Goal: Transaction & Acquisition: Book appointment/travel/reservation

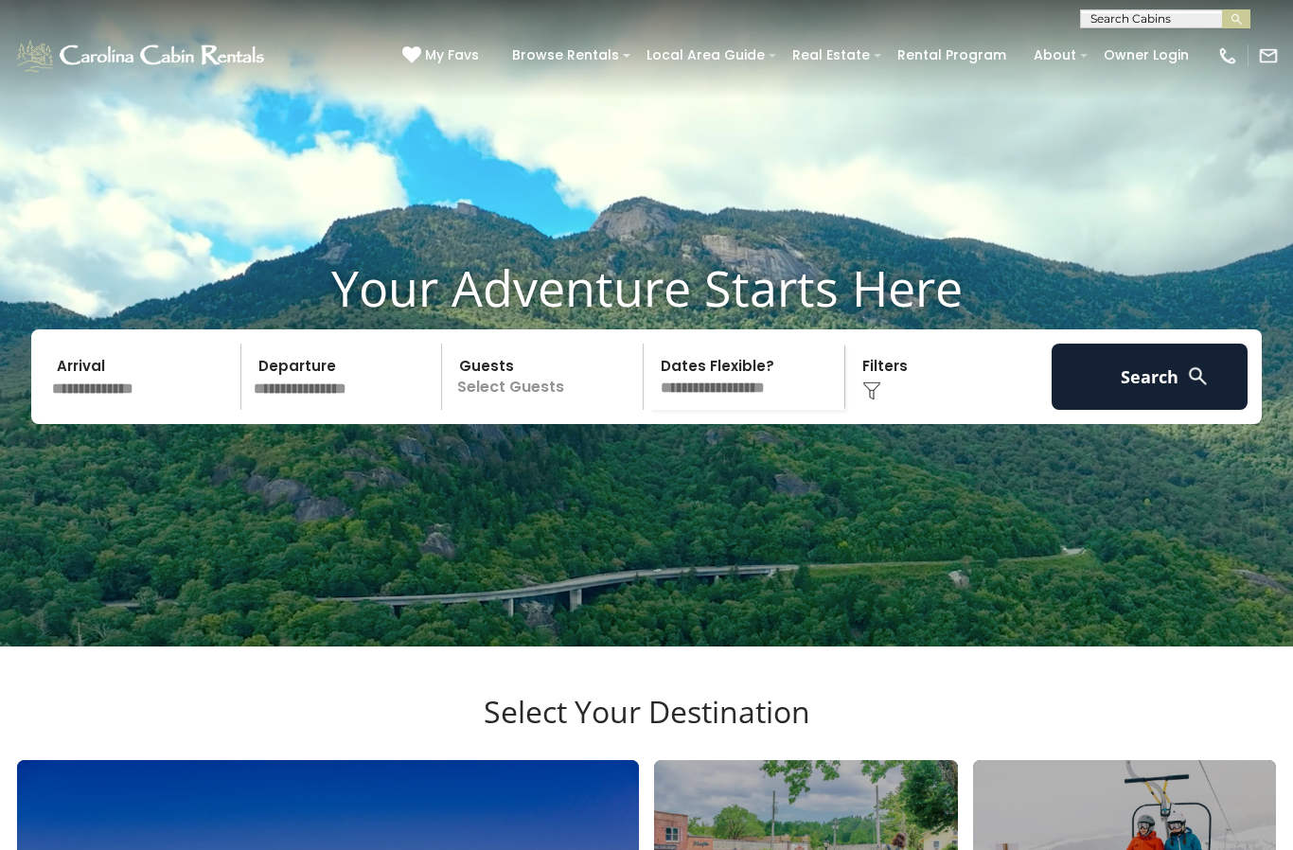
click at [174, 399] on input "text" at bounding box center [143, 377] width 196 height 66
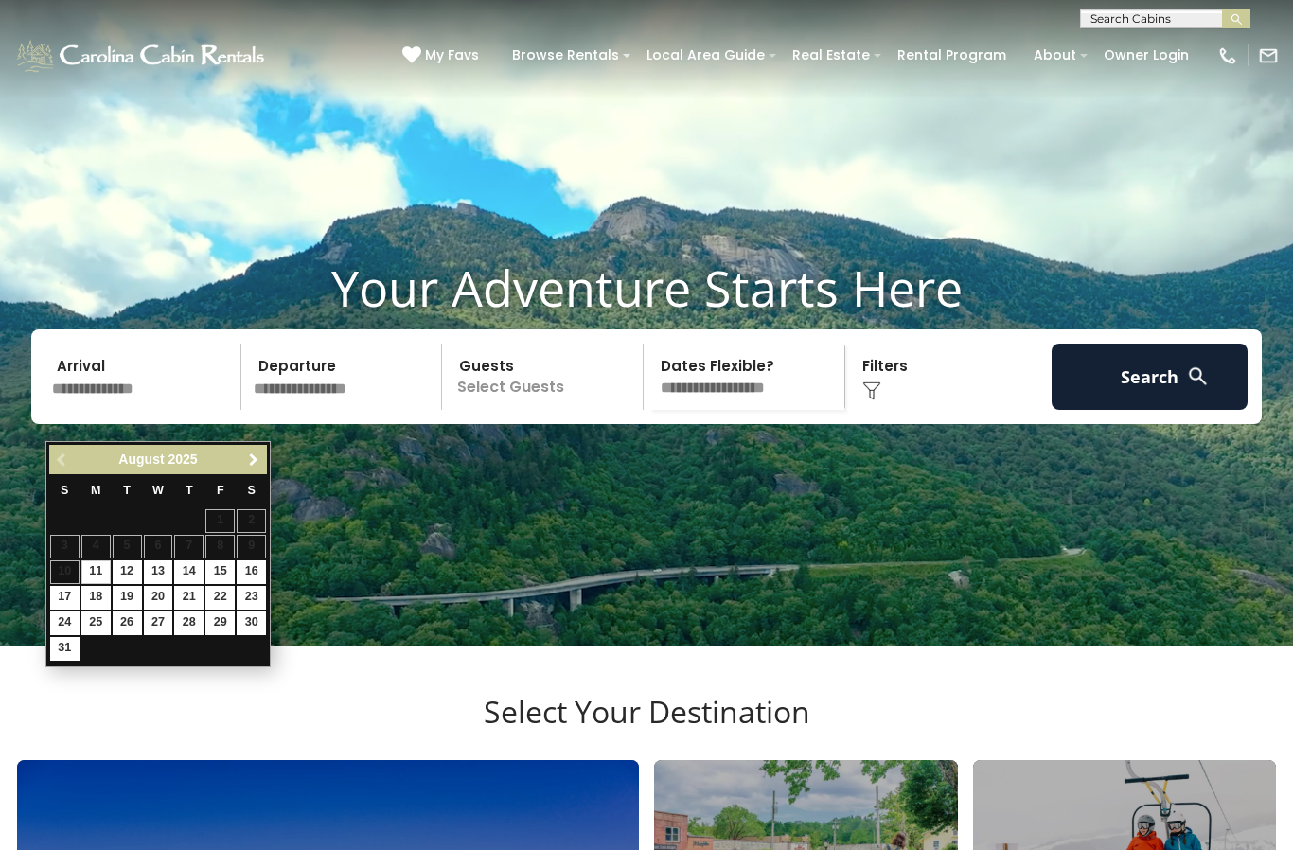
click at [259, 469] on link "Next" at bounding box center [253, 460] width 24 height 24
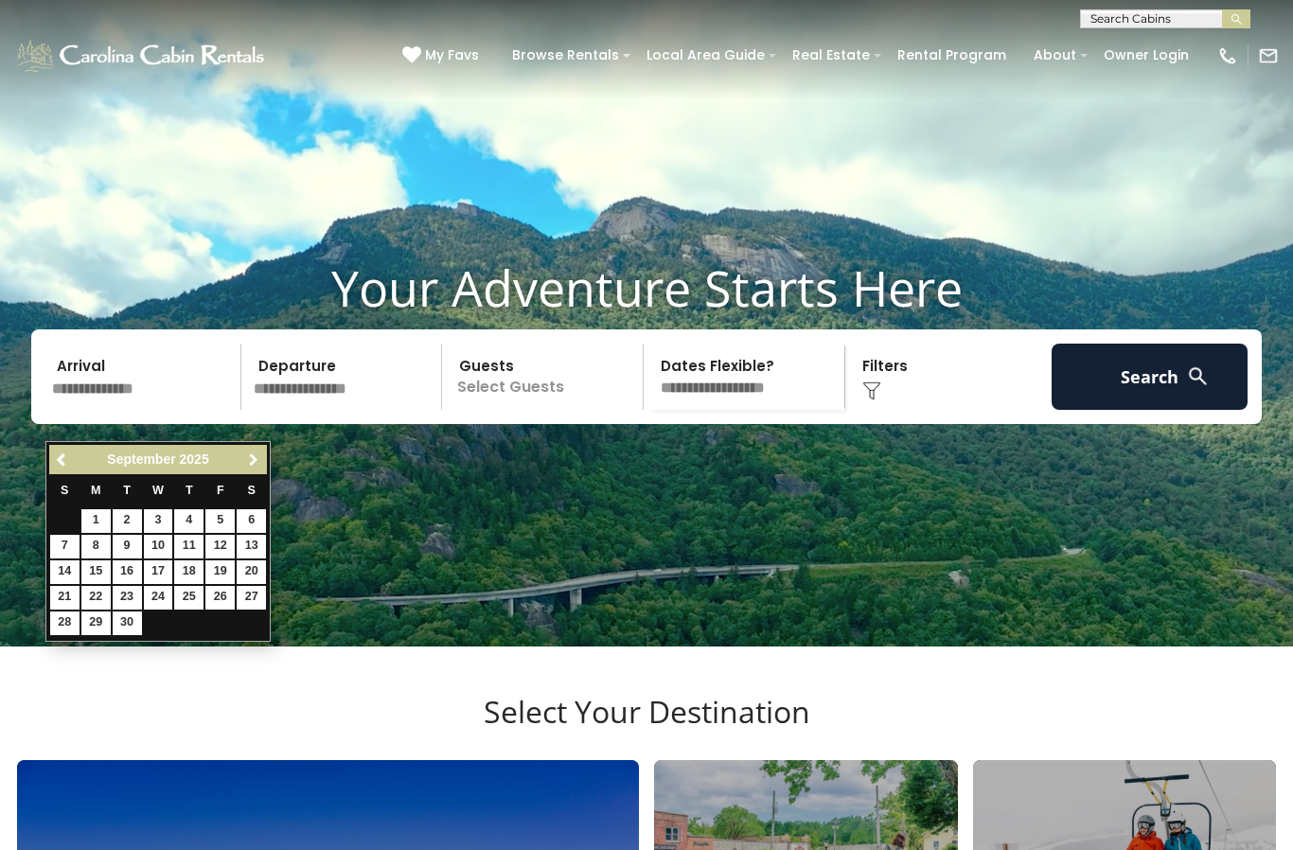
click at [254, 466] on span "Next" at bounding box center [253, 459] width 15 height 15
click at [248, 468] on link "Next" at bounding box center [253, 460] width 24 height 24
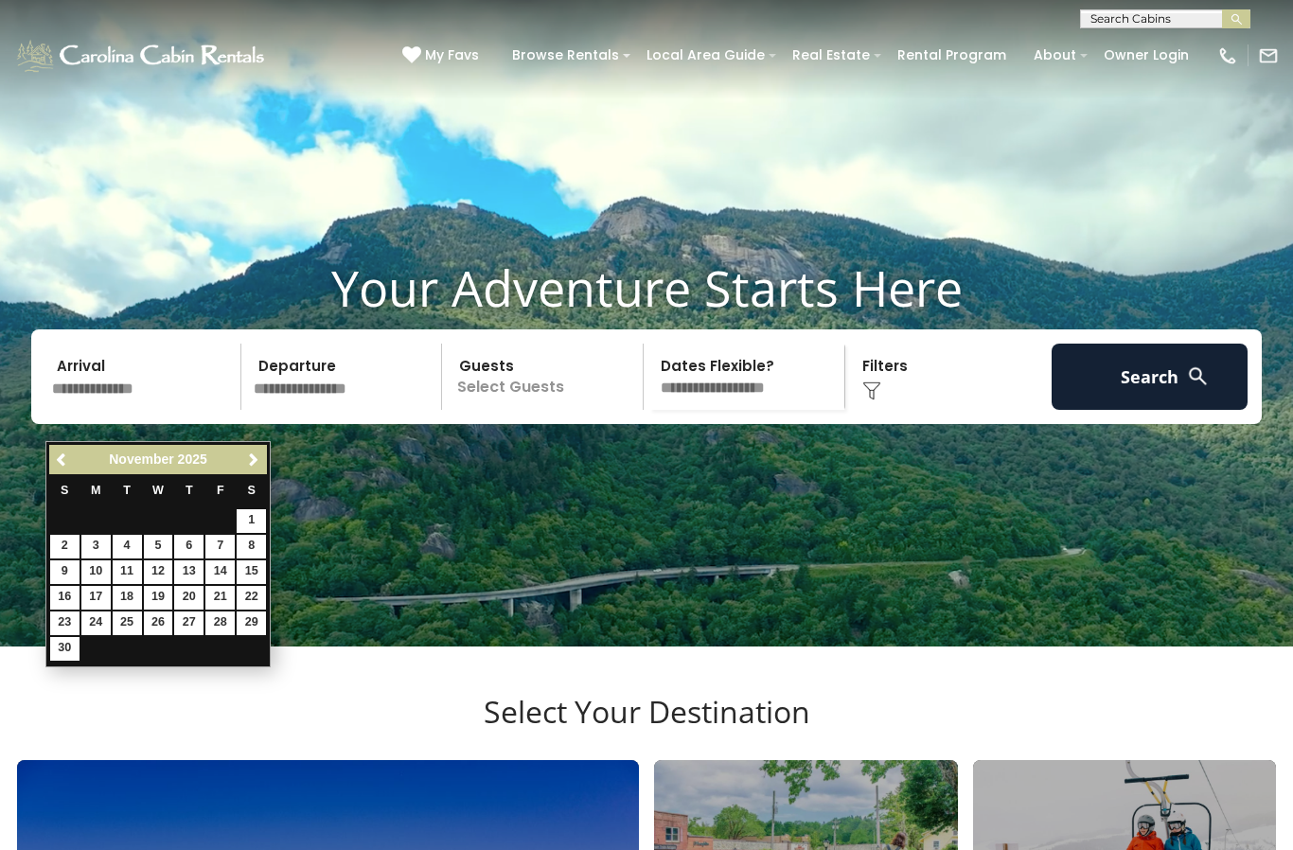
click at [247, 477] on th "S" at bounding box center [251, 491] width 31 height 34
click at [255, 458] on span "Next" at bounding box center [253, 459] width 15 height 15
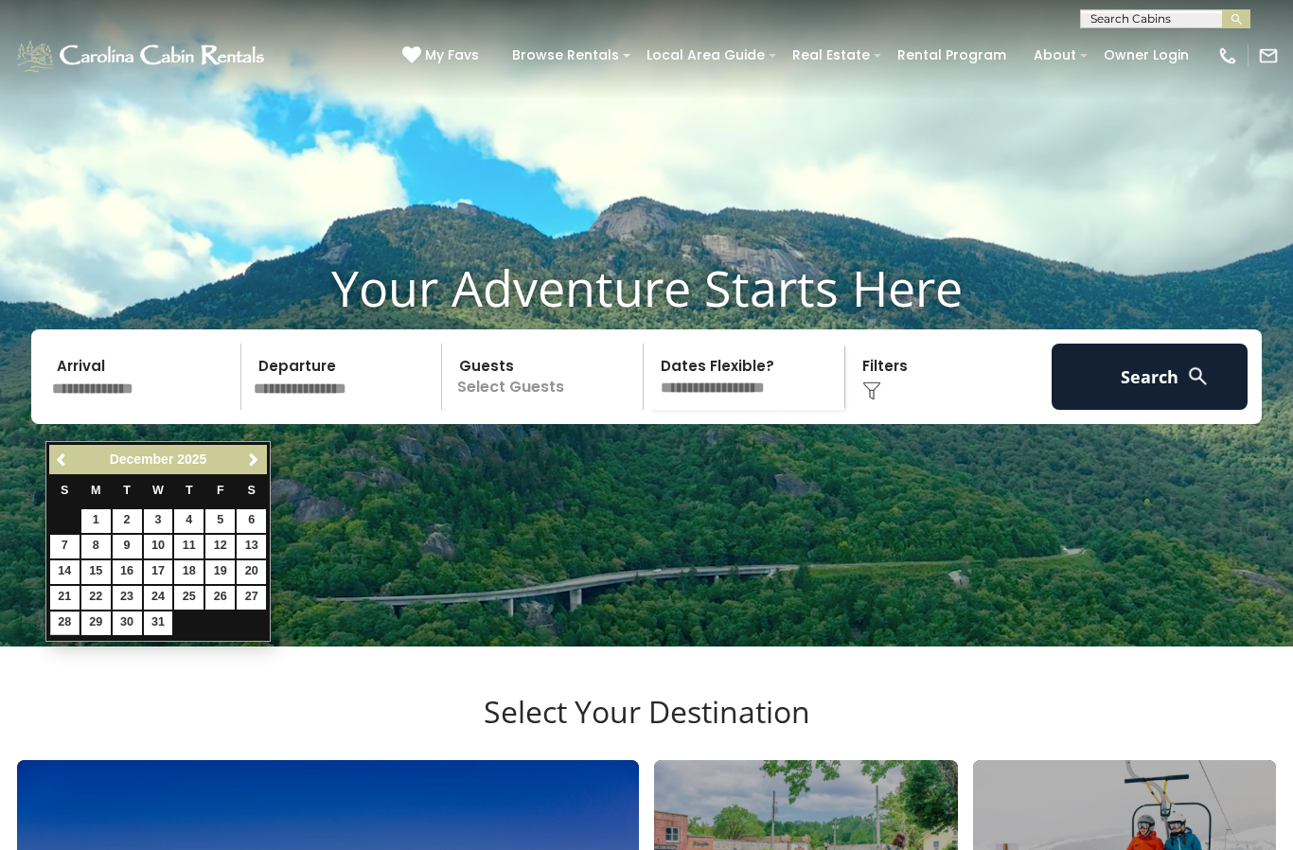
click at [72, 626] on link "28" at bounding box center [64, 623] width 29 height 24
type input "********"
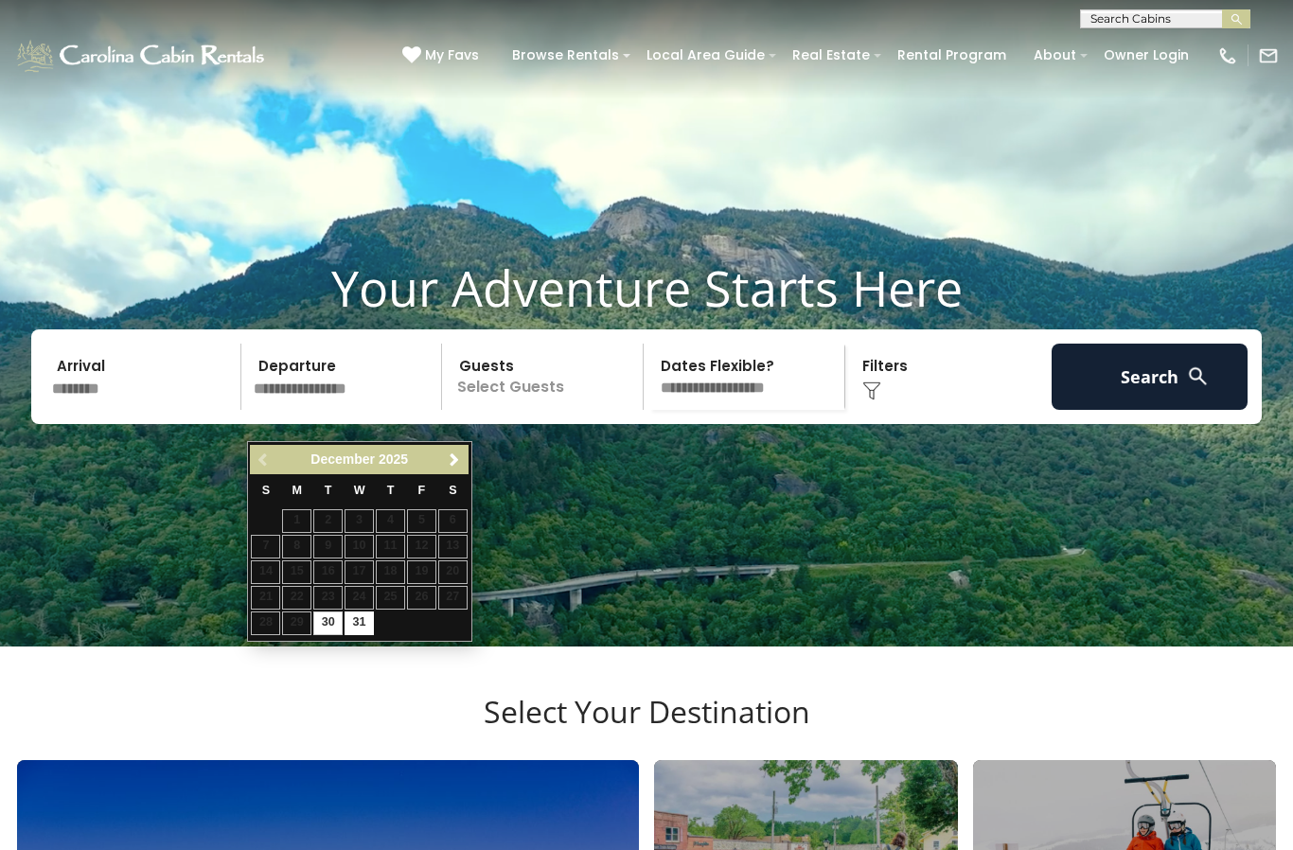
click at [455, 470] on link "Next" at bounding box center [455, 460] width 24 height 24
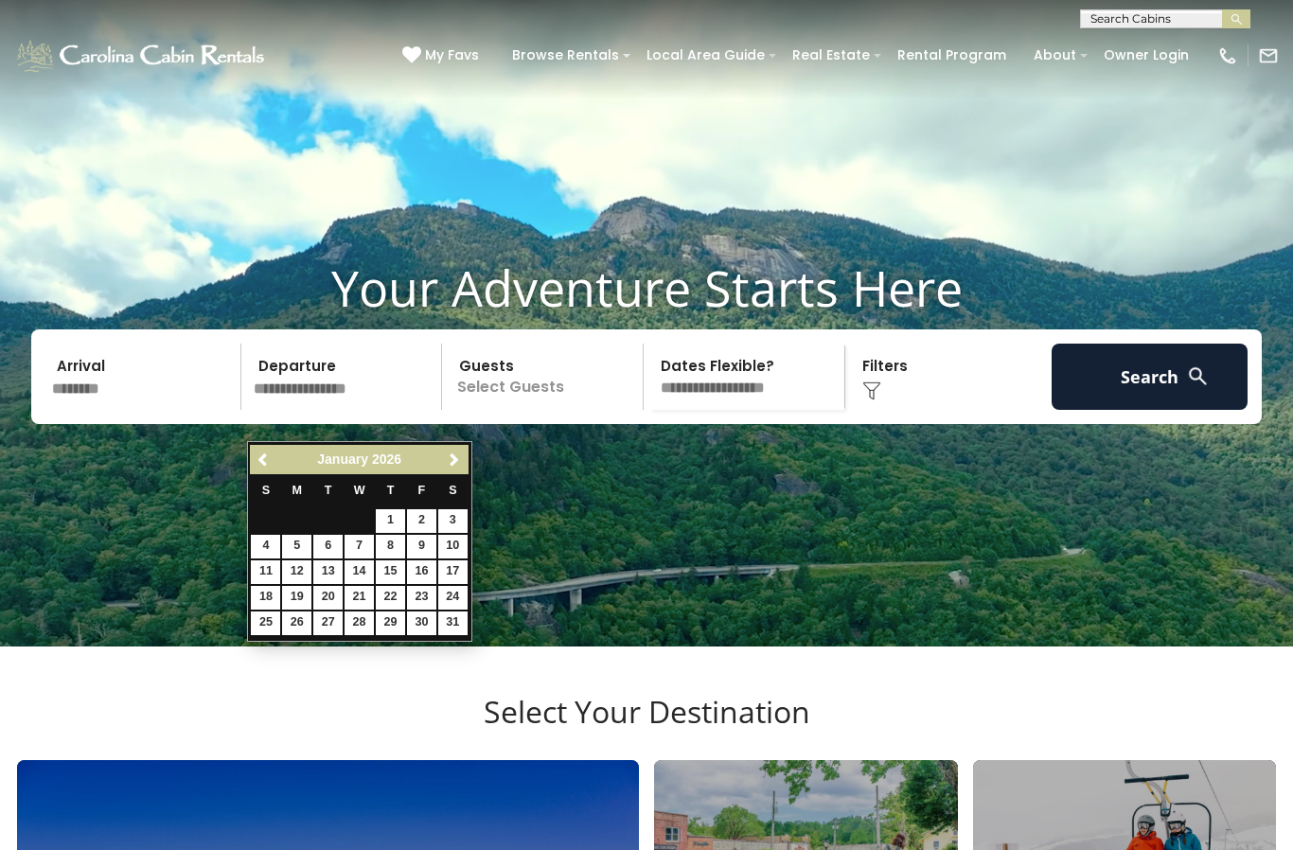
click at [385, 525] on link "1" at bounding box center [390, 521] width 29 height 24
type input "******"
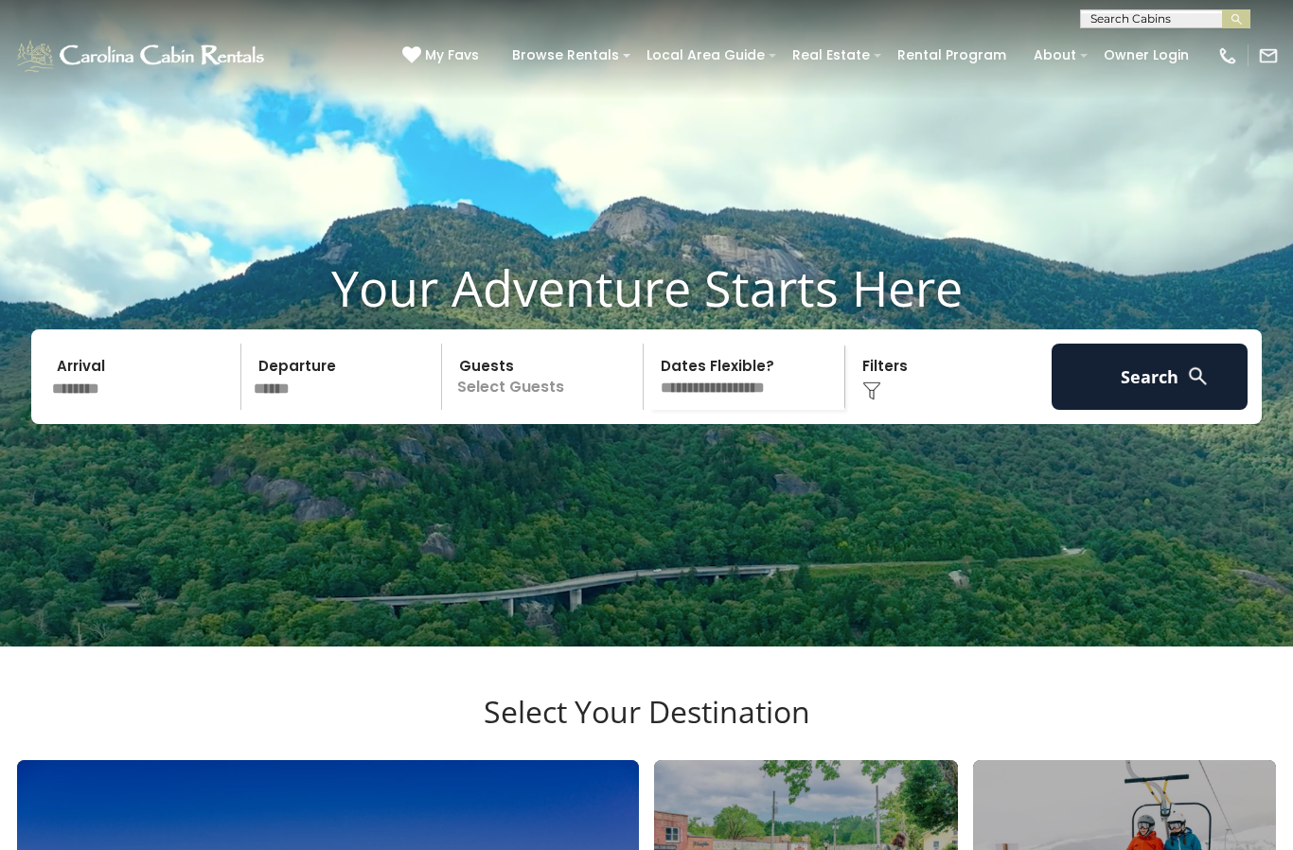
click at [558, 410] on p "Select Guests" at bounding box center [545, 377] width 195 height 66
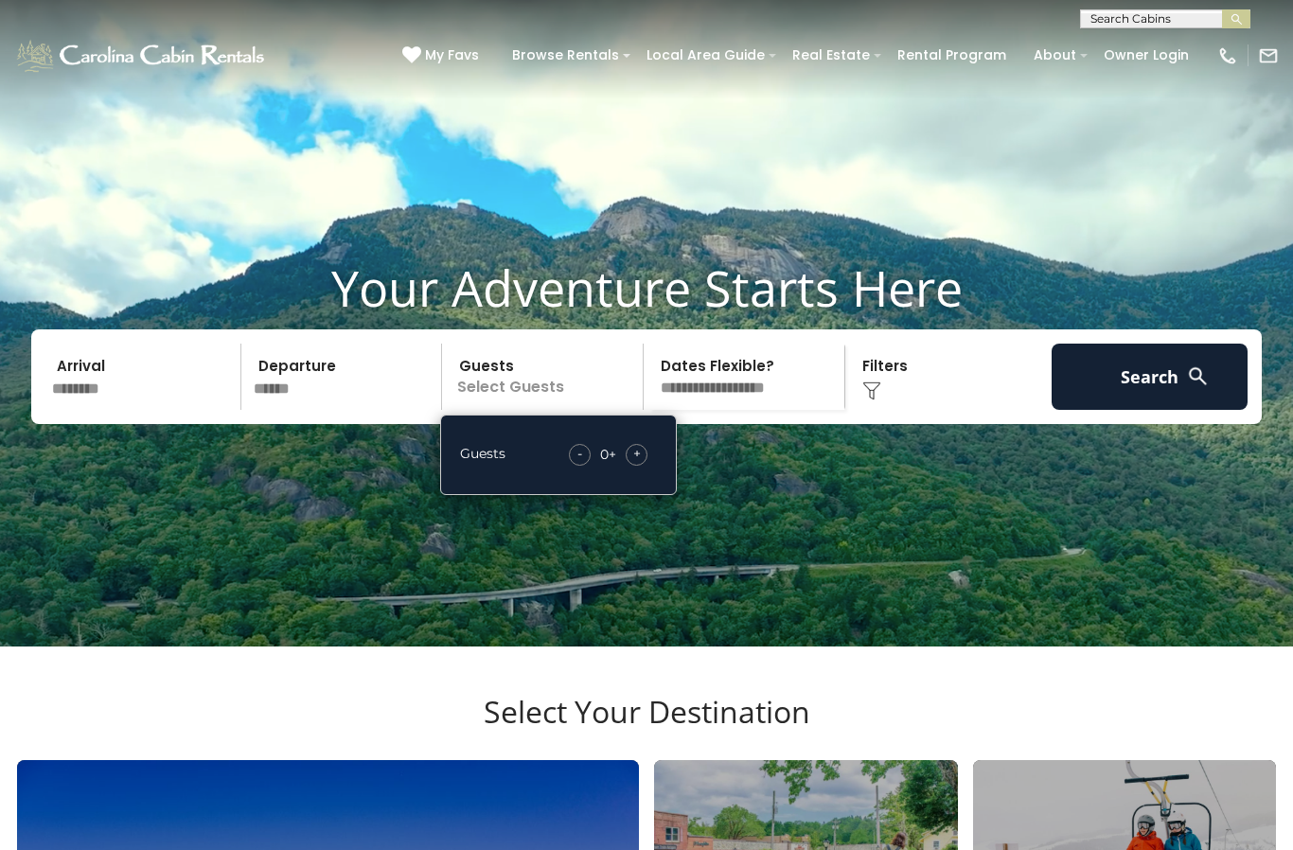
click at [642, 466] on div "+" at bounding box center [637, 455] width 22 height 22
click at [631, 466] on div "+" at bounding box center [637, 455] width 22 height 22
click at [644, 466] on div "+" at bounding box center [637, 455] width 22 height 22
click at [638, 463] on span "+" at bounding box center [637, 453] width 8 height 19
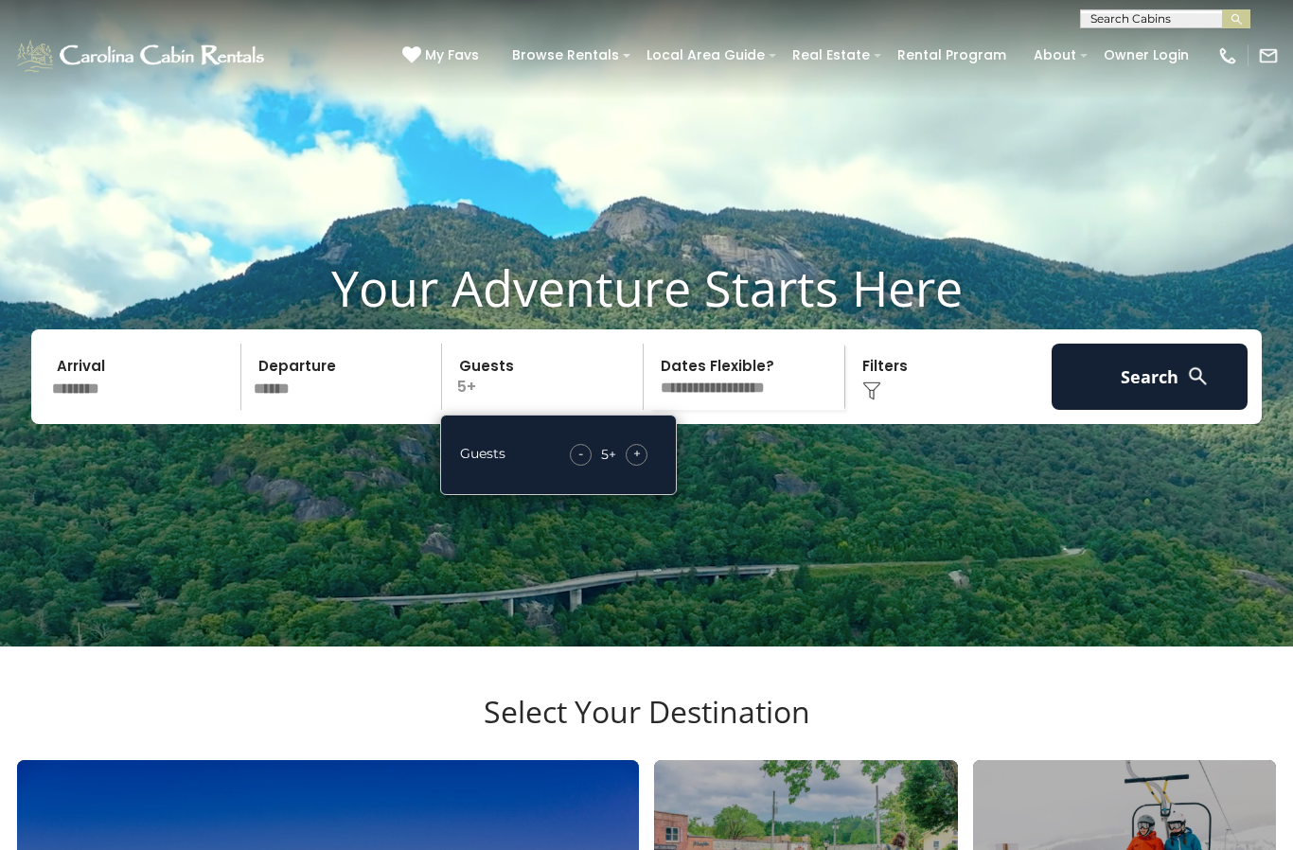
click at [636, 463] on span "+" at bounding box center [637, 453] width 8 height 19
click at [1133, 406] on button "Search" at bounding box center [1149, 377] width 196 height 66
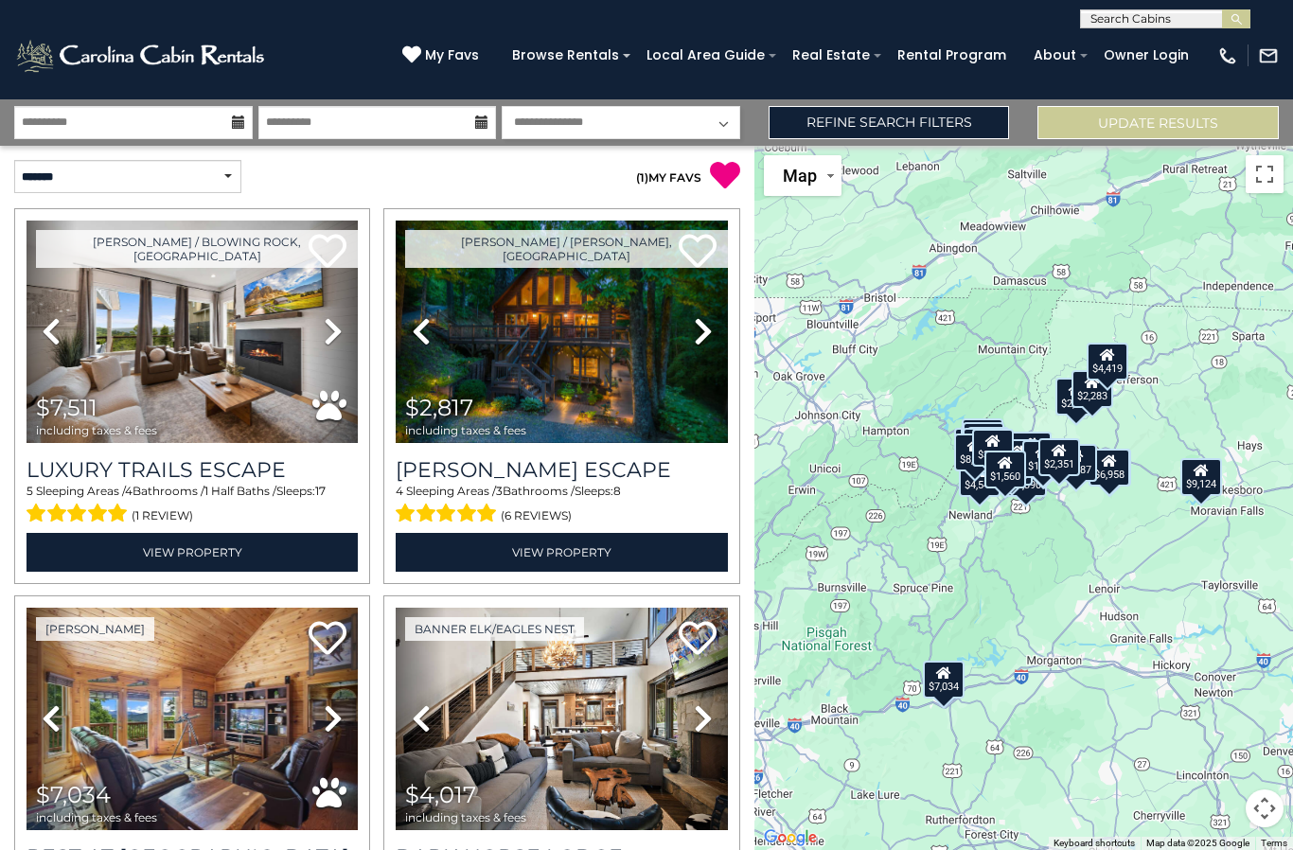
click at [1078, 482] on div "$1,787" at bounding box center [1076, 463] width 42 height 38
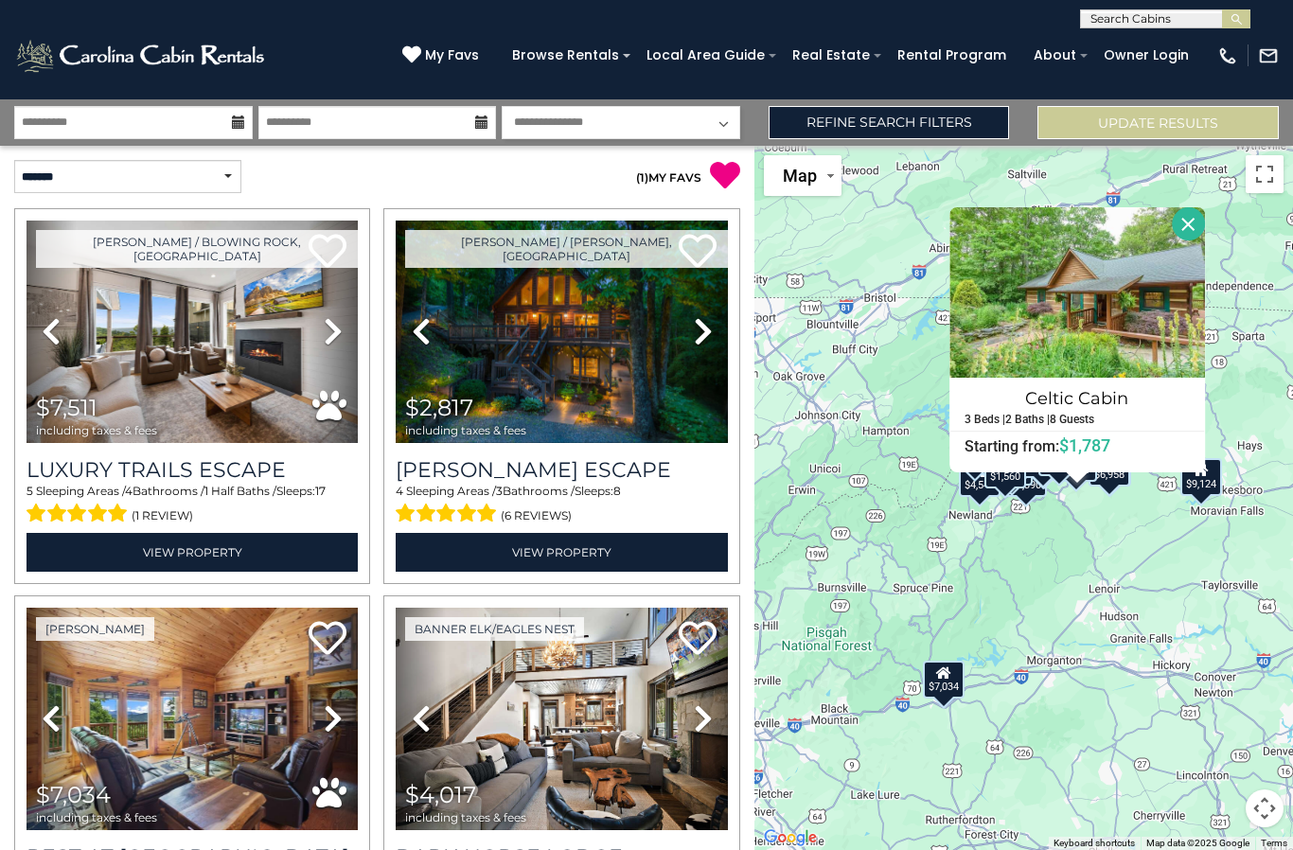
click at [1217, 599] on div "$7,511 $2,817 $7,034 $4,017 $5,773 $3,218 $9,124 $6,958 $2,726 $2,283 $1,882 $3…" at bounding box center [1023, 498] width 538 height 704
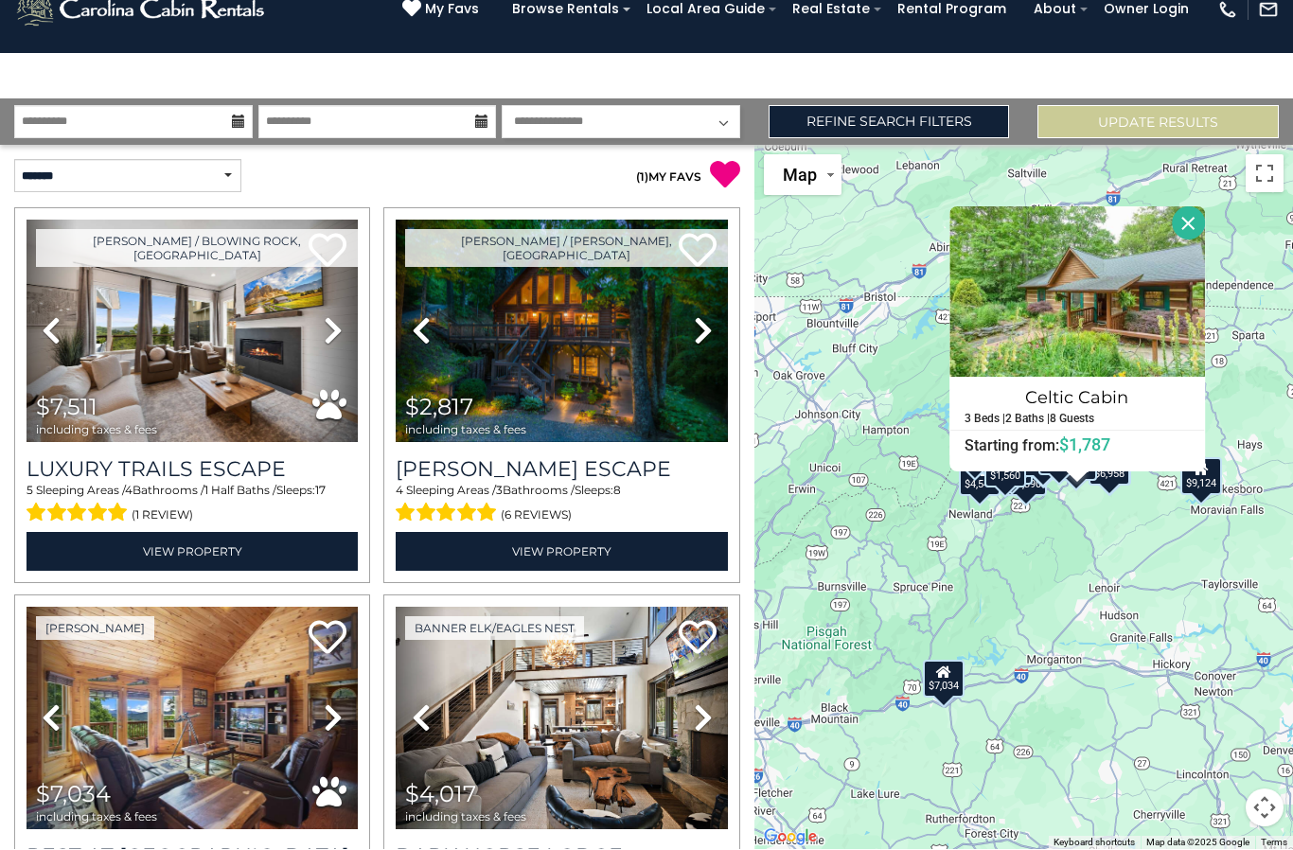
scroll to position [105, 0]
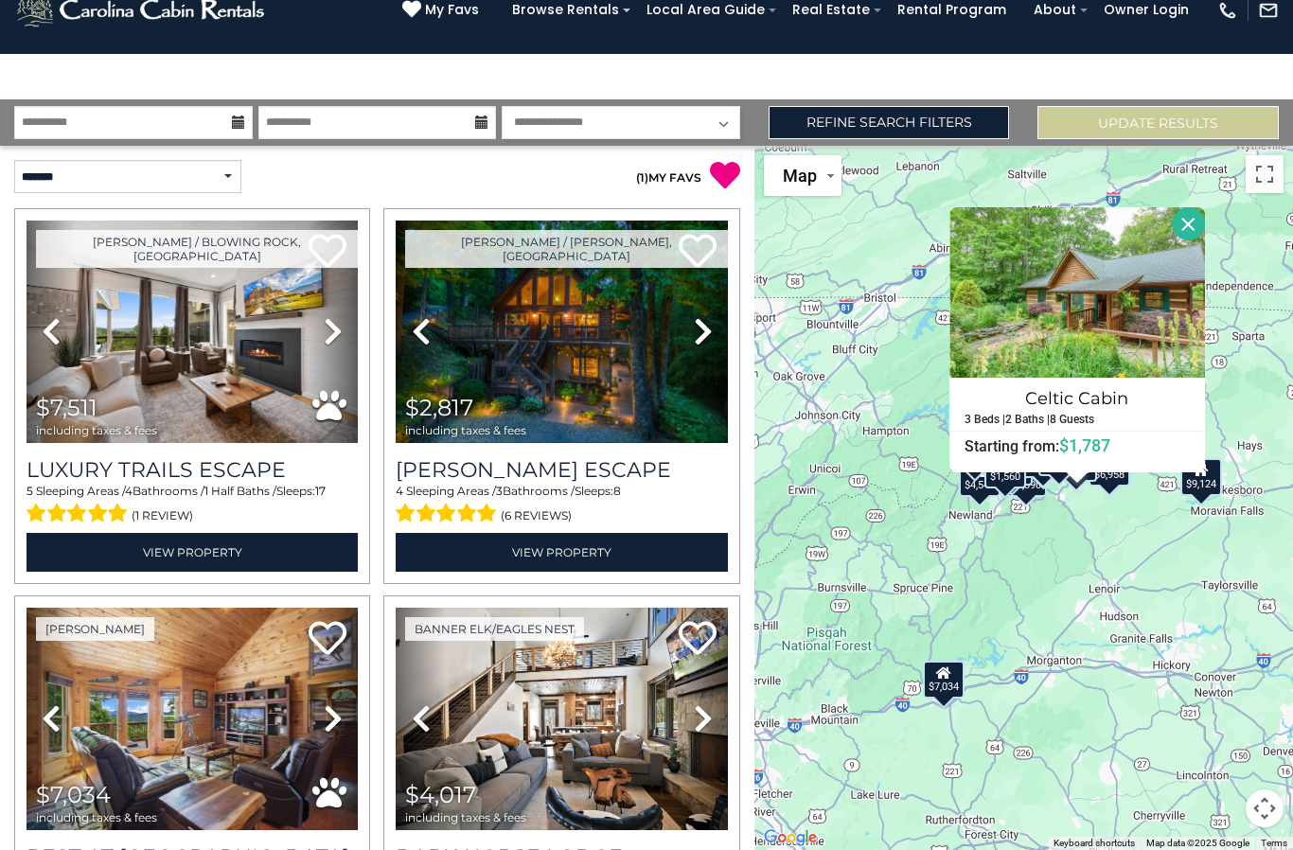
click at [1119, 509] on div "$7,511 $2,817 $7,034 $4,017 $5,773 $3,218 $9,124 $6,958 $2,726 $2,283 $1,882 $3…" at bounding box center [1023, 498] width 538 height 704
click at [1110, 597] on div "$7,511 $2,817 $7,034 $4,017 $5,773 $3,218 $9,124 $6,958 $2,726 $2,283 $1,882 $3…" at bounding box center [1023, 498] width 538 height 704
click at [1110, 596] on div "$7,511 $2,817 $7,034 $4,017 $5,773 $3,218 $9,124 $6,958 $2,726 $2,283 $1,882 $3…" at bounding box center [1023, 498] width 538 height 704
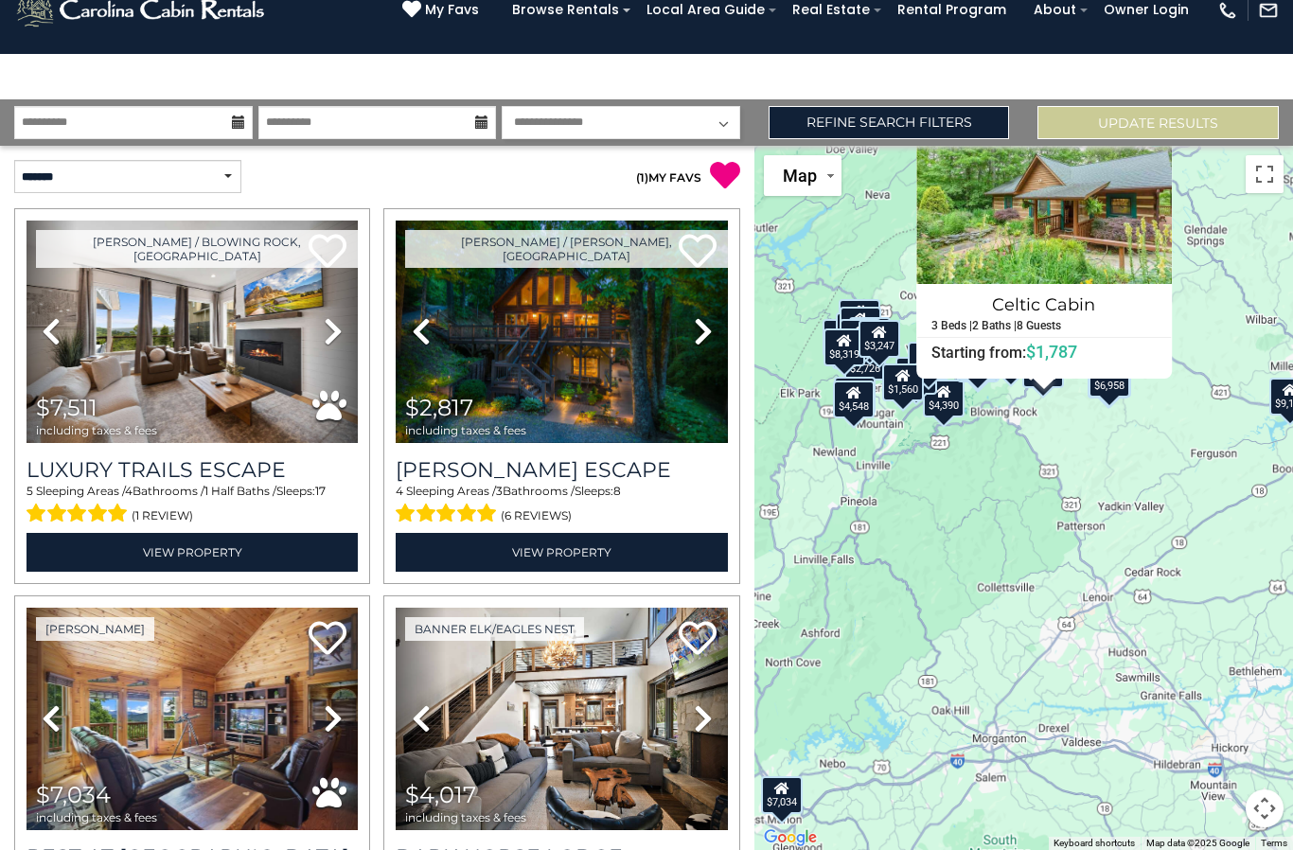
click at [1109, 530] on div "$7,511 $2,817 $7,034 $4,017 $5,773 $3,218 $9,124 $6,958 $2,726 $2,283 $1,882 $3…" at bounding box center [1023, 498] width 538 height 704
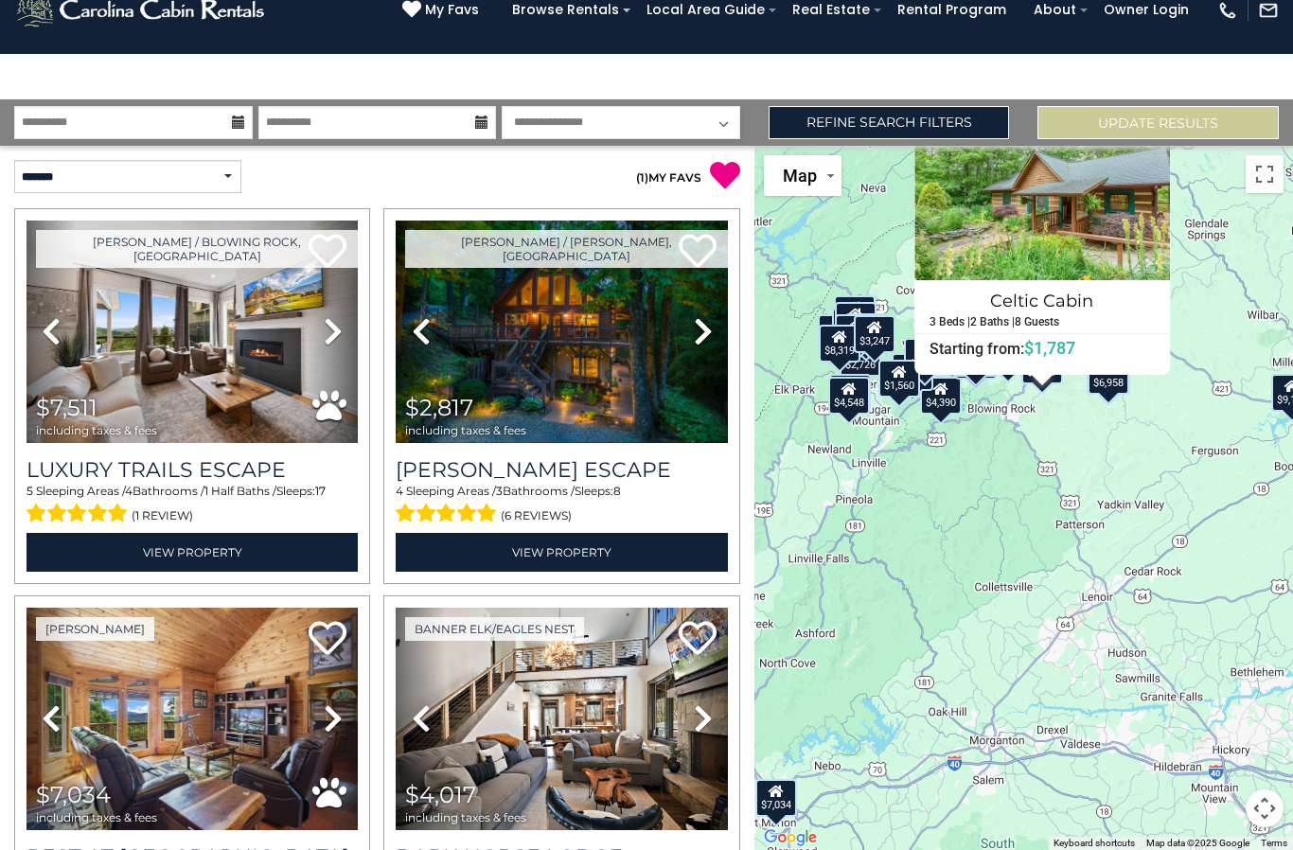
click at [1160, 110] on button "Close" at bounding box center [1153, 126] width 33 height 33
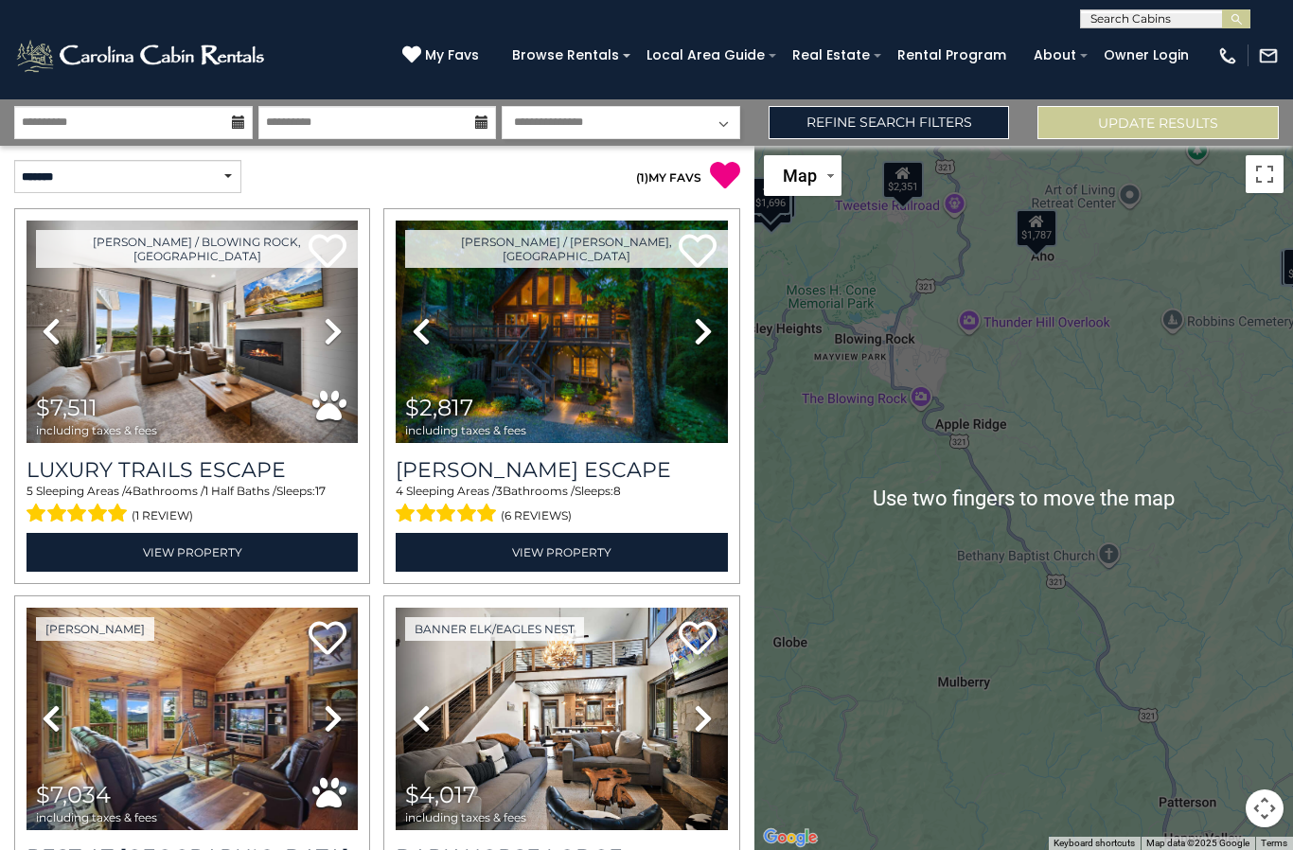
scroll to position [0, 0]
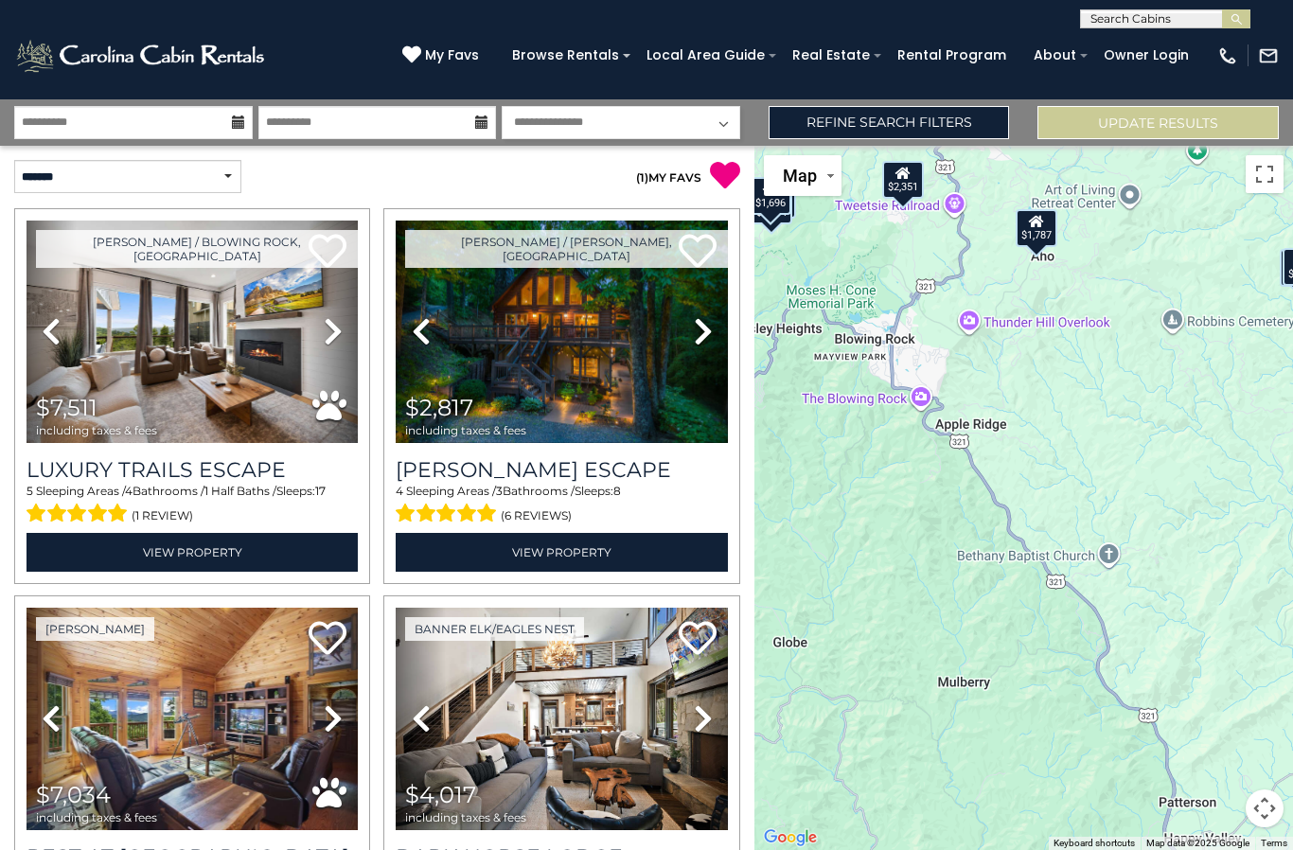
click at [967, 121] on link "Refine Search Filters" at bounding box center [888, 122] width 241 height 33
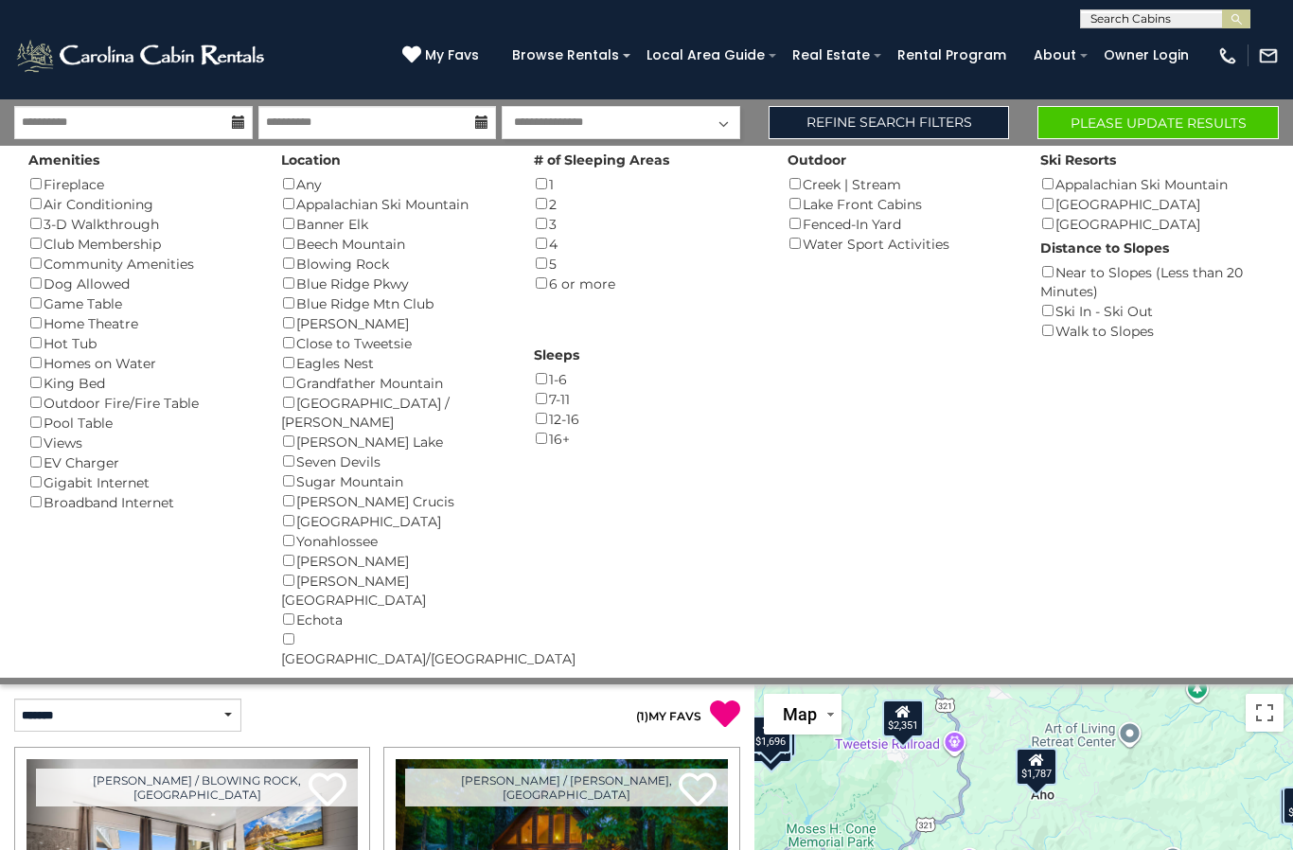
click at [1184, 126] on button "Please Update Results" at bounding box center [1157, 122] width 241 height 33
click at [1156, 125] on button "Please Update Results" at bounding box center [1157, 122] width 241 height 33
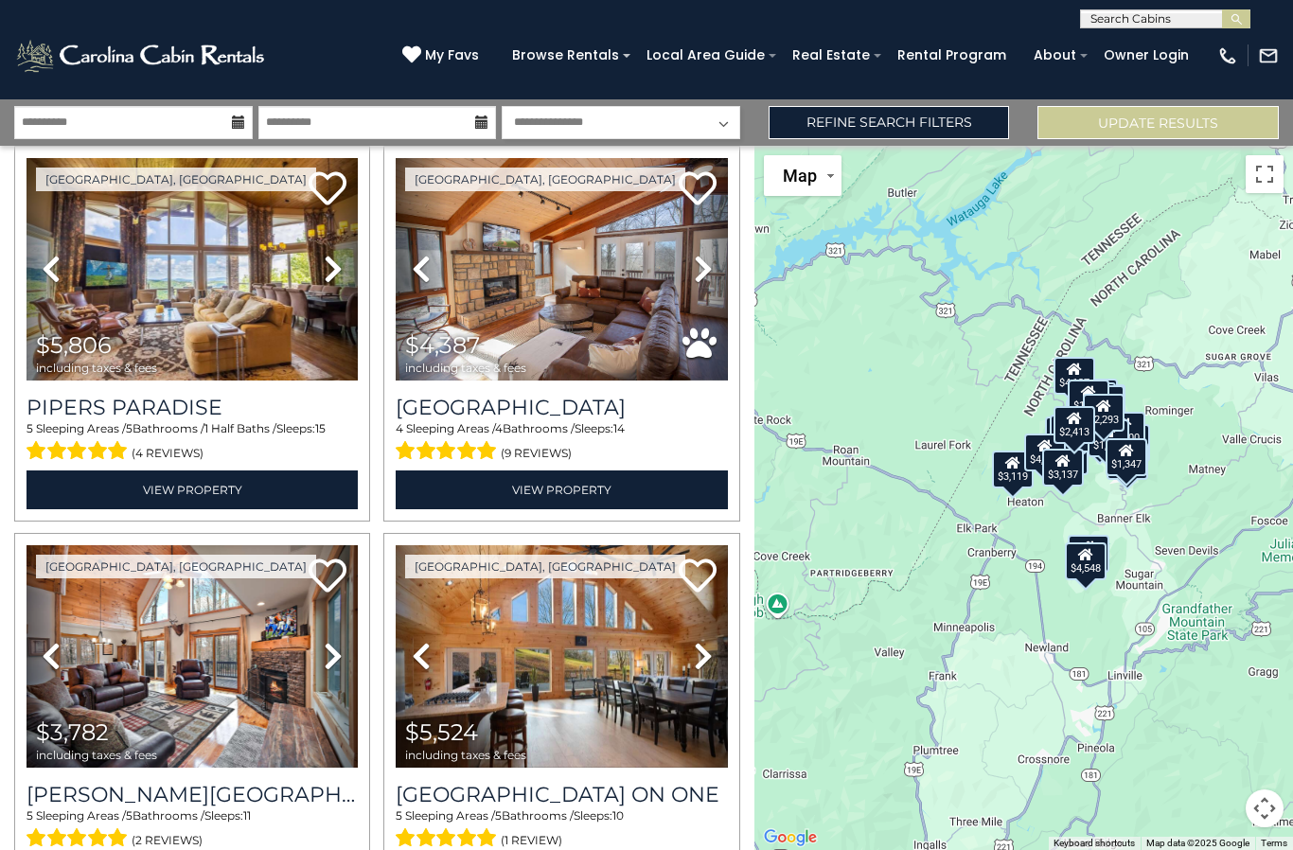
scroll to position [66, 0]
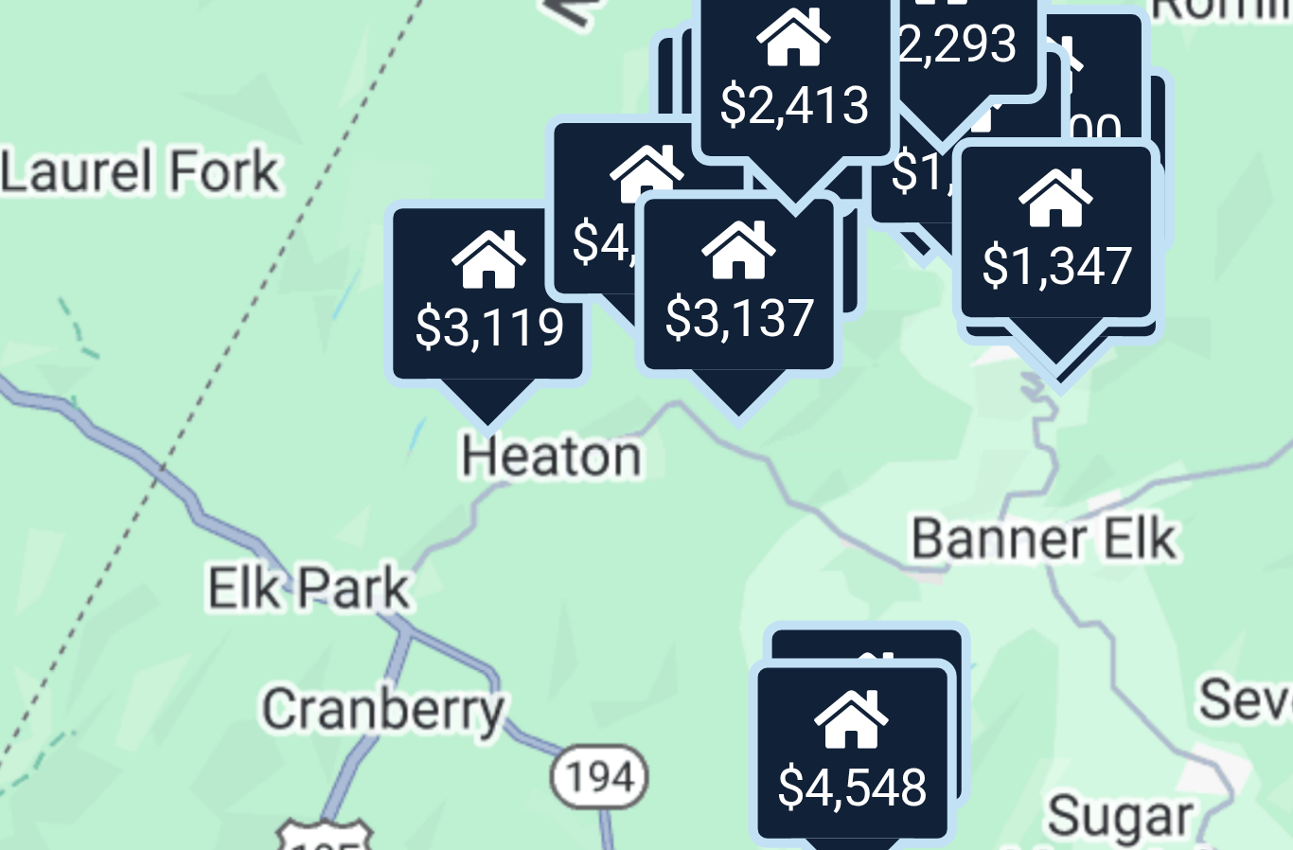
click at [754, 146] on div "$5,806 $4,387 $3,782 $5,524 $3,939 $8,319 $4,465 $5,866 $4,737 $1,882 $3,559 $4…" at bounding box center [1023, 498] width 538 height 704
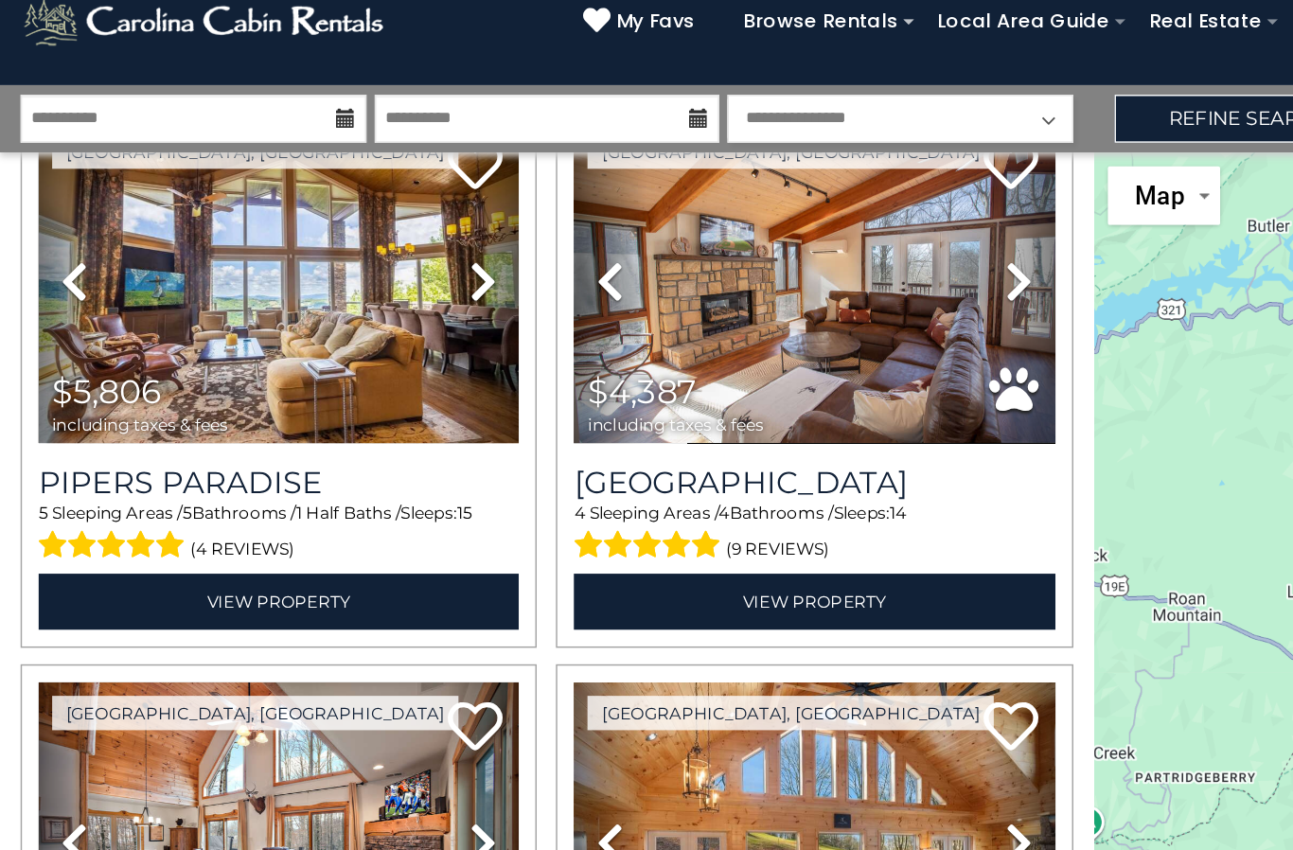
scroll to position [98, 0]
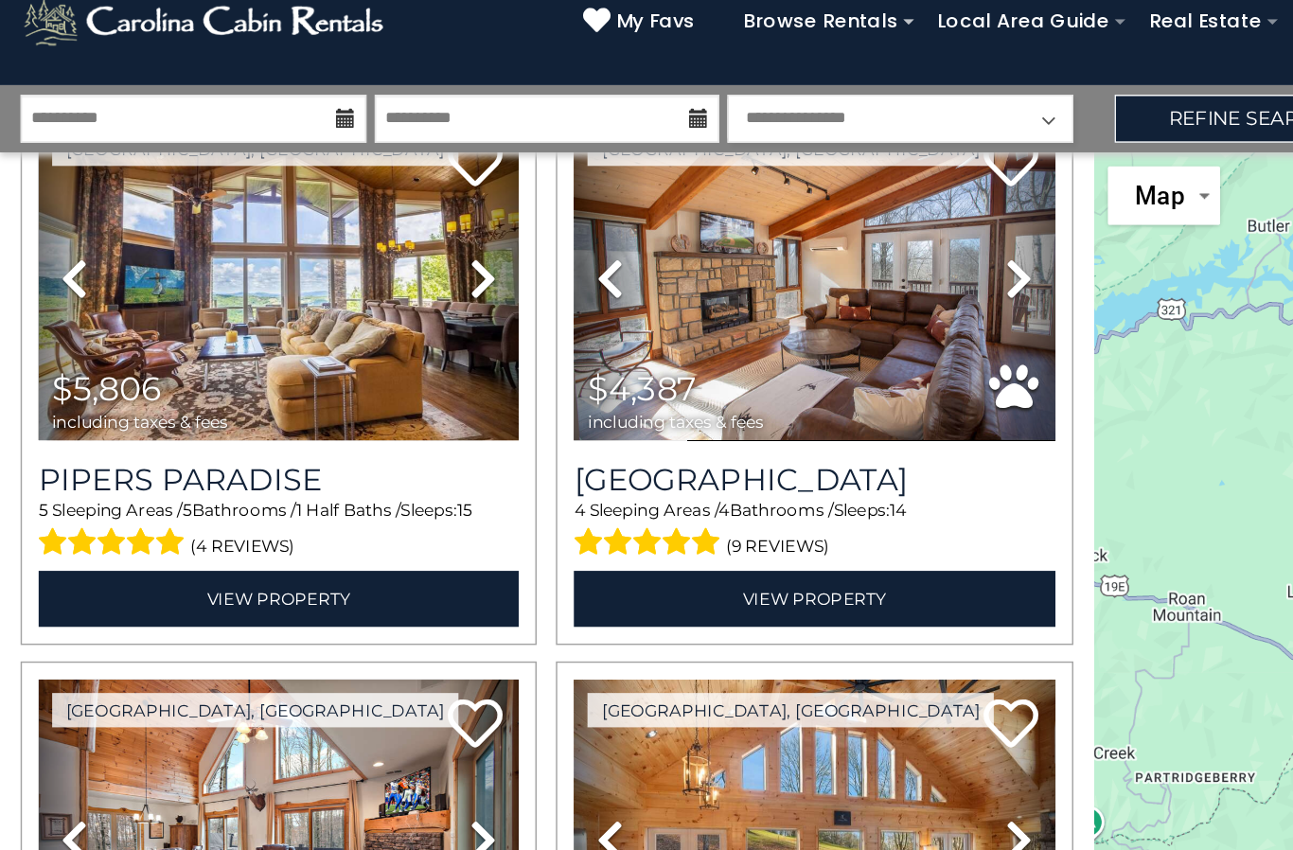
click at [284, 246] on img at bounding box center [191, 233] width 331 height 222
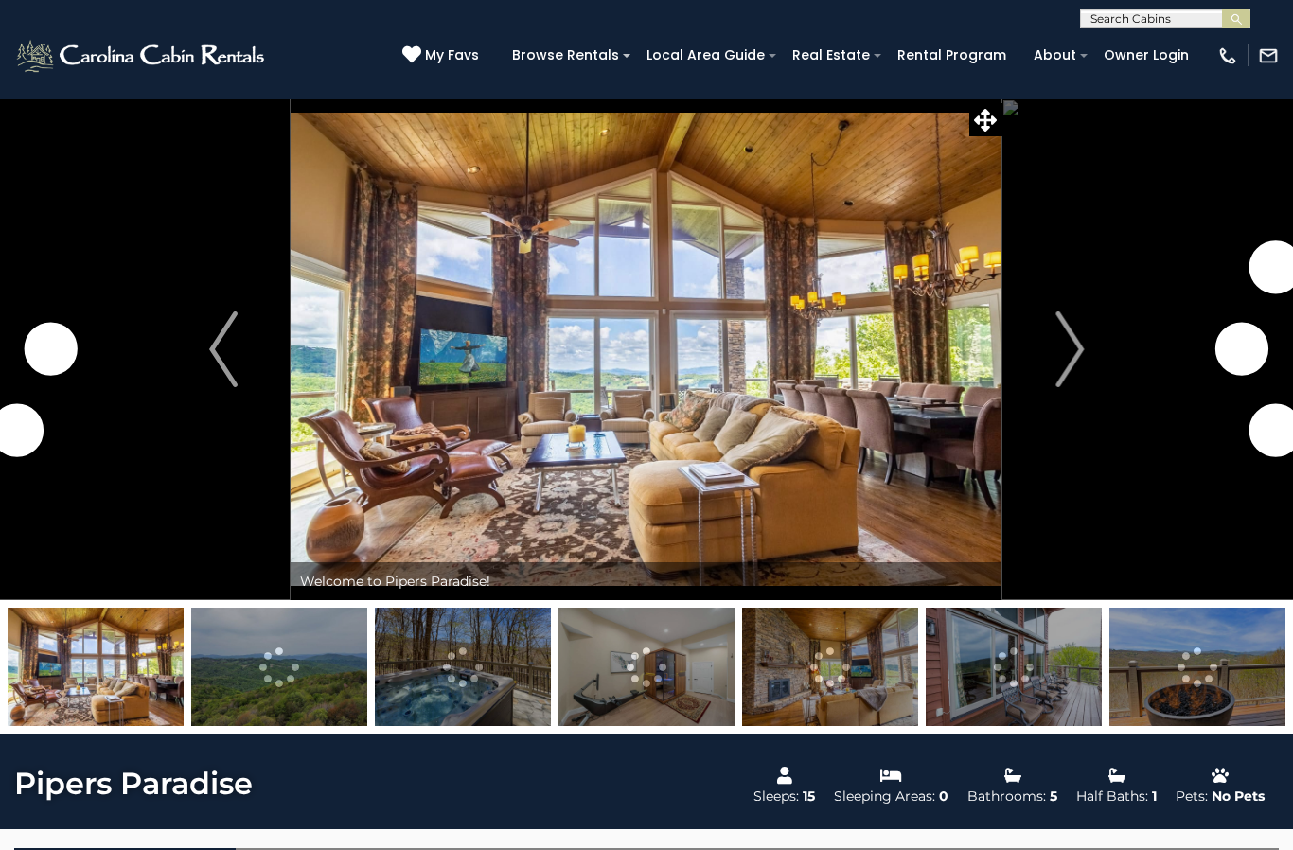
click at [1067, 362] on img "Next" at bounding box center [1069, 349] width 28 height 76
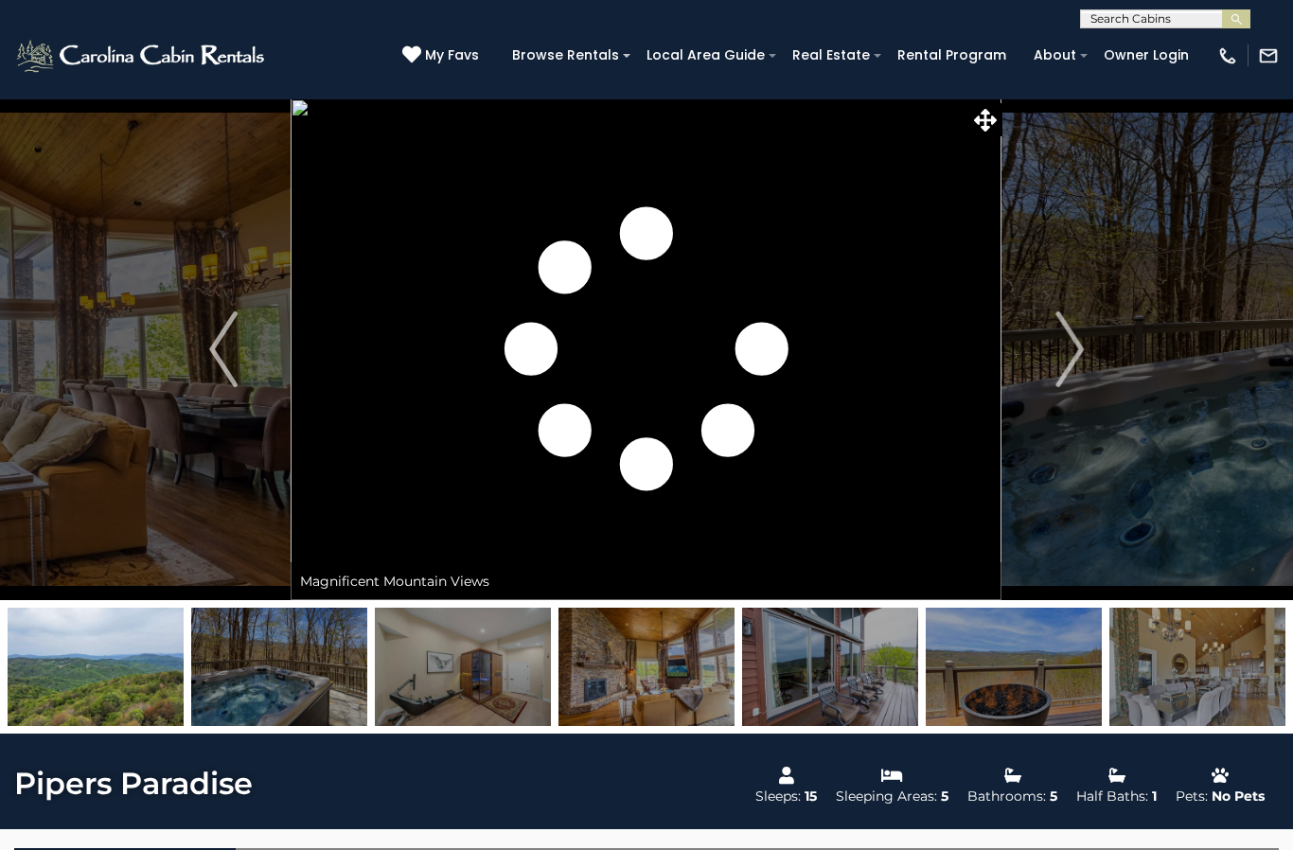
click at [1068, 353] on img "Next" at bounding box center [1069, 349] width 28 height 76
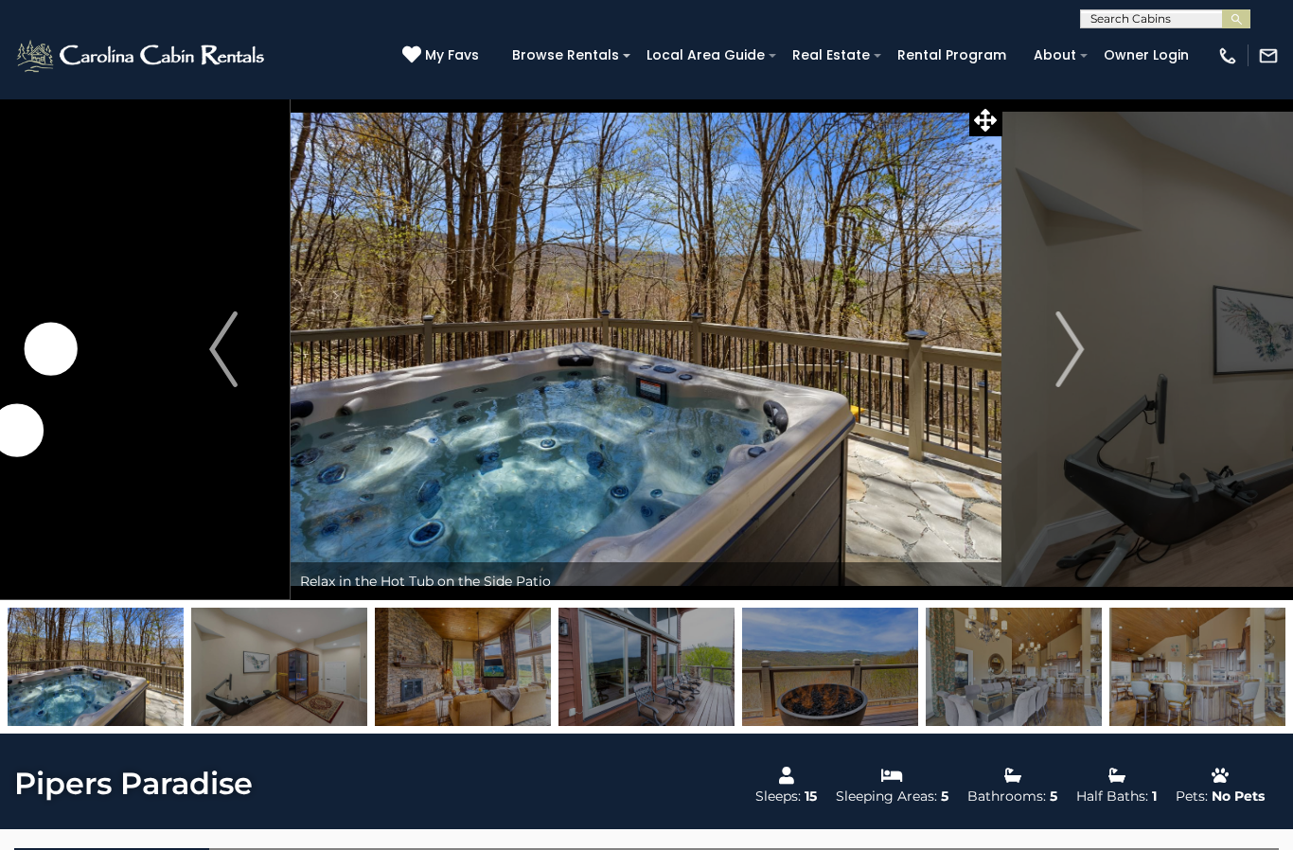
click at [1063, 350] on img "Next" at bounding box center [1069, 349] width 28 height 76
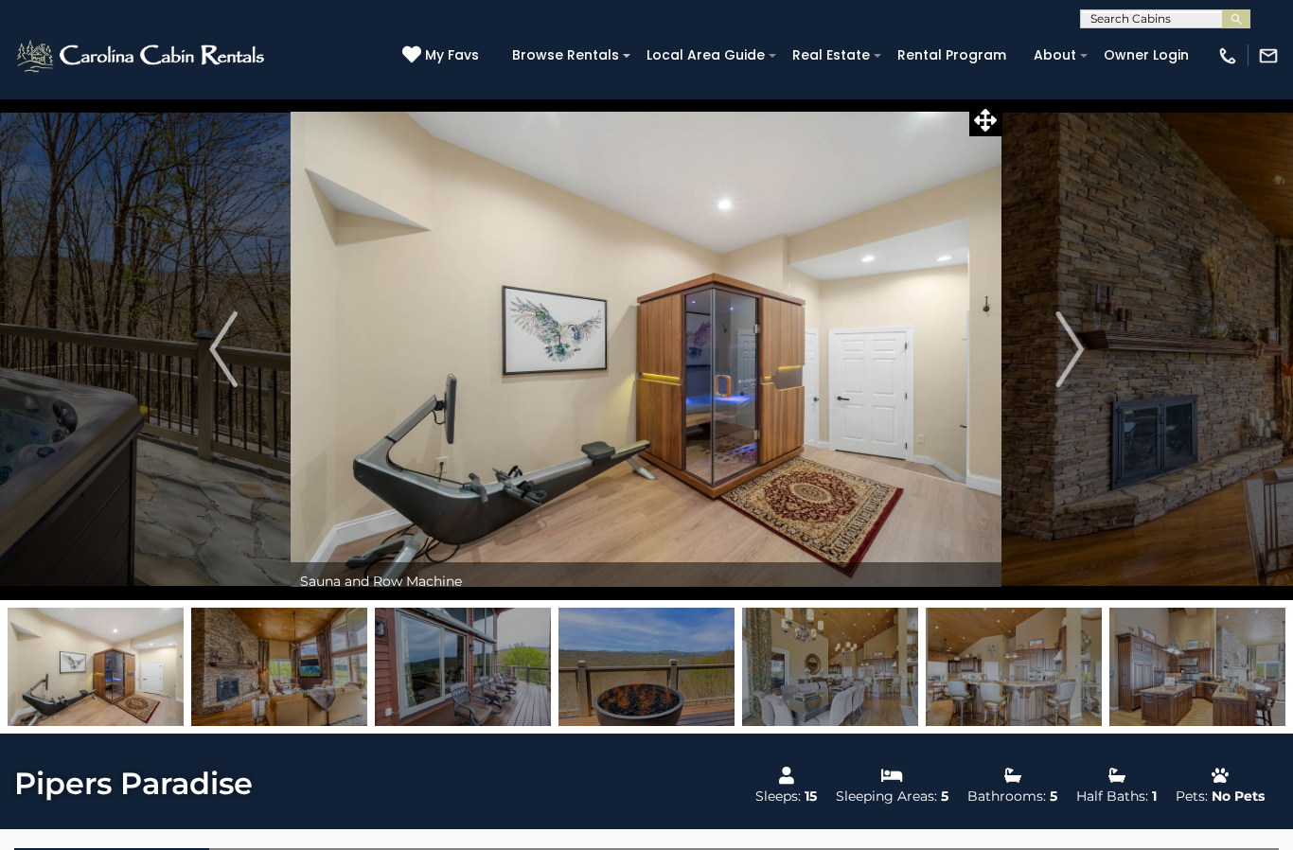
click at [1058, 348] on img "Next" at bounding box center [1069, 349] width 28 height 76
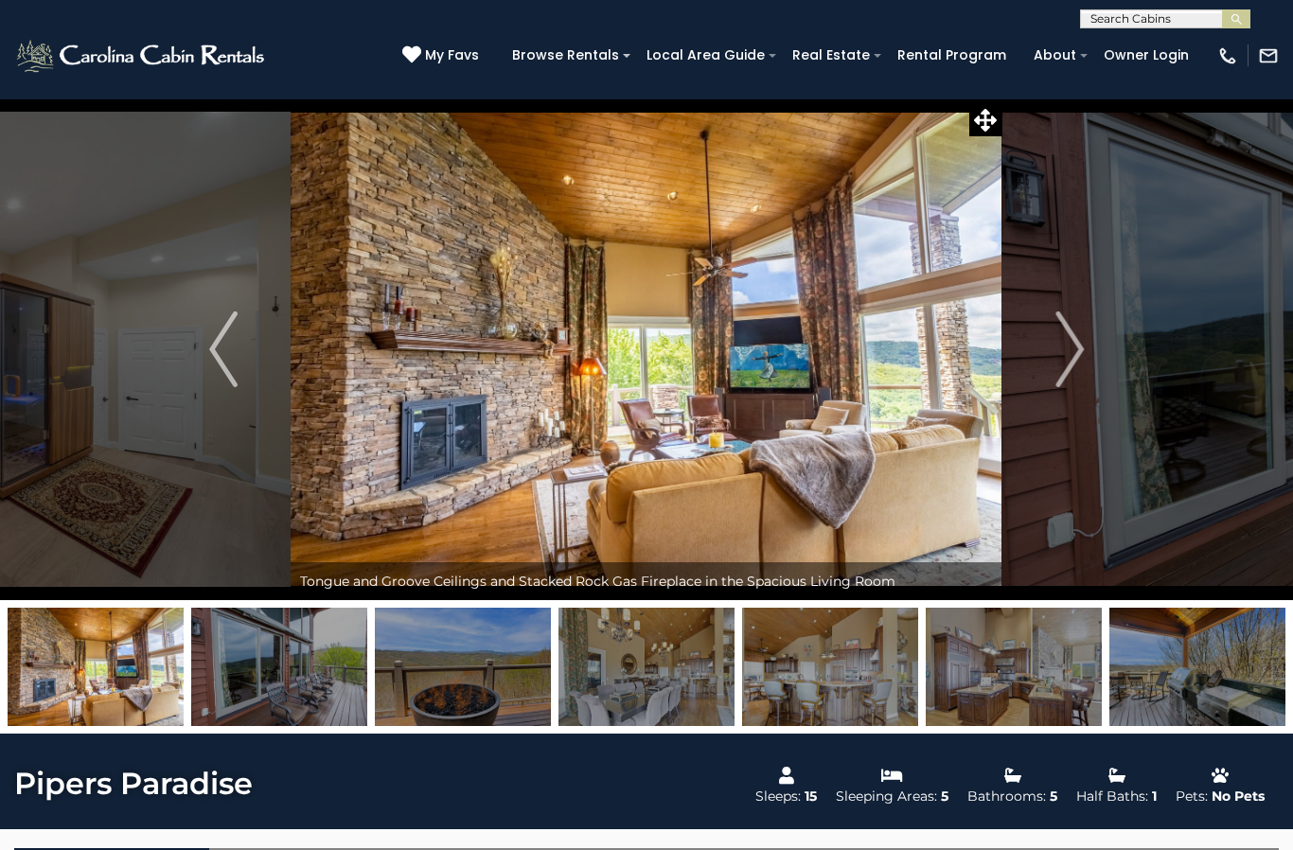
click at [1059, 348] on img "Next" at bounding box center [1069, 349] width 28 height 76
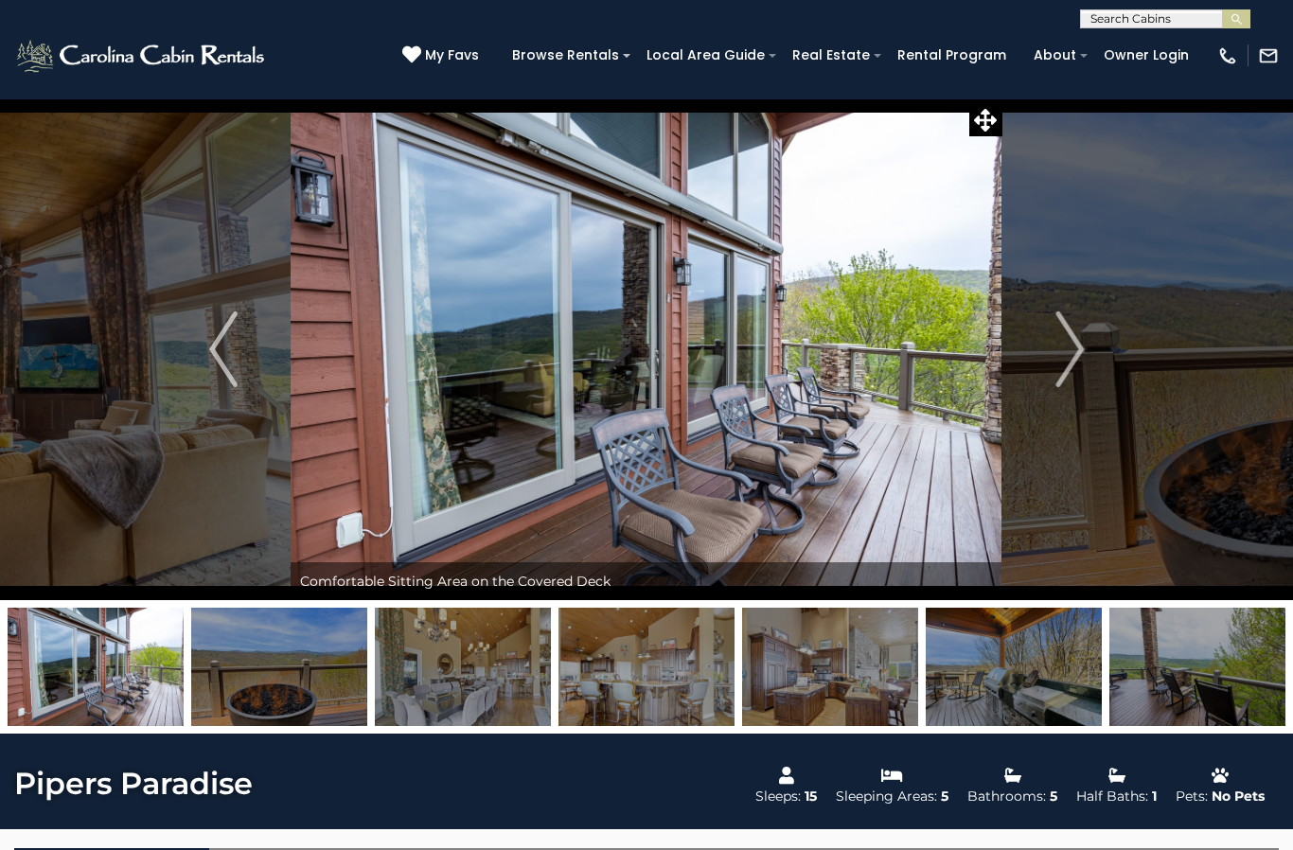
click at [1050, 348] on button "Next" at bounding box center [1069, 349] width 134 height 502
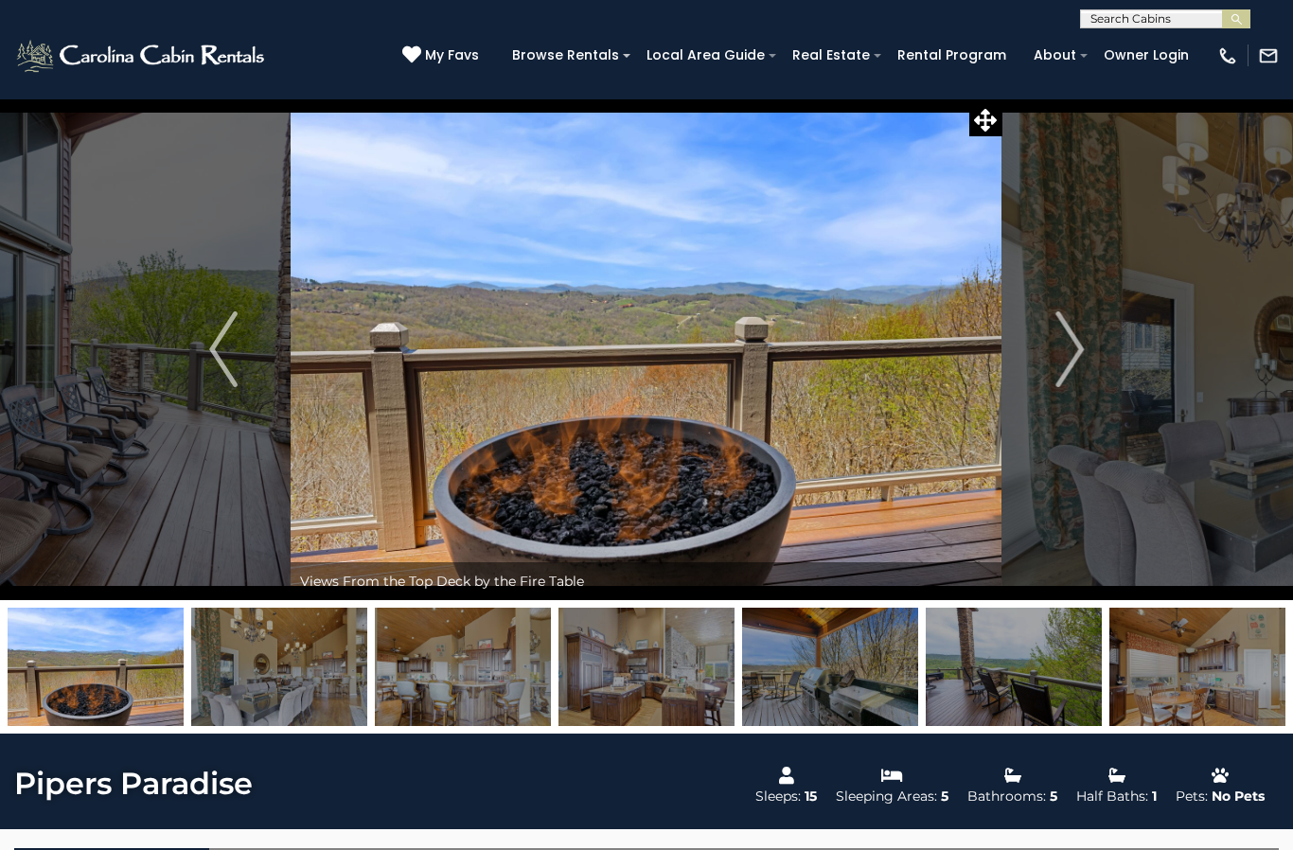
click at [1050, 362] on button "Next" at bounding box center [1069, 349] width 134 height 502
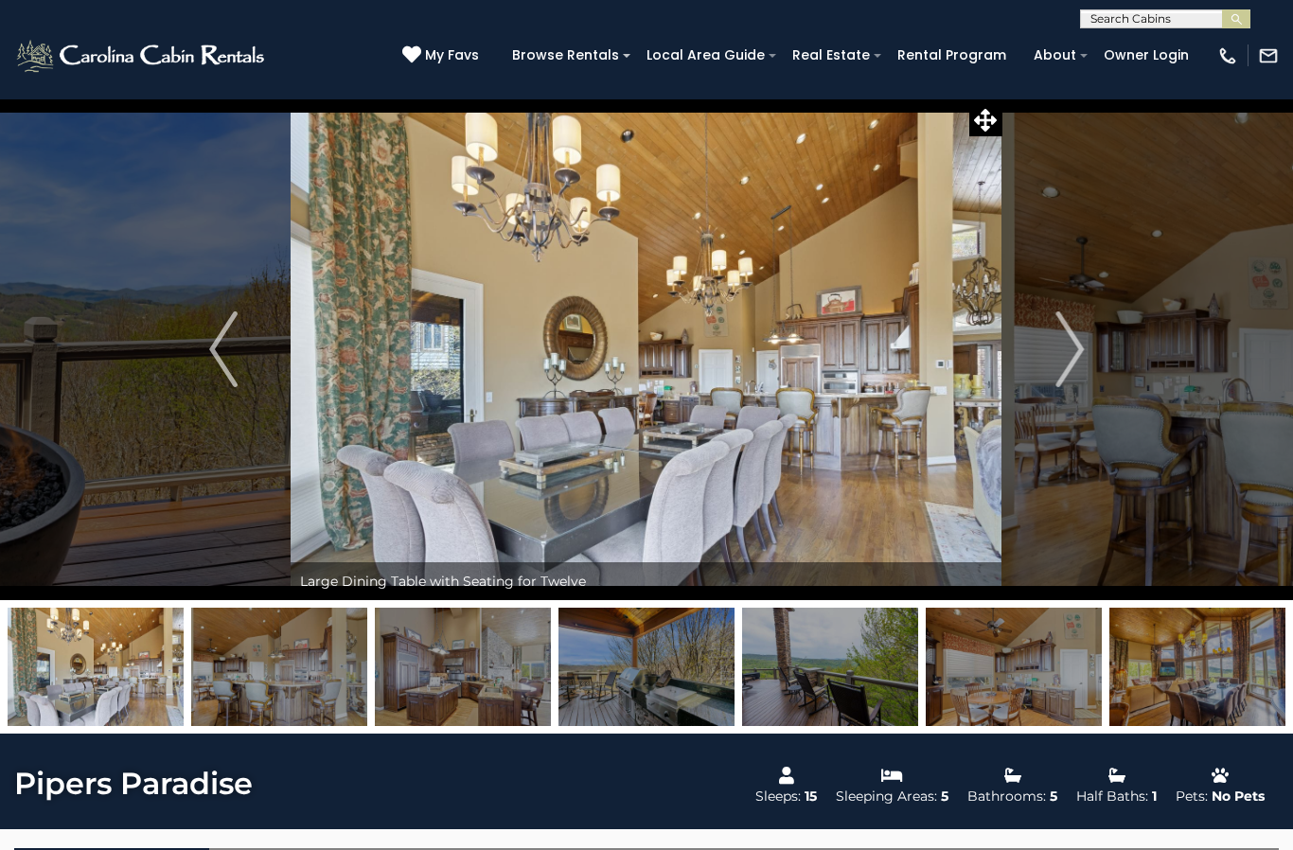
click at [1050, 353] on button "Next" at bounding box center [1069, 349] width 134 height 502
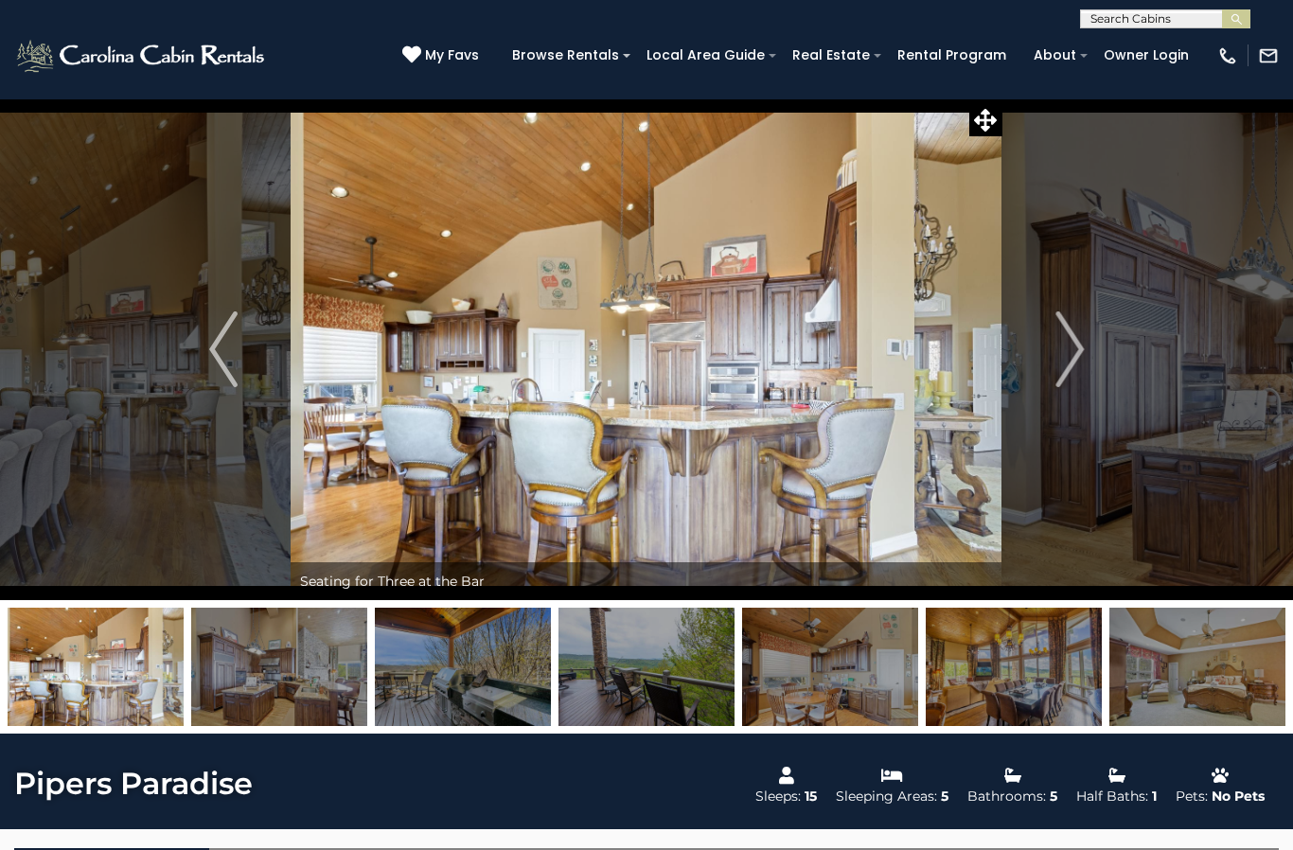
click at [1046, 348] on button "Next" at bounding box center [1069, 349] width 134 height 502
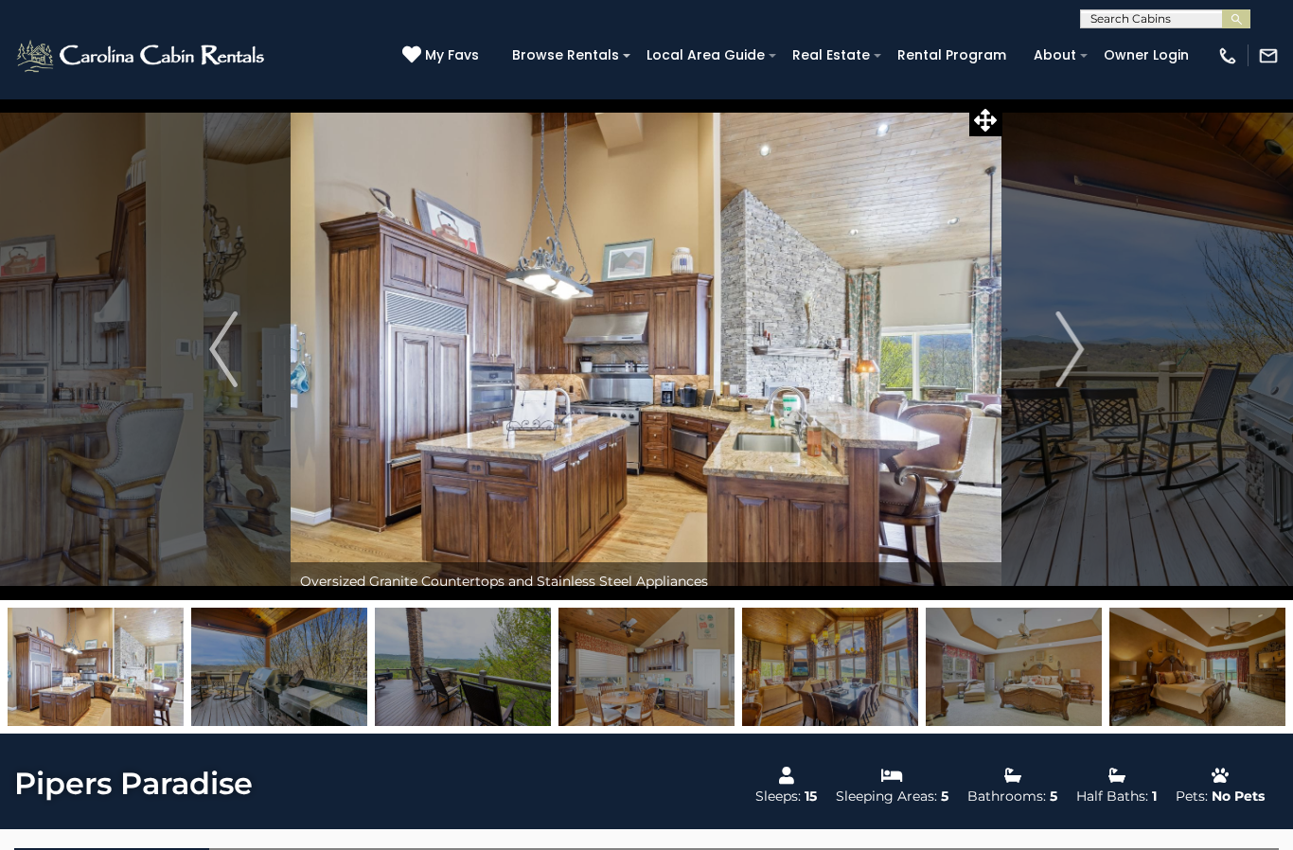
click at [1057, 362] on img "Next" at bounding box center [1069, 349] width 28 height 76
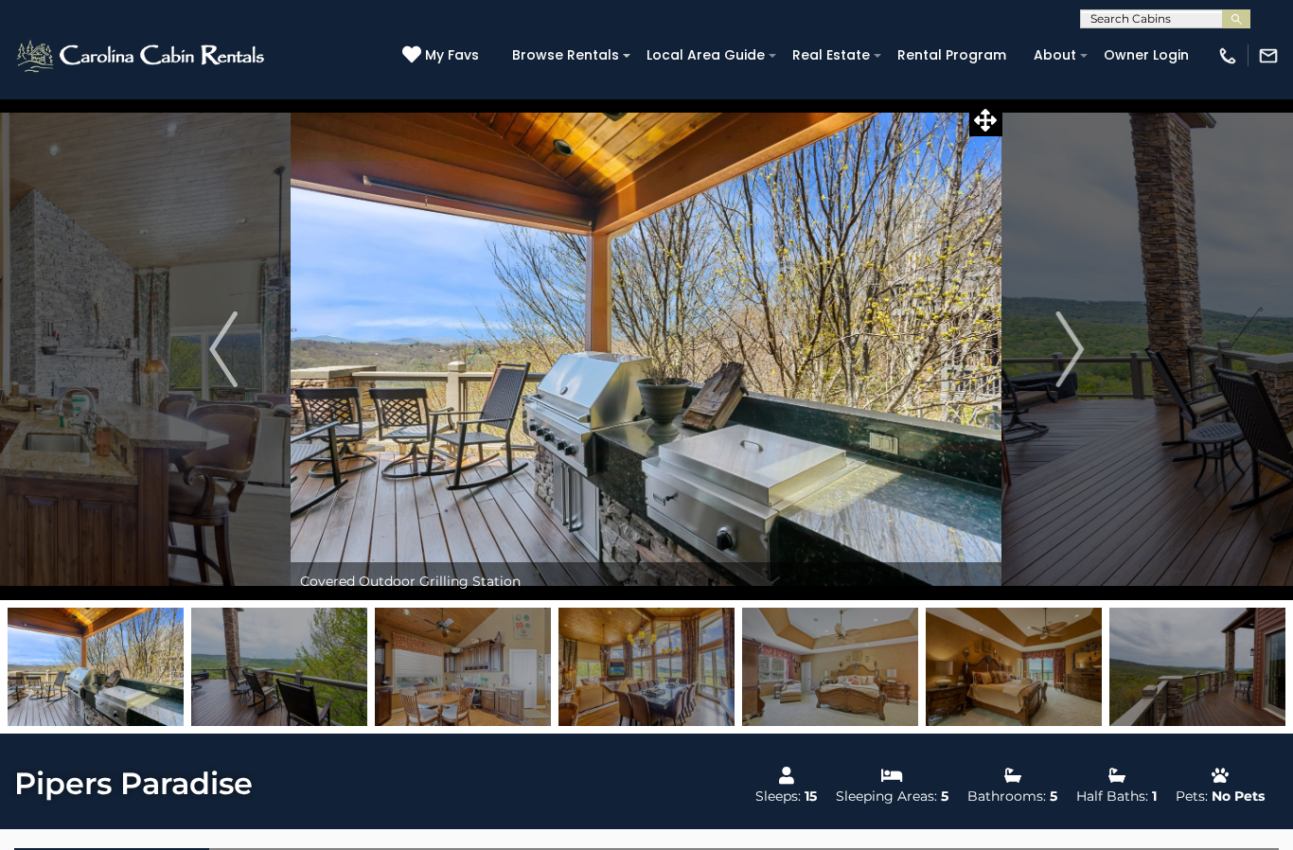
click at [1028, 348] on button "Next" at bounding box center [1069, 349] width 134 height 502
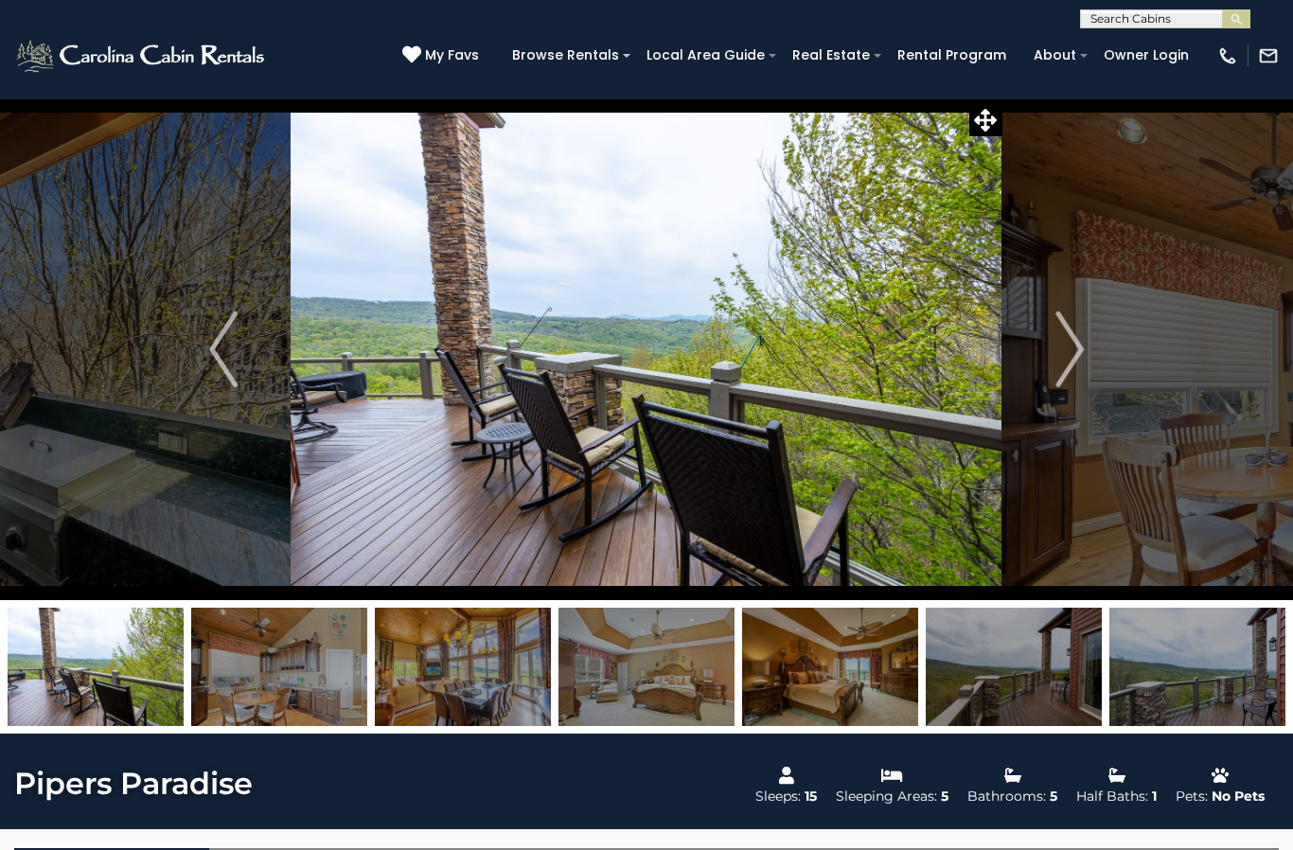
click at [1045, 360] on button "Next" at bounding box center [1069, 349] width 134 height 502
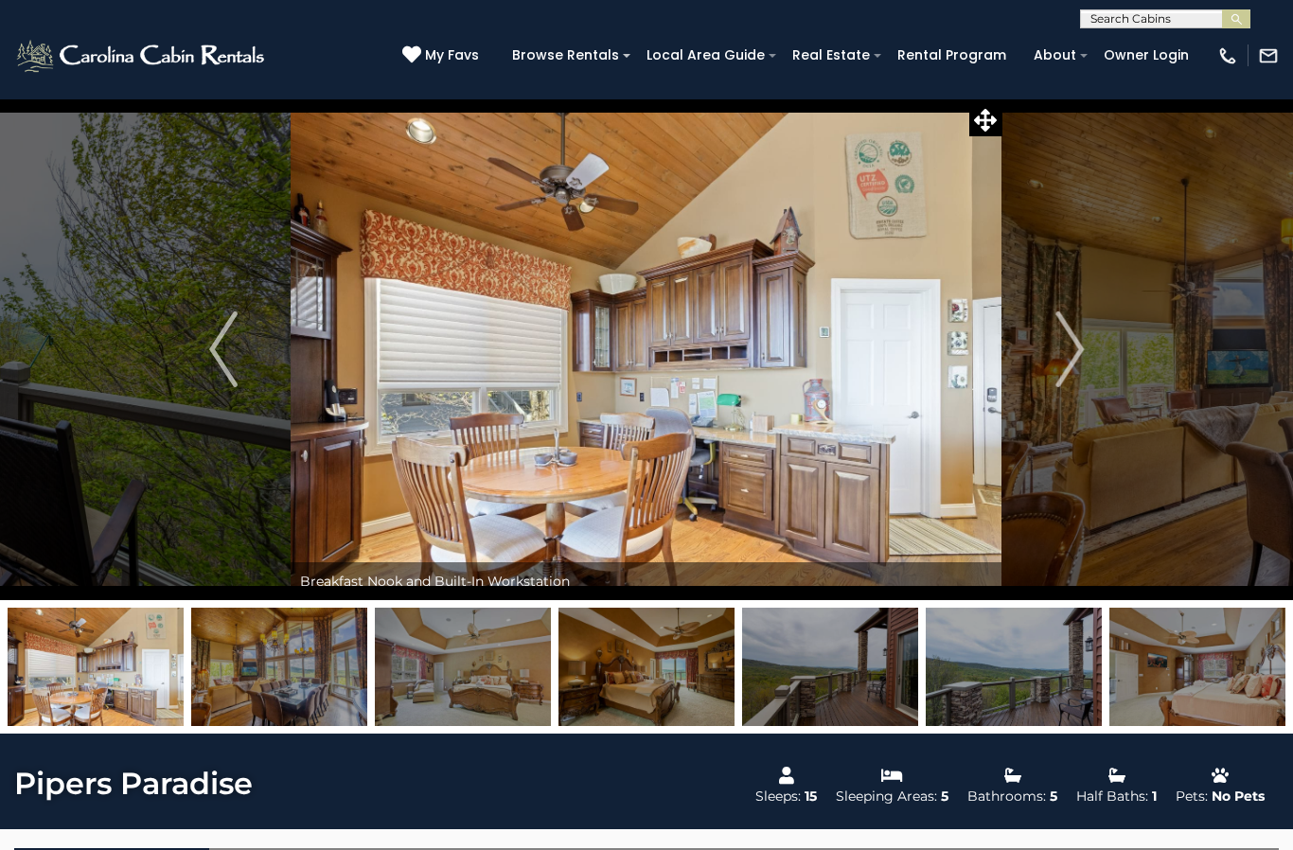
click at [1061, 342] on img "Next" at bounding box center [1069, 349] width 28 height 76
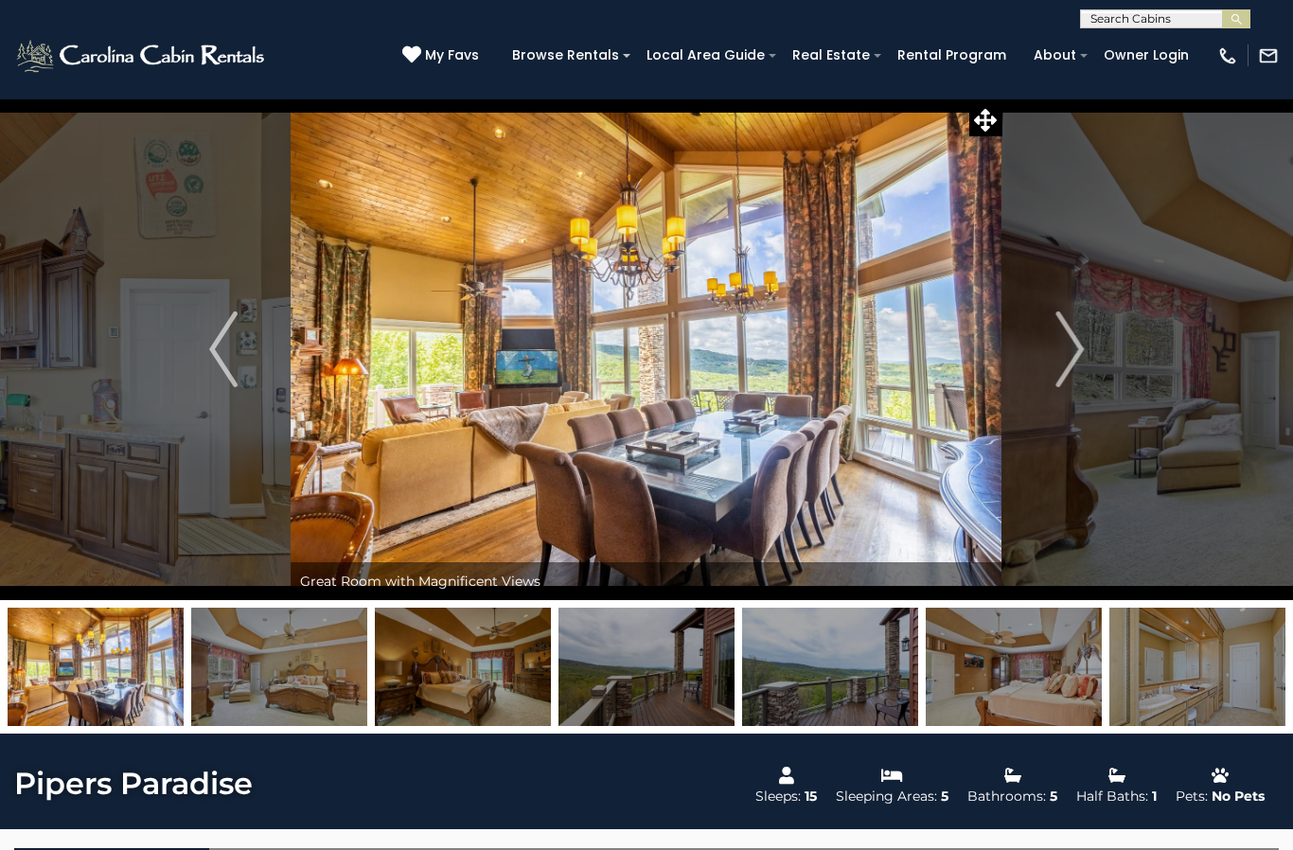
click at [1042, 347] on button "Next" at bounding box center [1069, 349] width 134 height 502
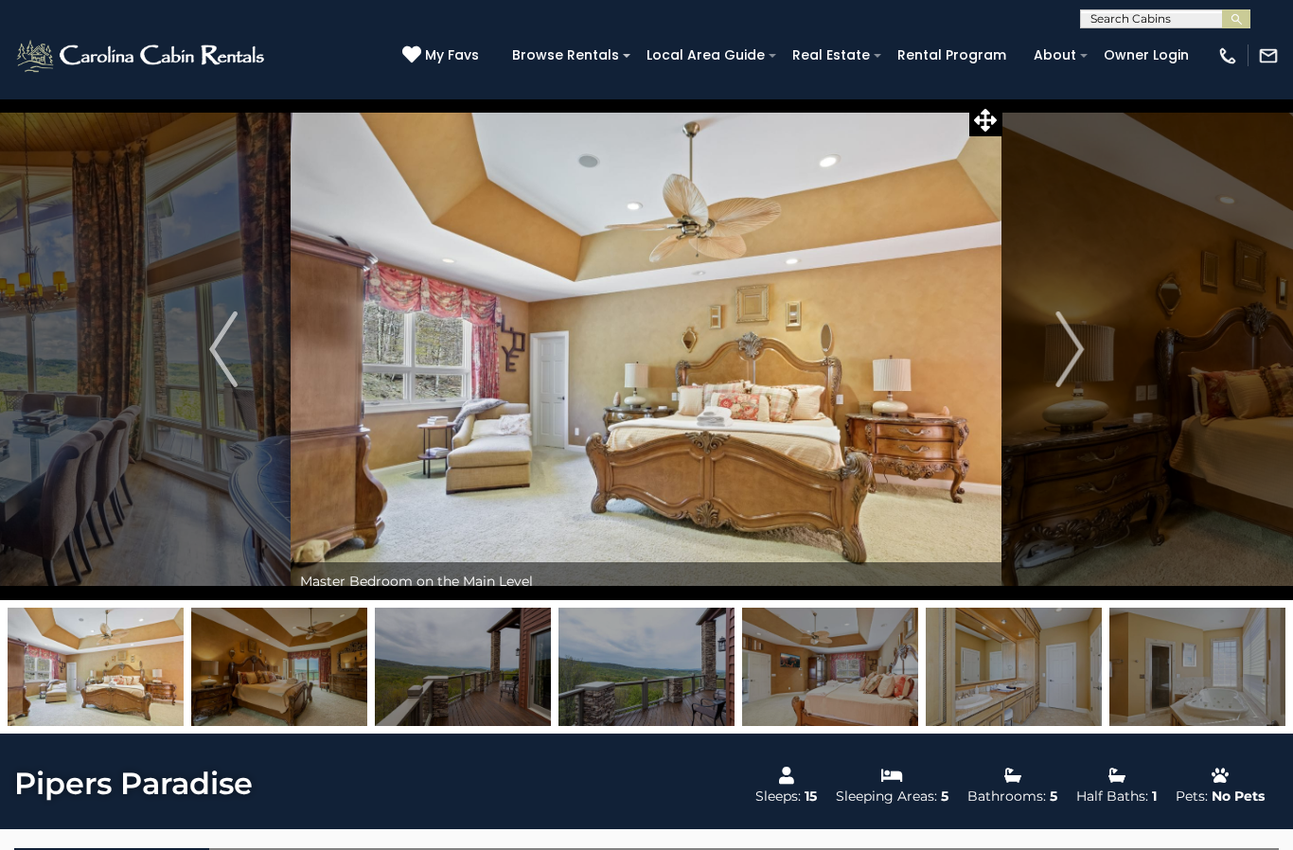
click at [1035, 361] on button "Next" at bounding box center [1069, 349] width 134 height 502
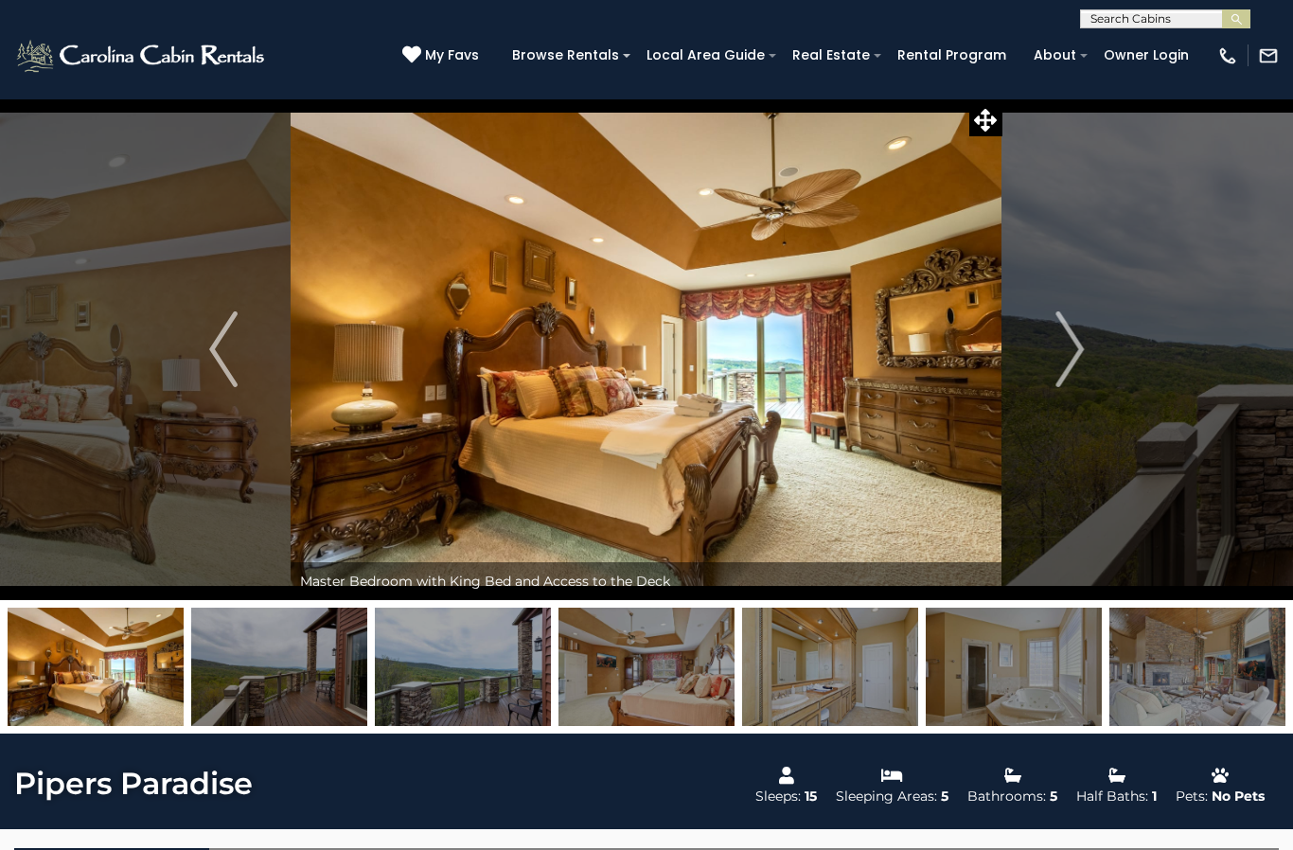
click at [1065, 344] on img "Next" at bounding box center [1069, 349] width 28 height 76
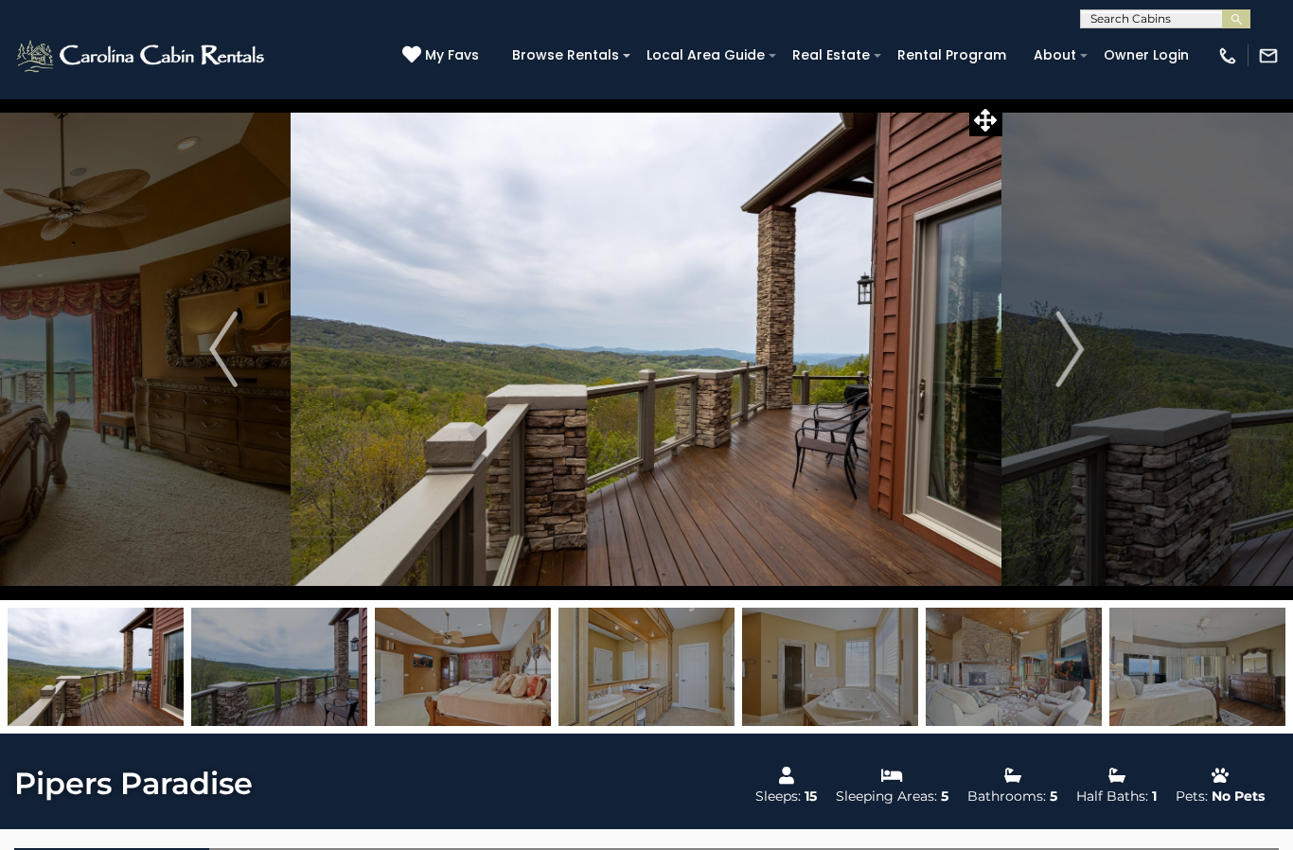
click at [1041, 344] on button "Next" at bounding box center [1069, 349] width 134 height 502
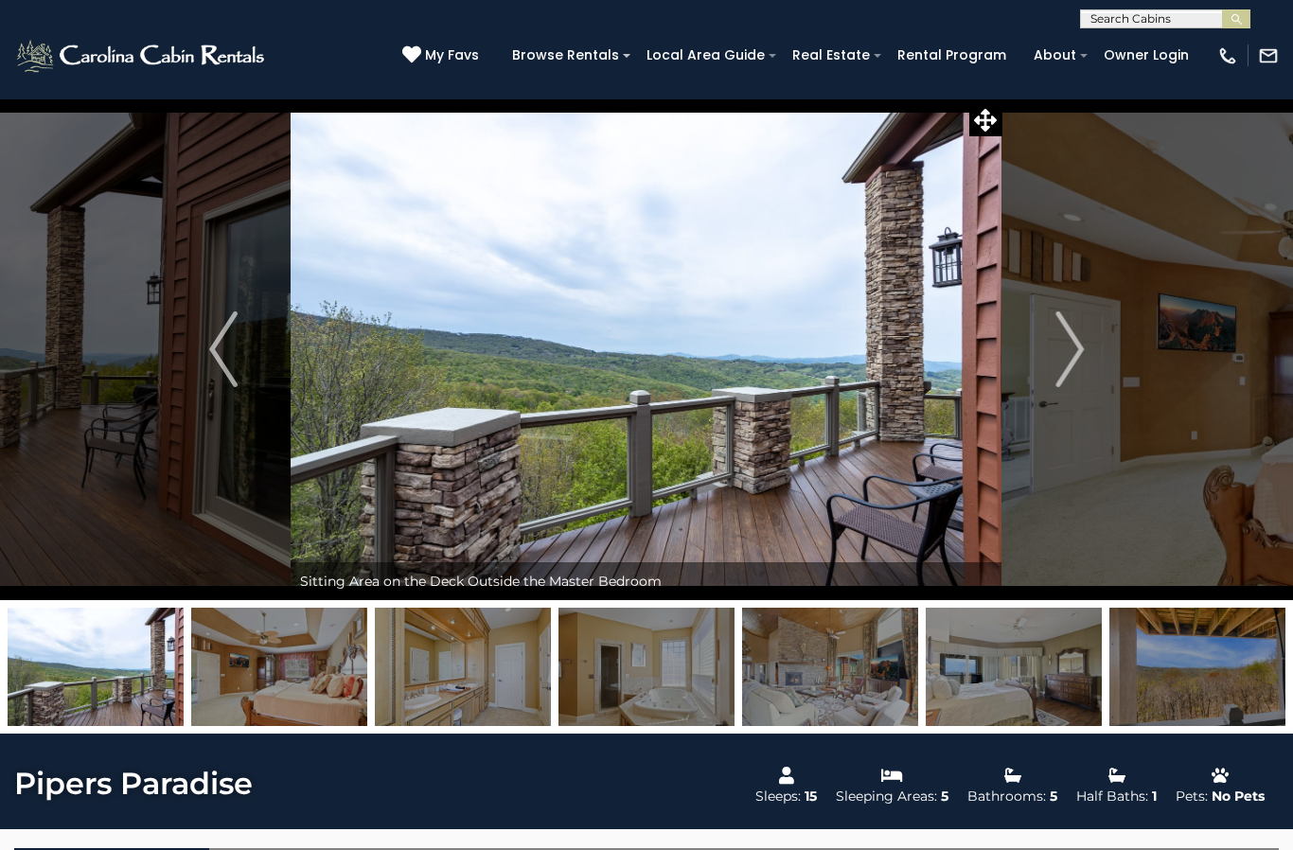
click at [1067, 351] on img "Next" at bounding box center [1069, 349] width 28 height 76
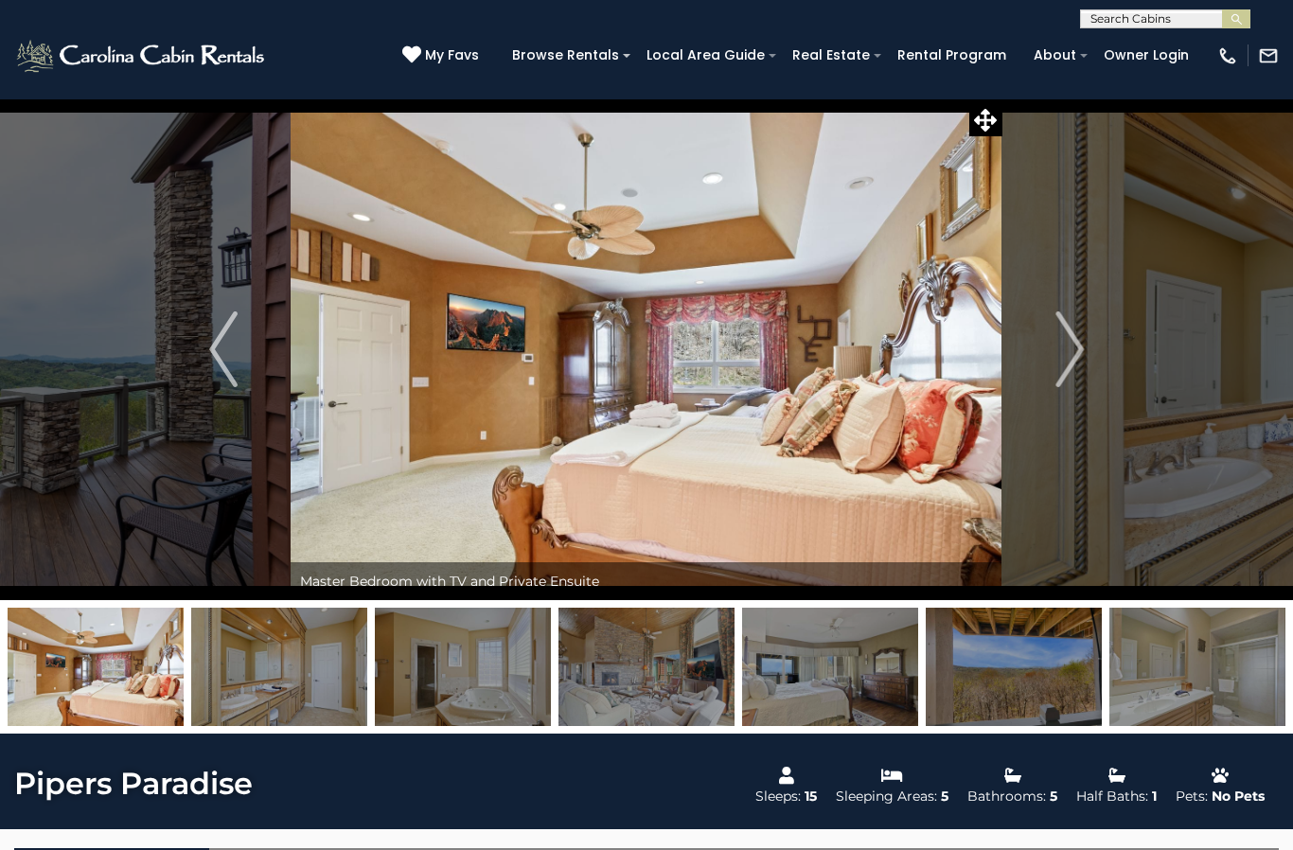
click at [1060, 348] on img "Next" at bounding box center [1069, 349] width 28 height 76
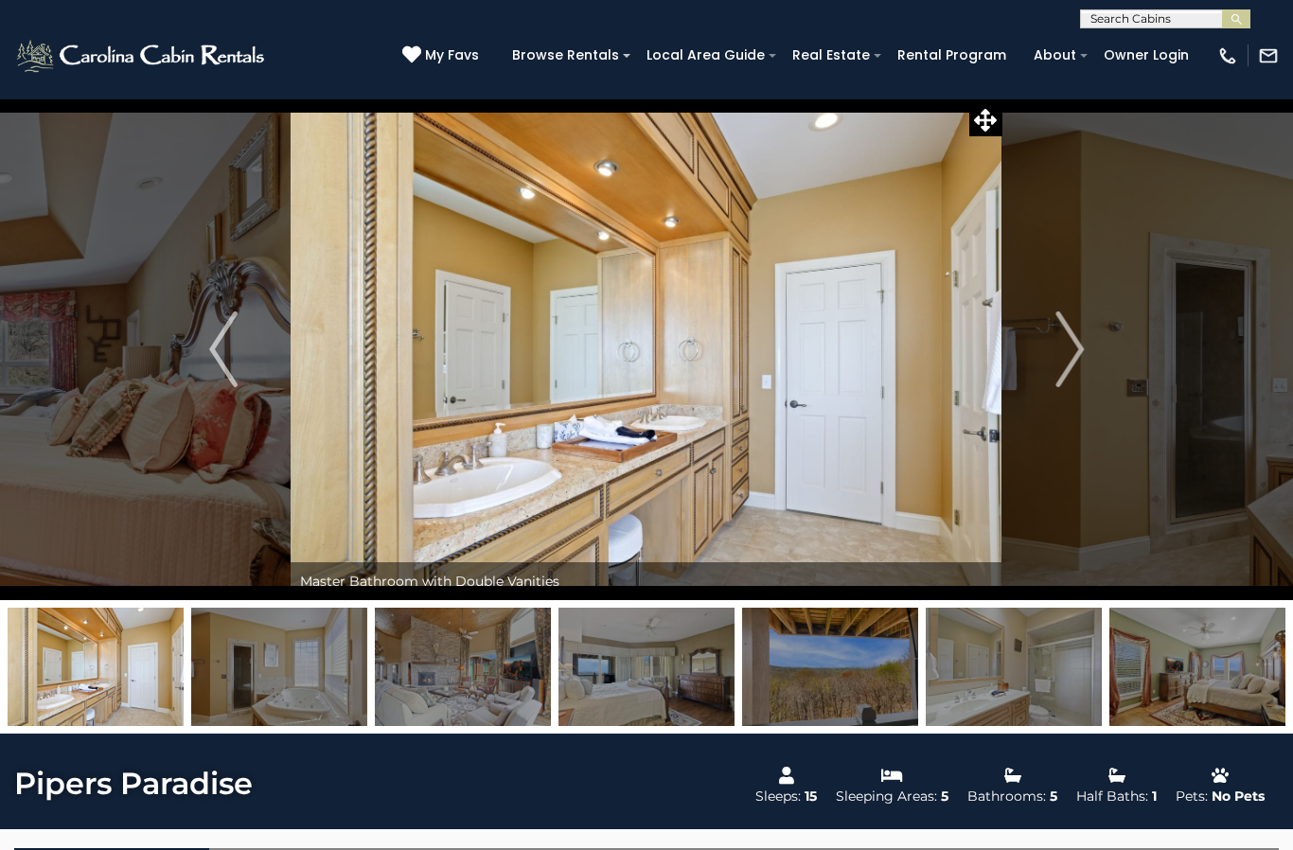
click at [1057, 364] on img "Next" at bounding box center [1069, 349] width 28 height 76
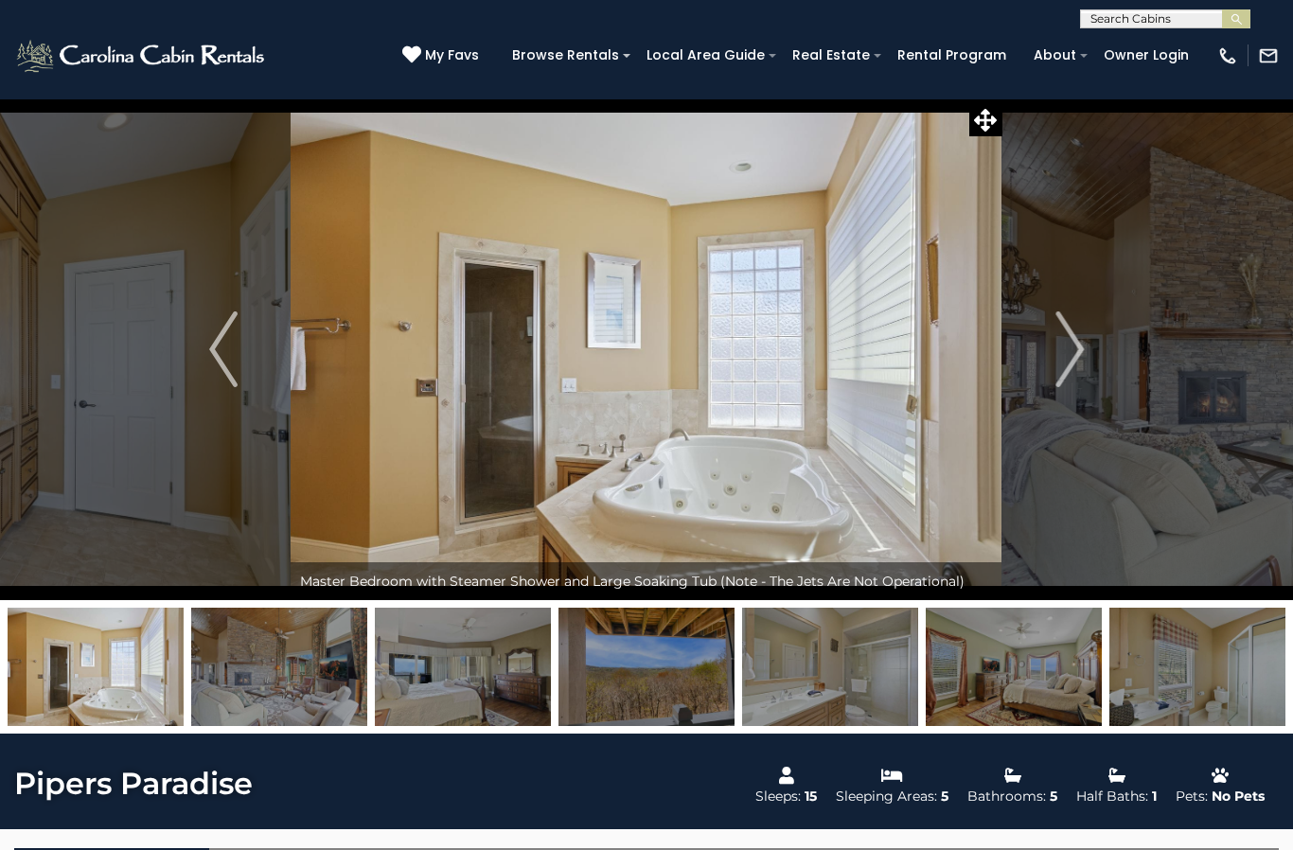
click at [1063, 350] on img "Next" at bounding box center [1069, 349] width 28 height 76
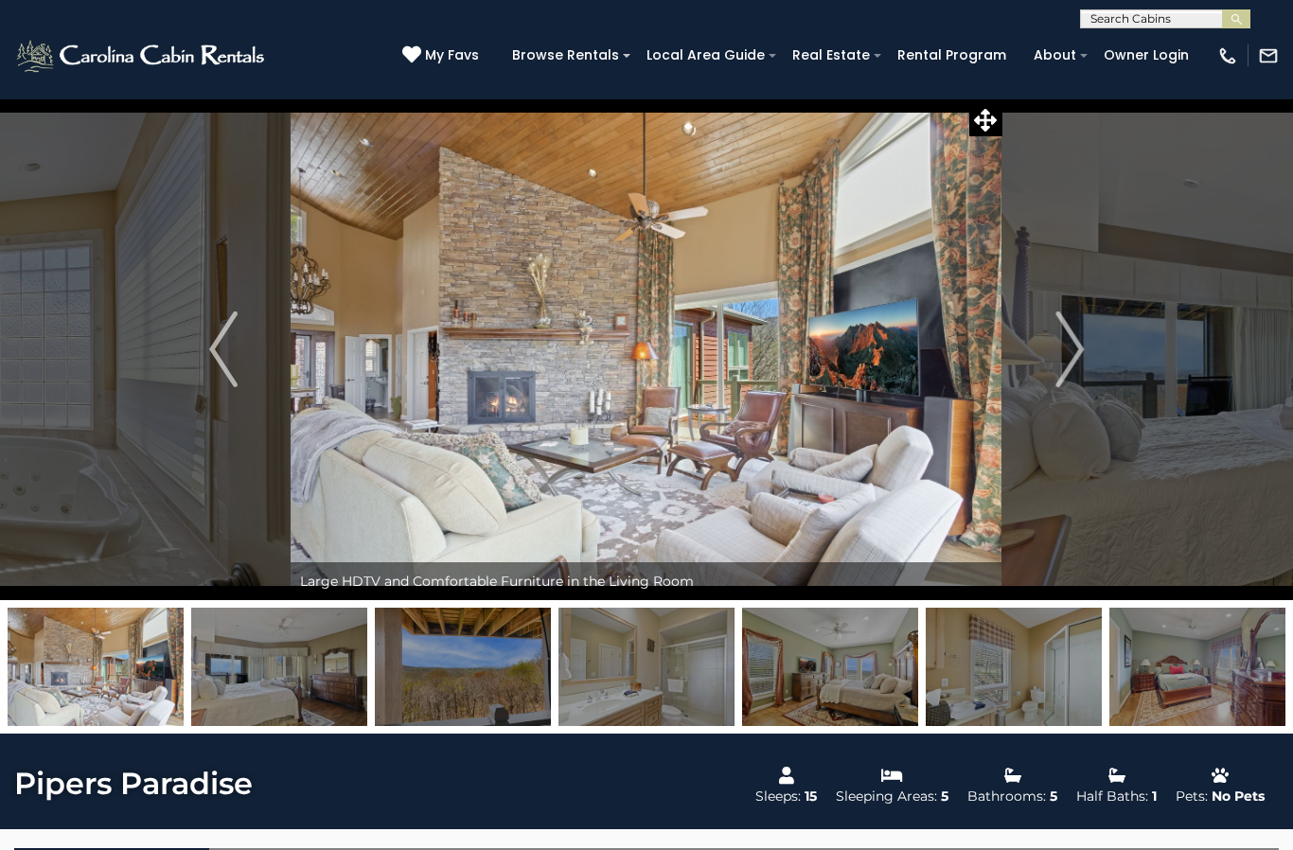
click at [1072, 352] on img "Next" at bounding box center [1069, 349] width 28 height 76
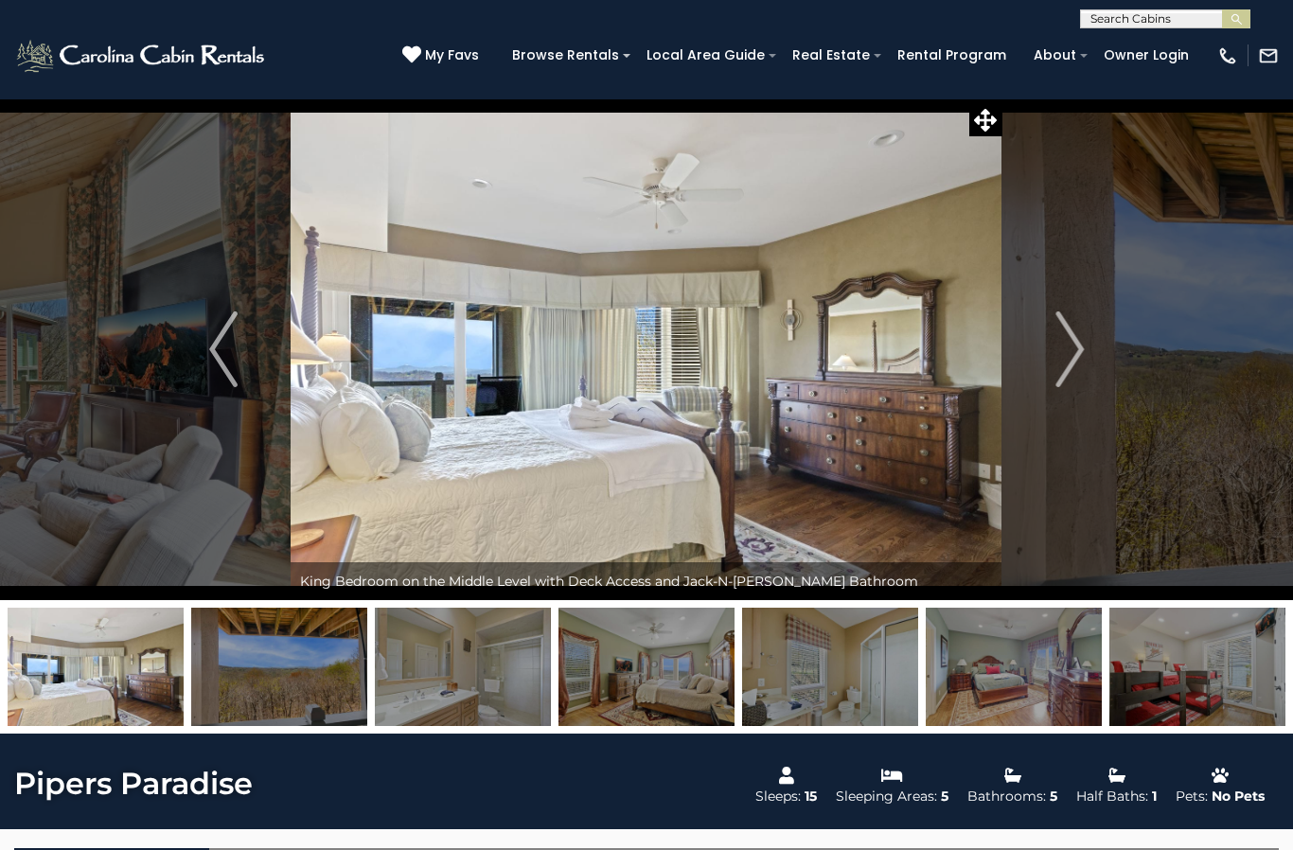
click at [1066, 354] on img "Next" at bounding box center [1069, 349] width 28 height 76
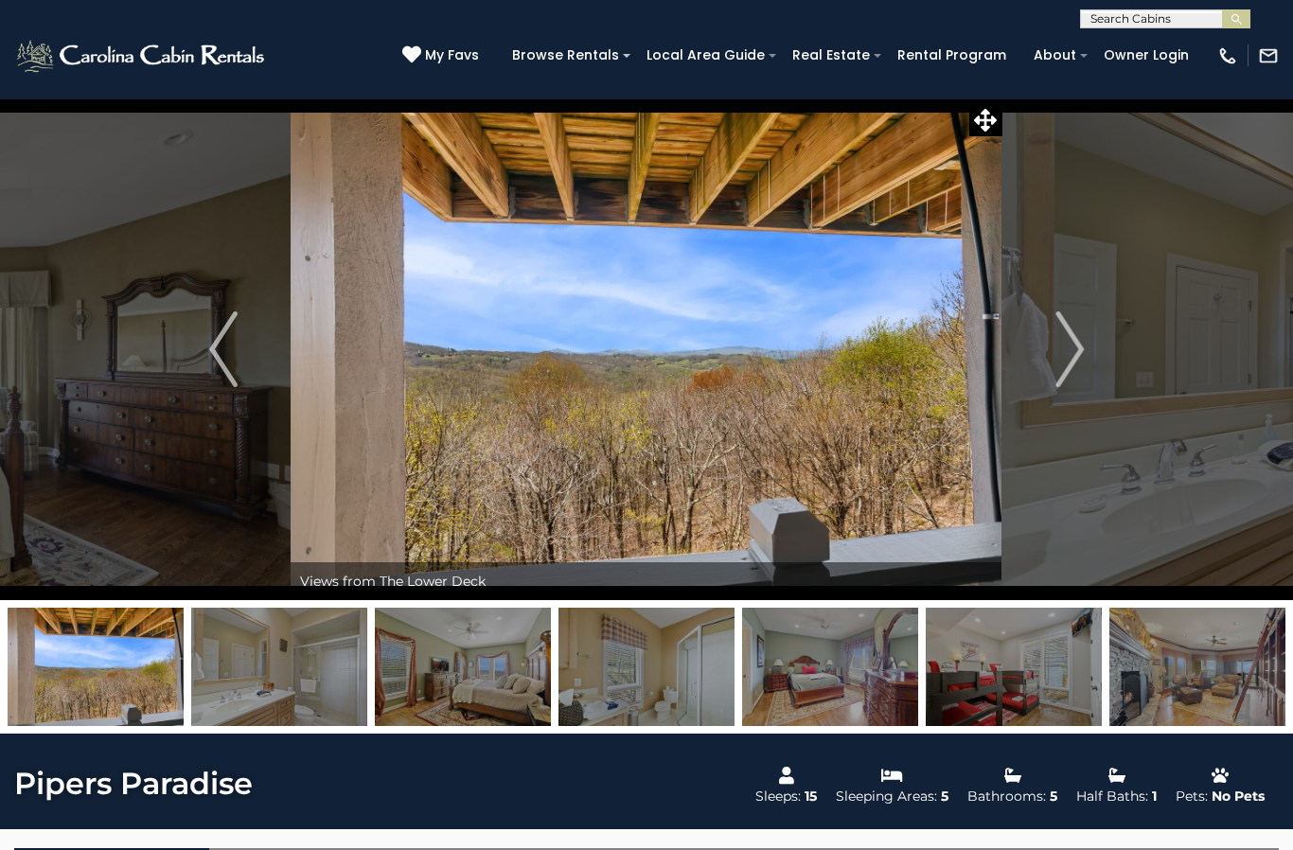
click at [1080, 363] on img "Next" at bounding box center [1069, 349] width 28 height 76
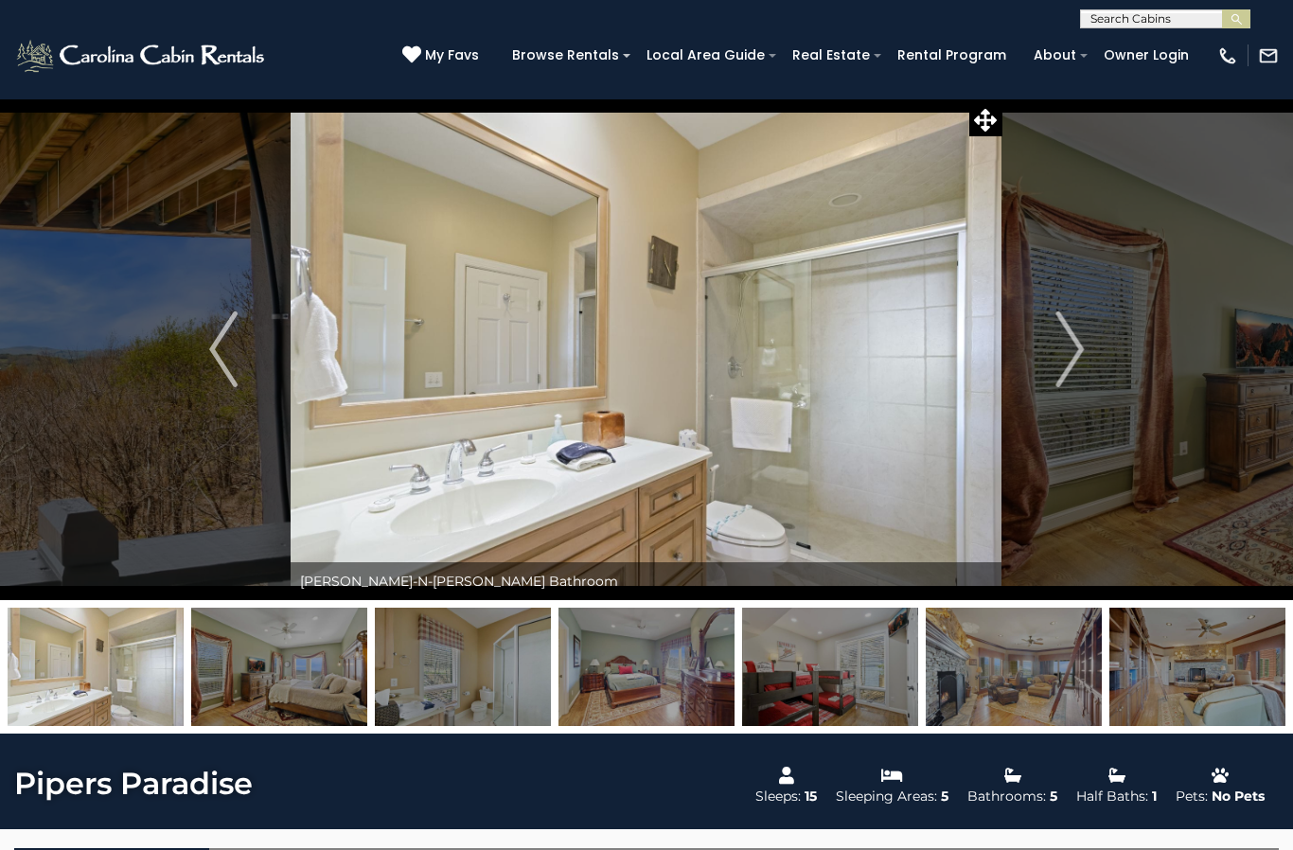
click at [1074, 373] on img "Next" at bounding box center [1069, 349] width 28 height 76
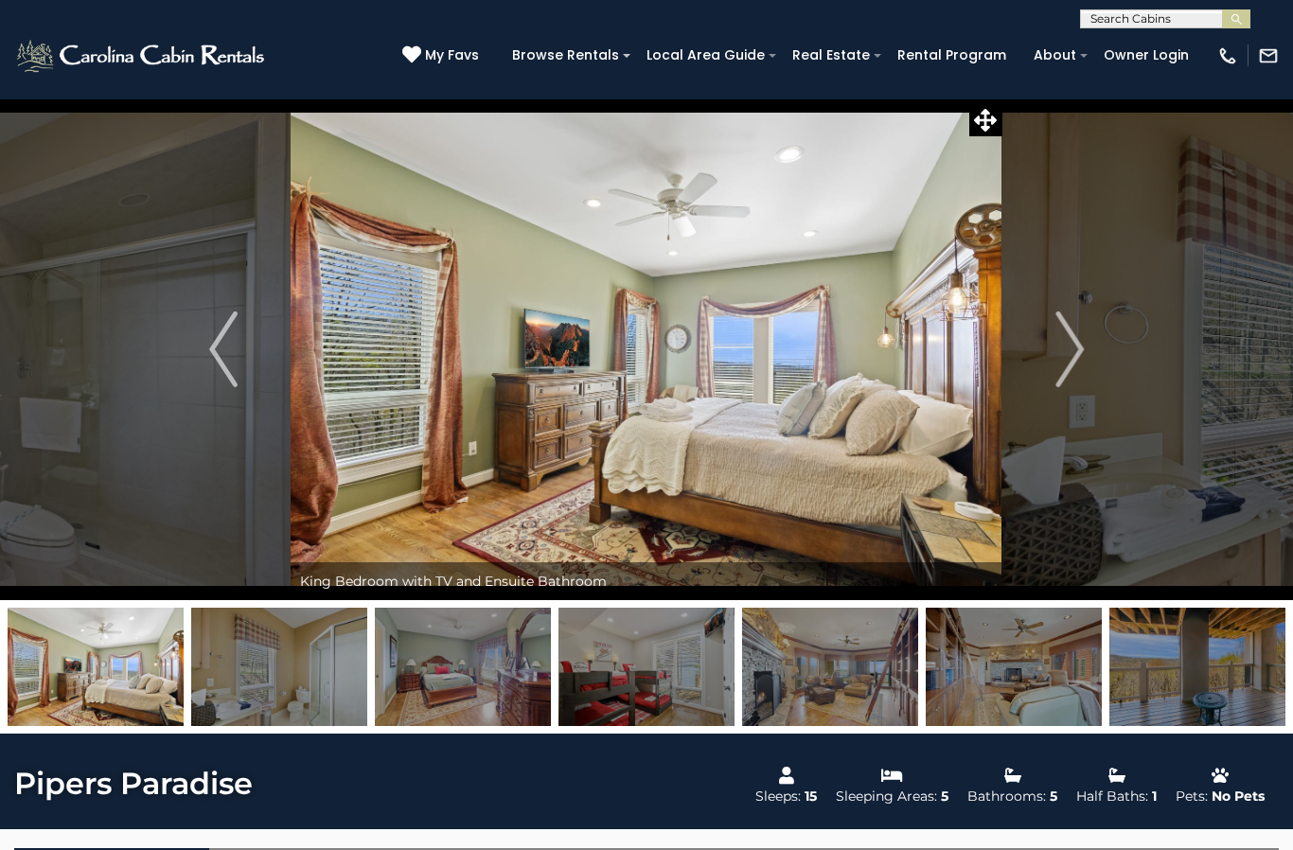
click at [1059, 361] on img "Next" at bounding box center [1069, 349] width 28 height 76
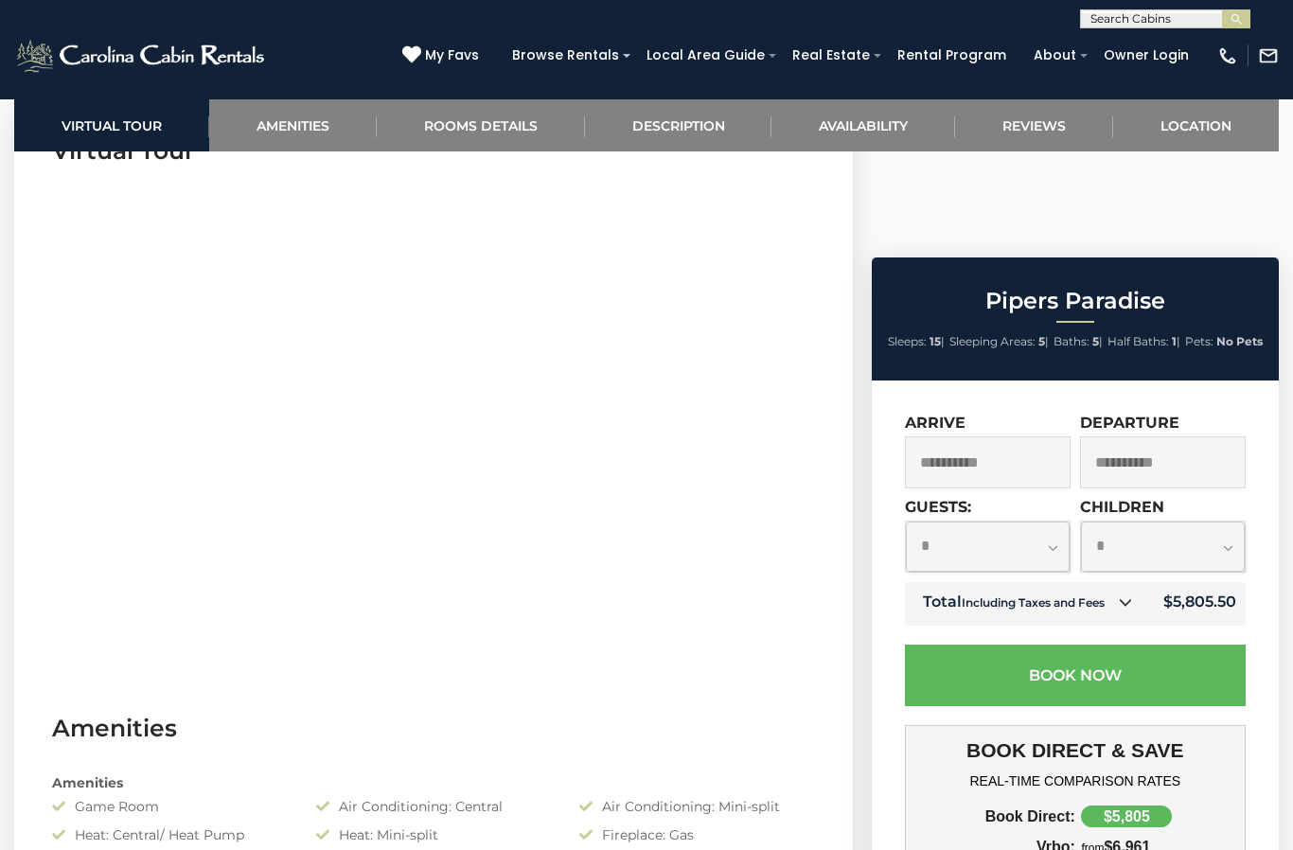
scroll to position [818, 0]
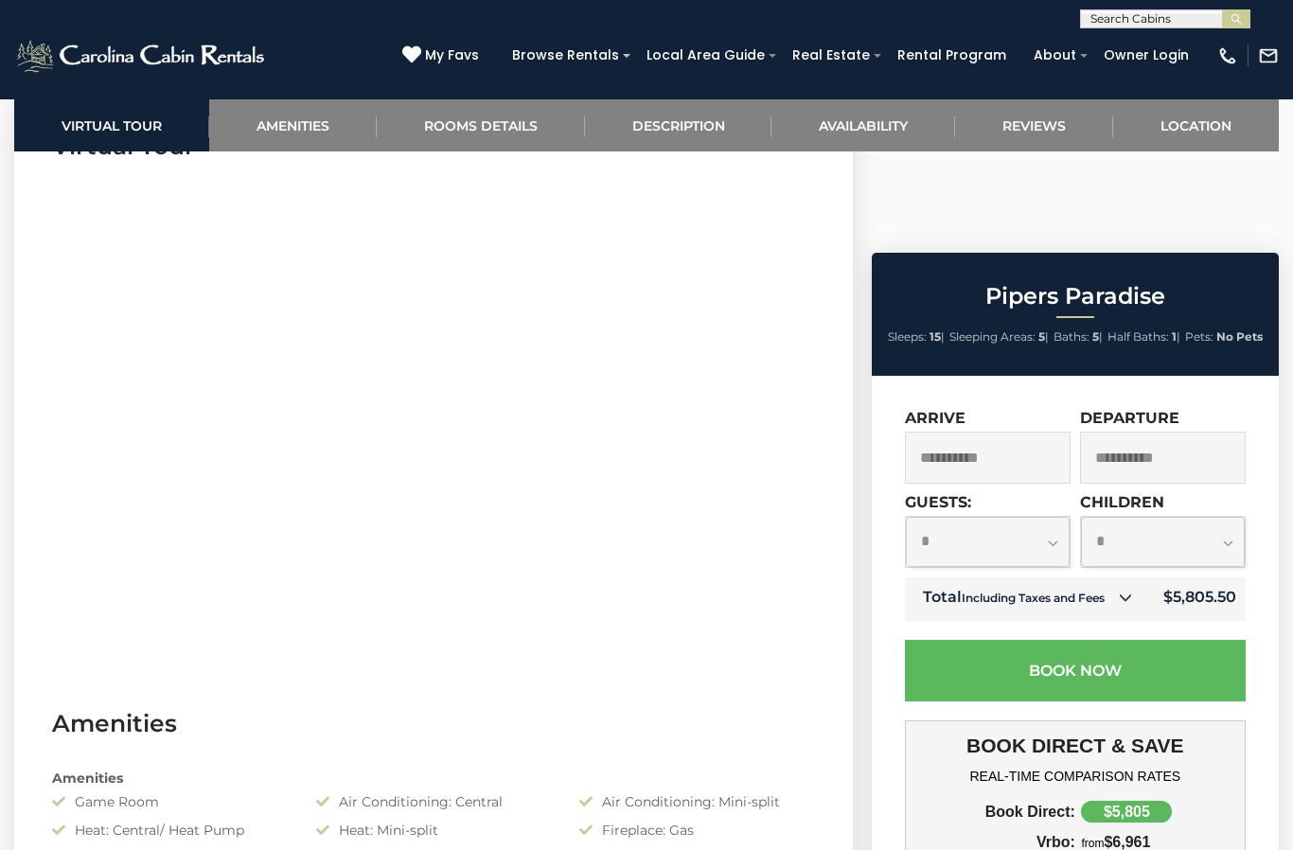
click at [1056, 517] on select "**********" at bounding box center [988, 542] width 164 height 50
select select "*"
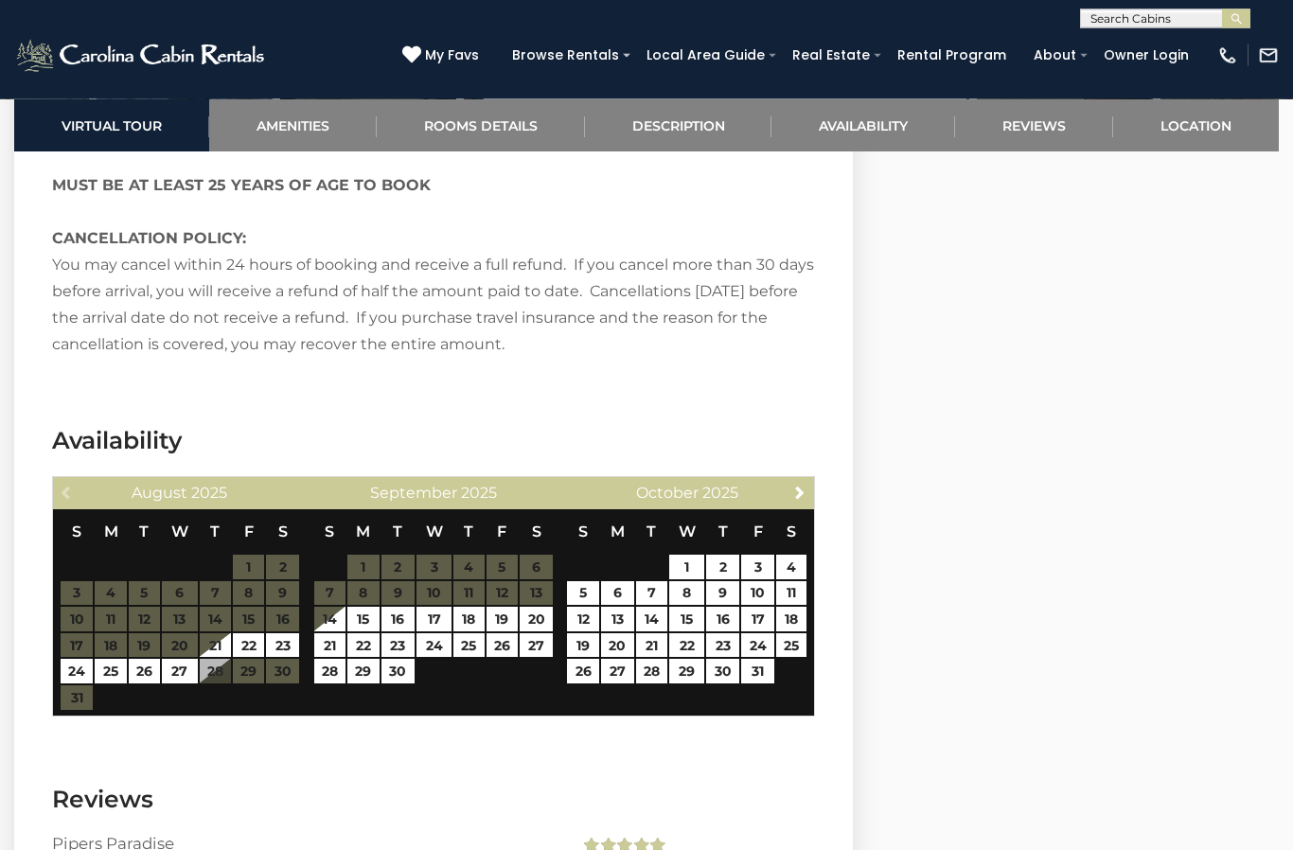
scroll to position [5217, 0]
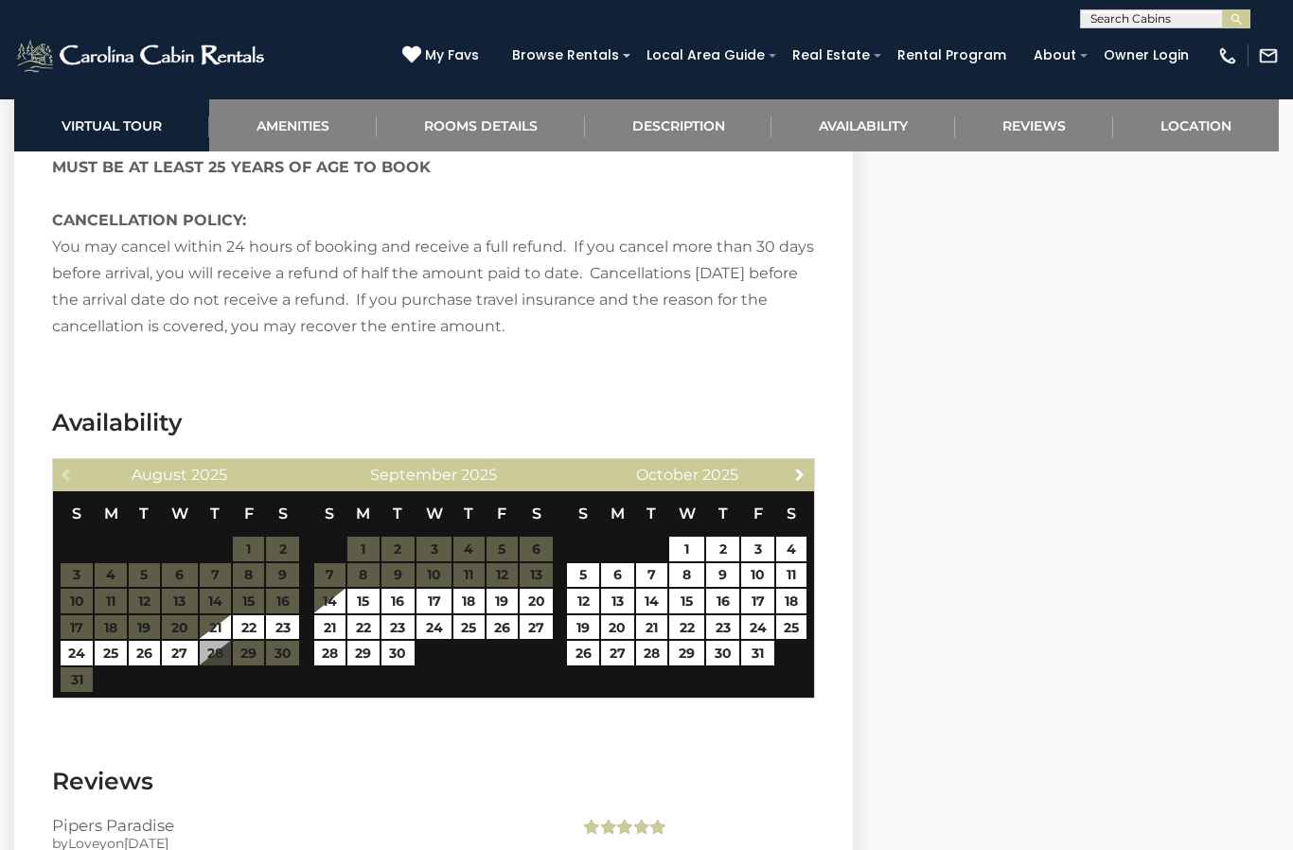
click at [792, 466] on link "Next" at bounding box center [799, 474] width 24 height 24
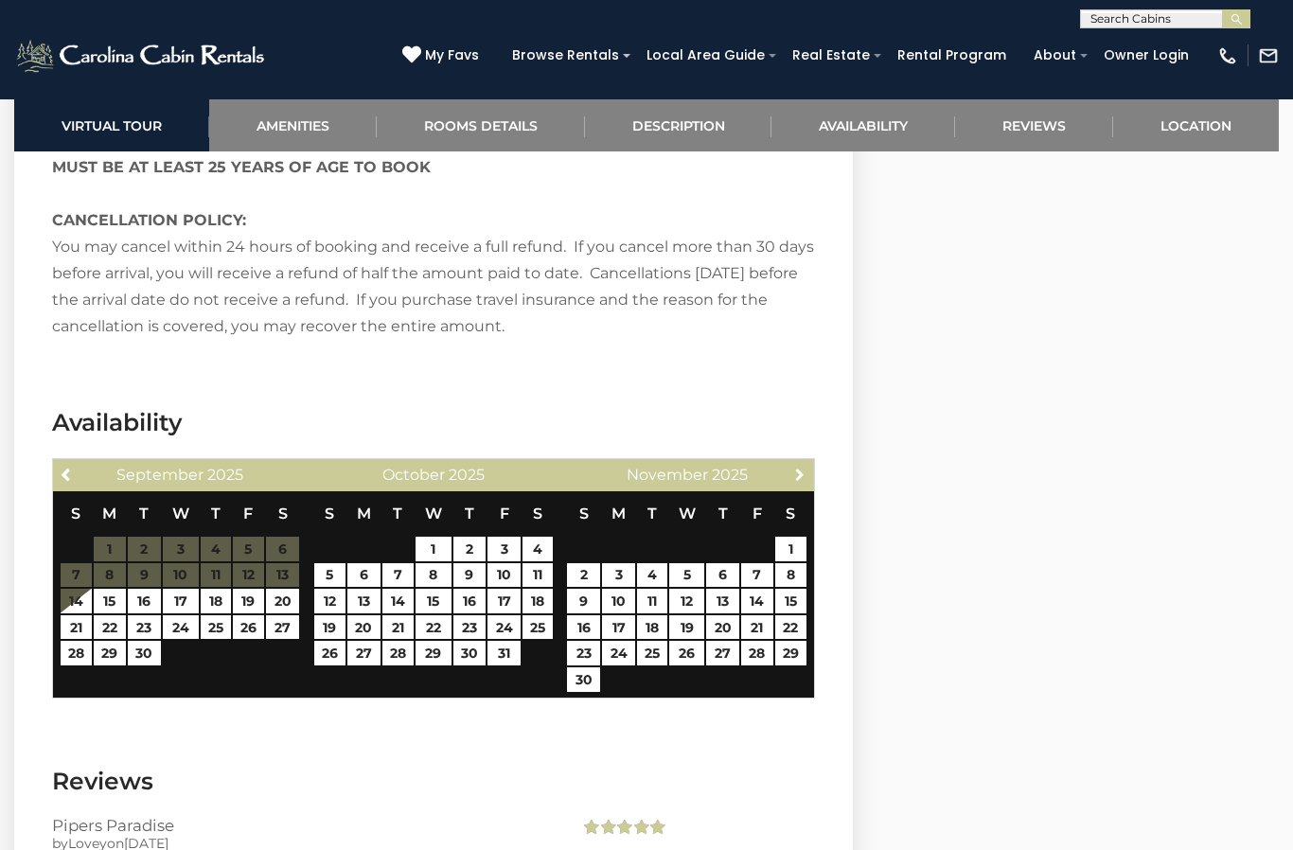
click at [791, 462] on link "Next" at bounding box center [799, 474] width 24 height 24
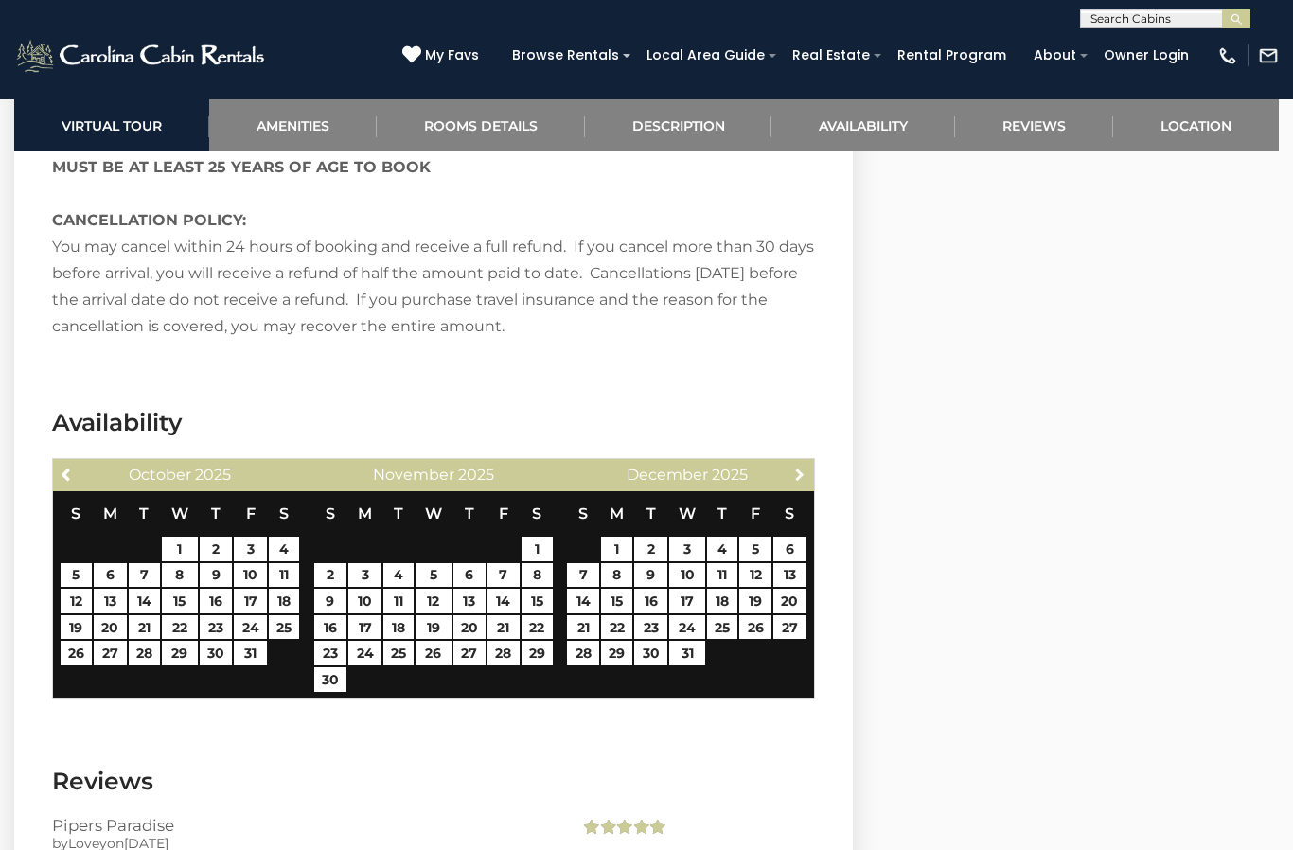
click at [801, 467] on span "Next" at bounding box center [799, 474] width 15 height 15
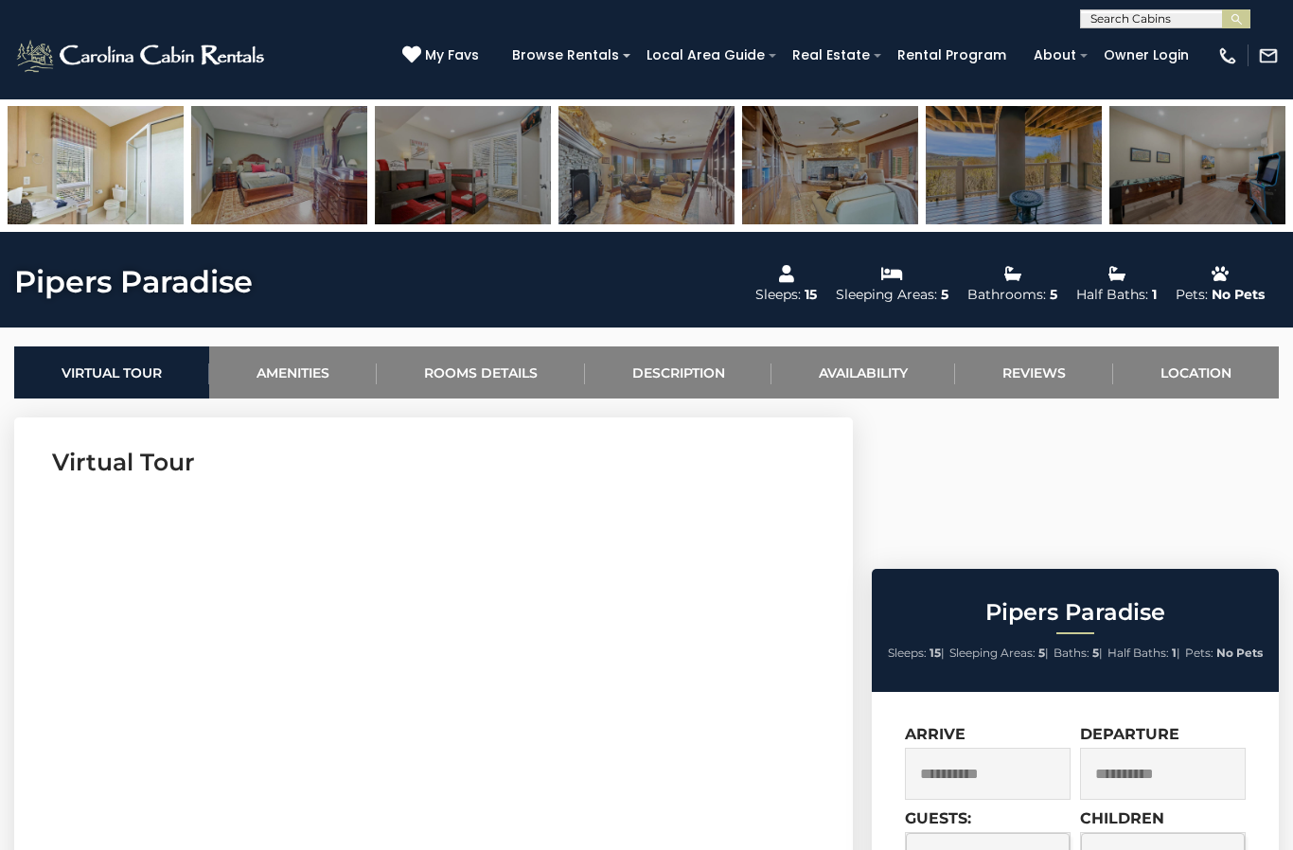
scroll to position [0, 0]
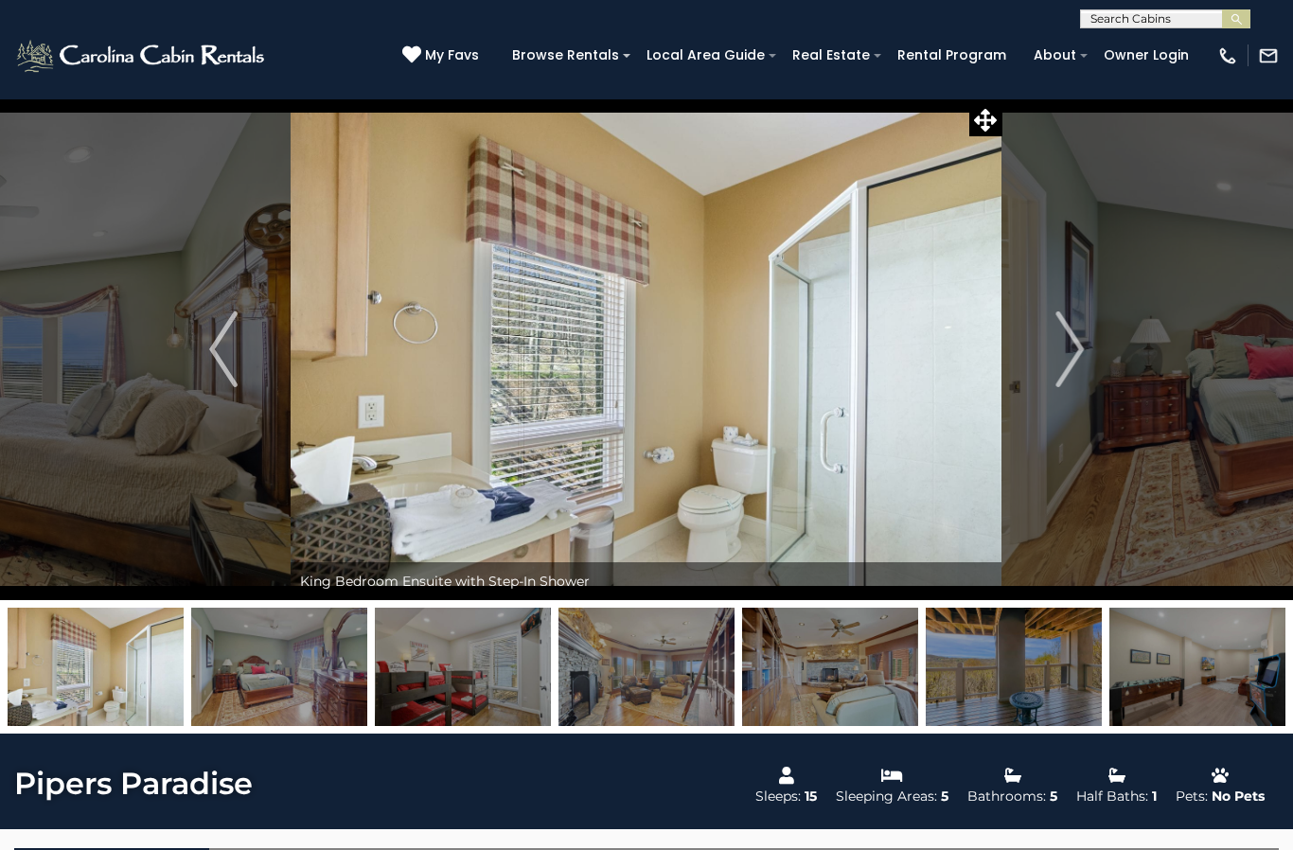
click at [233, 353] on img "Previous" at bounding box center [223, 349] width 28 height 76
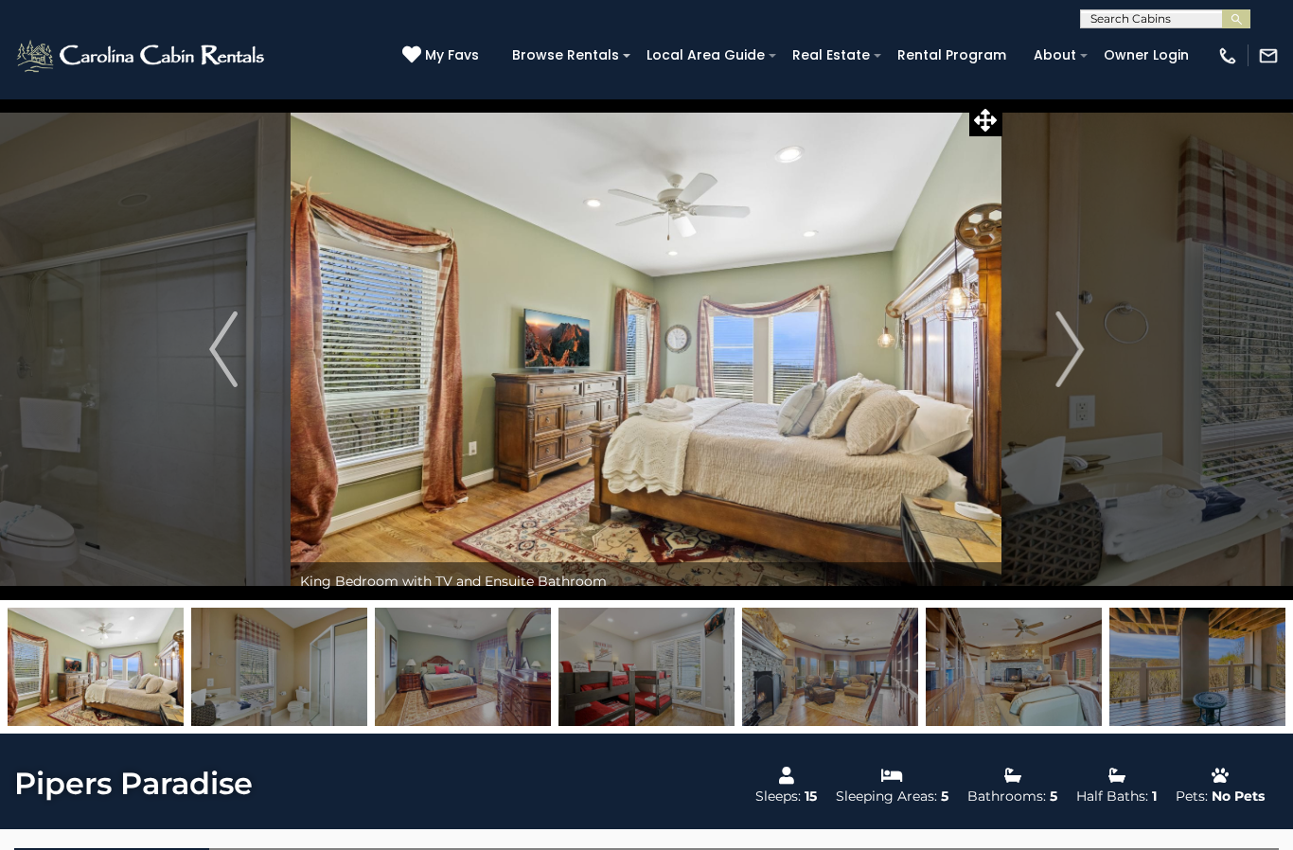
click at [206, 336] on button "Previous" at bounding box center [223, 349] width 134 height 502
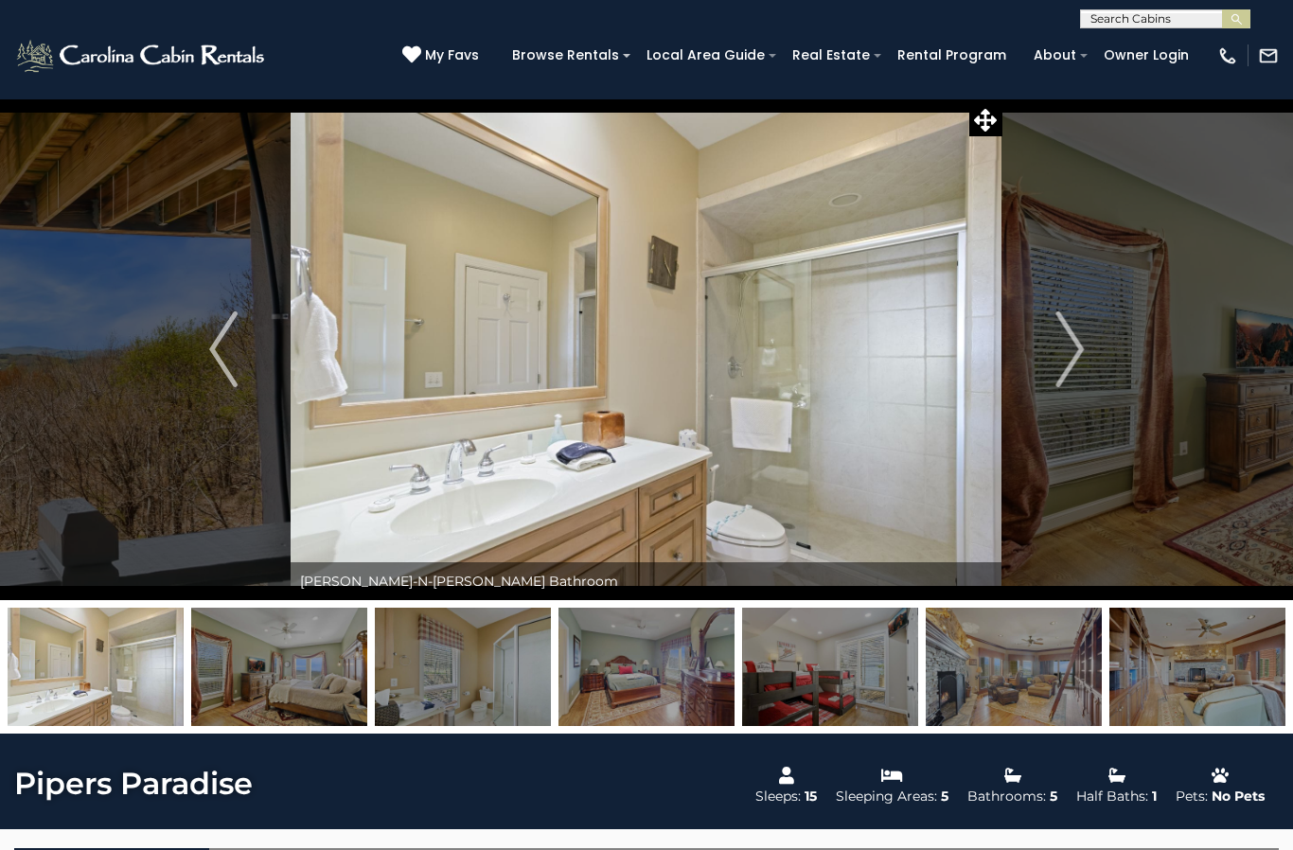
click at [232, 339] on img "Previous" at bounding box center [223, 349] width 28 height 76
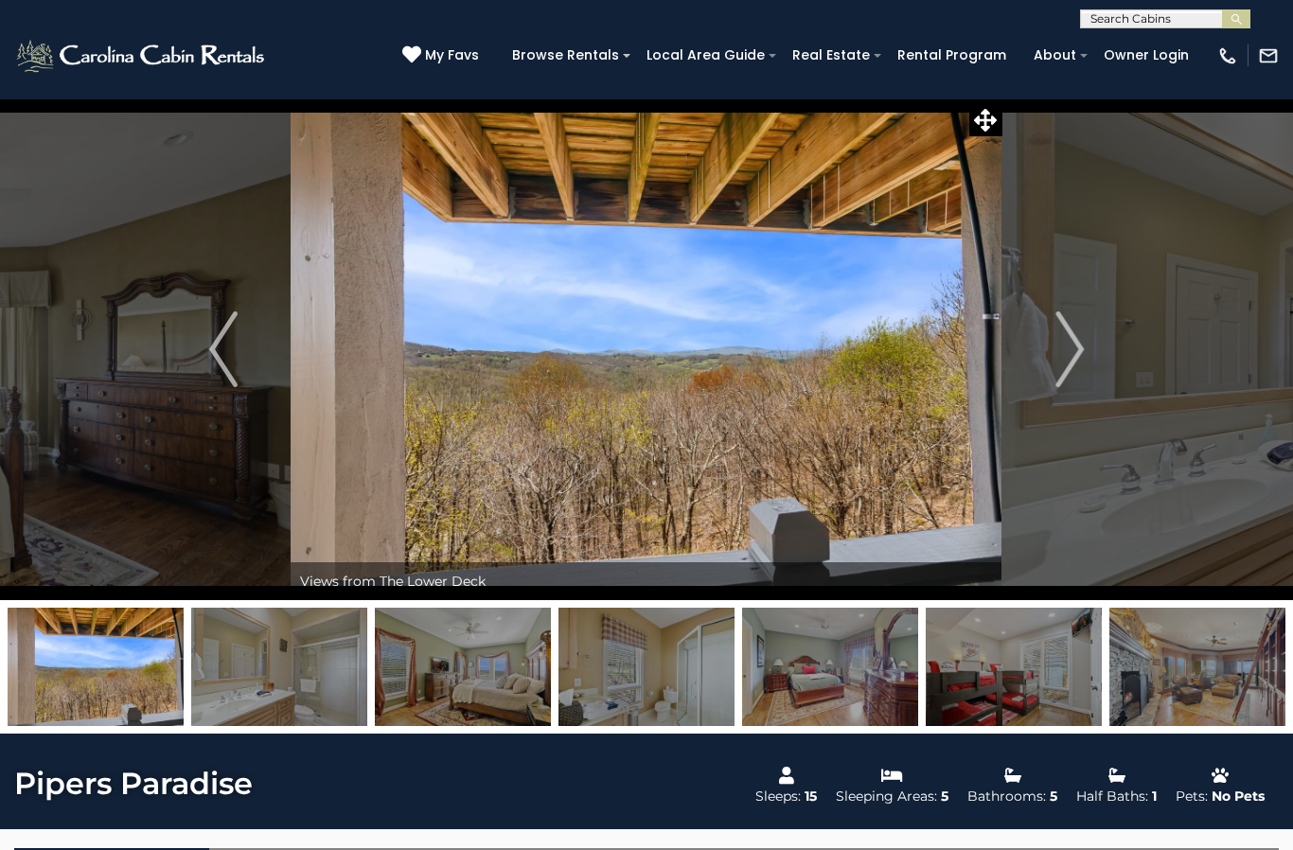
click at [243, 352] on button "Previous" at bounding box center [223, 349] width 134 height 502
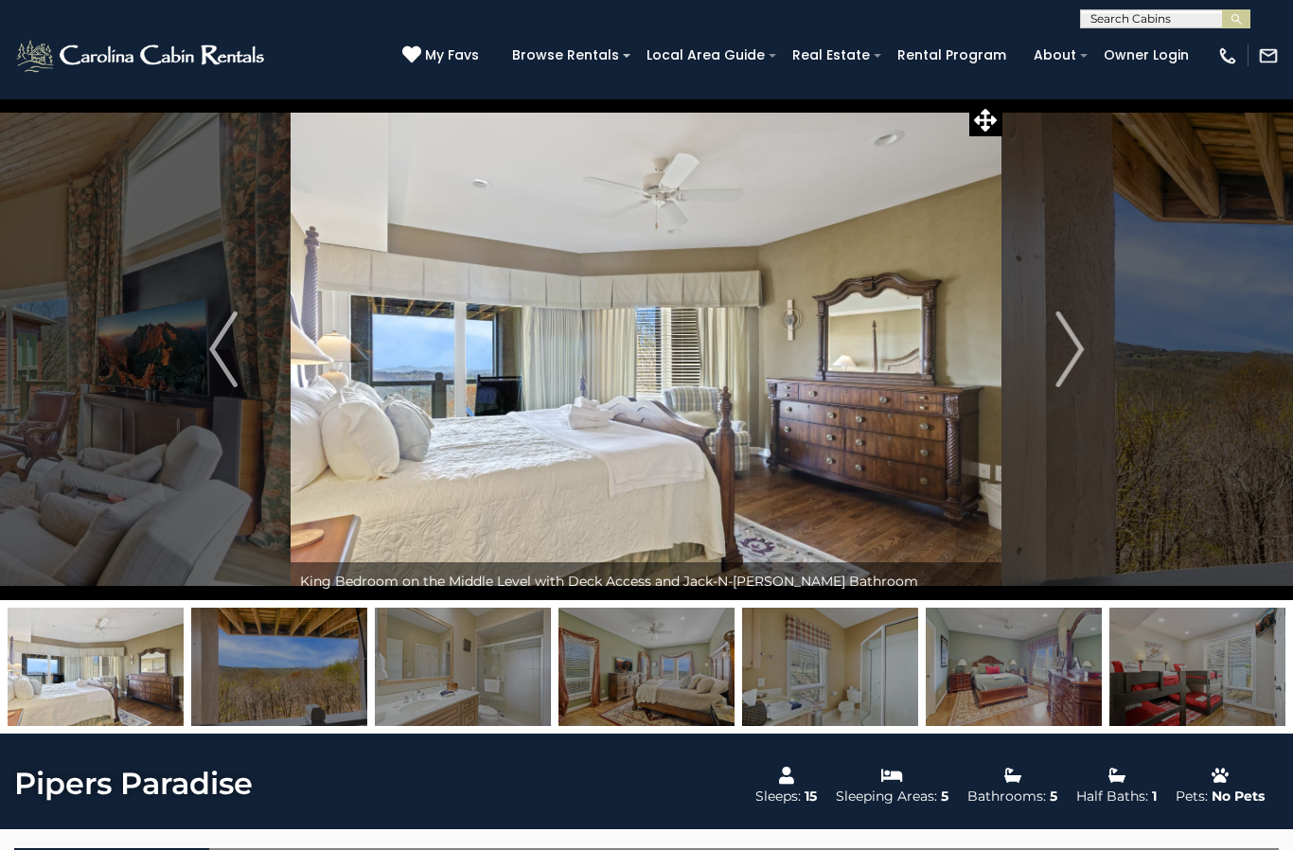
click at [236, 350] on img "Previous" at bounding box center [223, 349] width 28 height 76
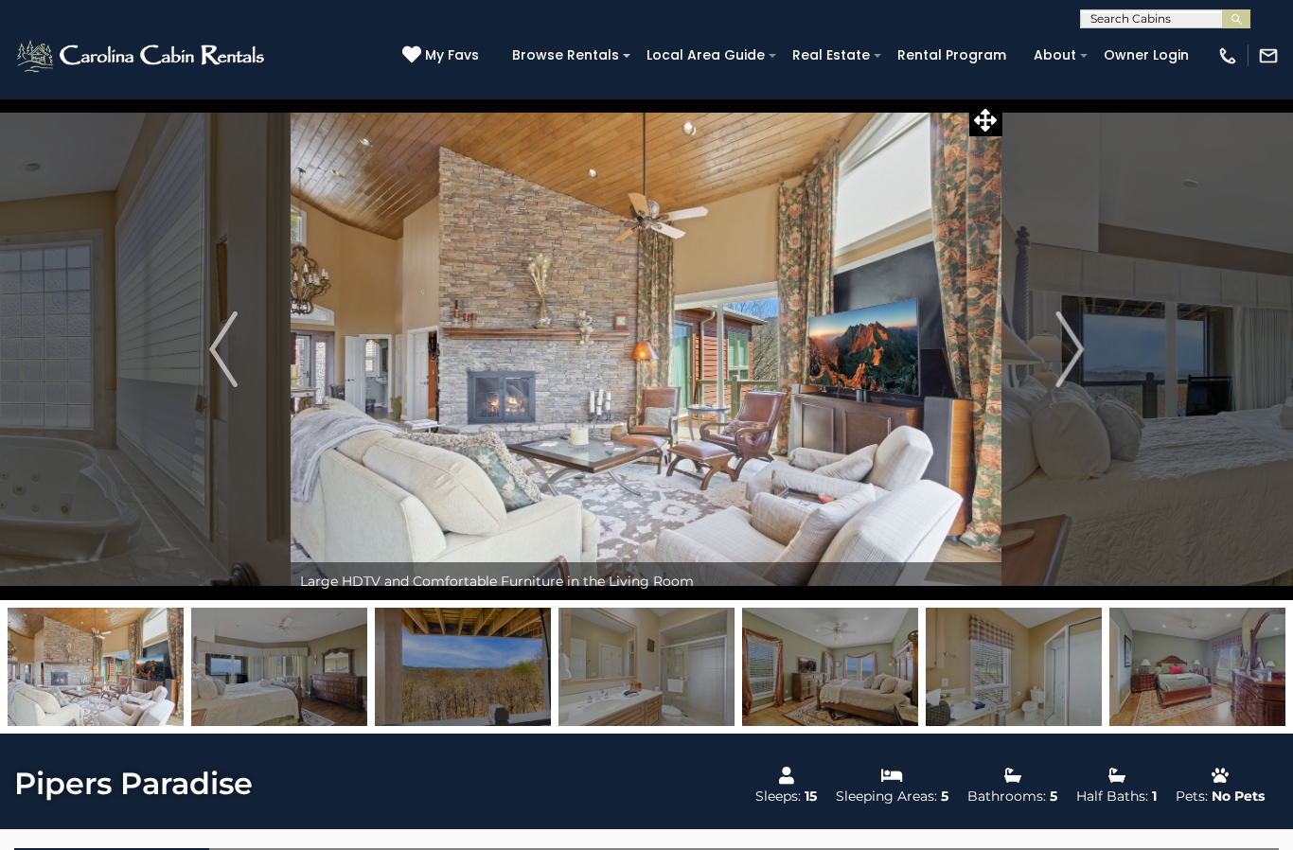
click at [235, 340] on img "Previous" at bounding box center [223, 349] width 28 height 76
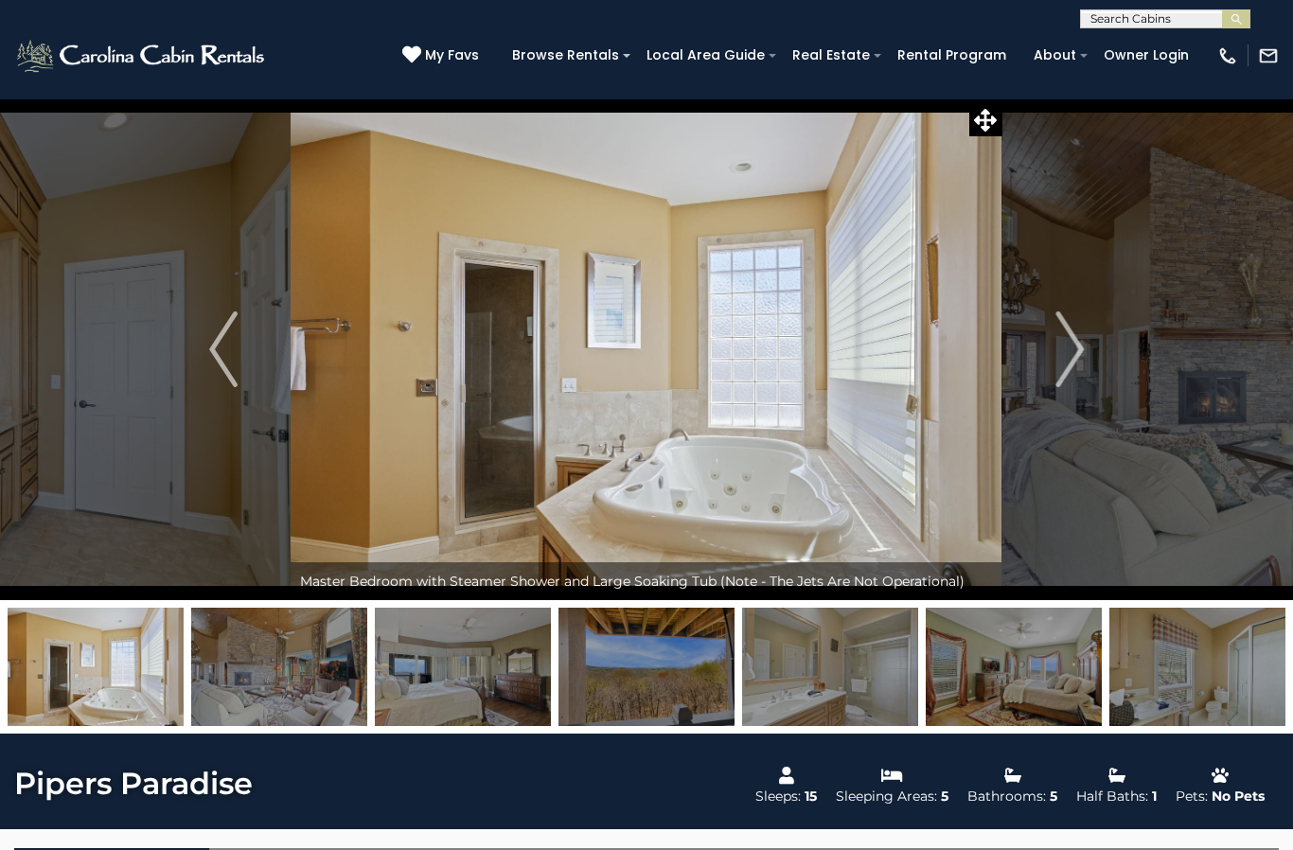
click at [240, 335] on button "Previous" at bounding box center [223, 349] width 134 height 502
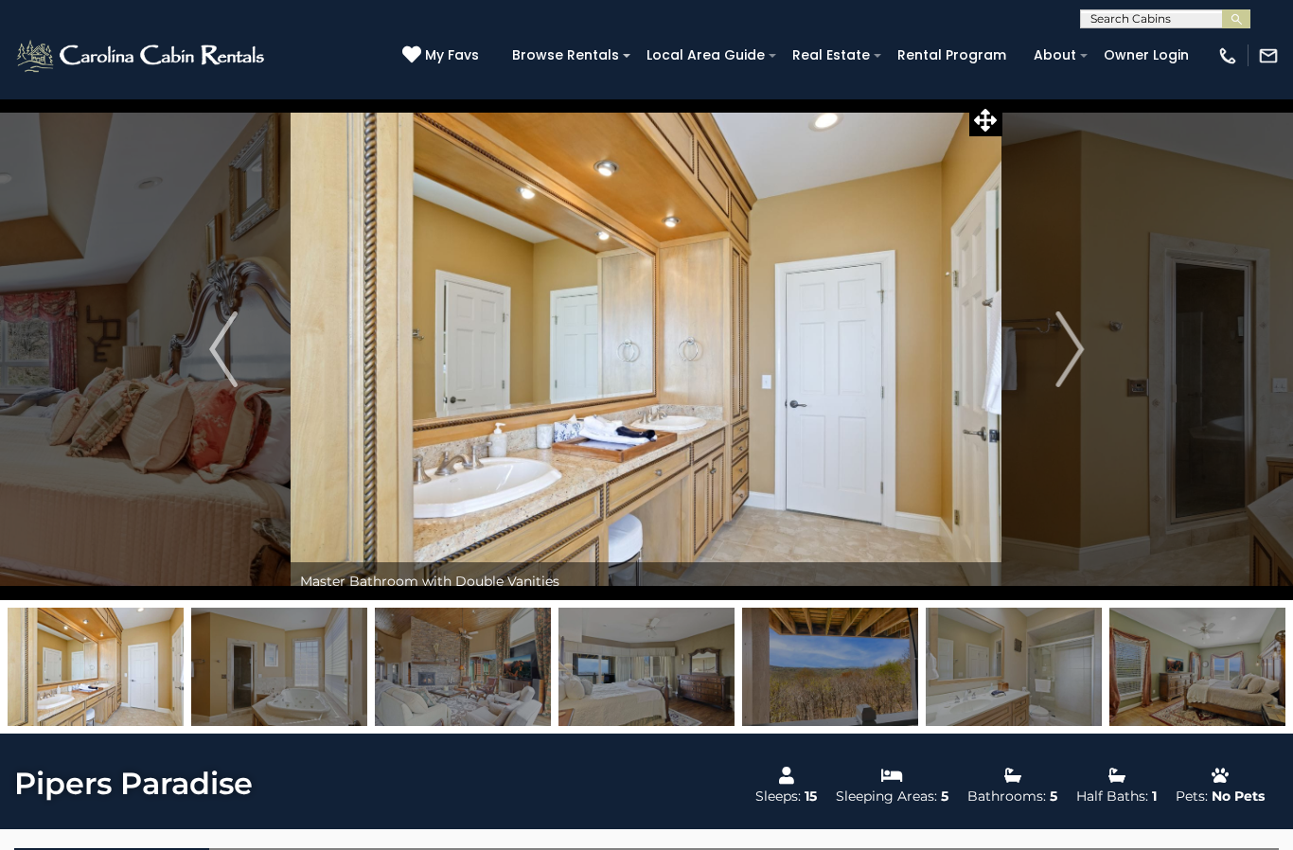
click at [235, 348] on img "Previous" at bounding box center [223, 349] width 28 height 76
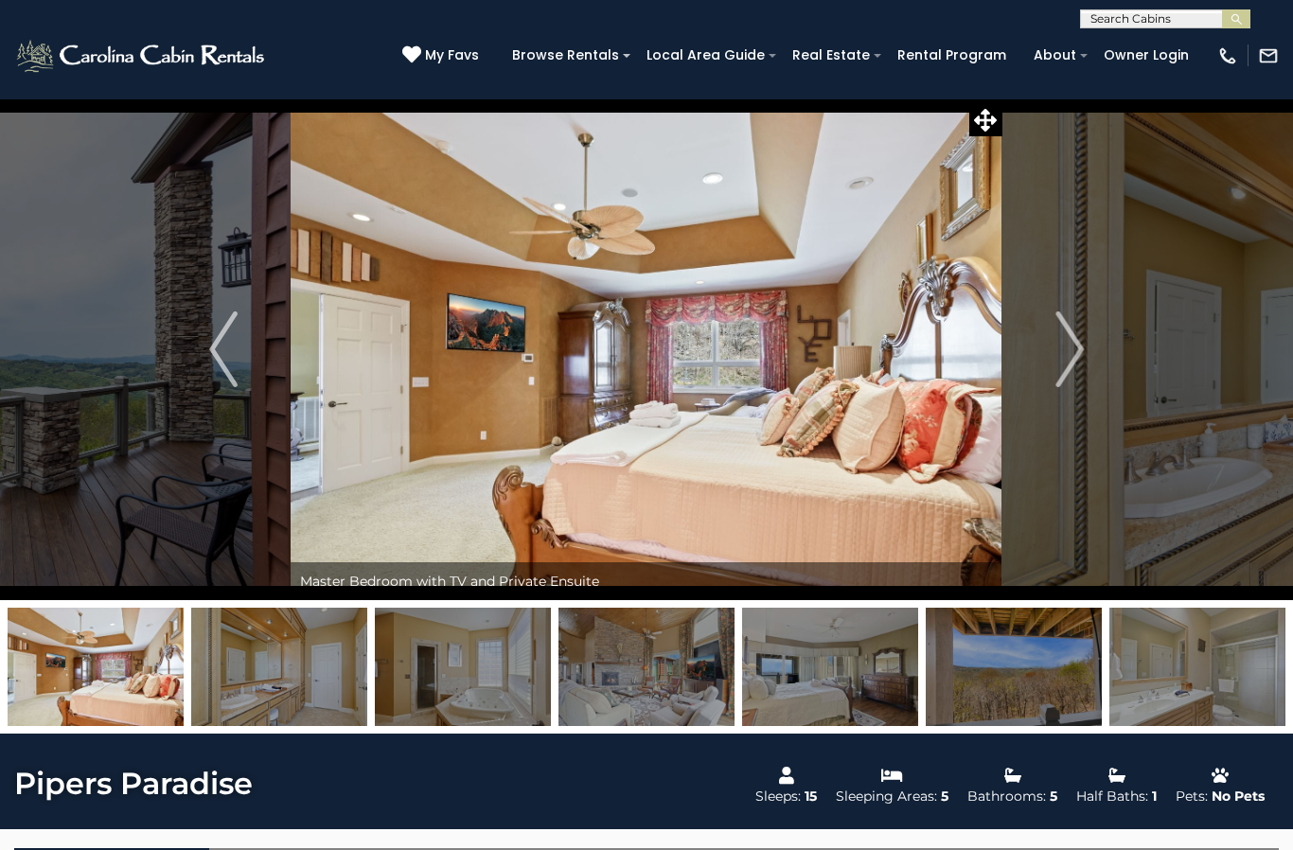
click at [238, 364] on img "Previous" at bounding box center [223, 349] width 28 height 76
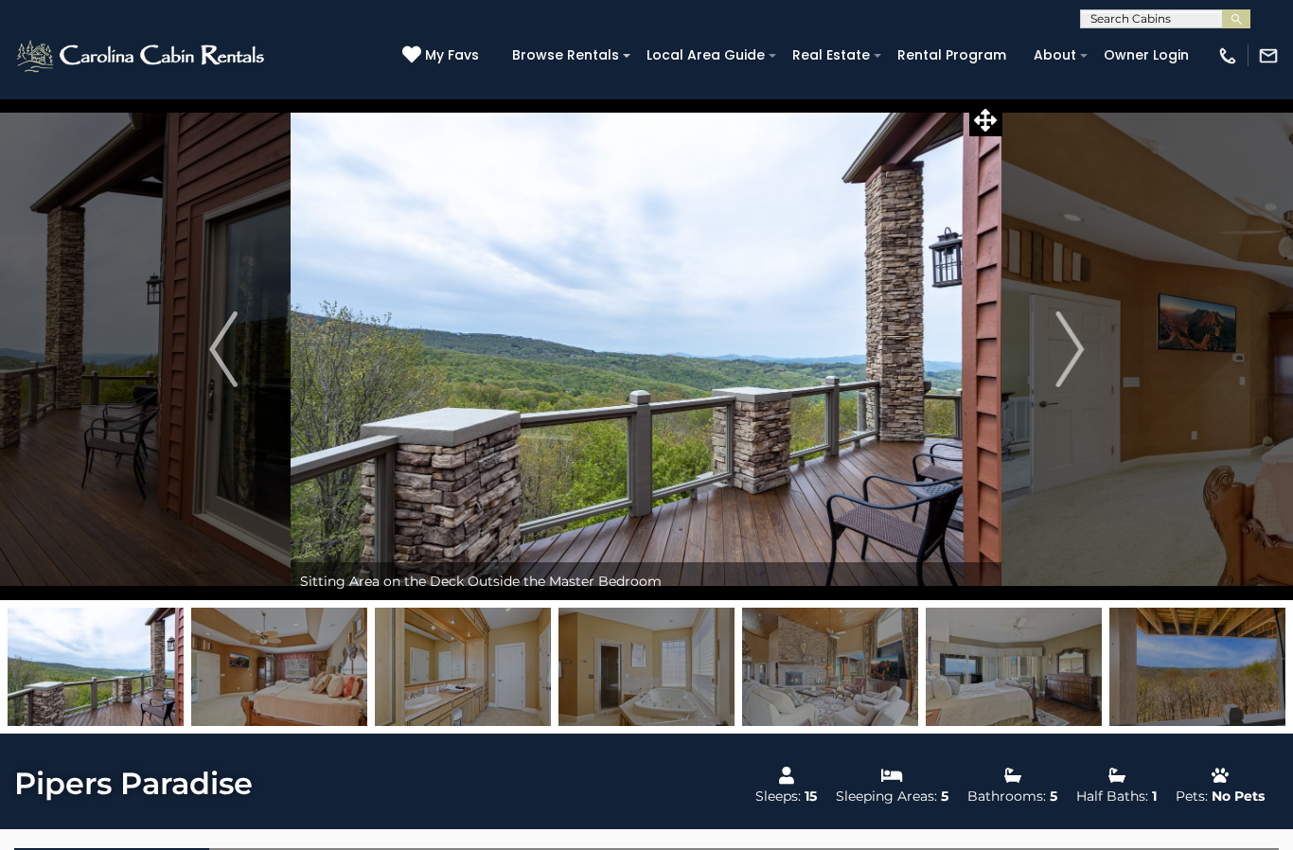
click at [242, 353] on button "Previous" at bounding box center [223, 349] width 134 height 502
click at [246, 356] on button "Previous" at bounding box center [223, 349] width 134 height 502
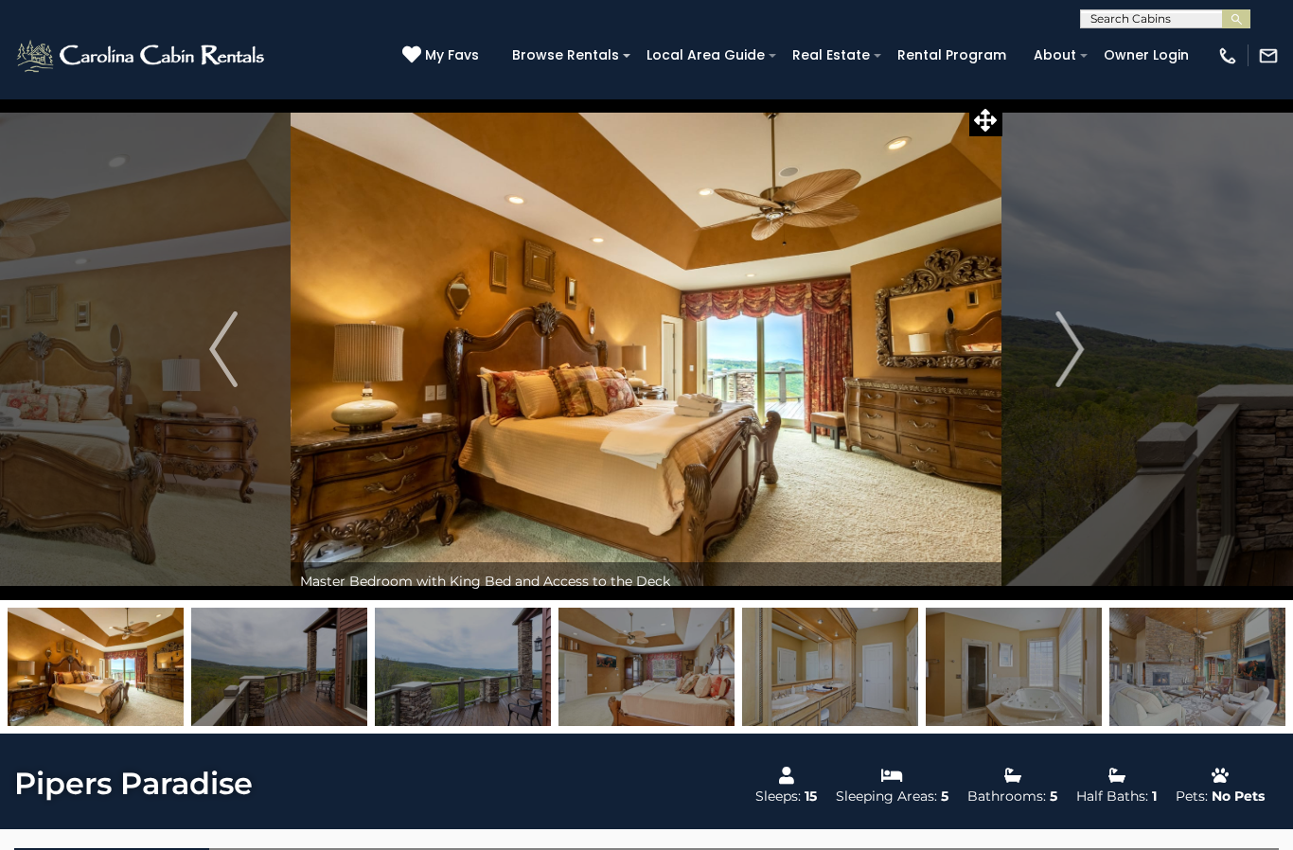
click at [261, 321] on button "Previous" at bounding box center [223, 349] width 134 height 502
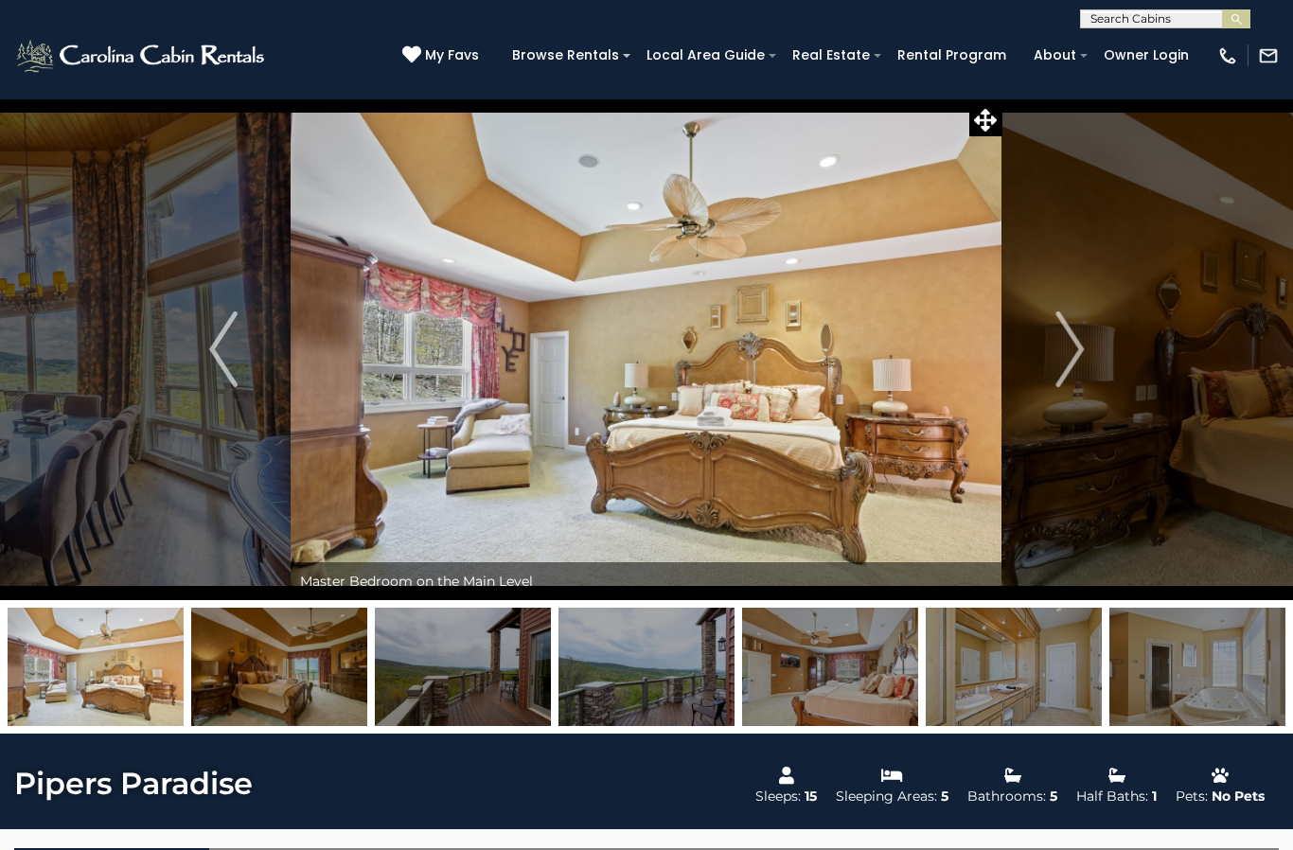
click at [259, 362] on button "Previous" at bounding box center [223, 349] width 134 height 502
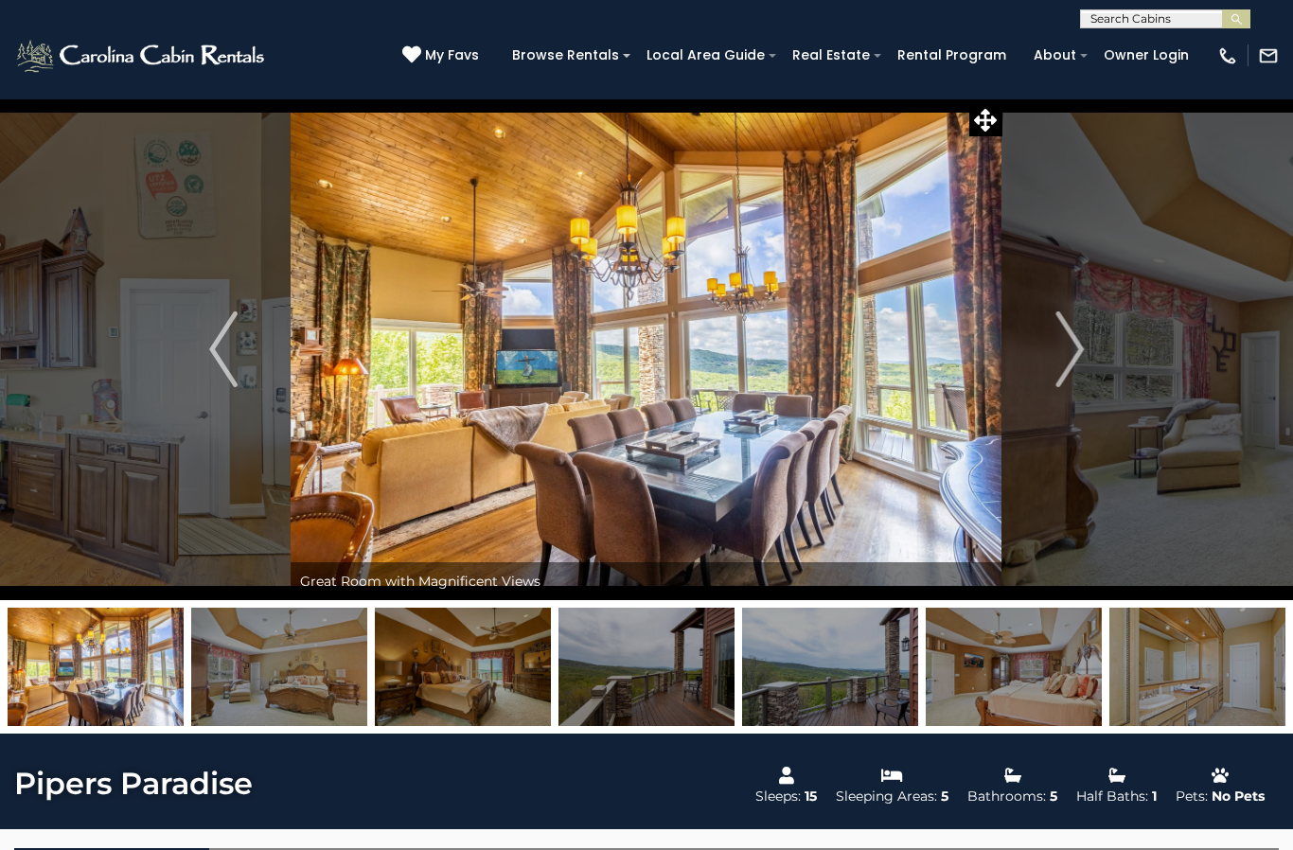
click at [270, 363] on button "Previous" at bounding box center [223, 349] width 134 height 502
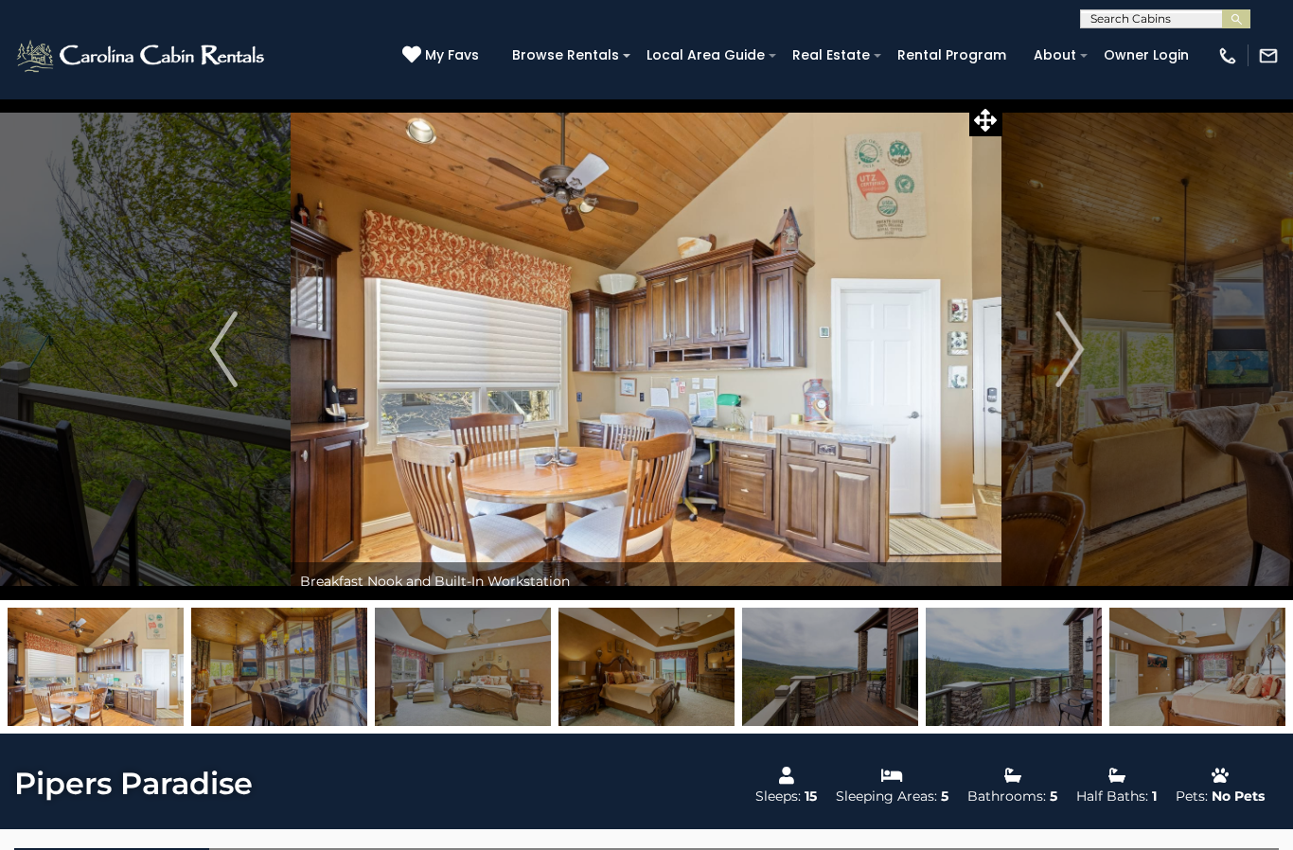
click at [231, 365] on img "Previous" at bounding box center [223, 349] width 28 height 76
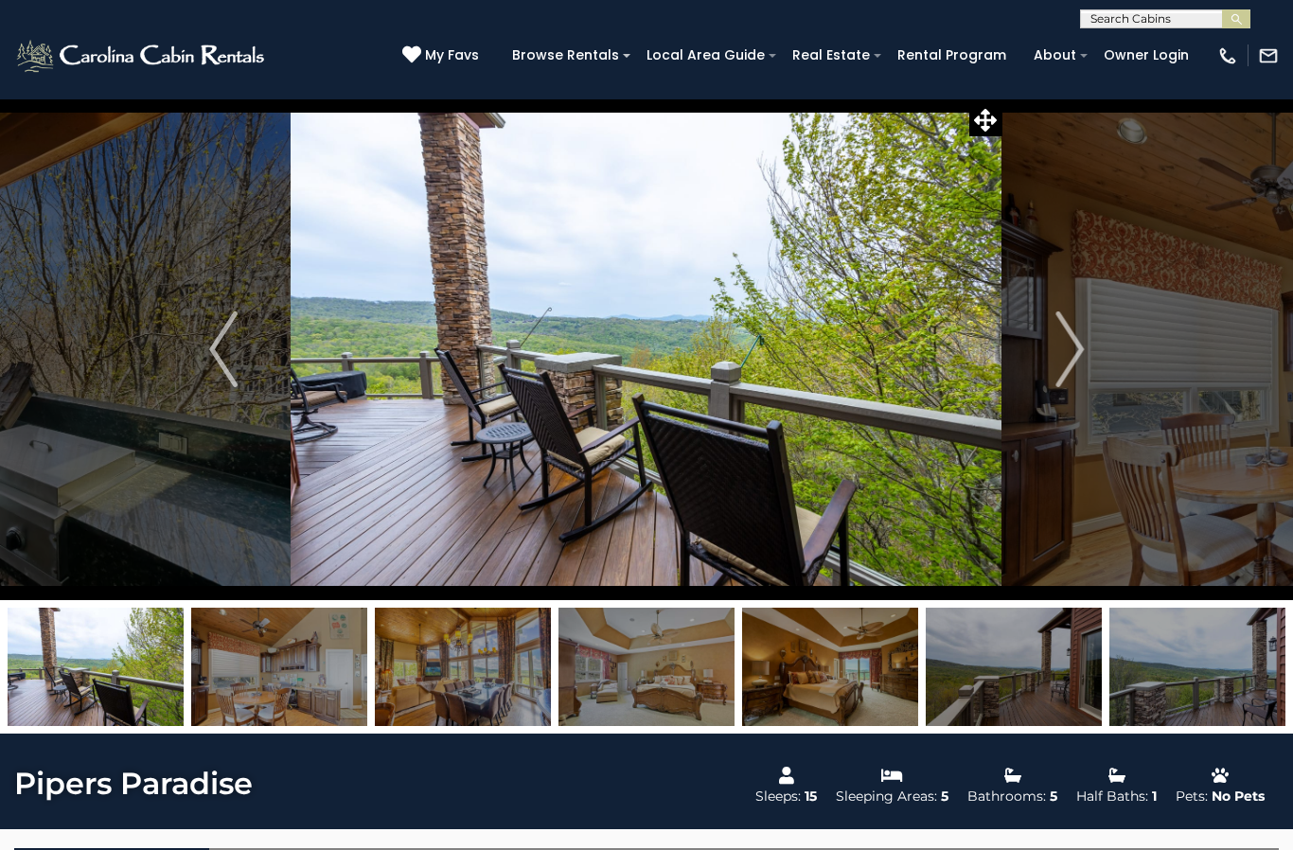
click at [246, 364] on button "Previous" at bounding box center [223, 349] width 134 height 502
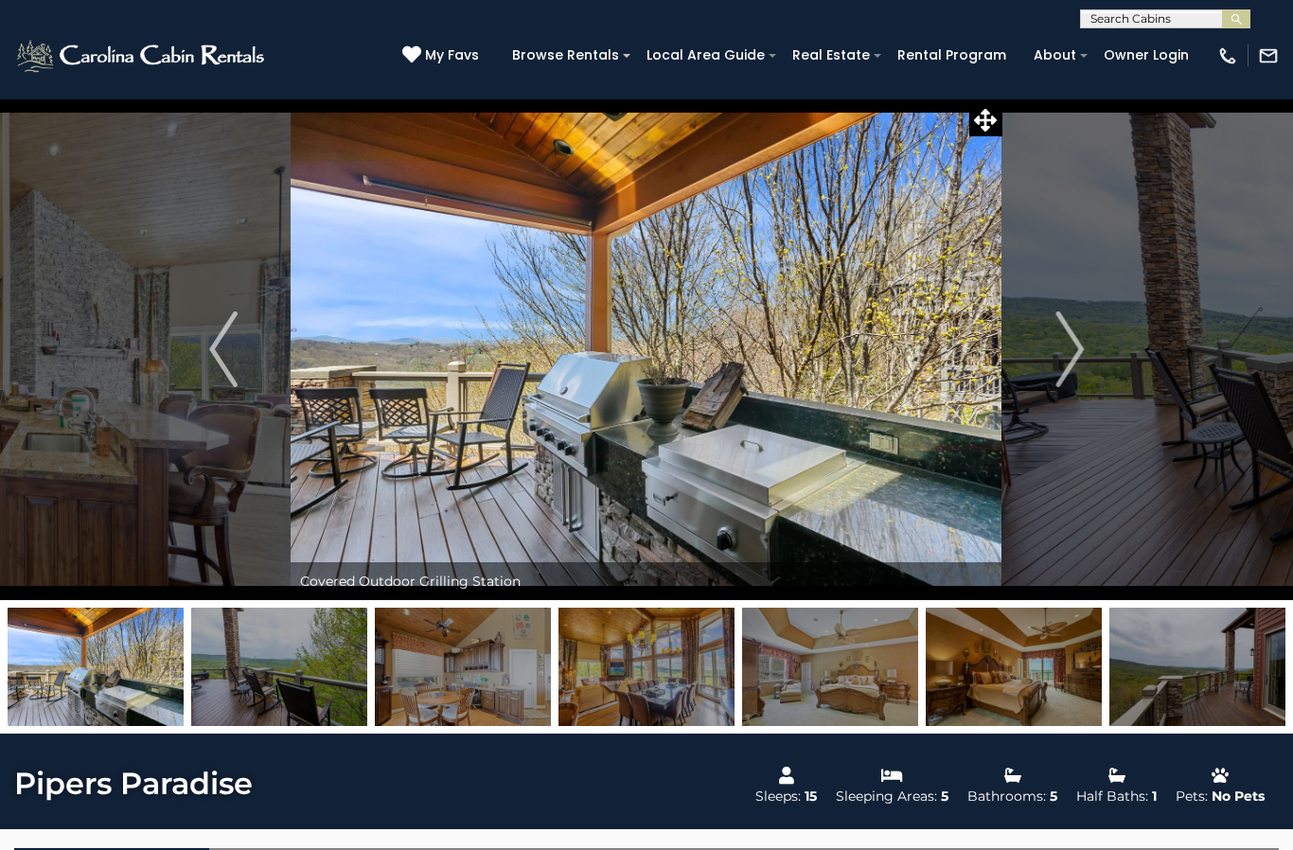
click at [222, 362] on img "Previous" at bounding box center [223, 349] width 28 height 76
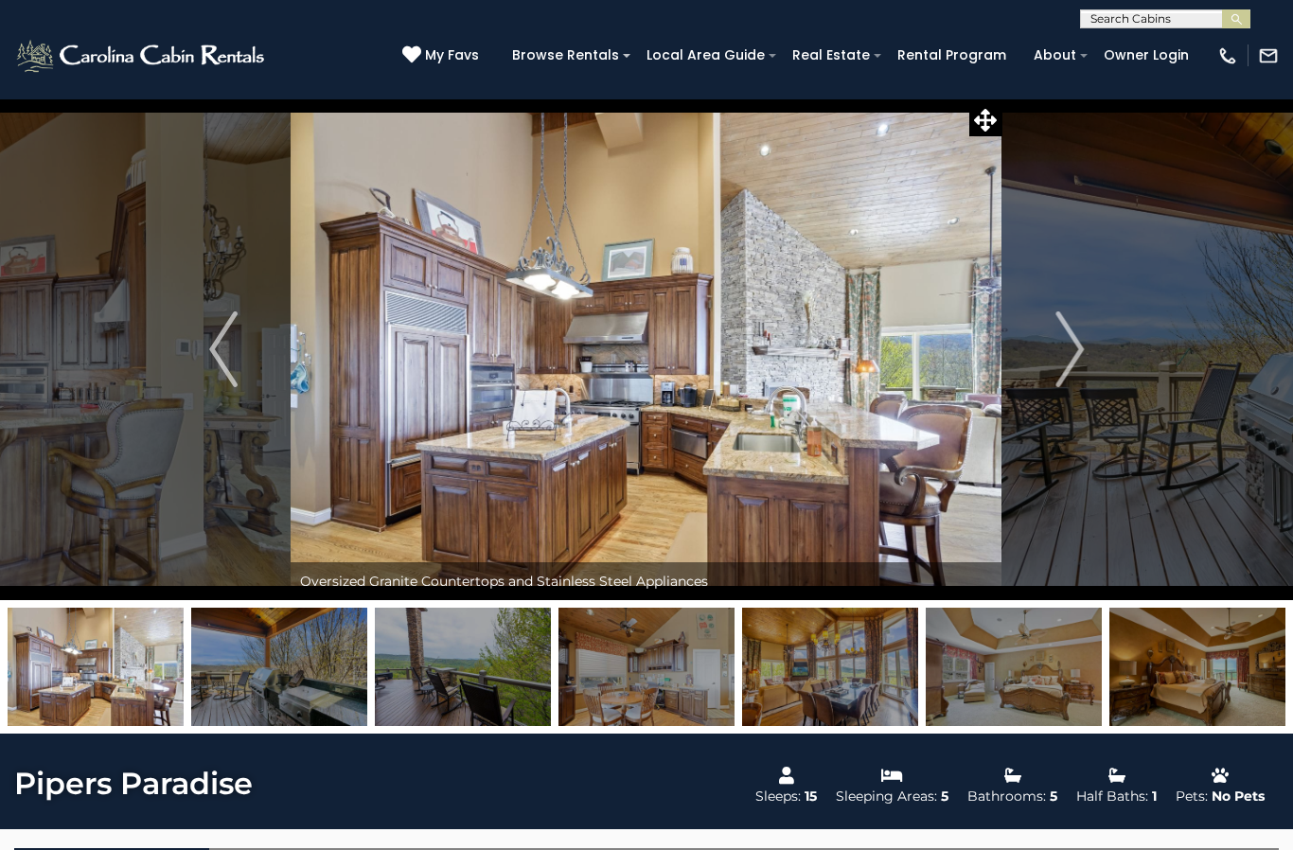
click at [231, 364] on img "Previous" at bounding box center [223, 349] width 28 height 76
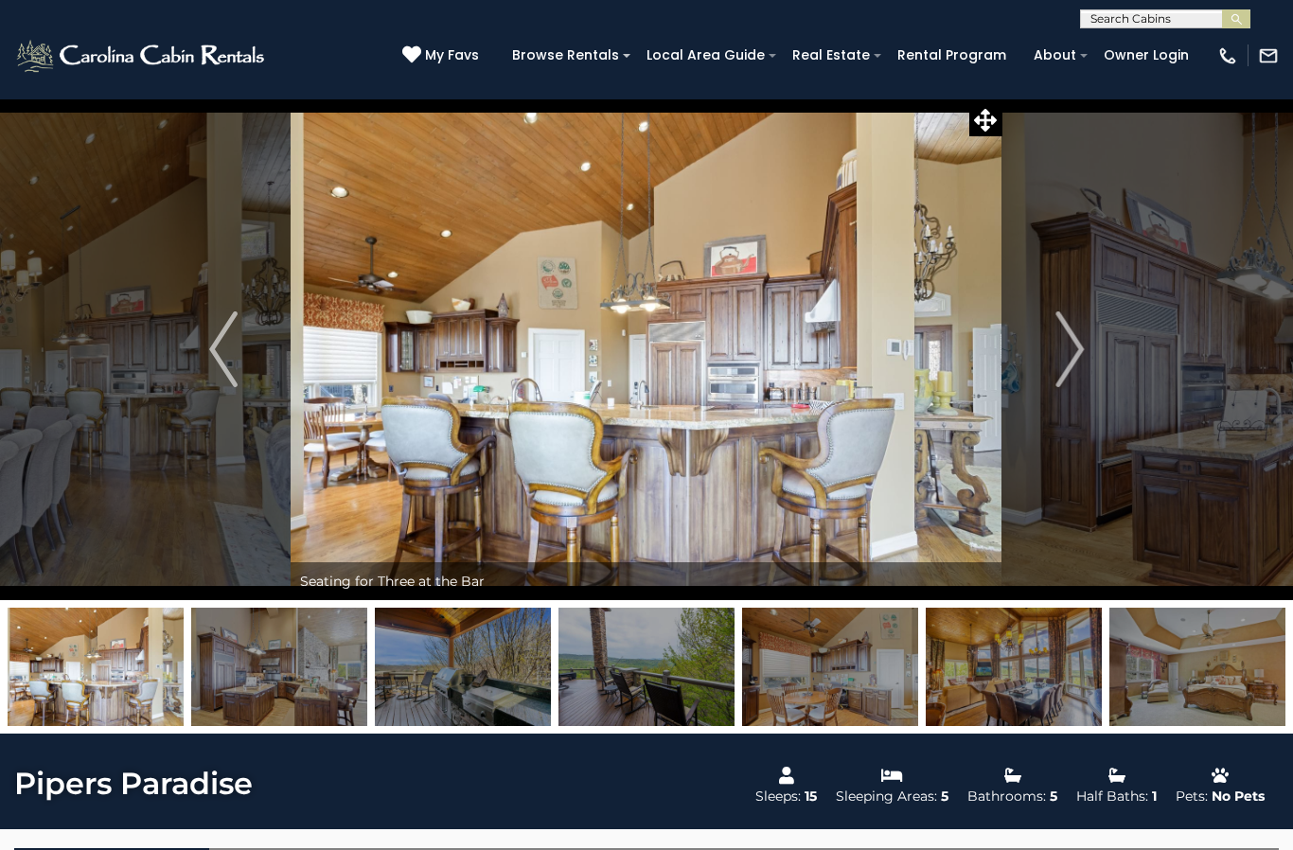
click at [226, 362] on img "Previous" at bounding box center [223, 349] width 28 height 76
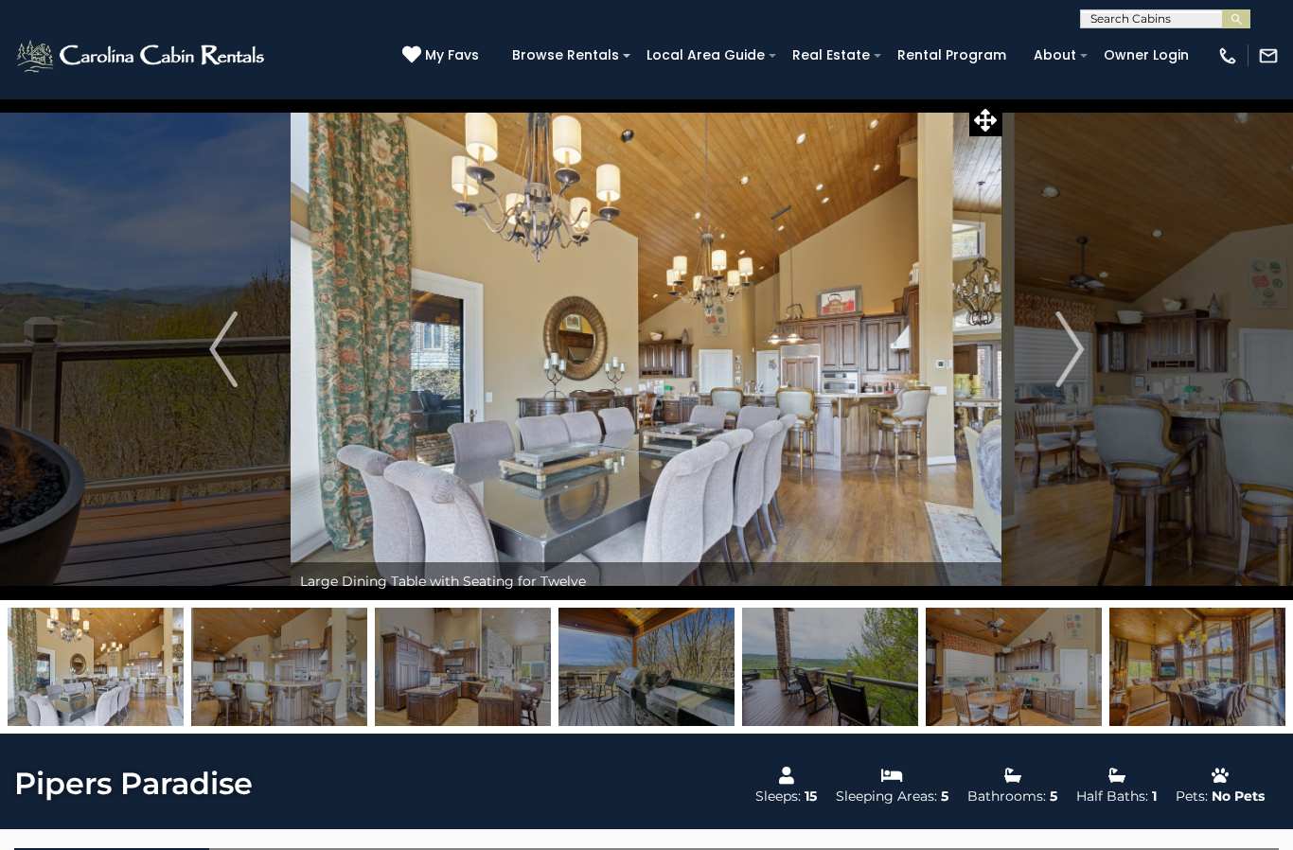
click at [227, 361] on img "Previous" at bounding box center [223, 349] width 28 height 76
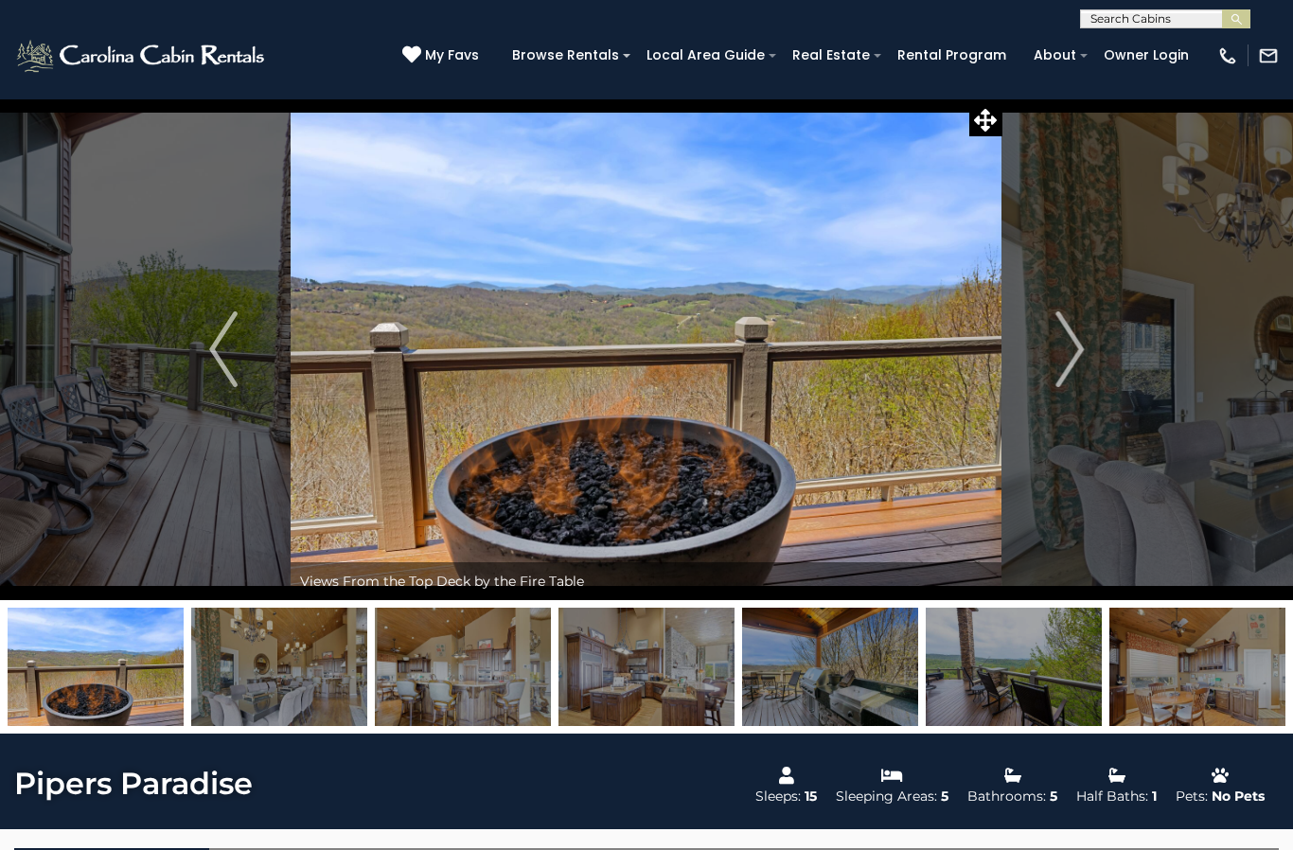
click at [226, 356] on img "Previous" at bounding box center [223, 349] width 28 height 76
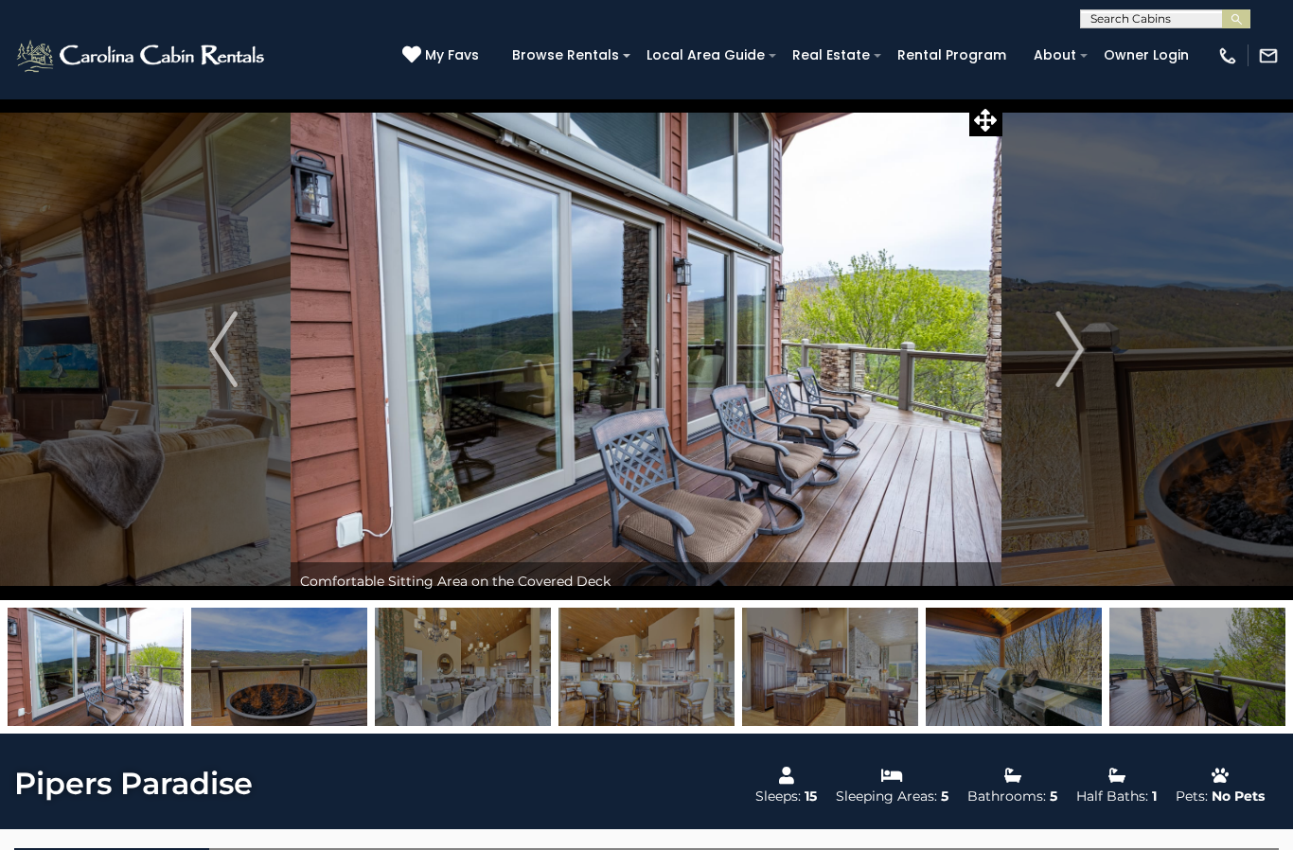
click at [225, 357] on img "Previous" at bounding box center [223, 349] width 28 height 76
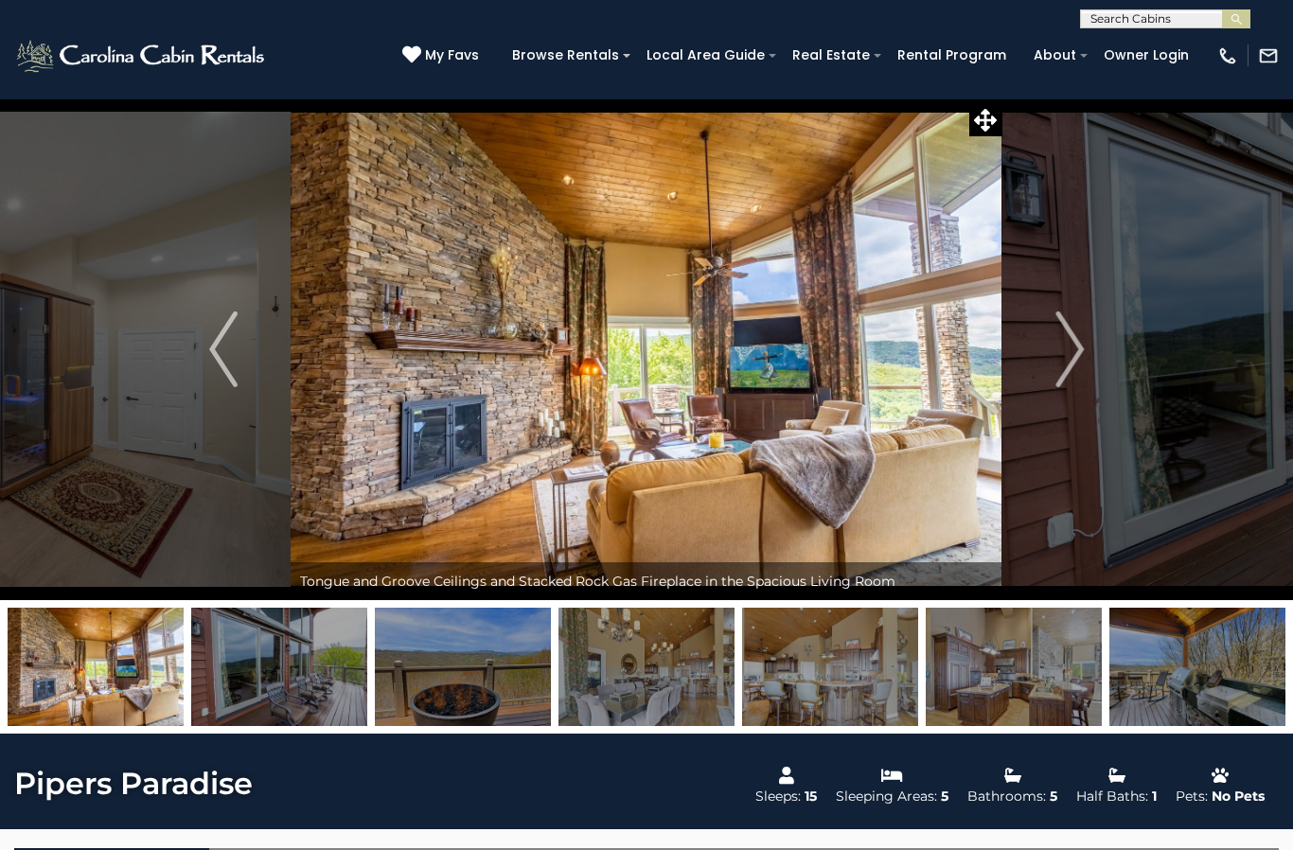
click at [221, 351] on img "Previous" at bounding box center [223, 349] width 28 height 76
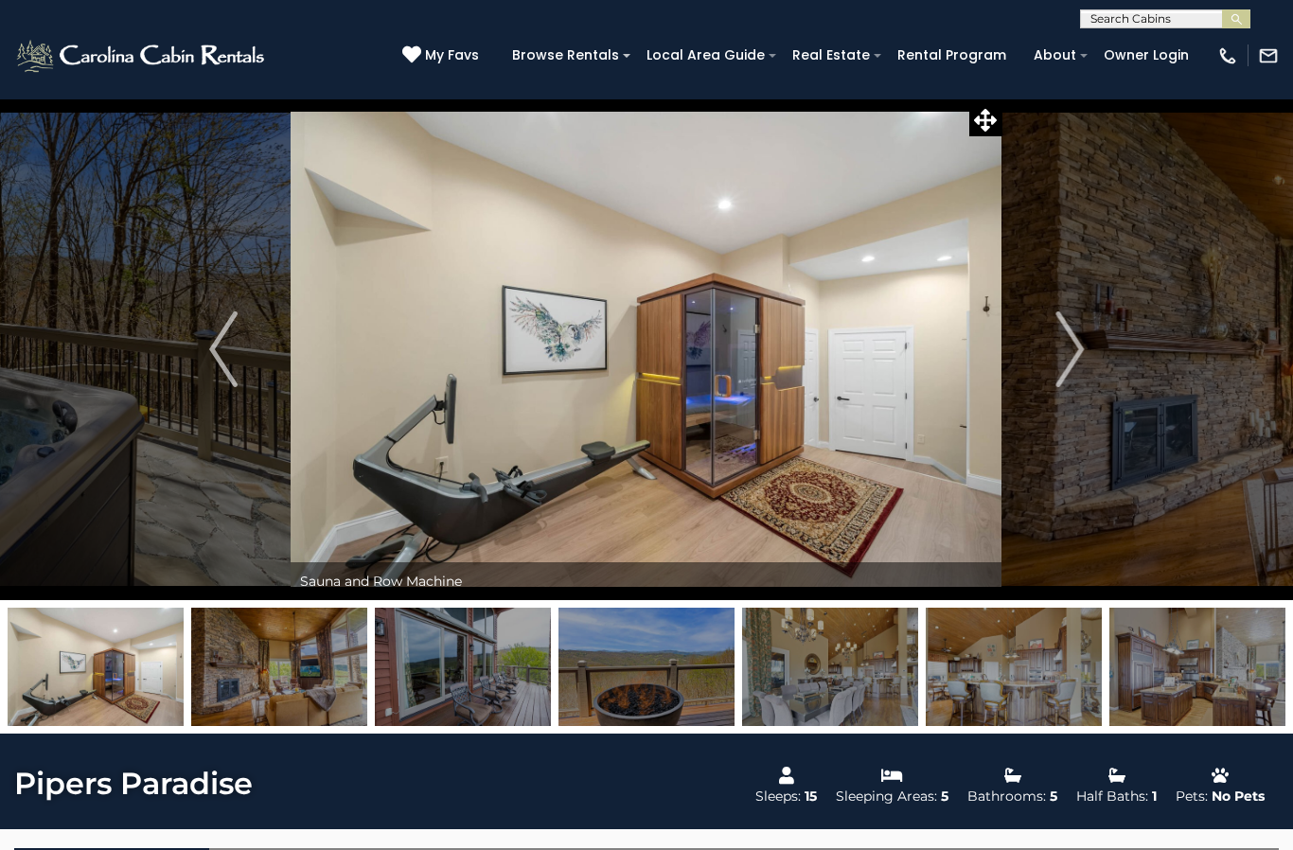
click at [218, 345] on img "Previous" at bounding box center [223, 349] width 28 height 76
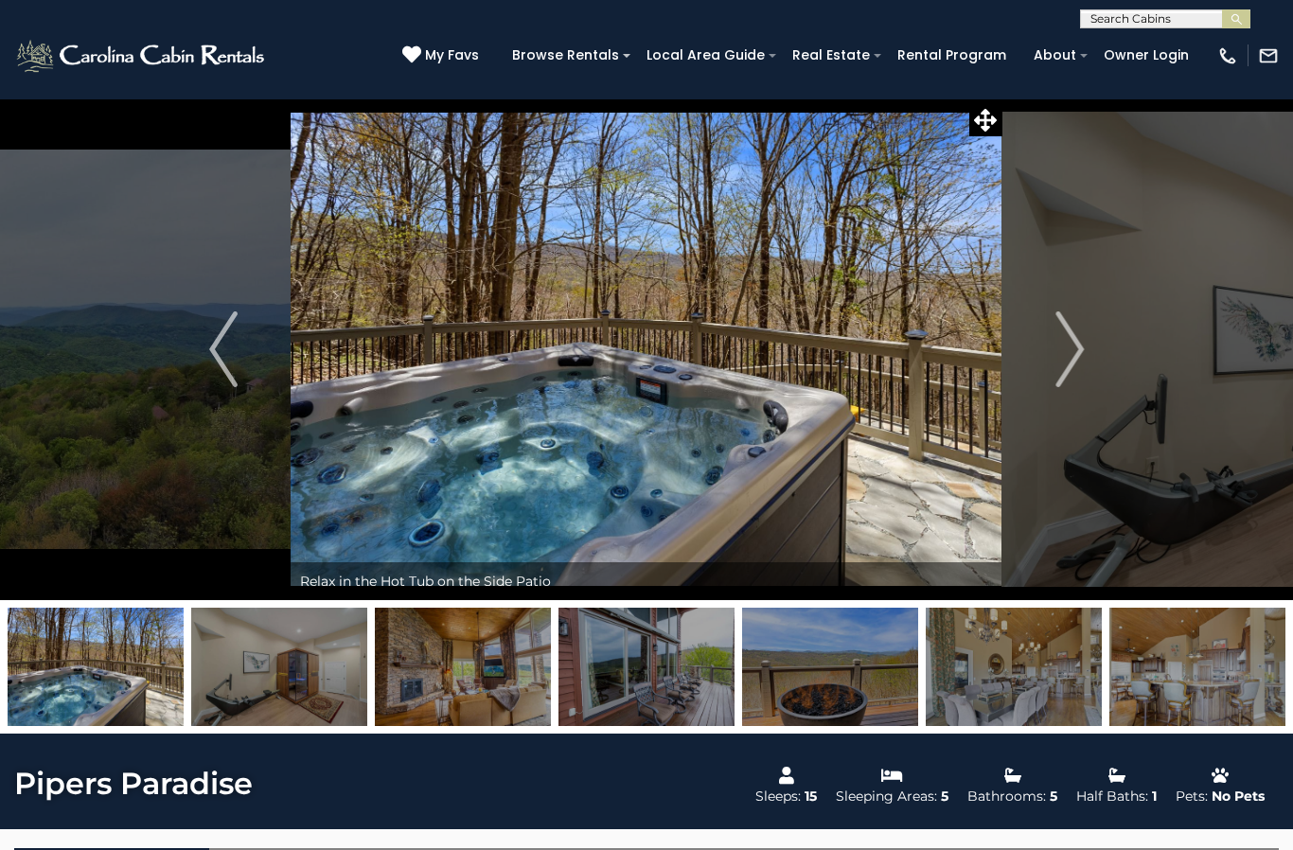
click at [225, 357] on img "Previous" at bounding box center [223, 349] width 28 height 76
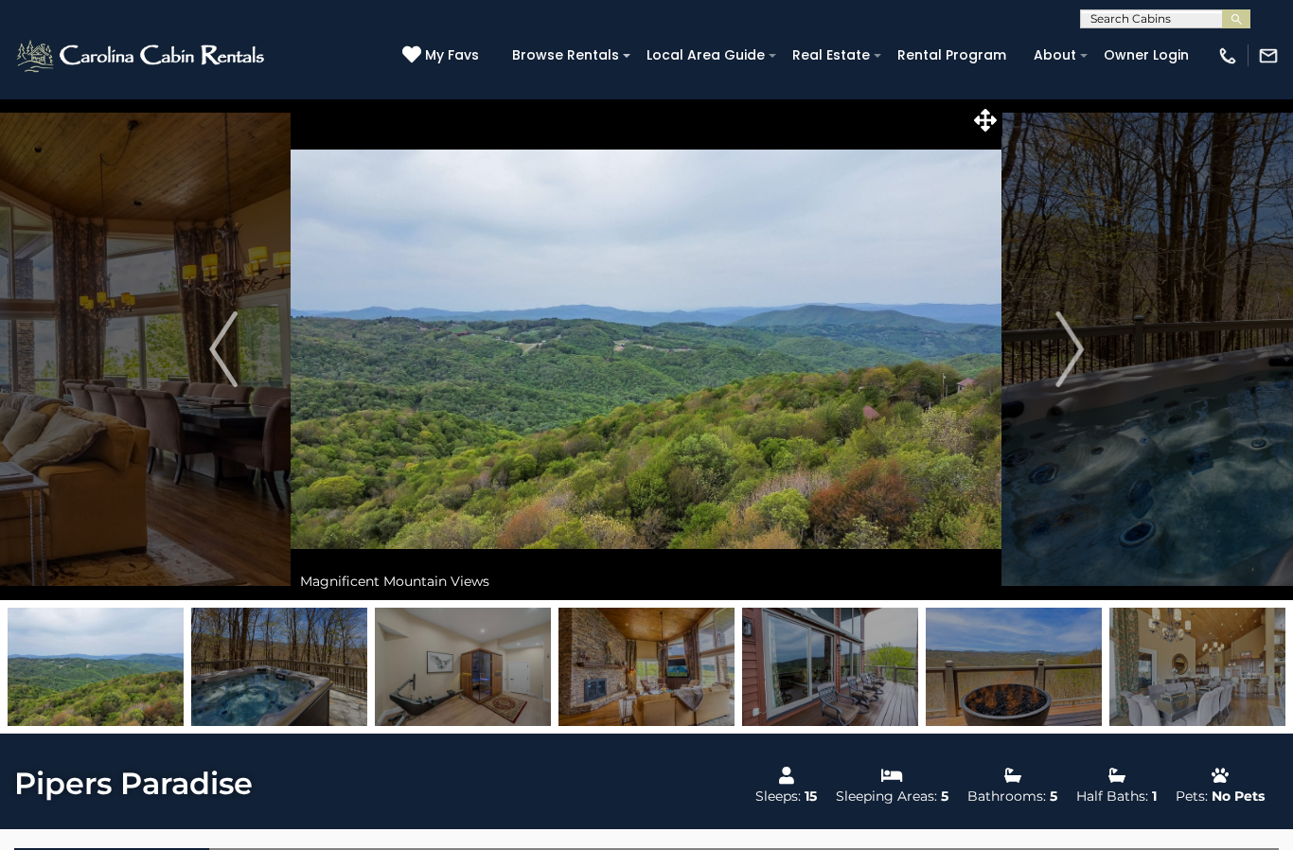
click at [223, 360] on img "Previous" at bounding box center [223, 349] width 28 height 76
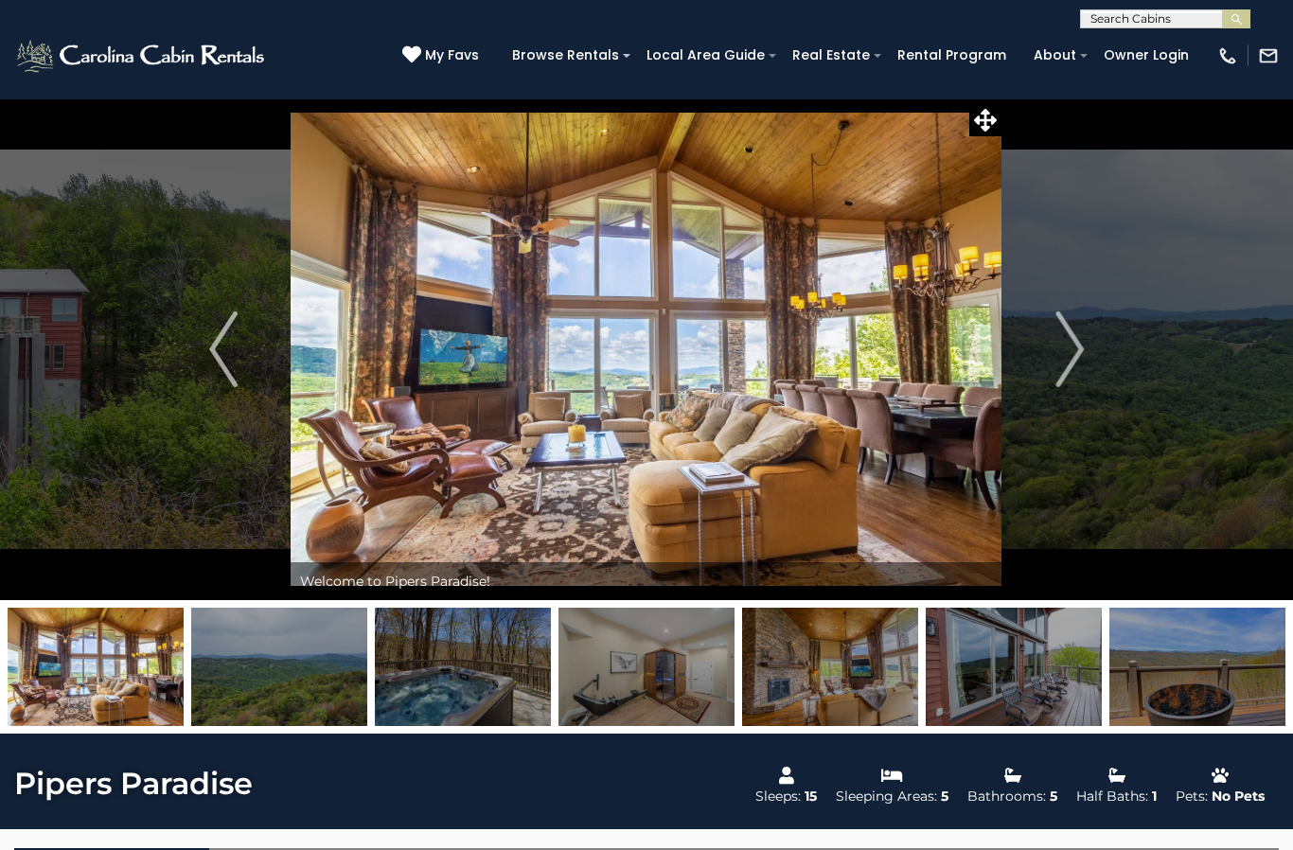
click at [218, 351] on img "Previous" at bounding box center [223, 349] width 28 height 76
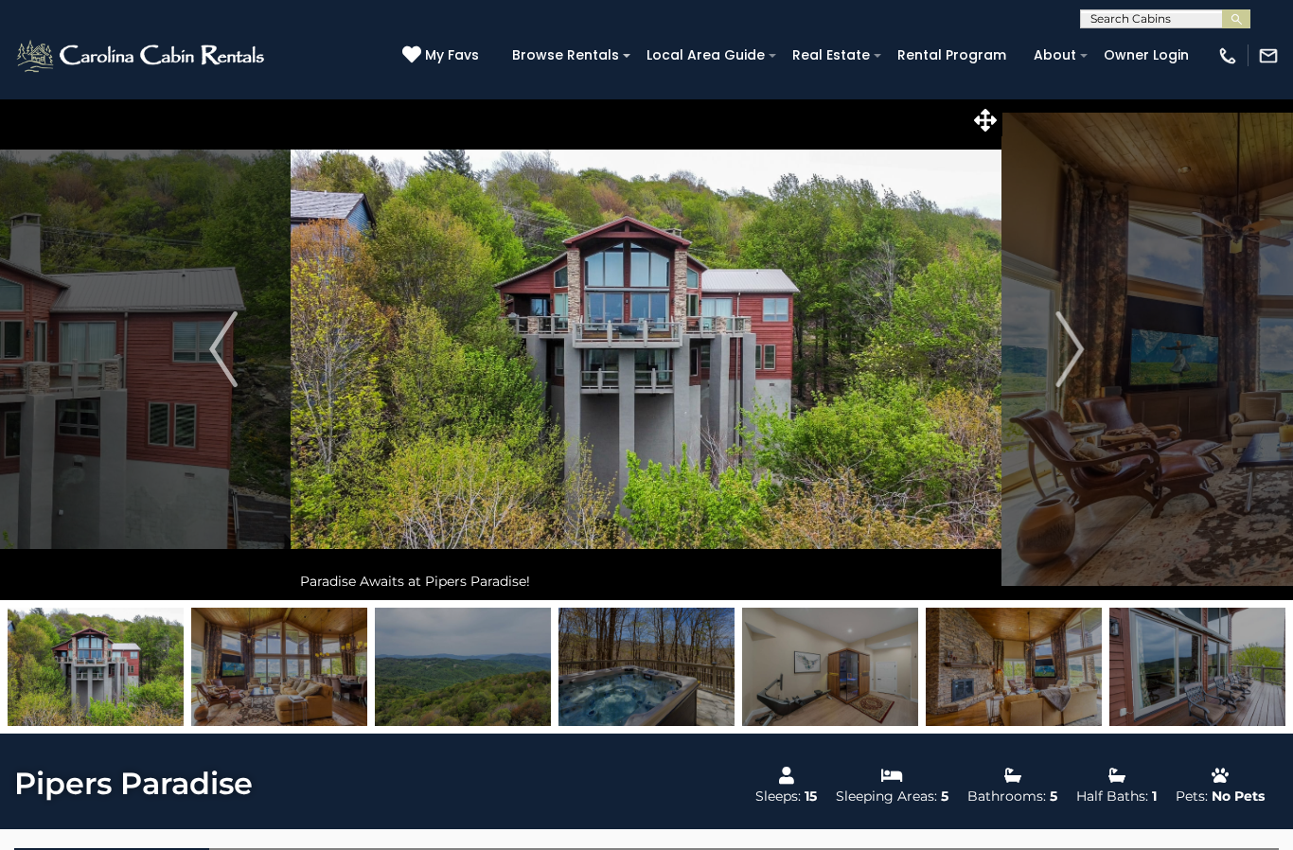
click at [205, 354] on button "Previous" at bounding box center [223, 349] width 134 height 502
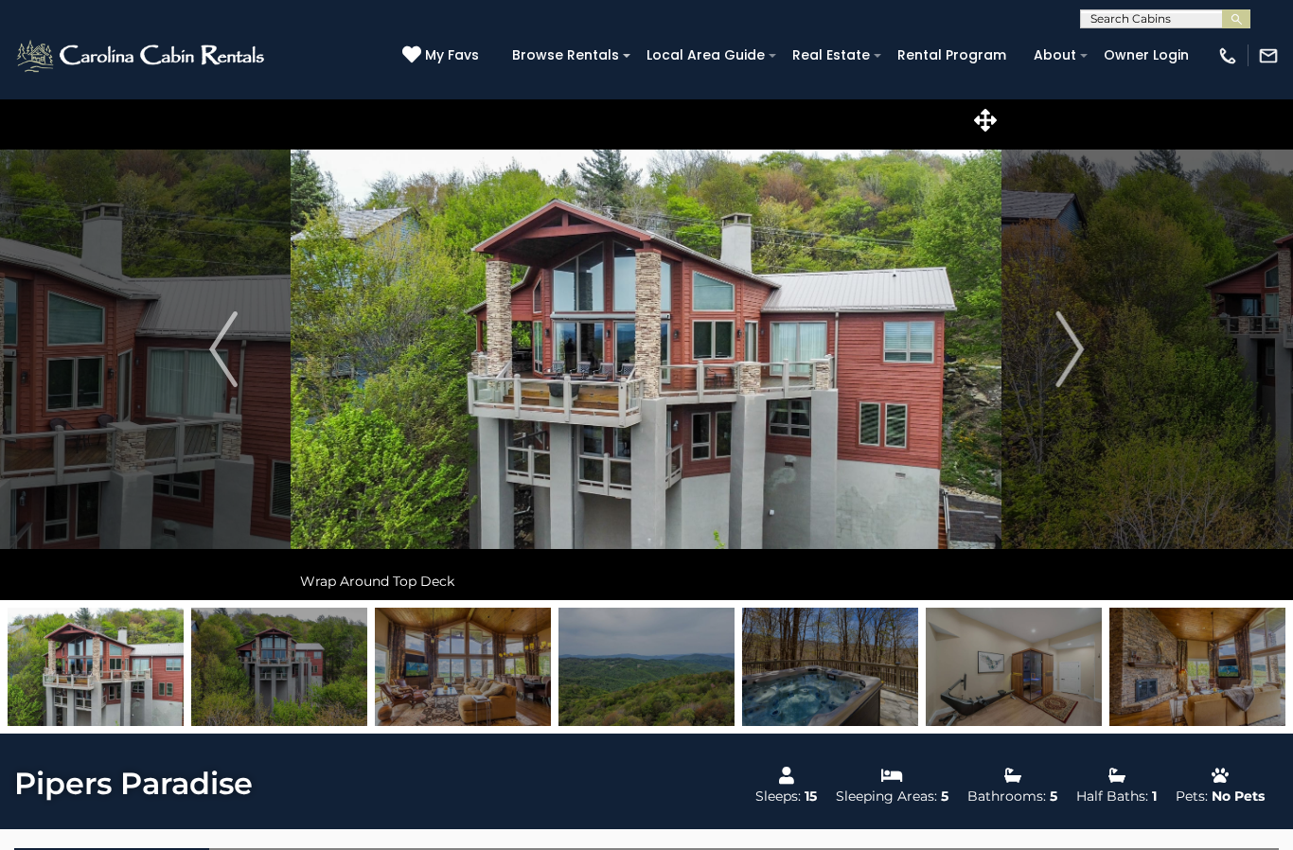
click at [217, 374] on img "Previous" at bounding box center [223, 349] width 28 height 76
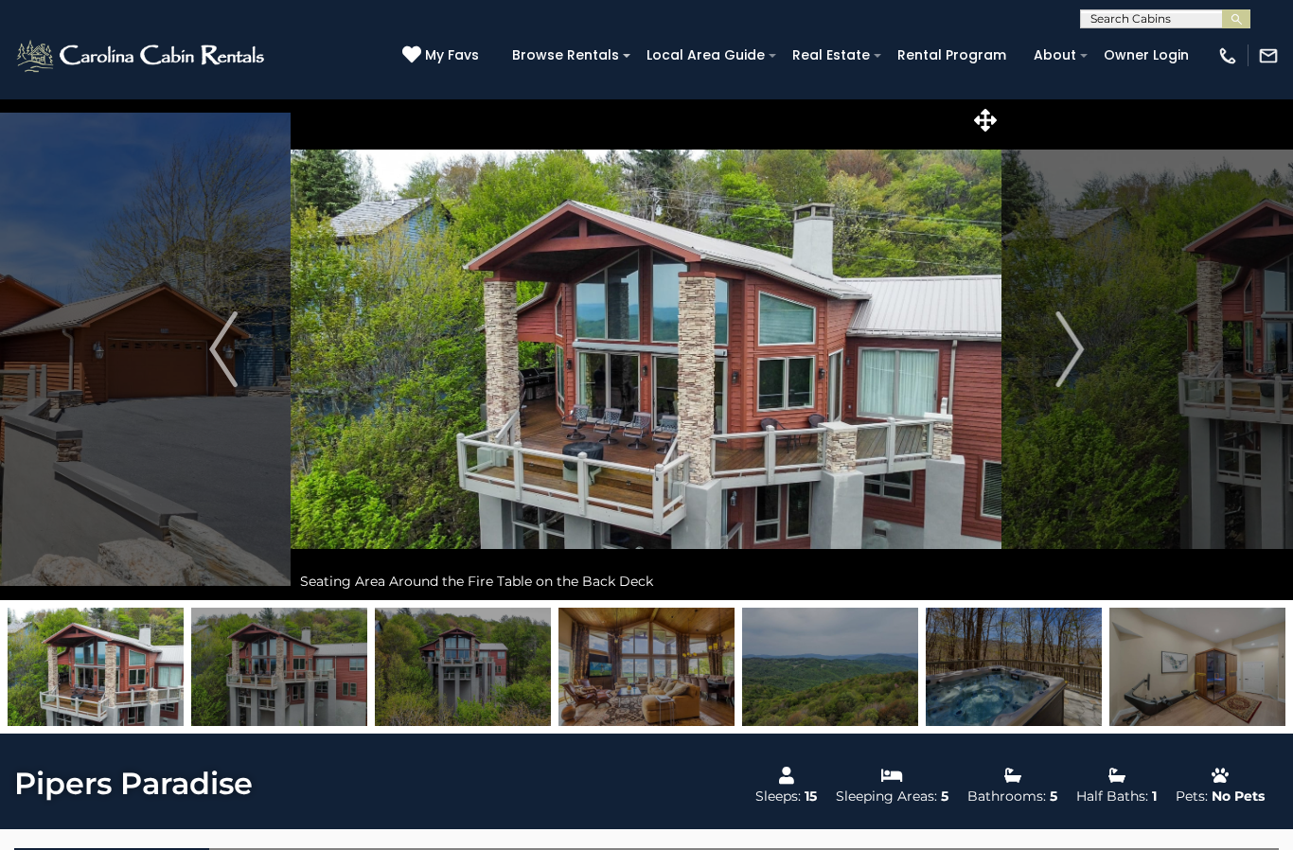
click at [219, 368] on img "Previous" at bounding box center [223, 349] width 28 height 76
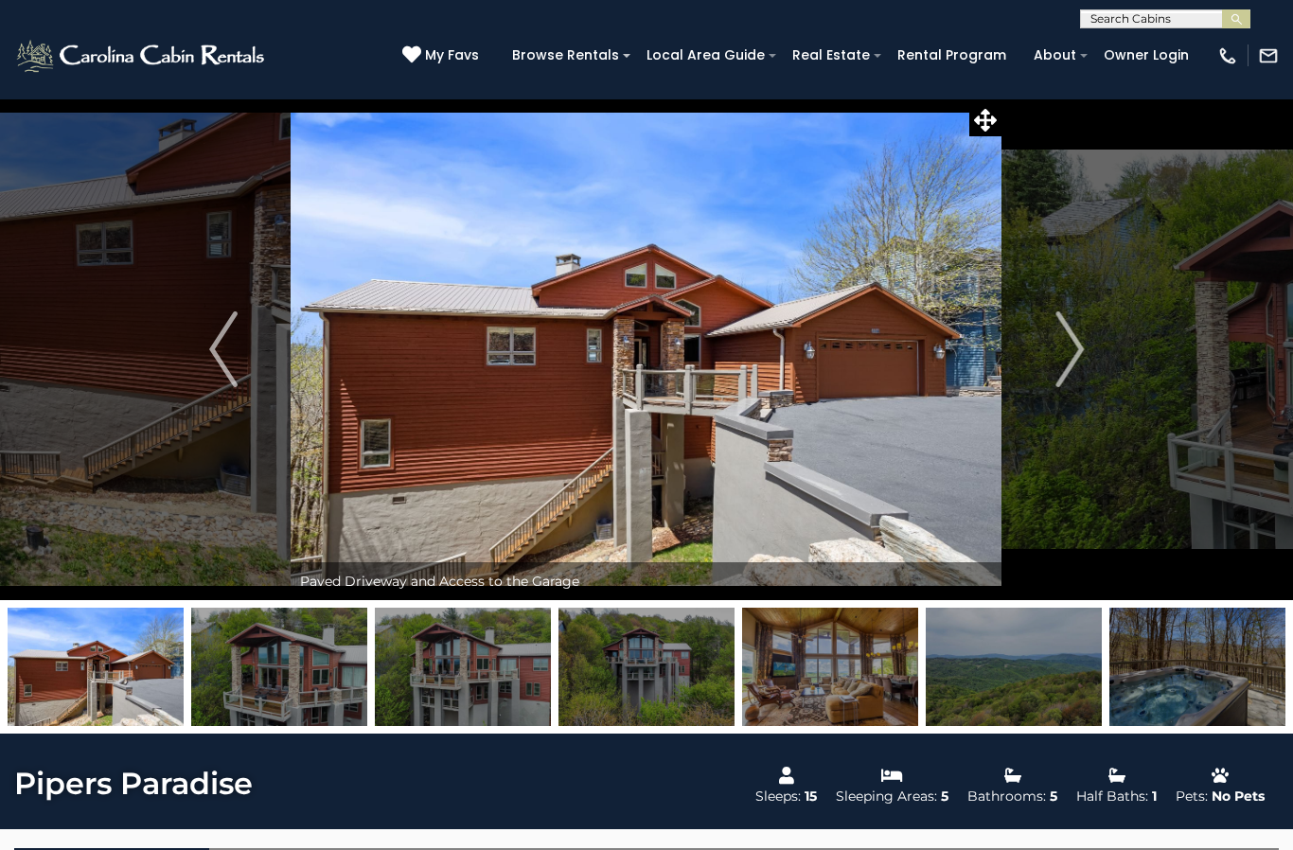
click at [223, 362] on img "Previous" at bounding box center [223, 349] width 28 height 76
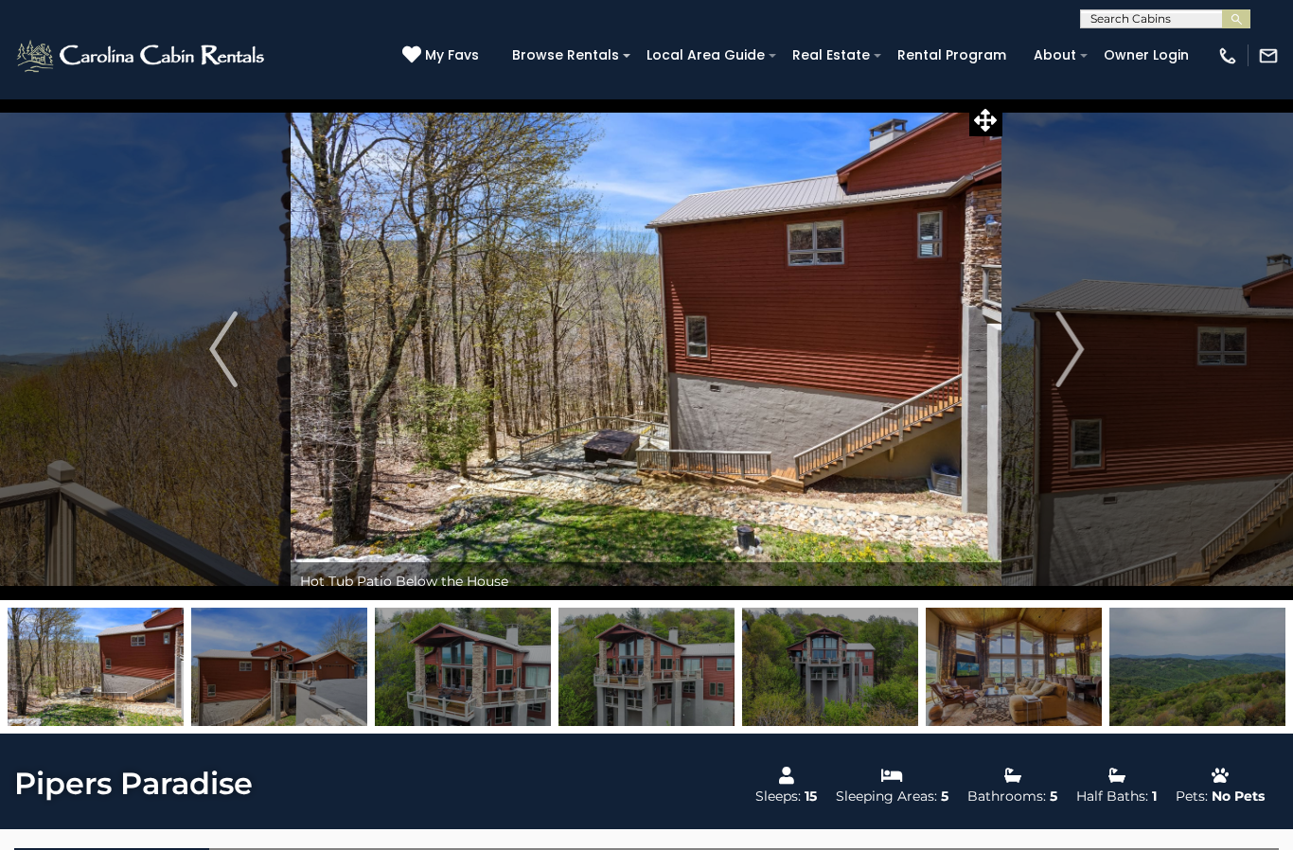
click at [210, 345] on img "Previous" at bounding box center [223, 349] width 28 height 76
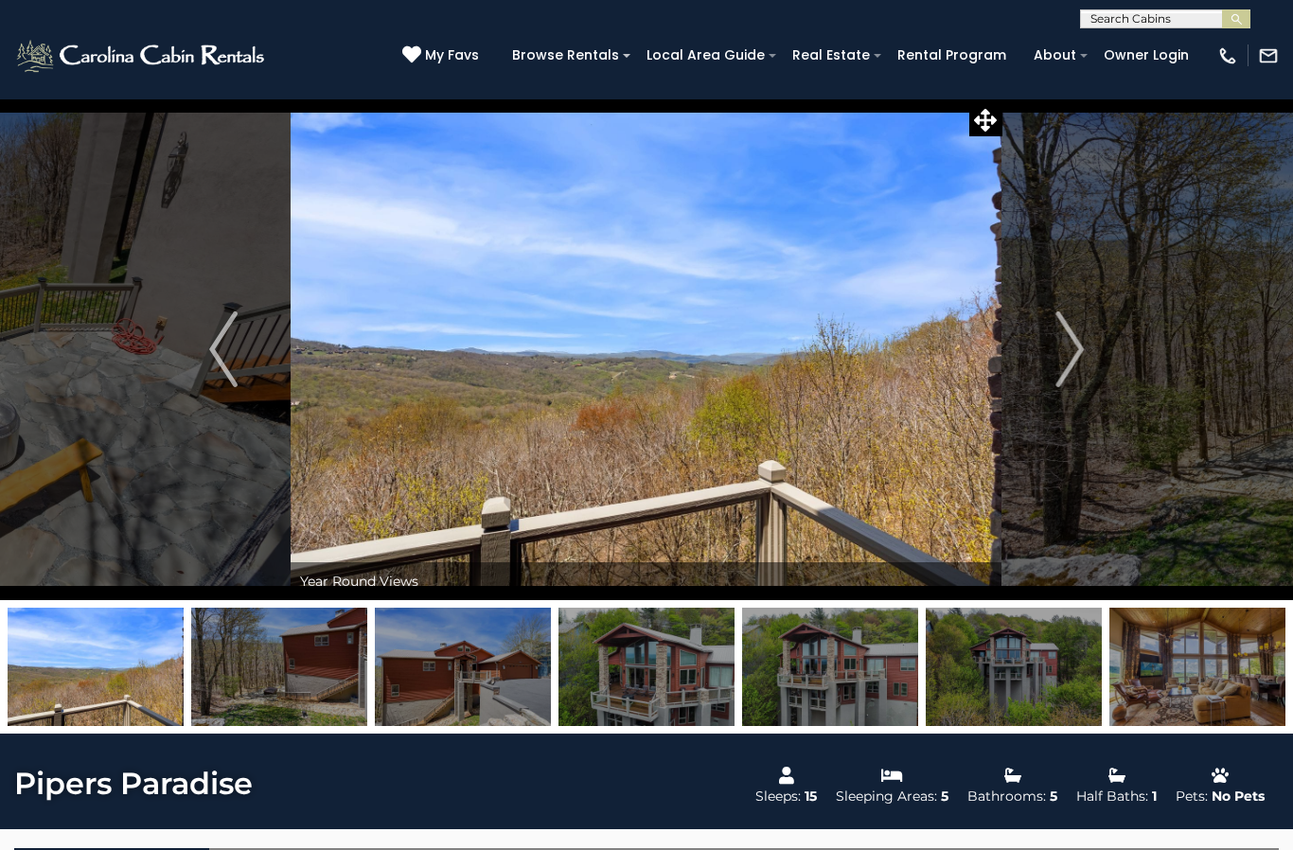
click at [231, 382] on img "Previous" at bounding box center [223, 349] width 28 height 76
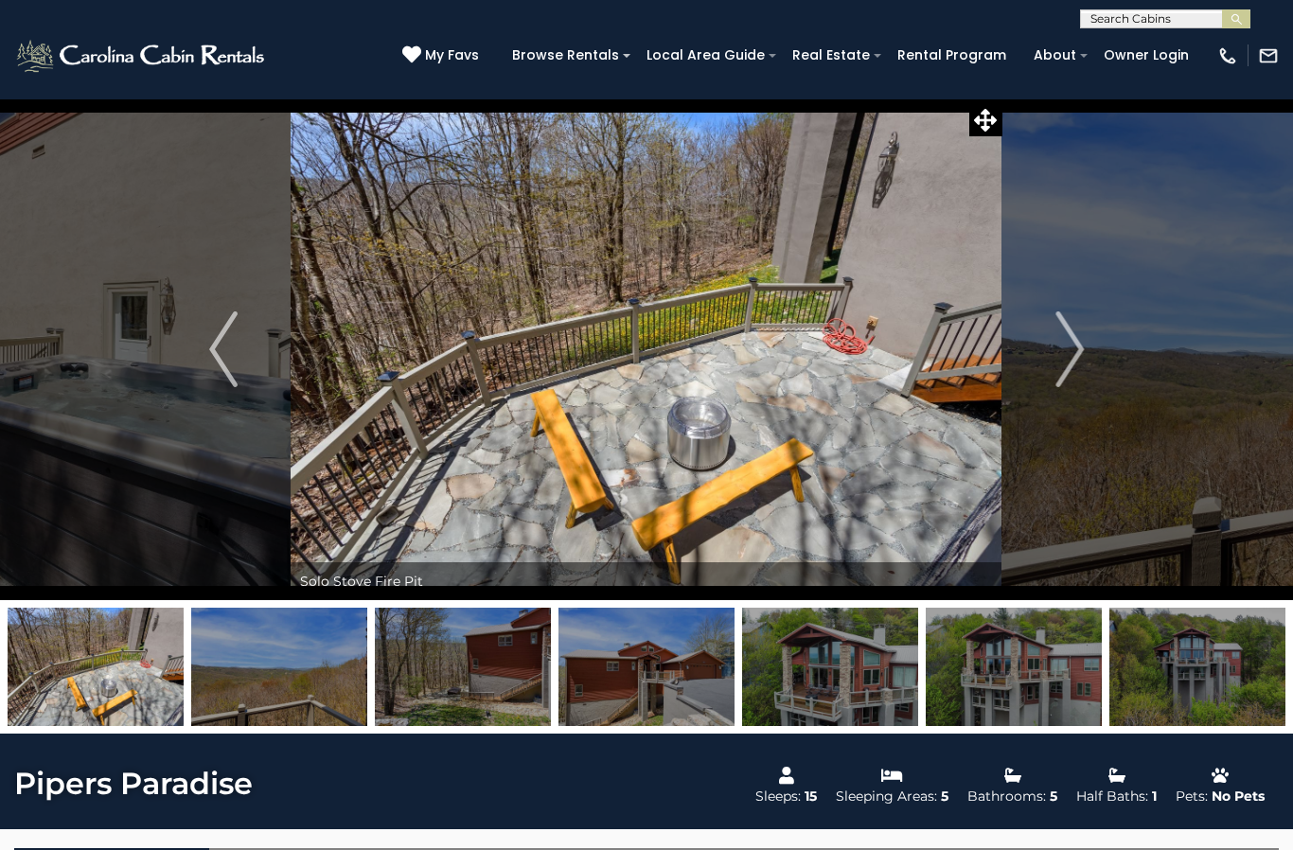
click at [225, 361] on img "Previous" at bounding box center [223, 349] width 28 height 76
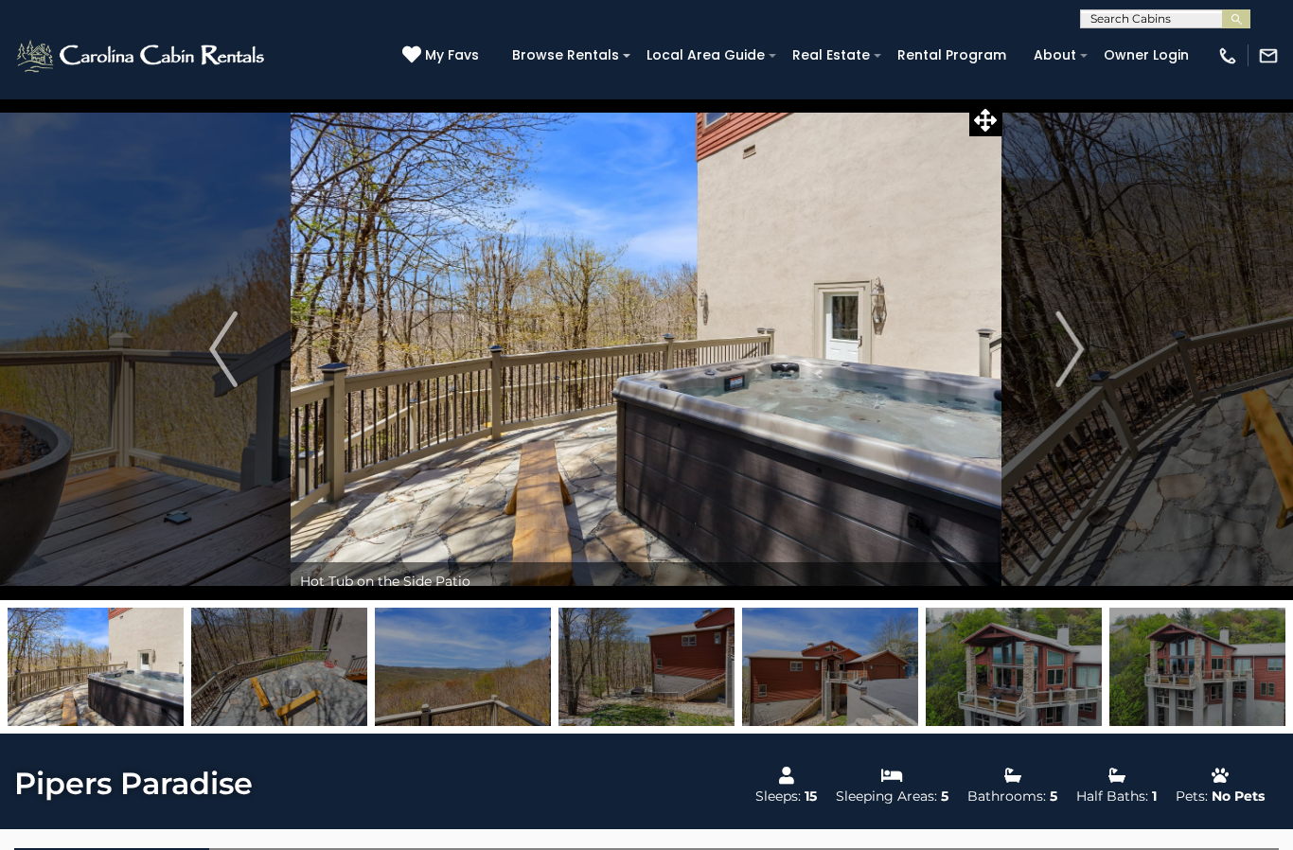
click at [233, 365] on img "Previous" at bounding box center [223, 349] width 28 height 76
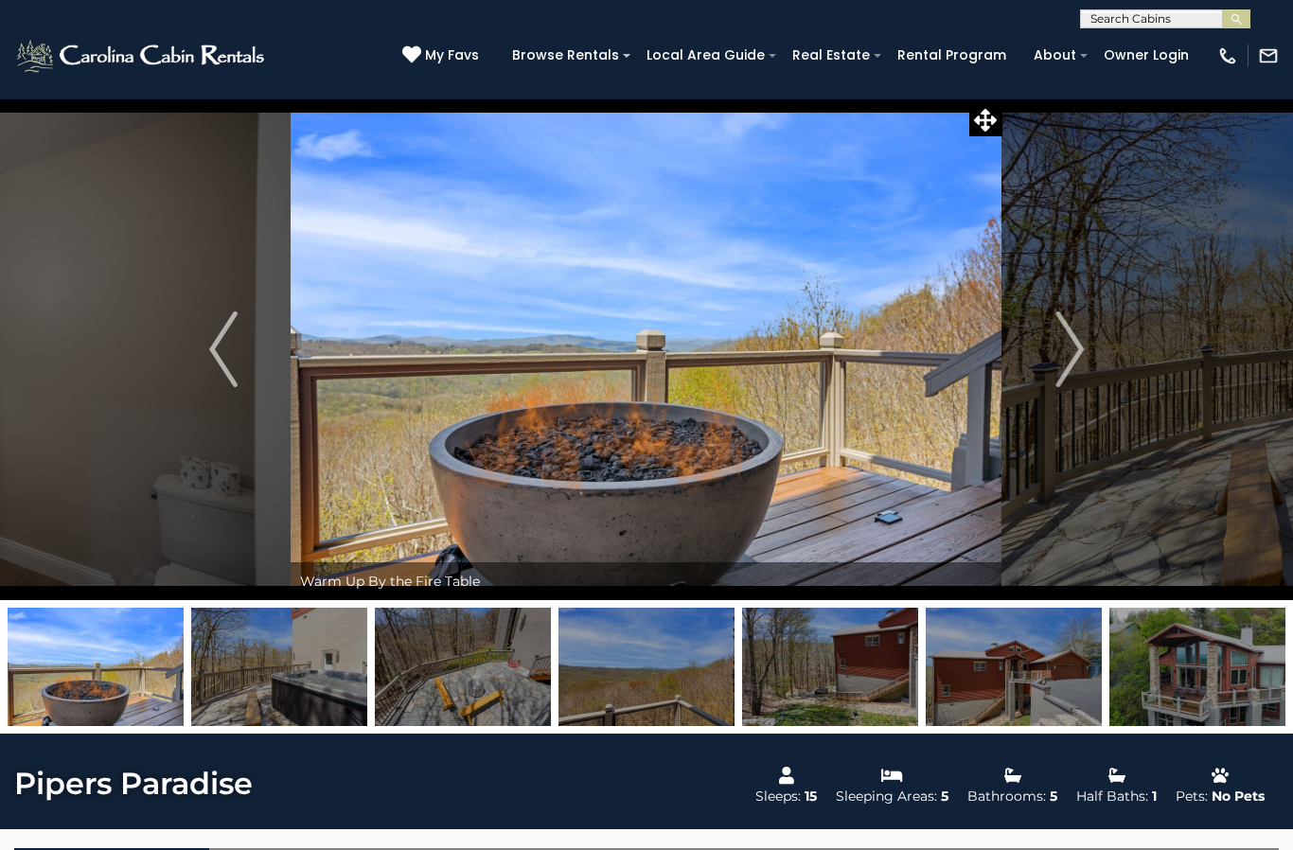
click at [238, 361] on button "Previous" at bounding box center [223, 349] width 134 height 502
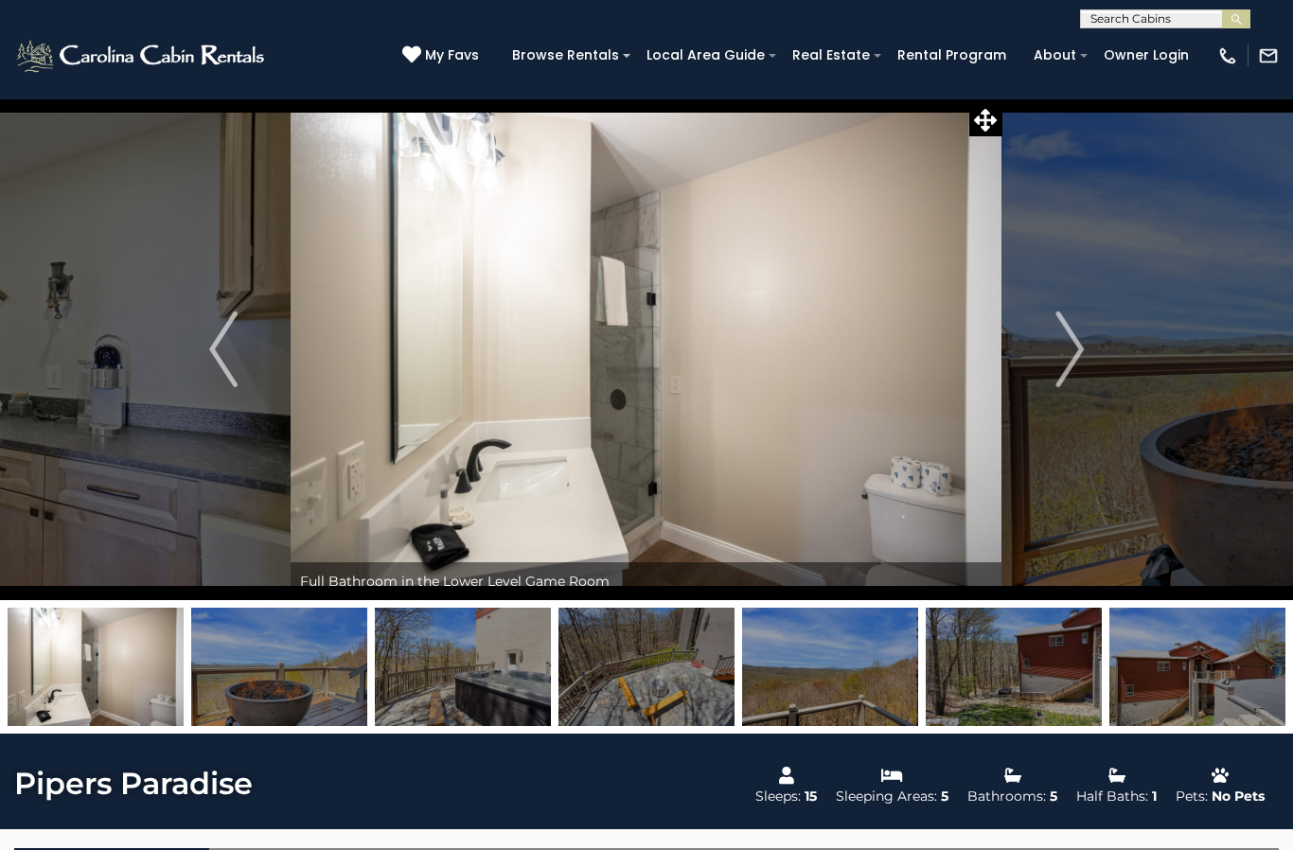
click at [238, 363] on img "Previous" at bounding box center [223, 349] width 28 height 76
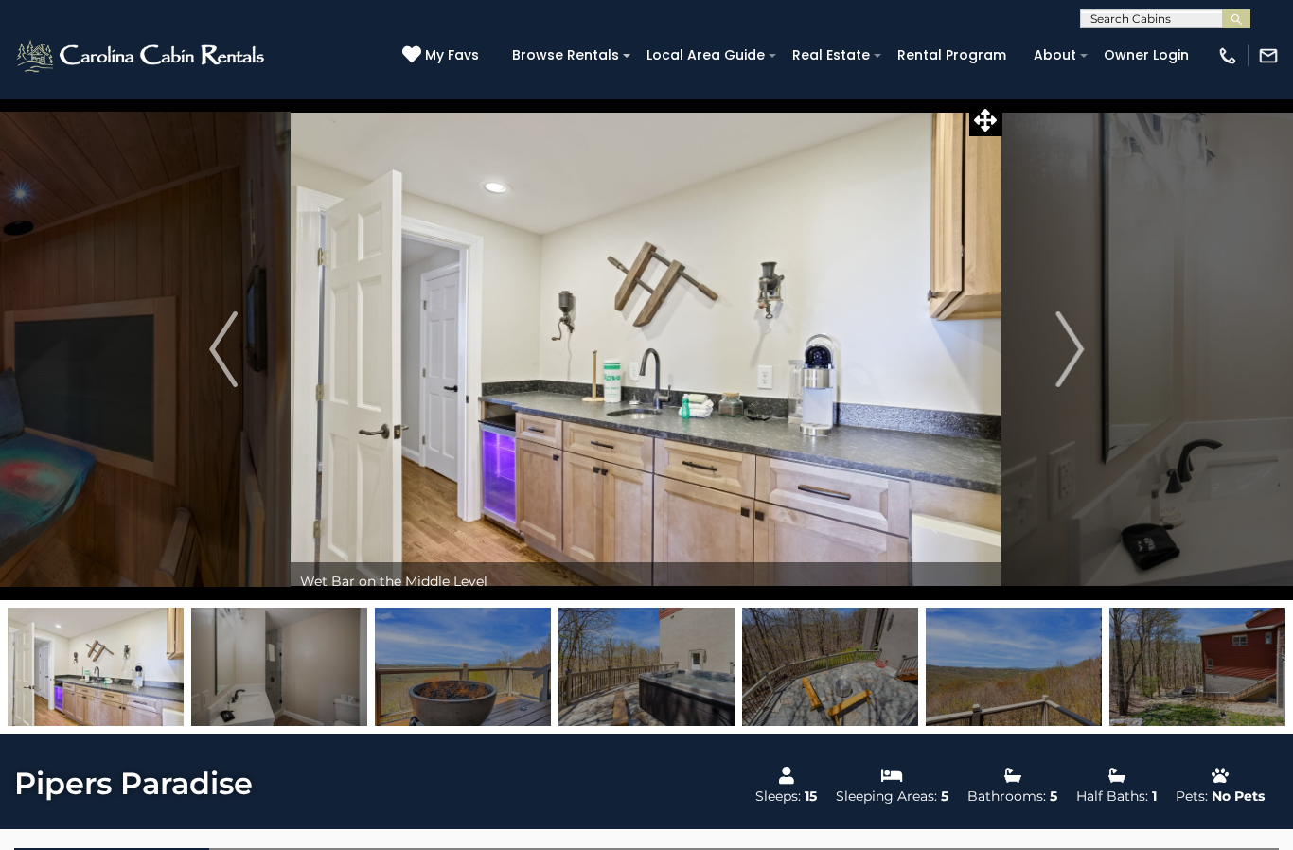
click at [225, 347] on img "Previous" at bounding box center [223, 349] width 28 height 76
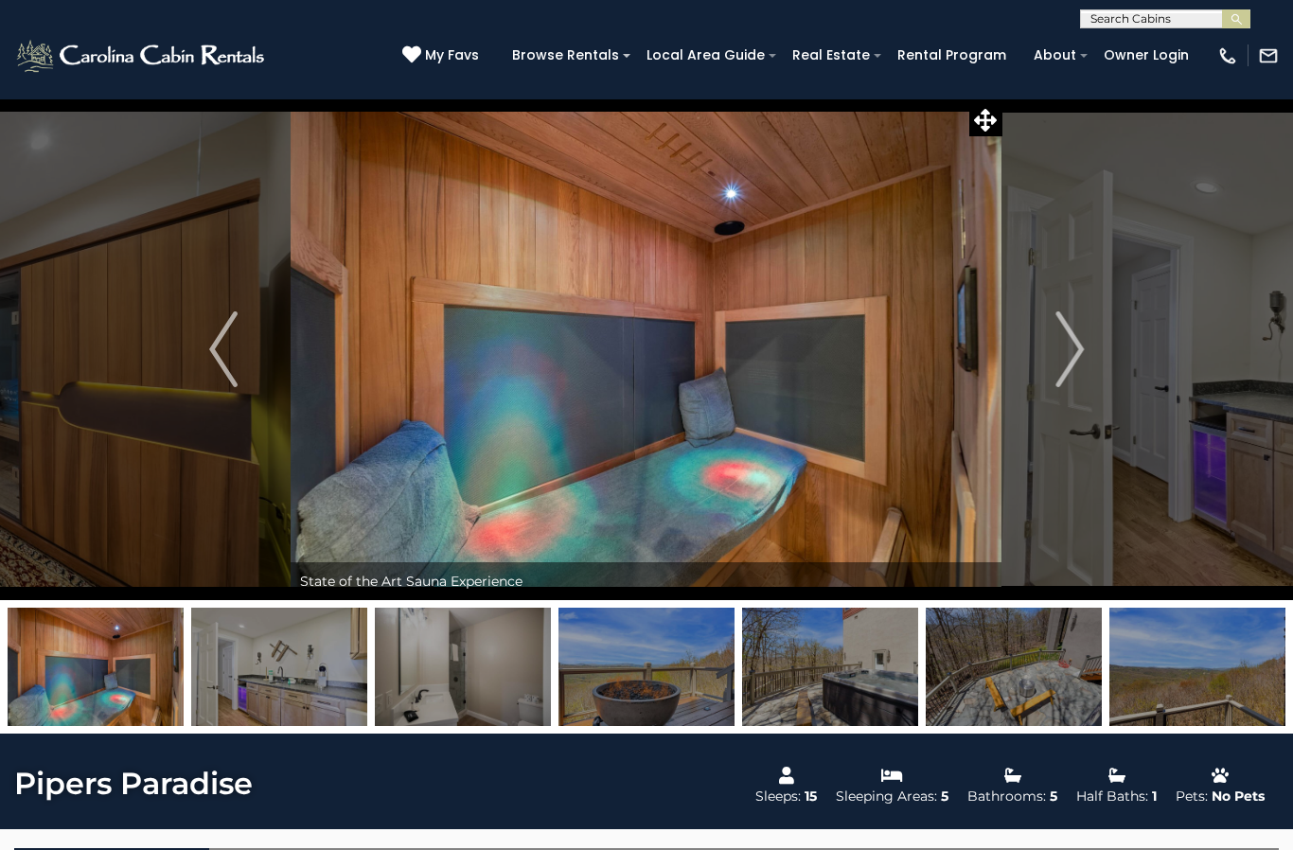
click at [232, 375] on img "Previous" at bounding box center [223, 349] width 28 height 76
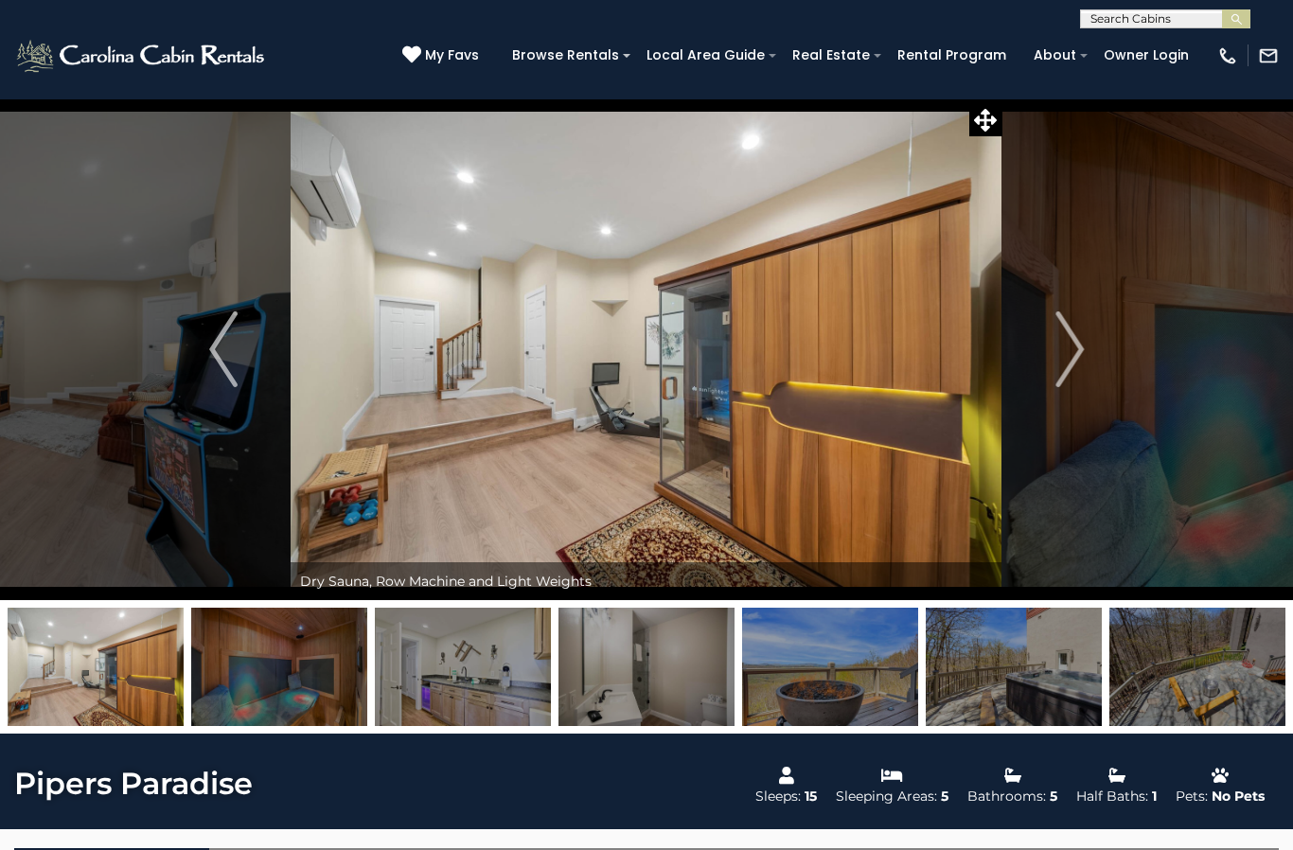
click at [237, 345] on img "Previous" at bounding box center [223, 349] width 28 height 76
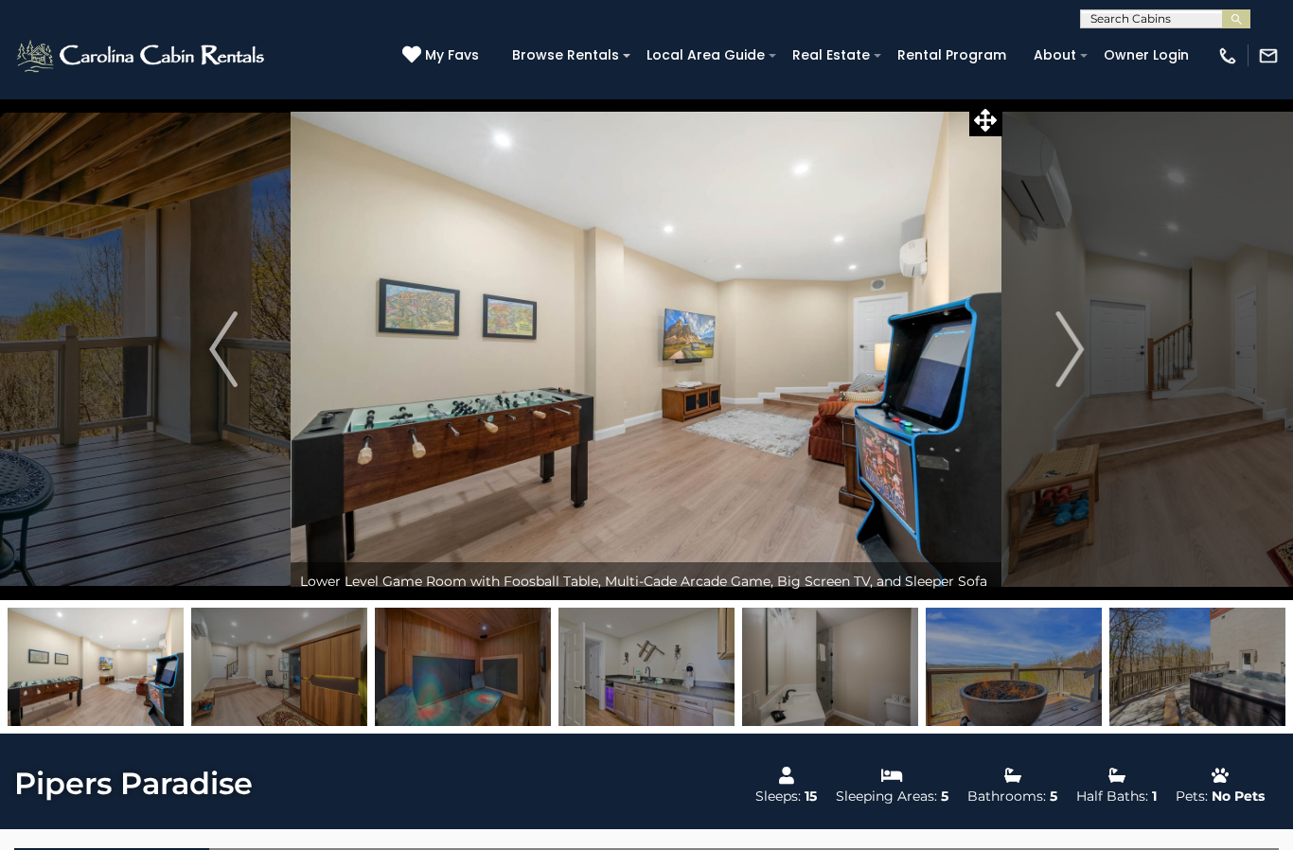
click at [242, 355] on button "Previous" at bounding box center [223, 349] width 134 height 502
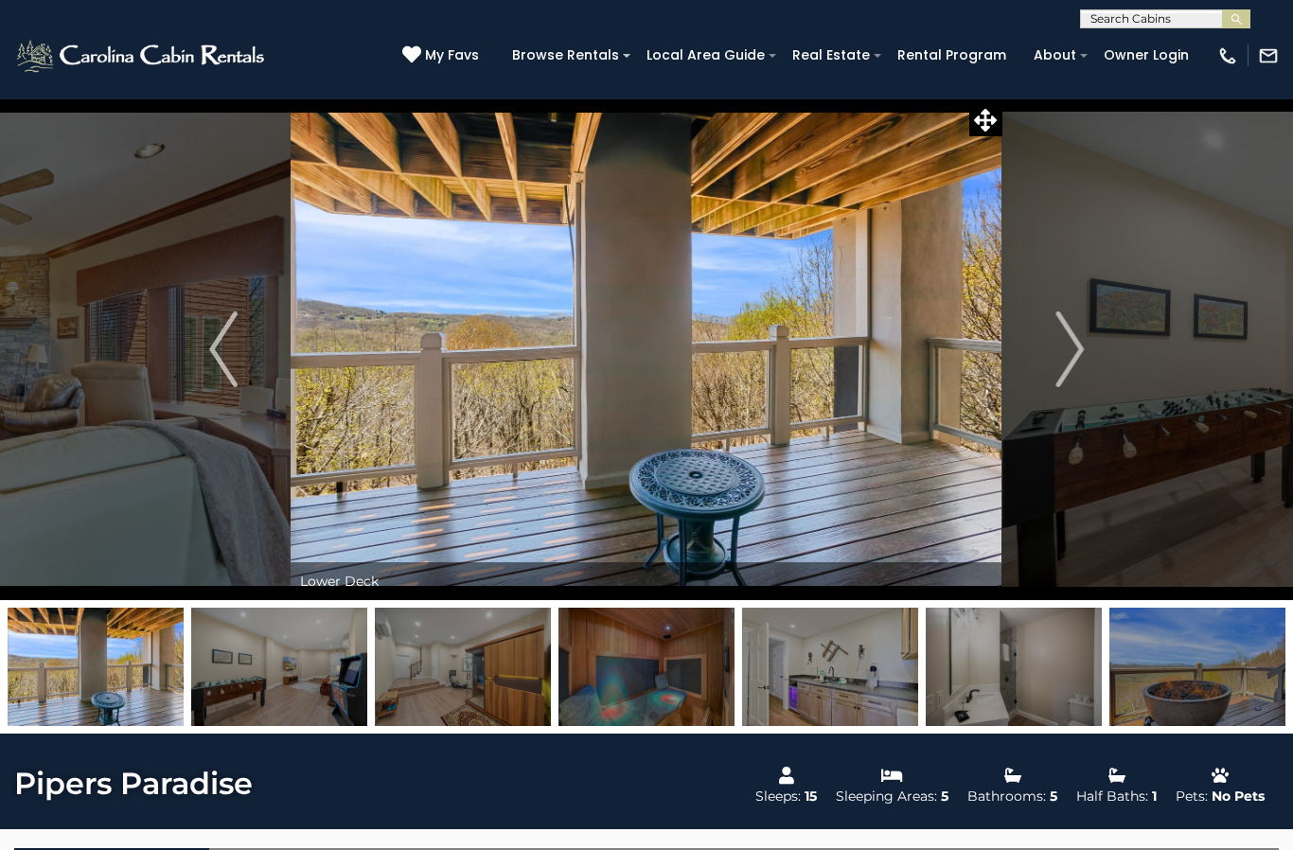
click at [251, 373] on button "Previous" at bounding box center [223, 349] width 134 height 502
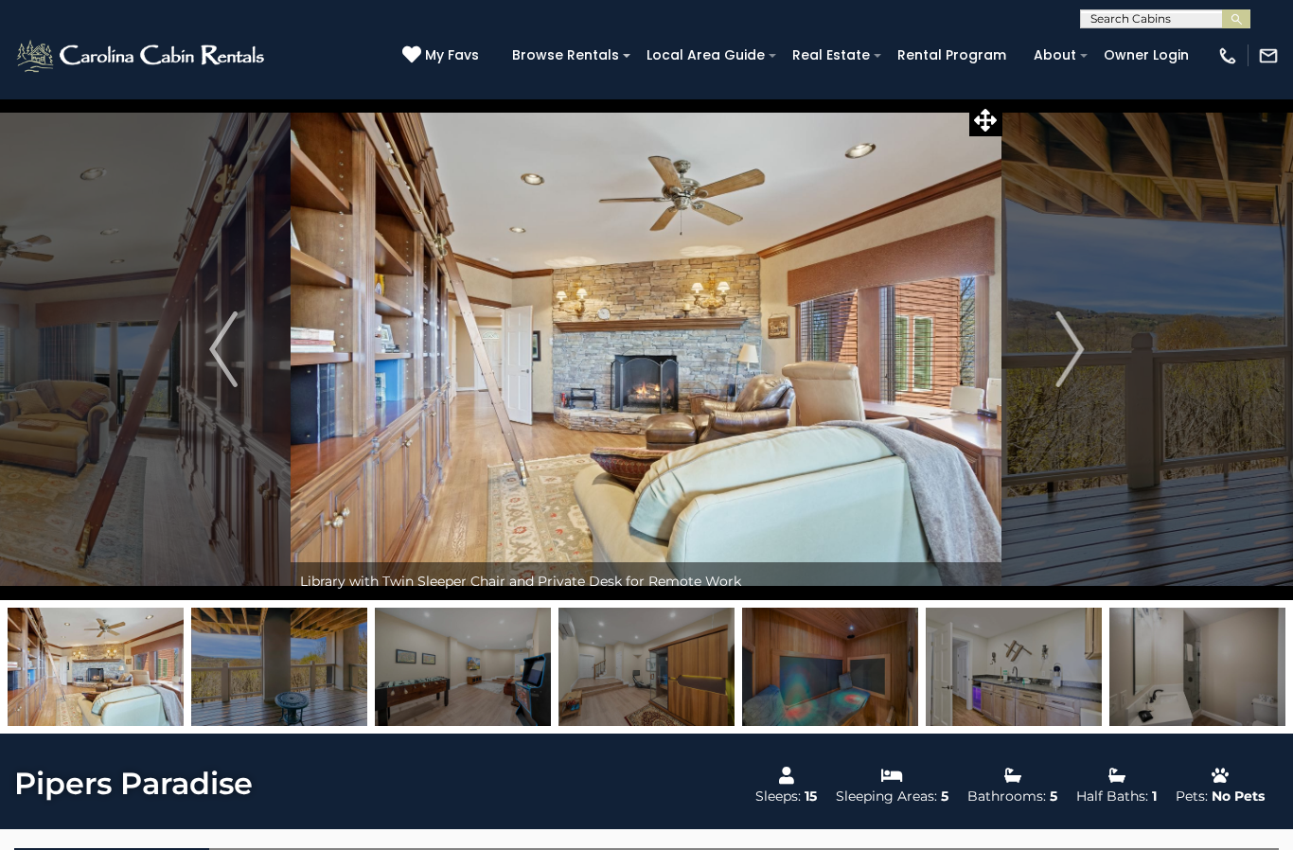
click at [240, 363] on button "Previous" at bounding box center [223, 349] width 134 height 502
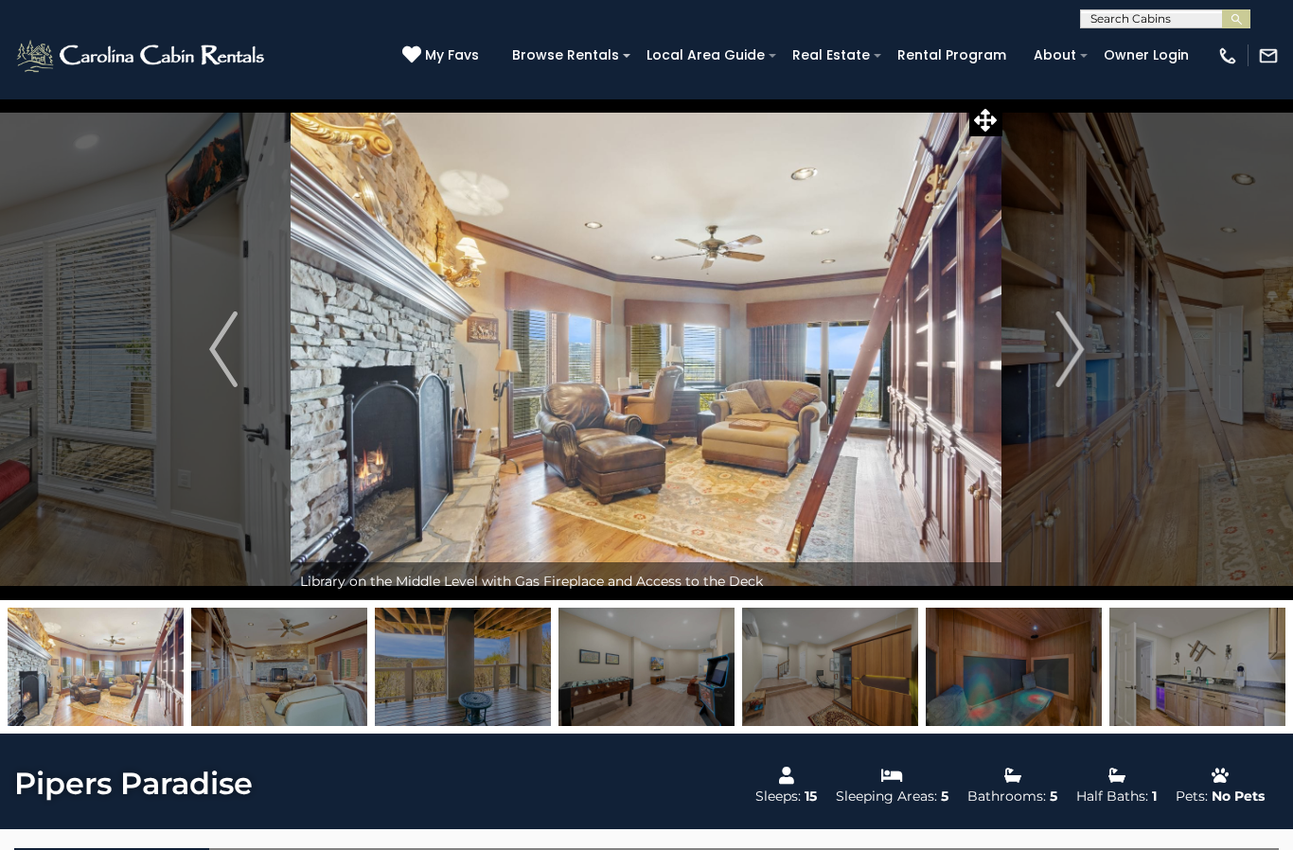
click at [237, 361] on img "Previous" at bounding box center [223, 349] width 28 height 76
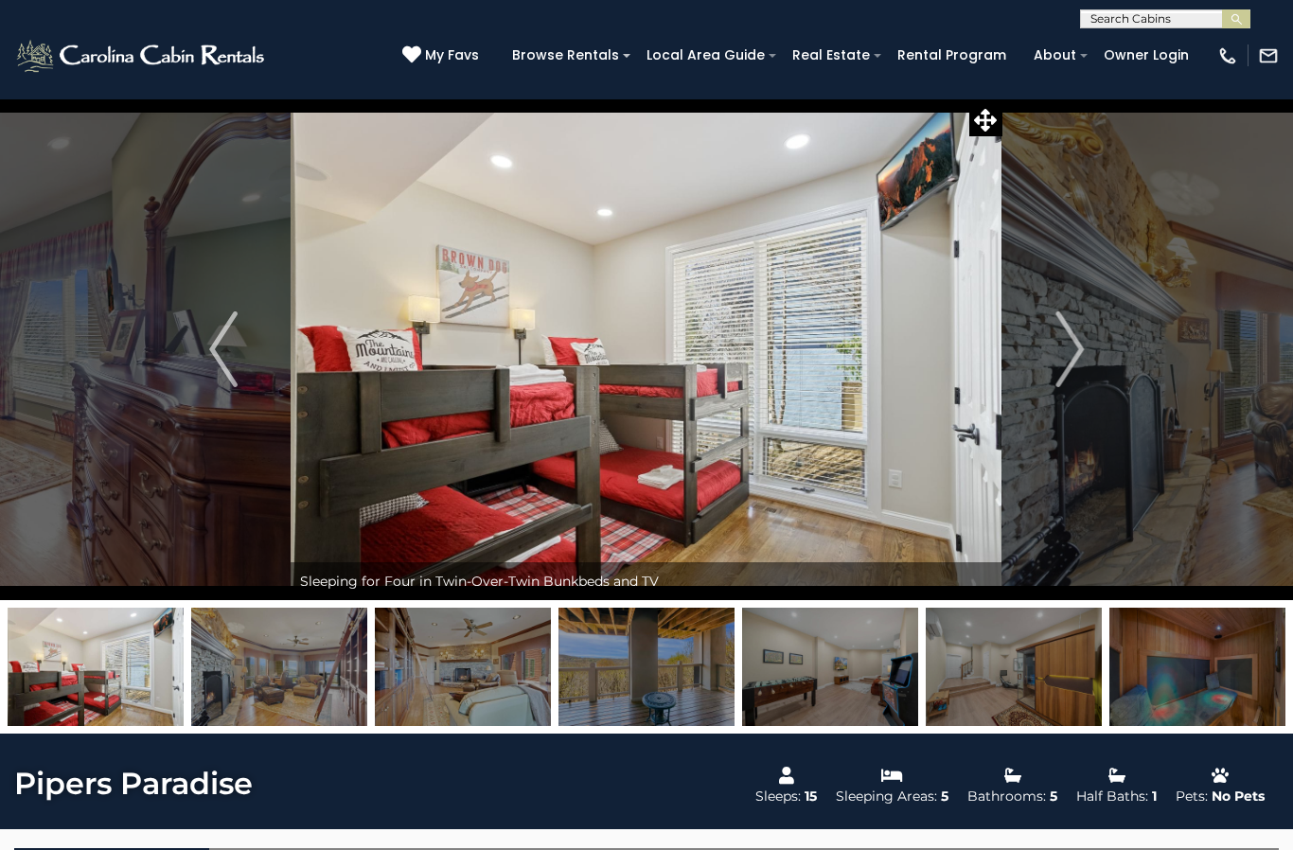
click at [1130, 22] on input "text" at bounding box center [1164, 22] width 166 height 19
click at [1172, 23] on input "text" at bounding box center [1164, 22] width 166 height 19
click at [1144, 14] on input "text" at bounding box center [1164, 22] width 166 height 19
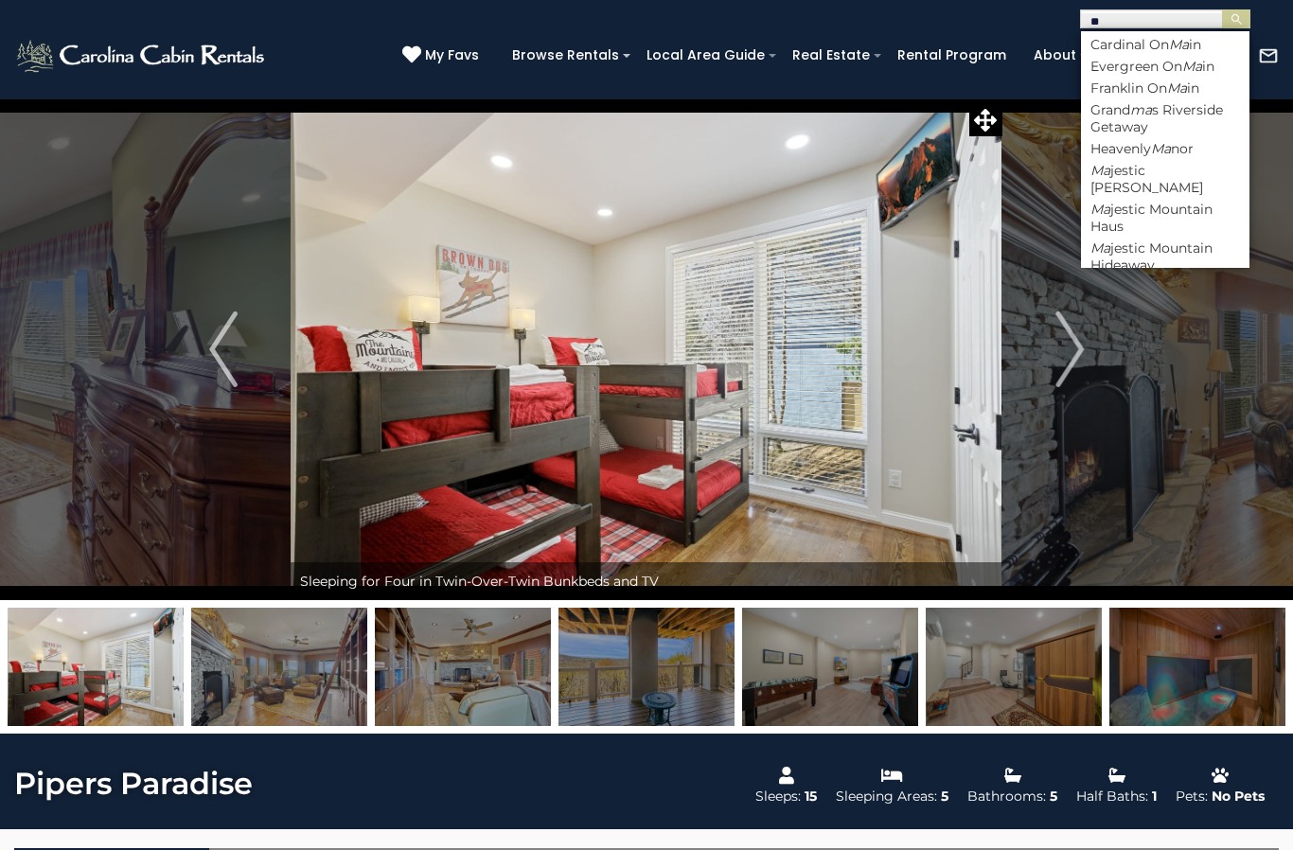
type input "***"
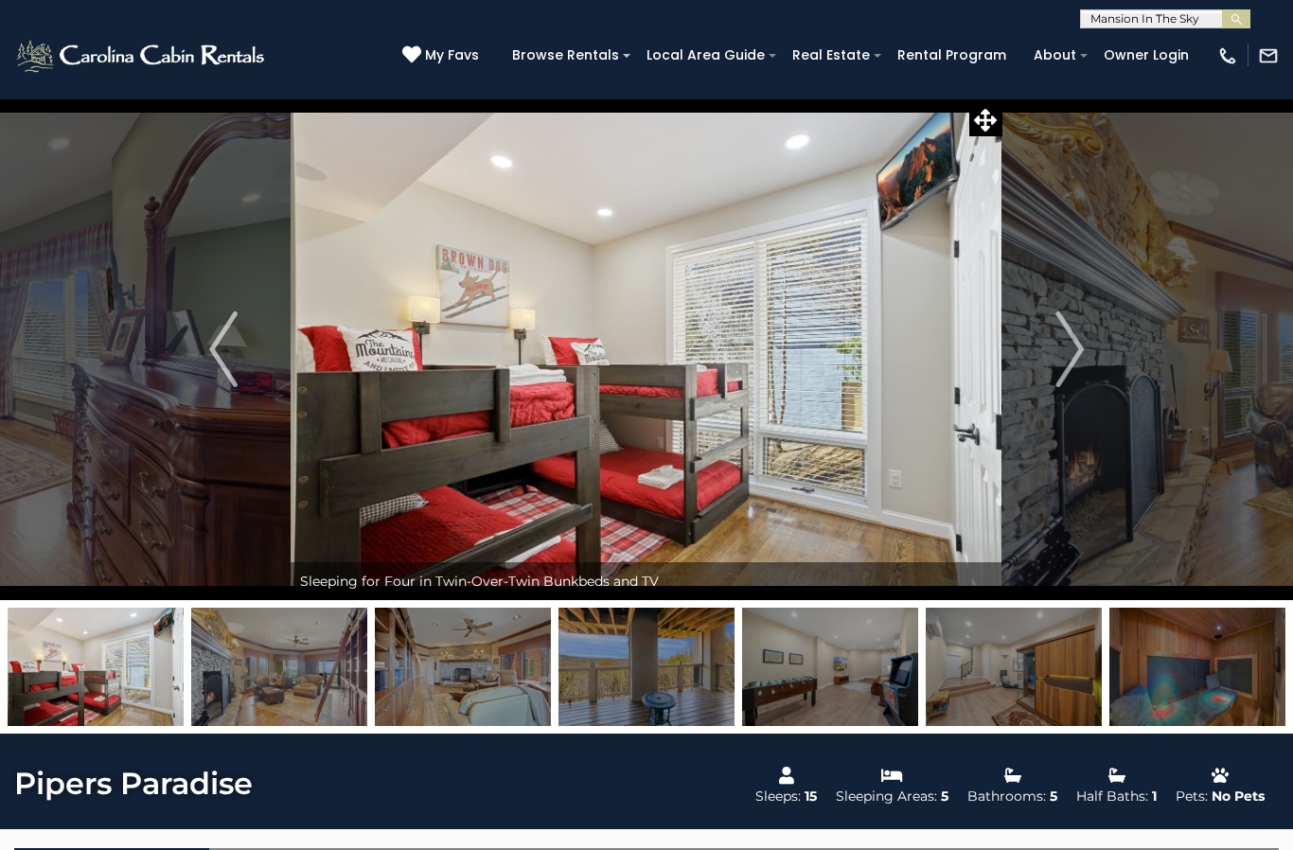
click at [1242, 28] on input "text" at bounding box center [1164, 22] width 166 height 19
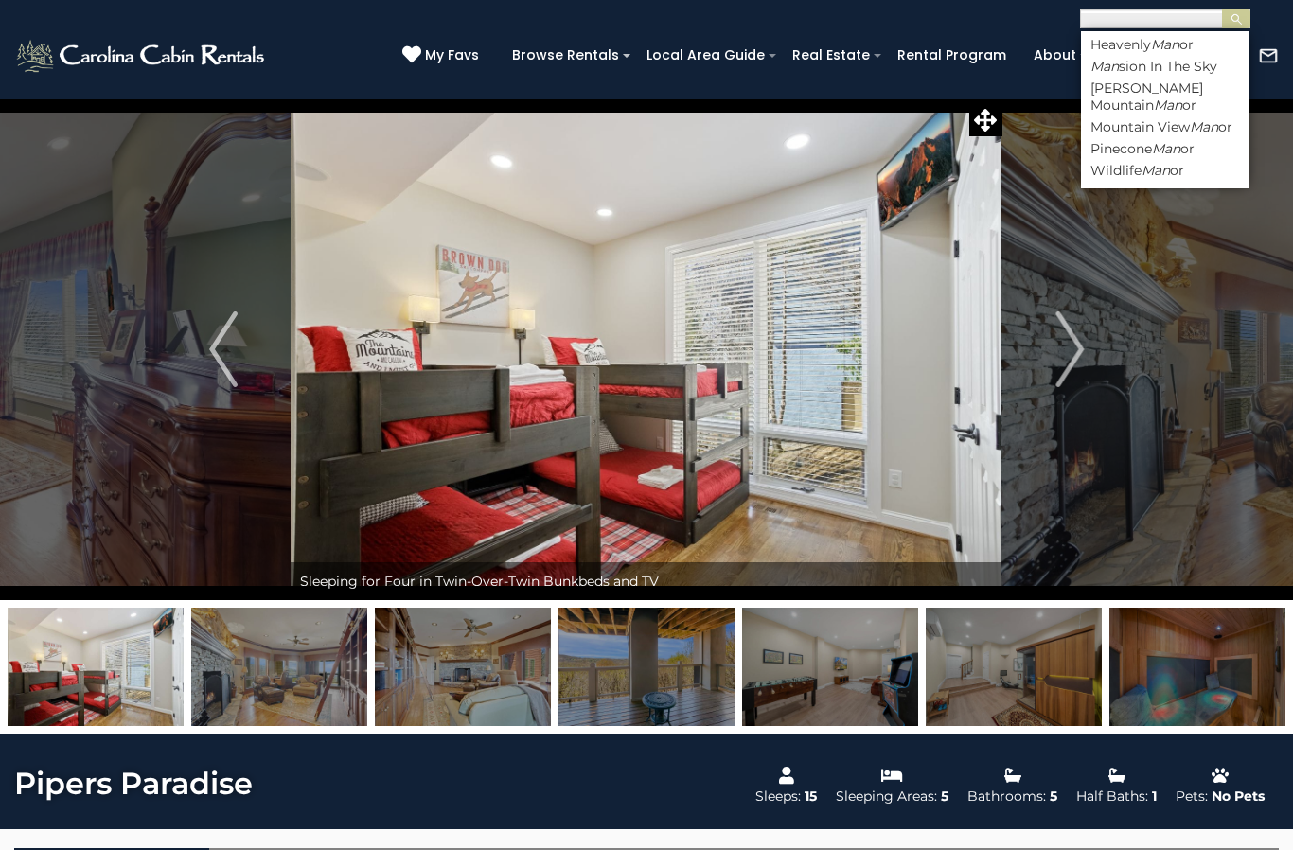
click at [1239, 22] on img "submit" at bounding box center [1236, 19] width 14 height 14
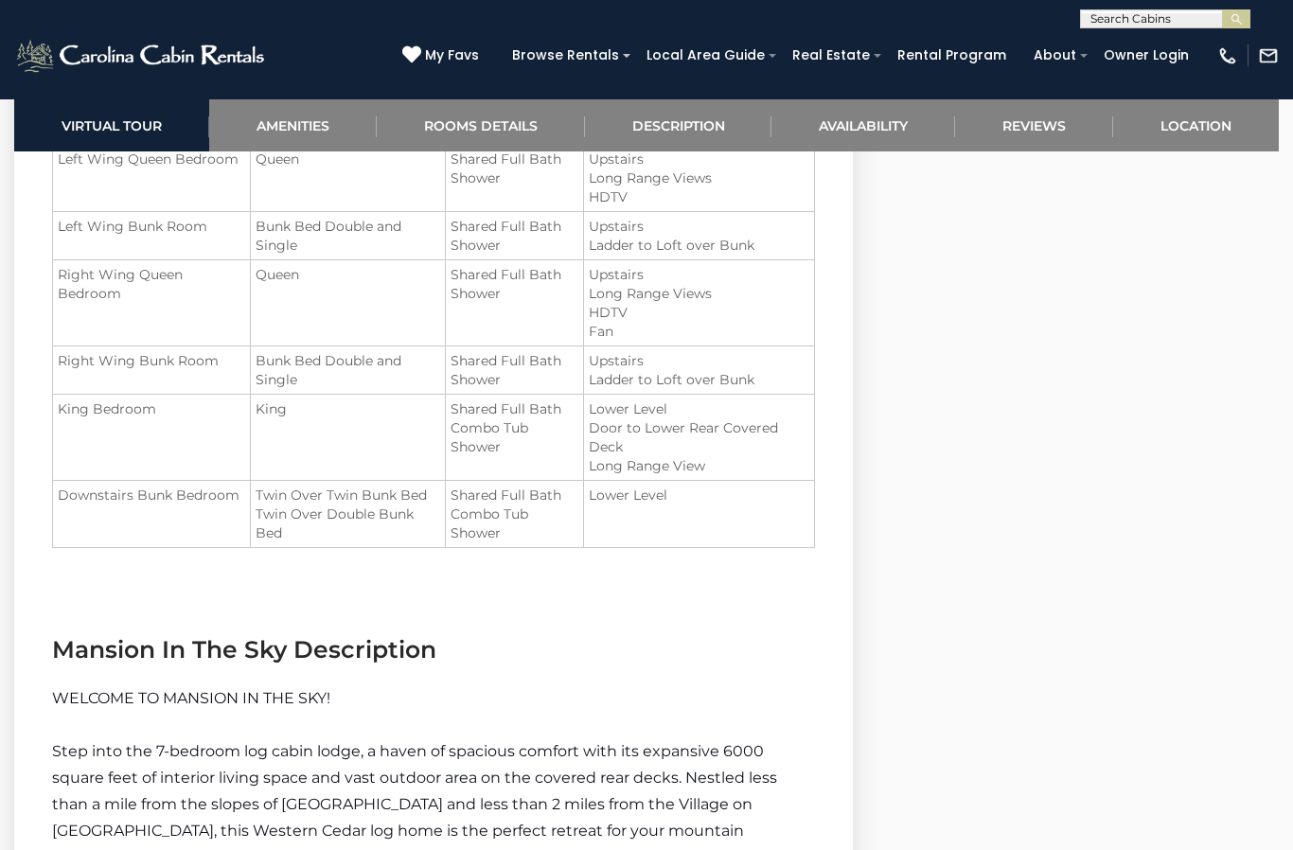
scroll to position [2582, 0]
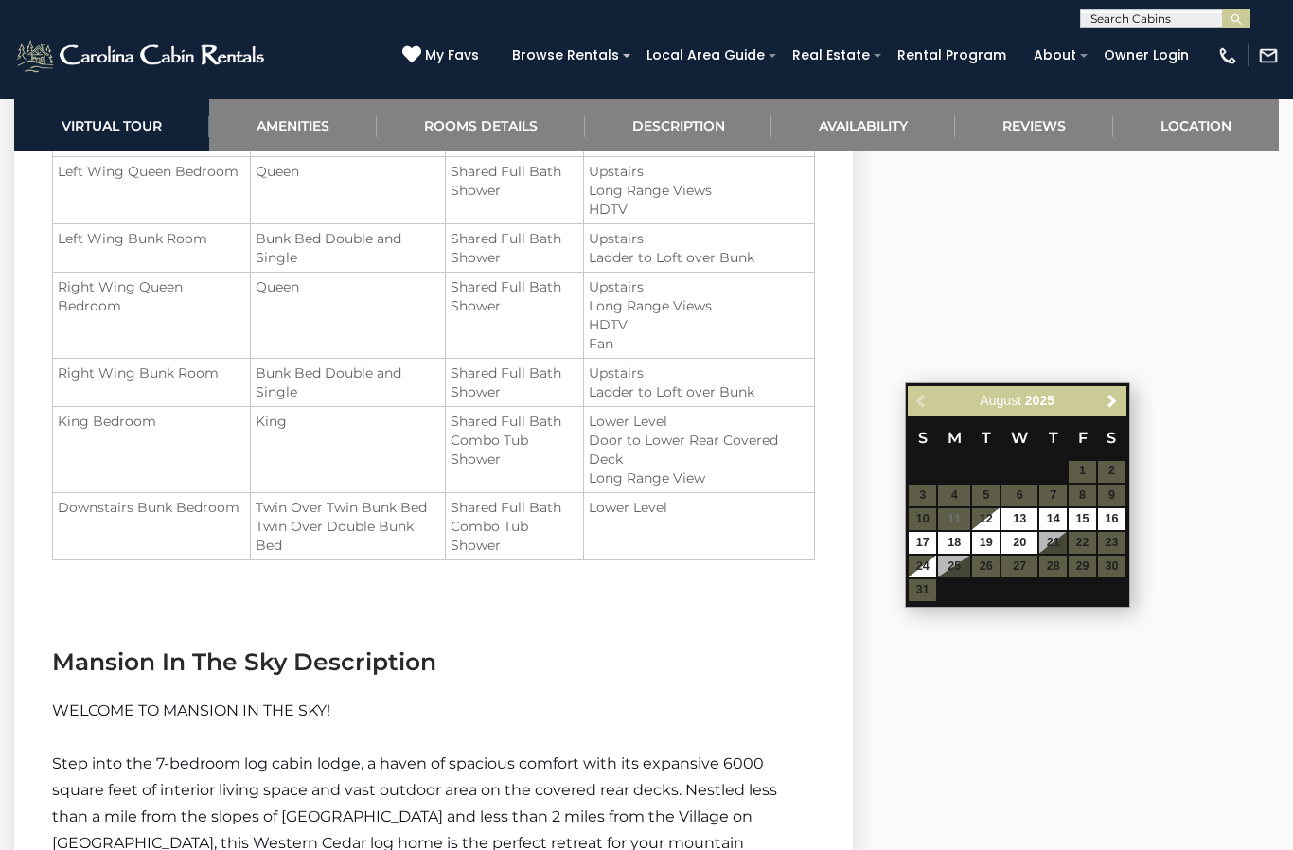
click at [1110, 410] on link "Next" at bounding box center [1113, 401] width 24 height 24
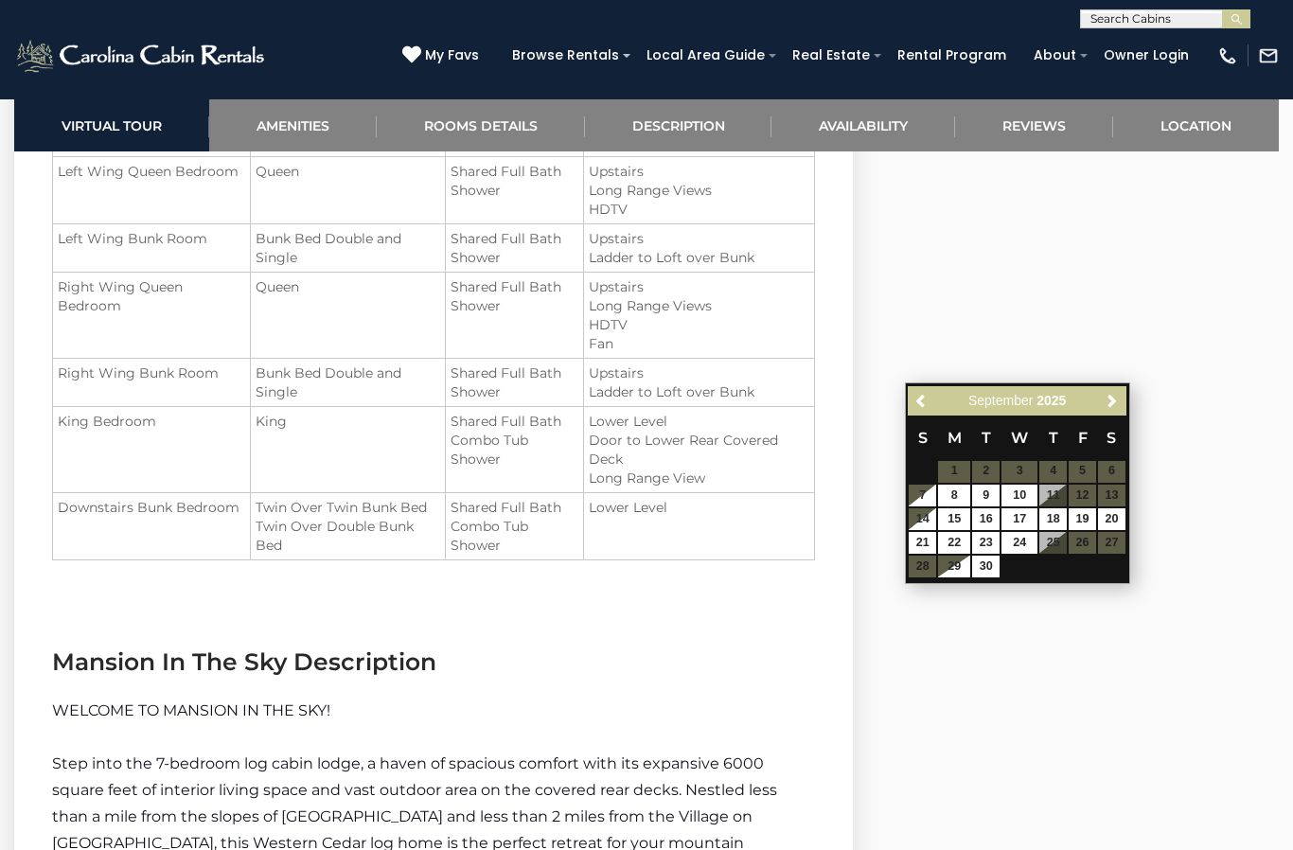
click at [1110, 411] on link "Next" at bounding box center [1113, 401] width 24 height 24
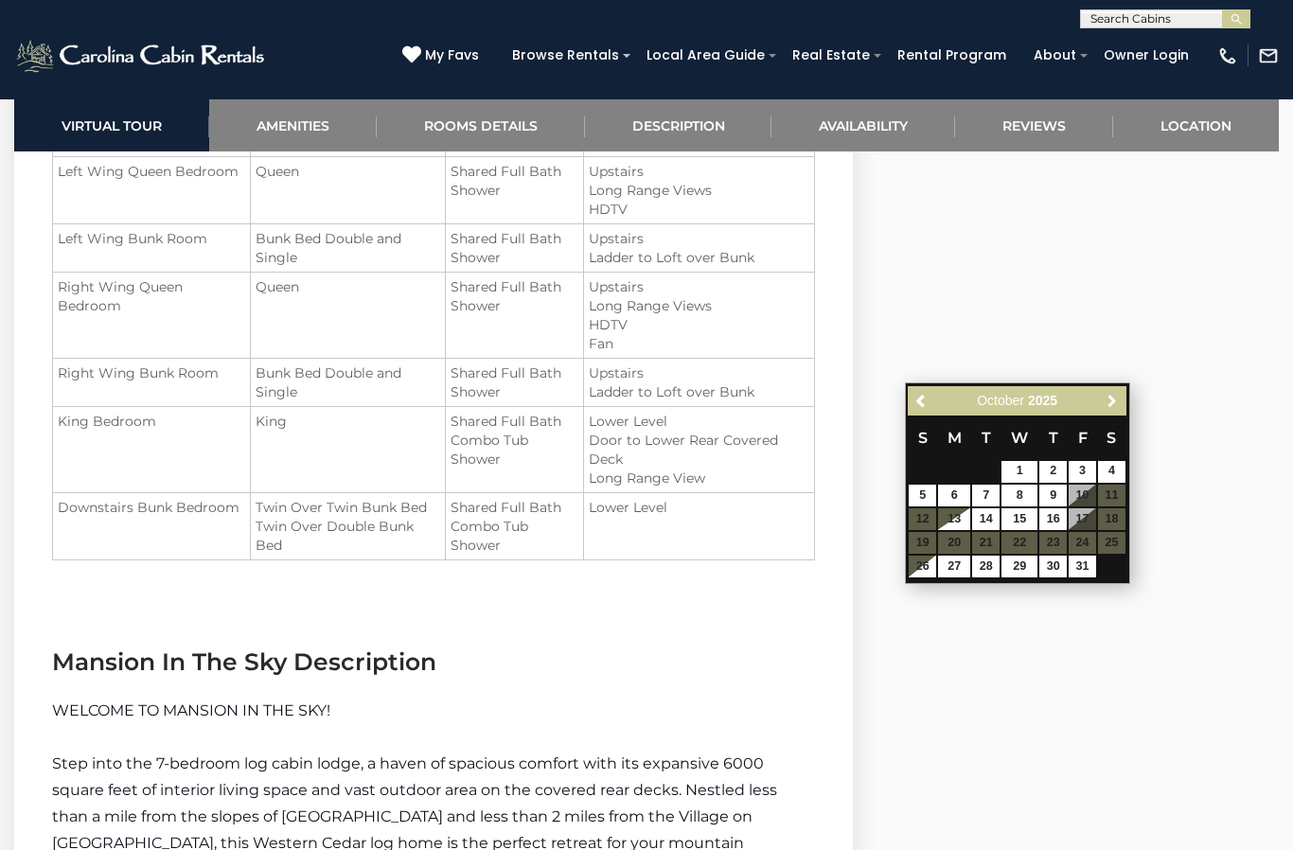
click at [1108, 412] on link "Next" at bounding box center [1113, 401] width 24 height 24
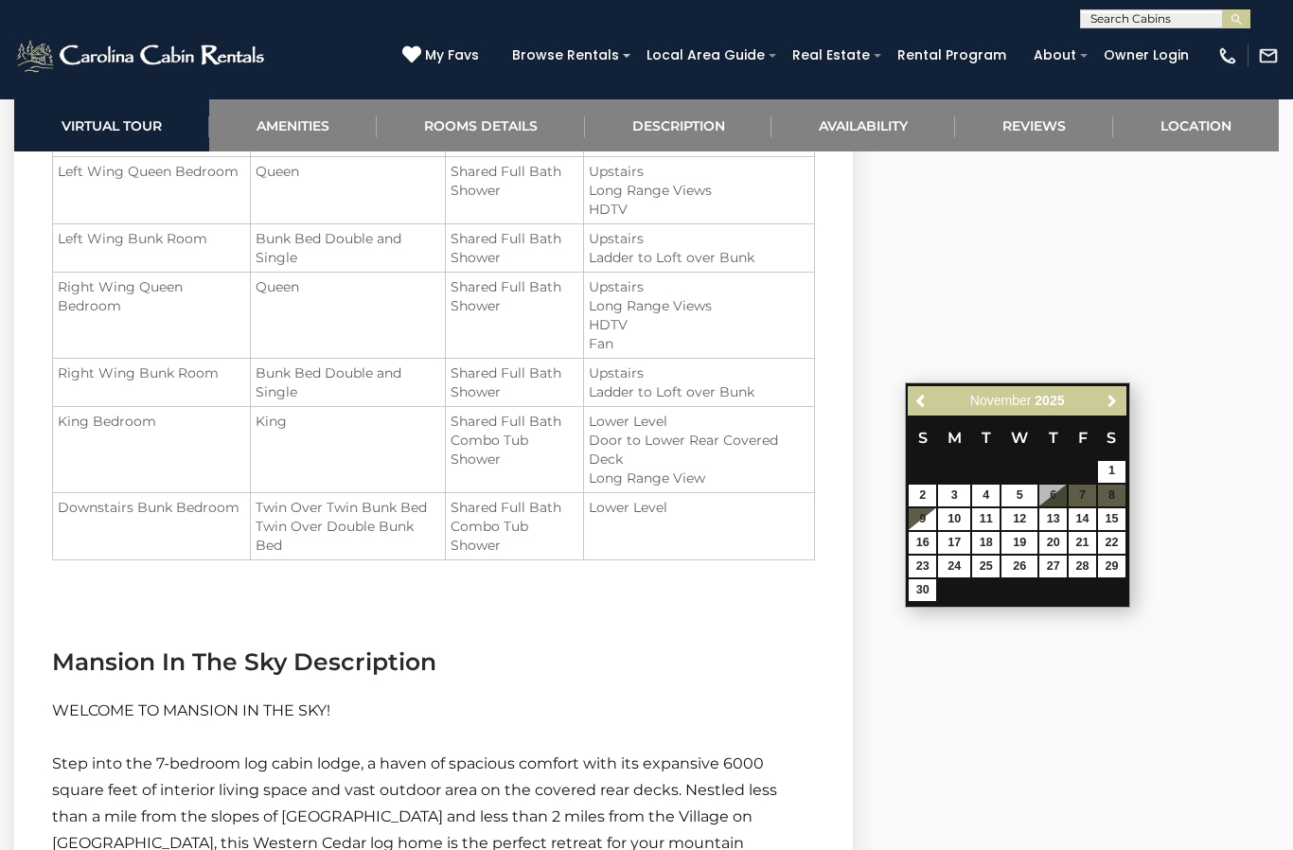
click at [1112, 411] on link "Next" at bounding box center [1113, 401] width 24 height 24
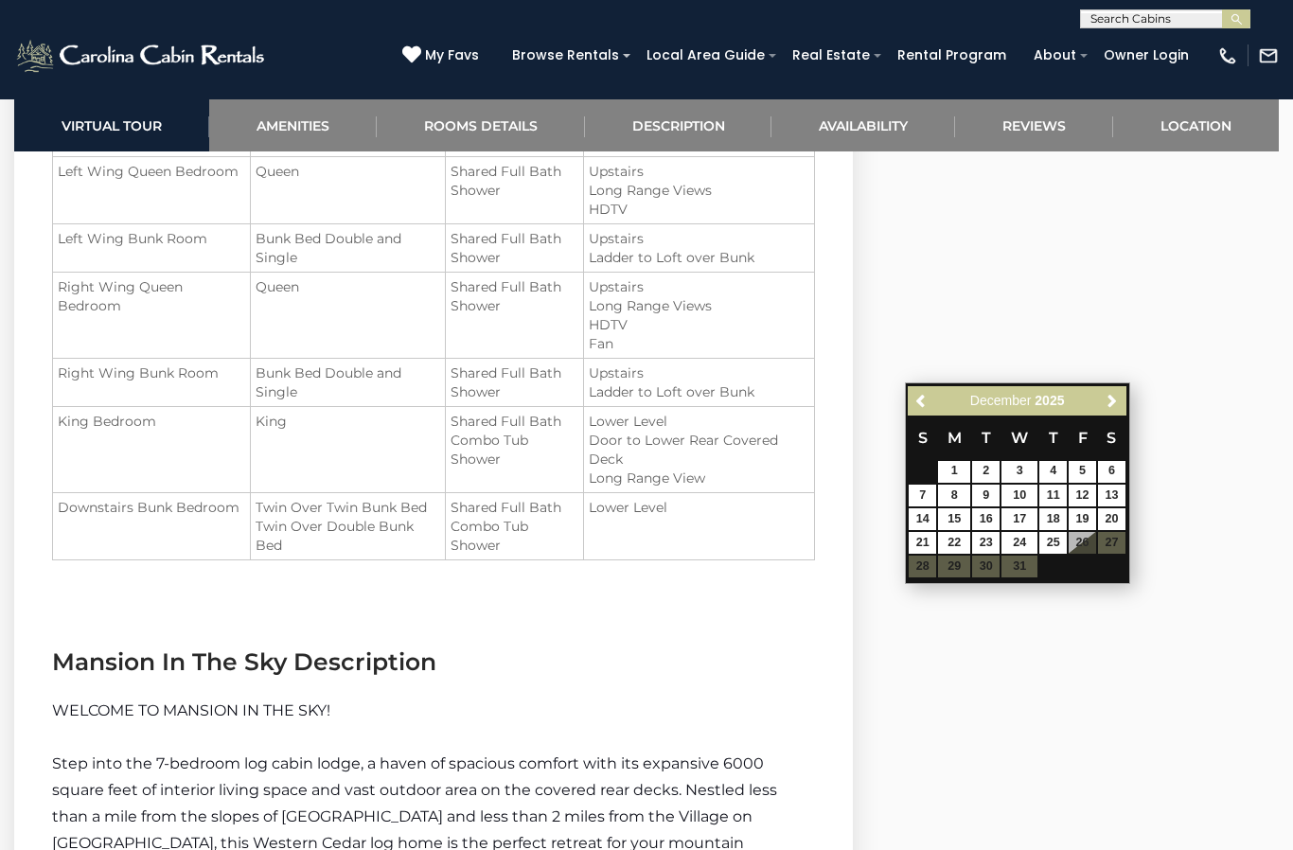
click at [1105, 410] on link "Next" at bounding box center [1113, 401] width 24 height 24
click at [915, 408] on span "Previous" at bounding box center [921, 400] width 15 height 15
click at [1111, 517] on link "20" at bounding box center [1111, 519] width 27 height 22
type input "**********"
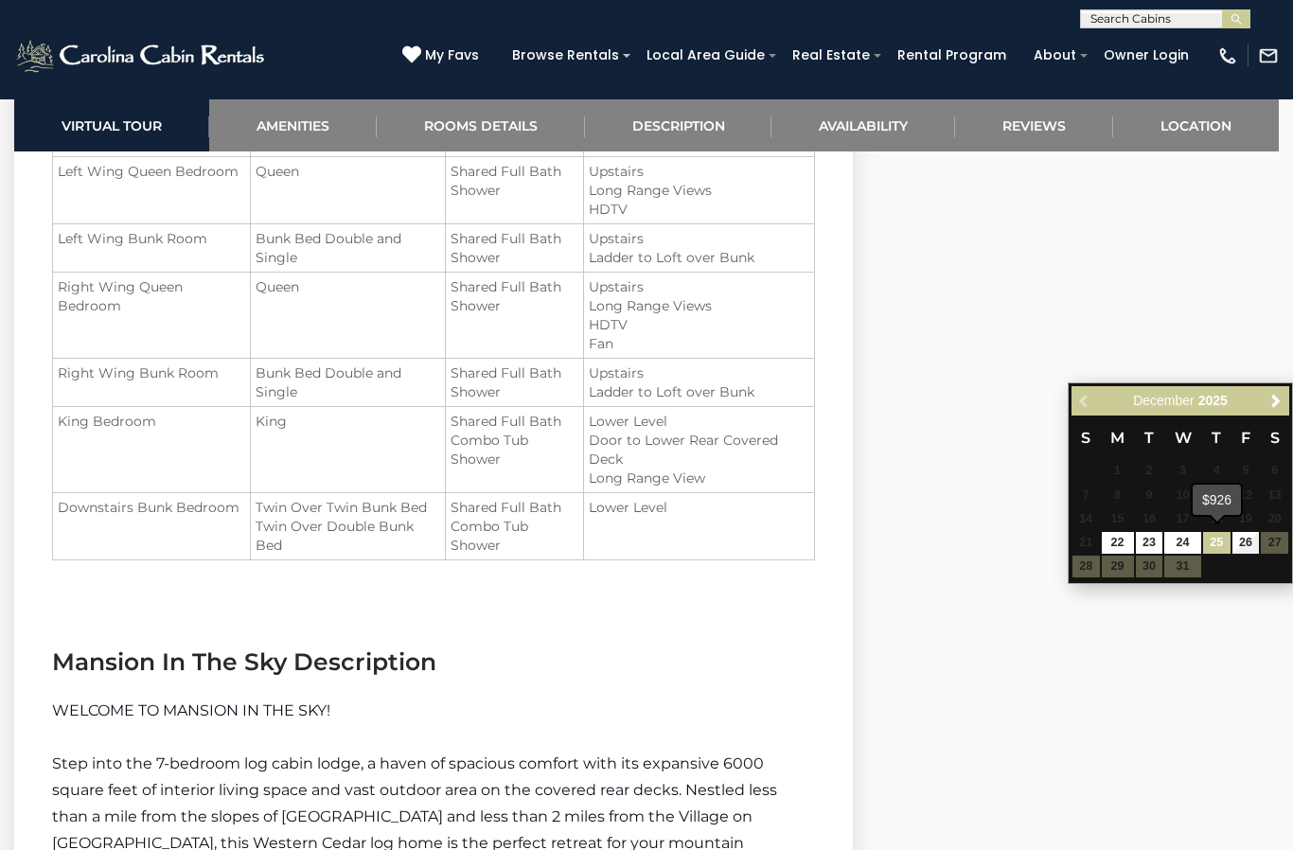
click at [1216, 548] on link "25" at bounding box center [1216, 543] width 27 height 22
type input "**********"
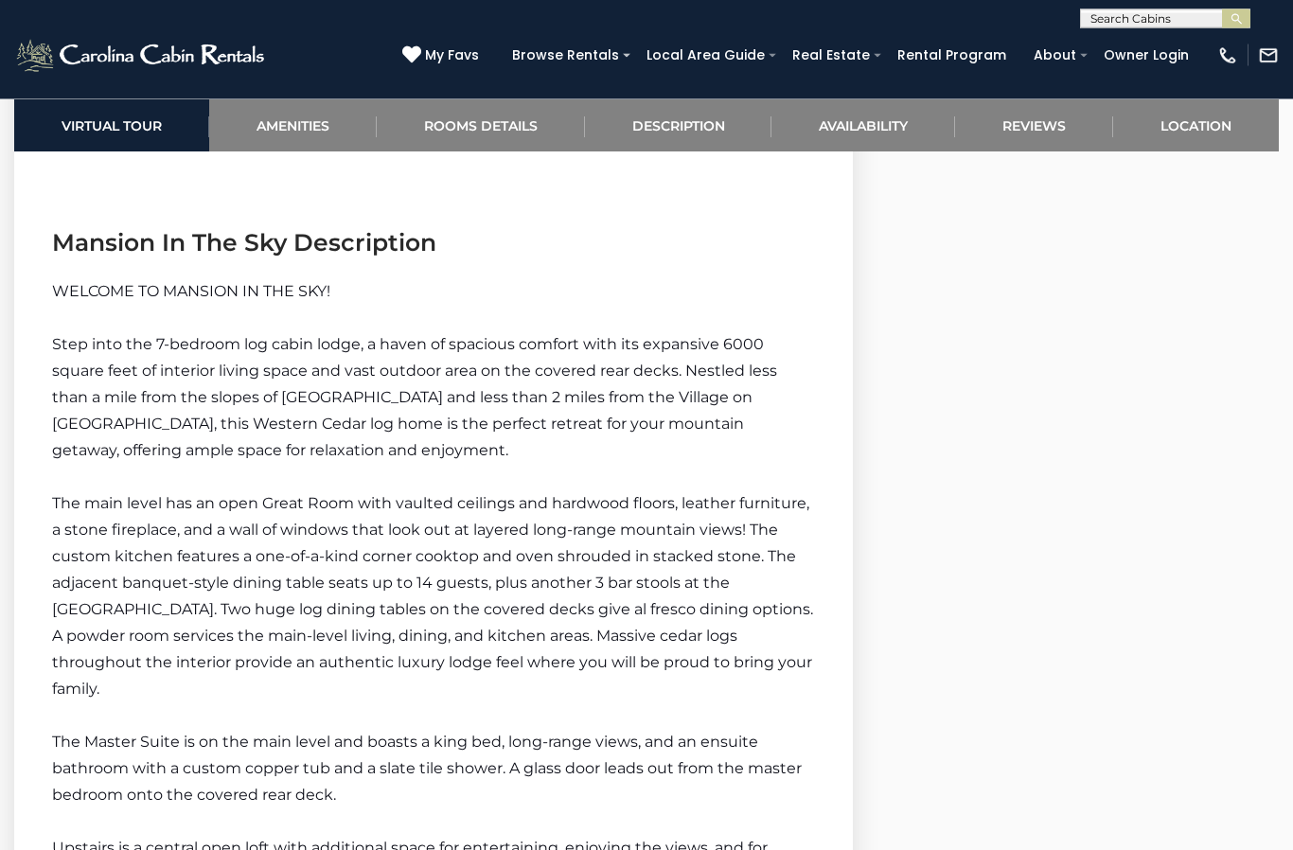
scroll to position [3001, 0]
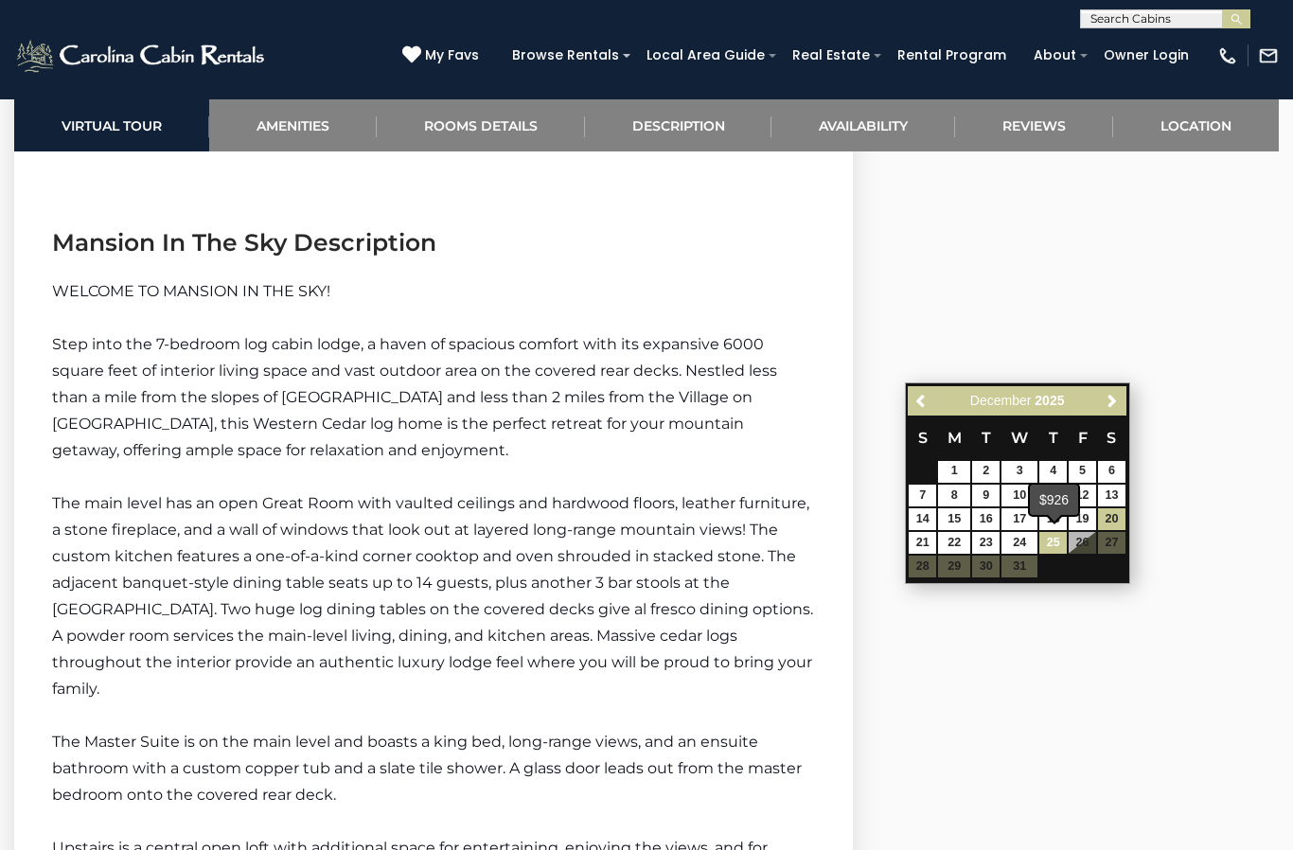
click at [1058, 547] on link "25" at bounding box center [1052, 543] width 27 height 22
type input "**********"
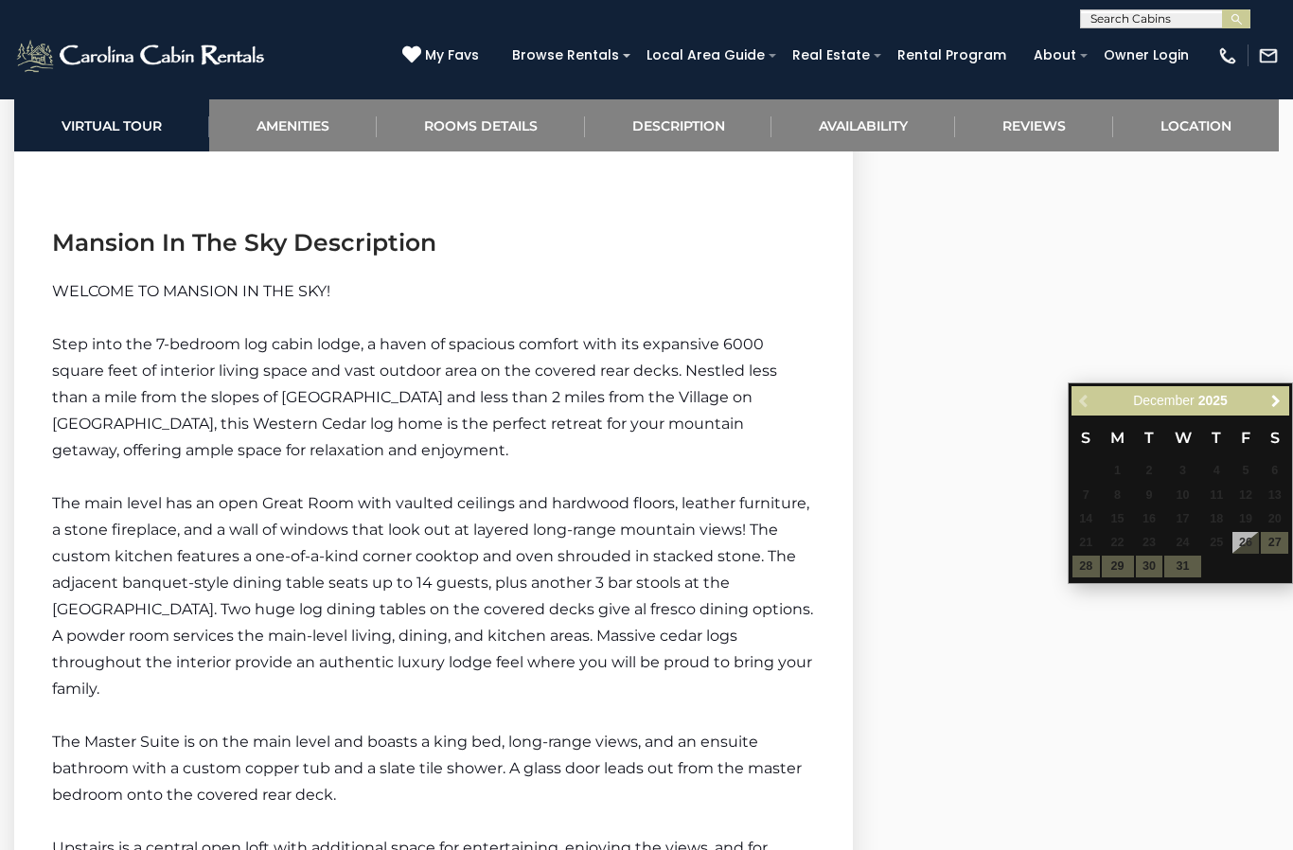
click at [1276, 412] on link "Next" at bounding box center [1275, 401] width 24 height 24
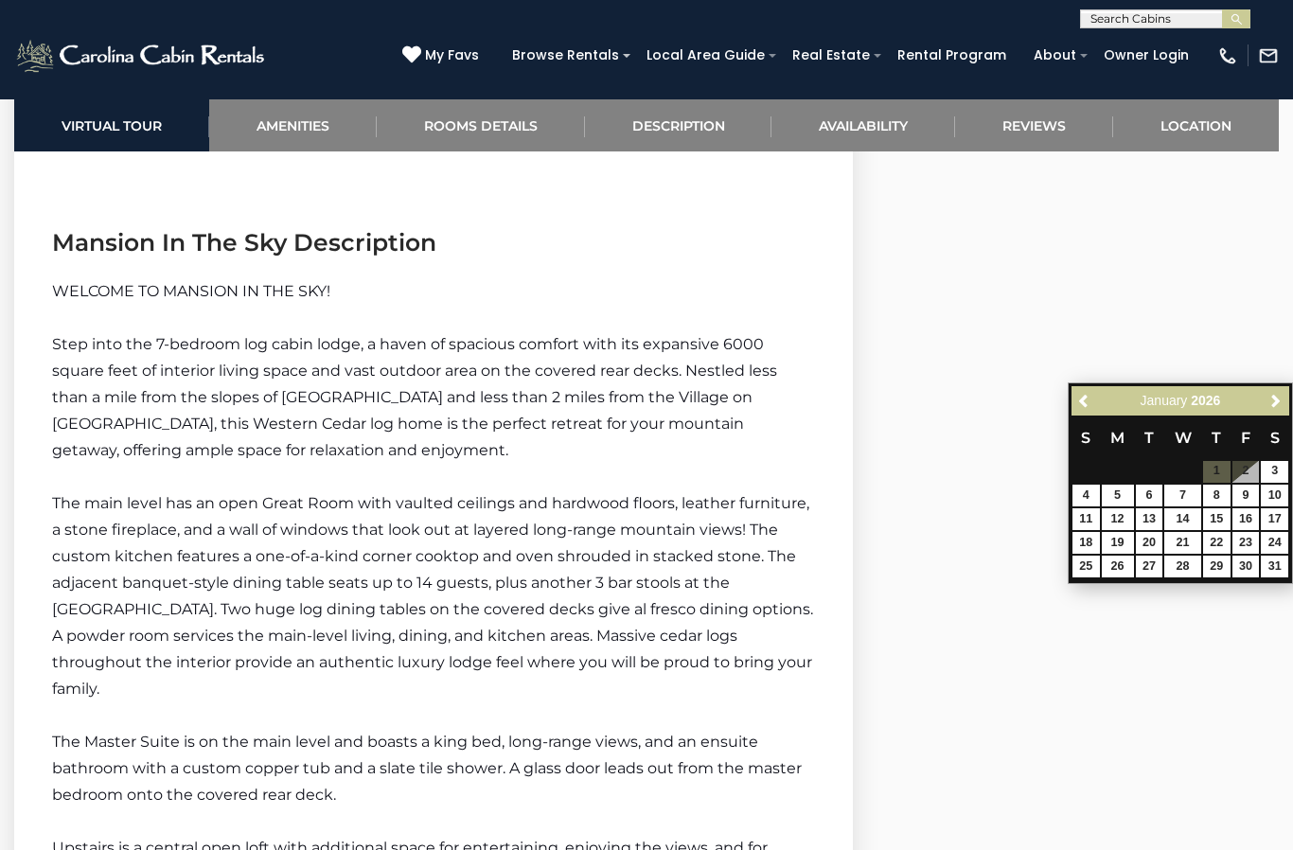
click at [1261, 416] on th "S" at bounding box center [1274, 437] width 29 height 44
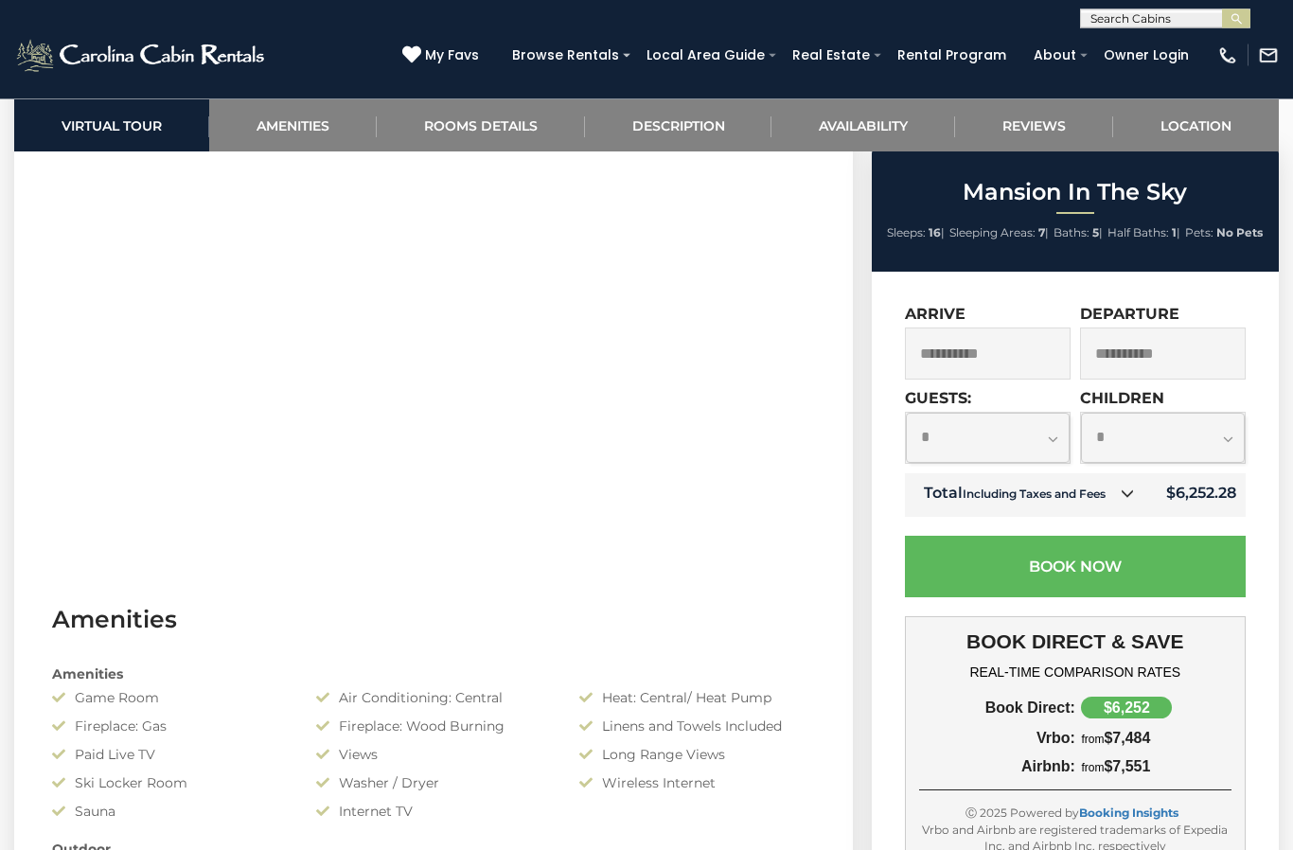
scroll to position [922, 0]
click at [1049, 450] on select "**********" at bounding box center [988, 438] width 164 height 50
select select "*"
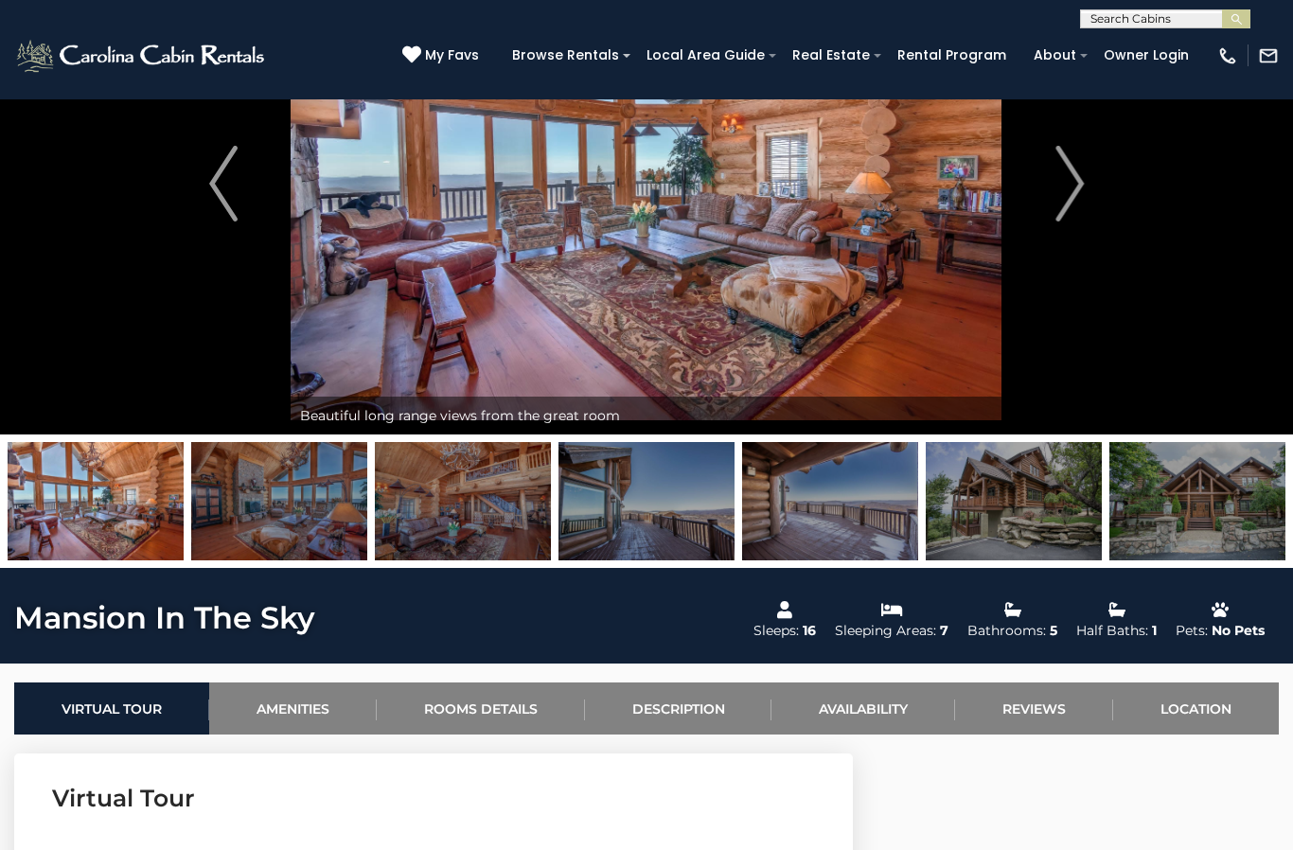
scroll to position [0, 0]
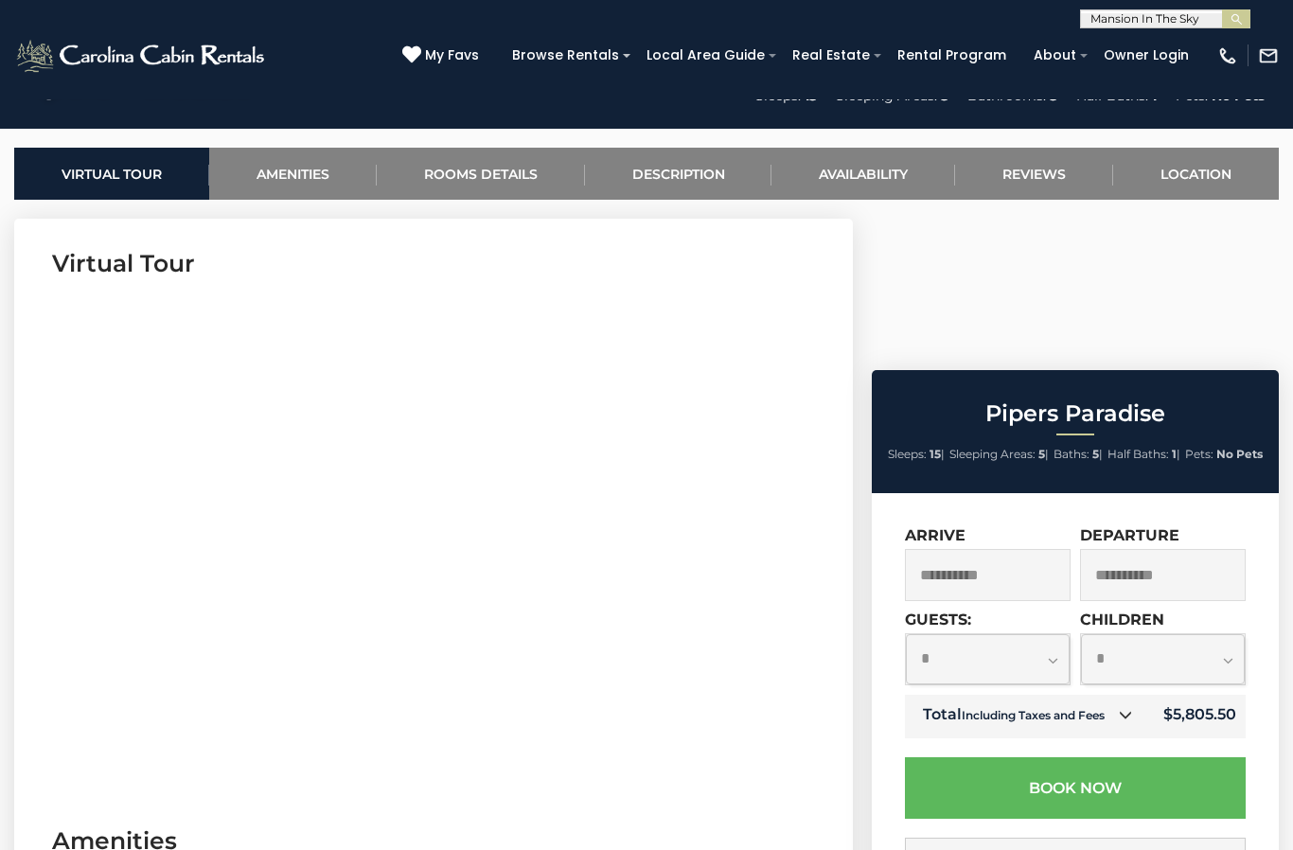
scroll to position [699, 0]
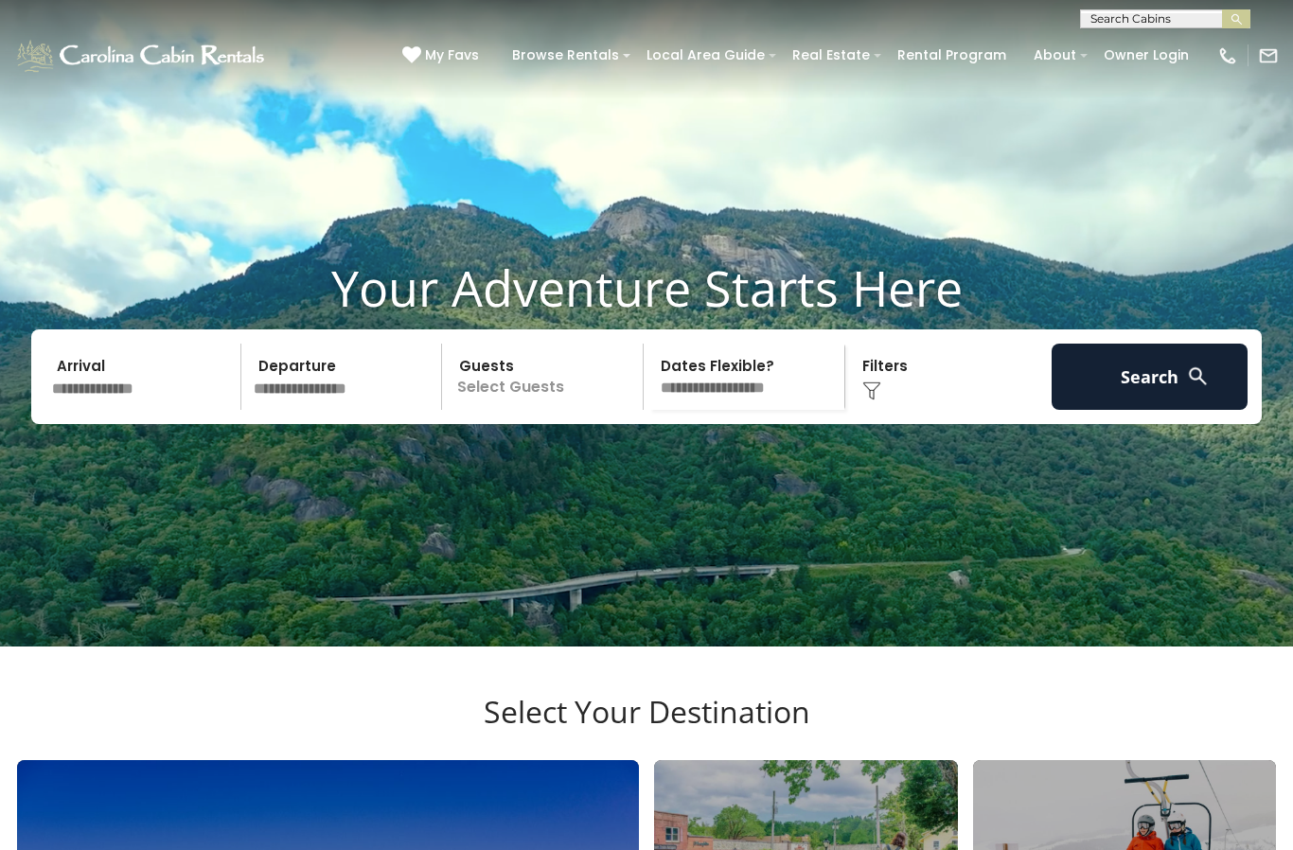
click at [174, 399] on input "text" at bounding box center [143, 377] width 196 height 66
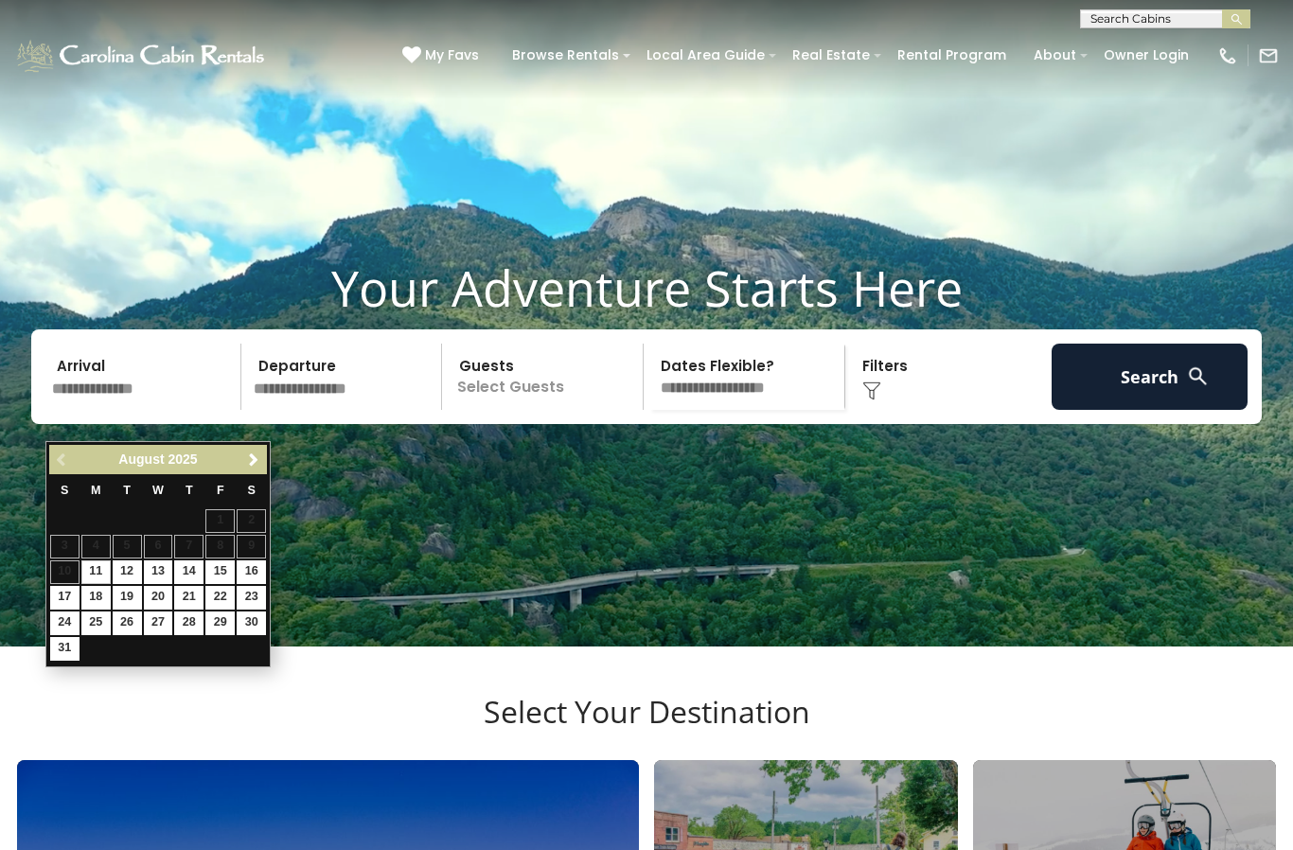
click at [242, 465] on link "Next" at bounding box center [253, 460] width 24 height 24
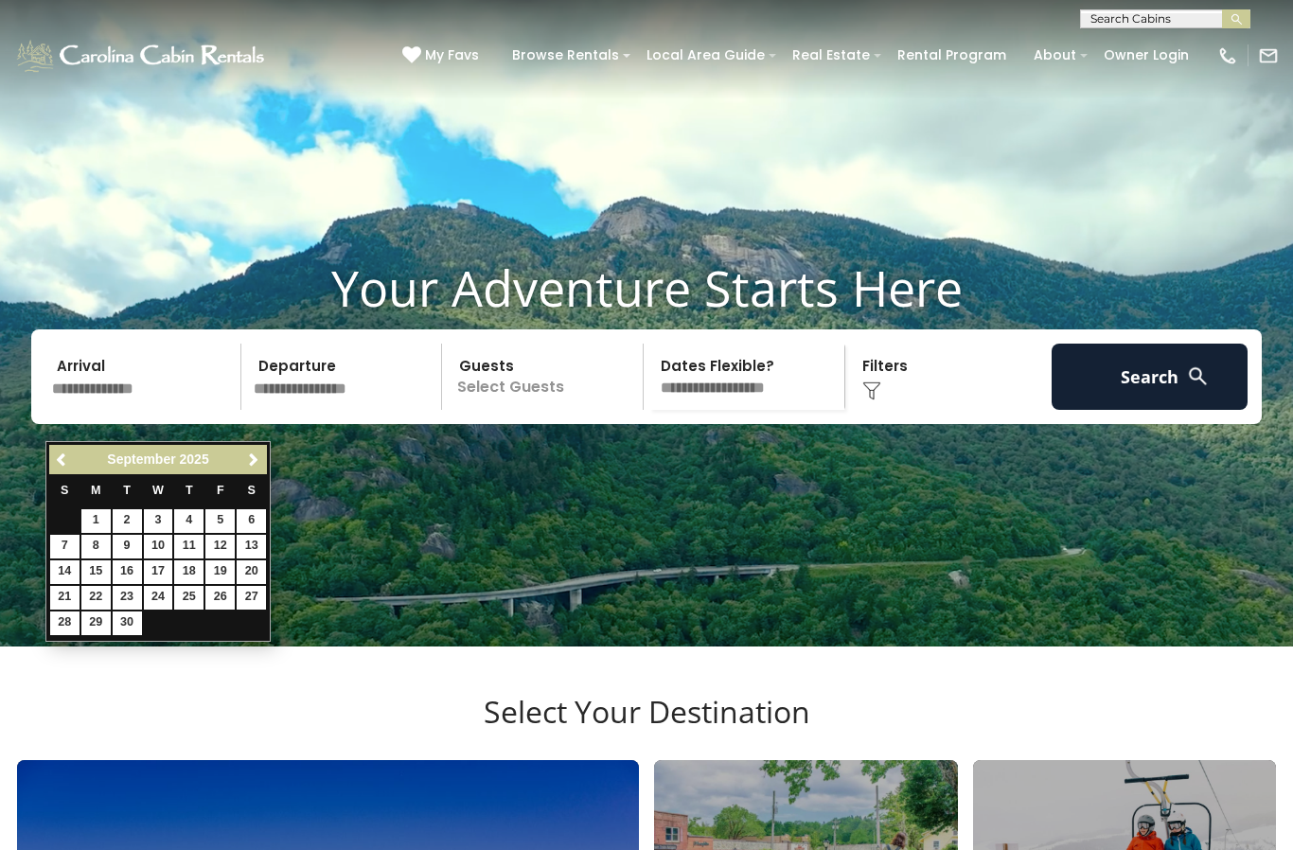
click at [263, 463] on link "Next" at bounding box center [253, 460] width 24 height 24
click at [253, 470] on link "Next" at bounding box center [253, 460] width 24 height 24
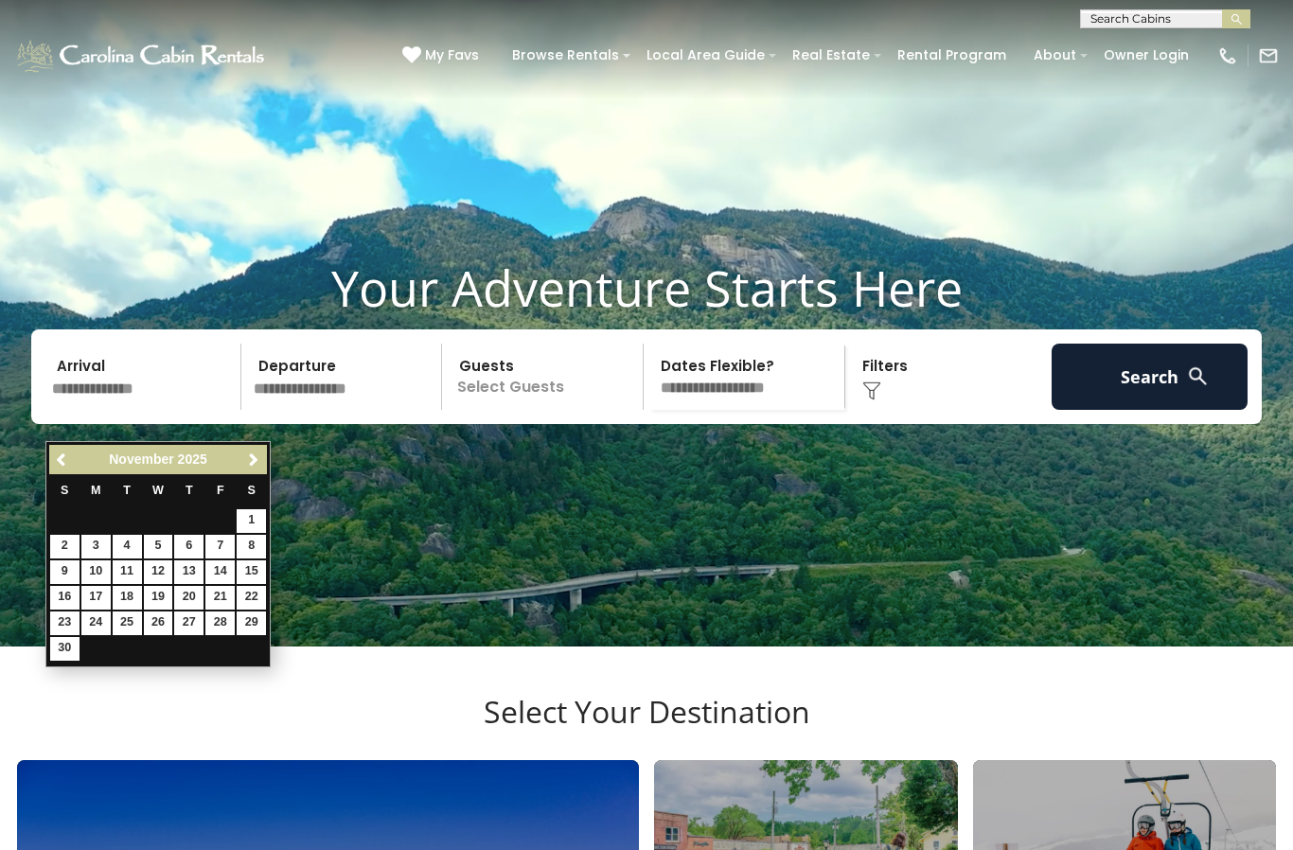
click at [250, 470] on link "Next" at bounding box center [253, 460] width 24 height 24
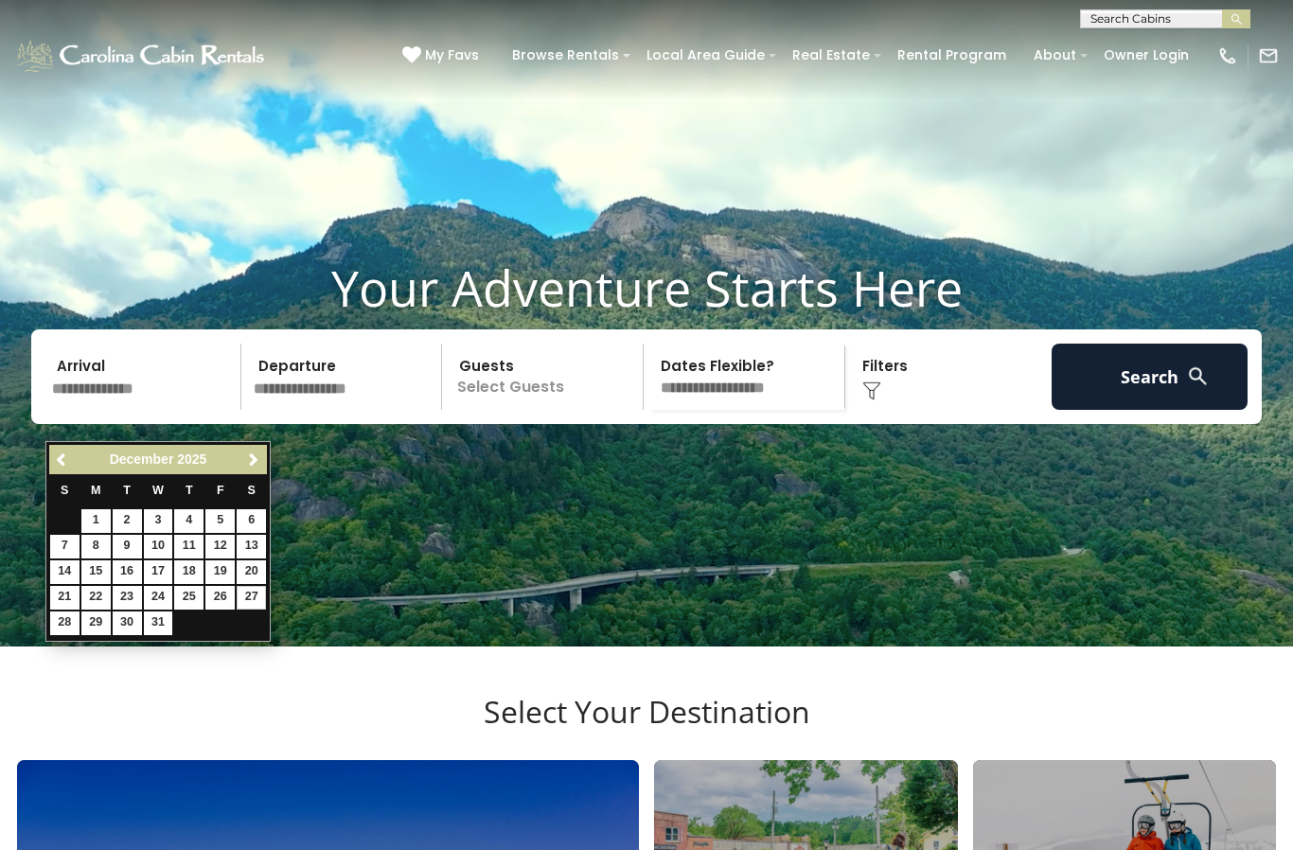
click at [255, 596] on link "27" at bounding box center [251, 598] width 29 height 24
type input "********"
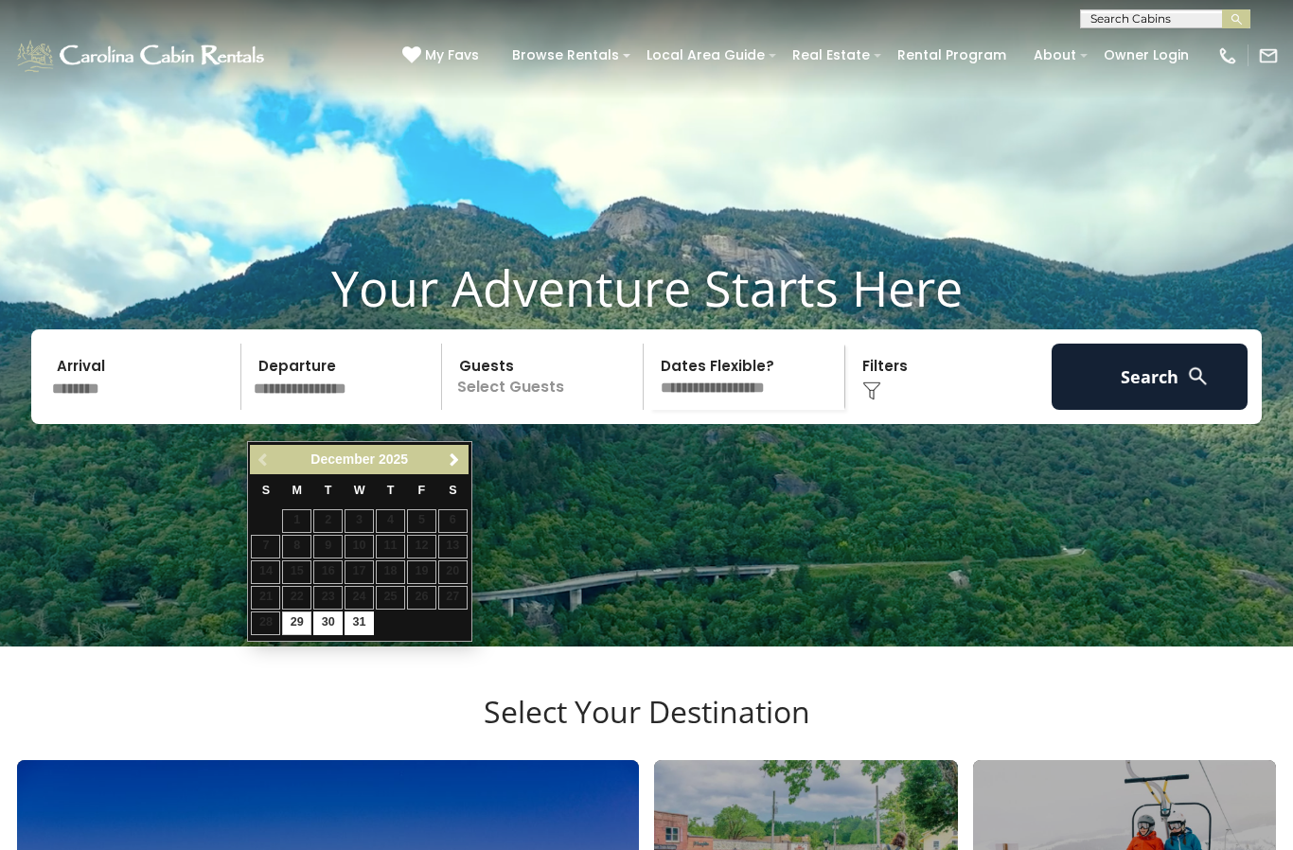
click at [383, 410] on input "text" at bounding box center [345, 377] width 196 height 66
click at [461, 463] on span "Next" at bounding box center [454, 459] width 15 height 15
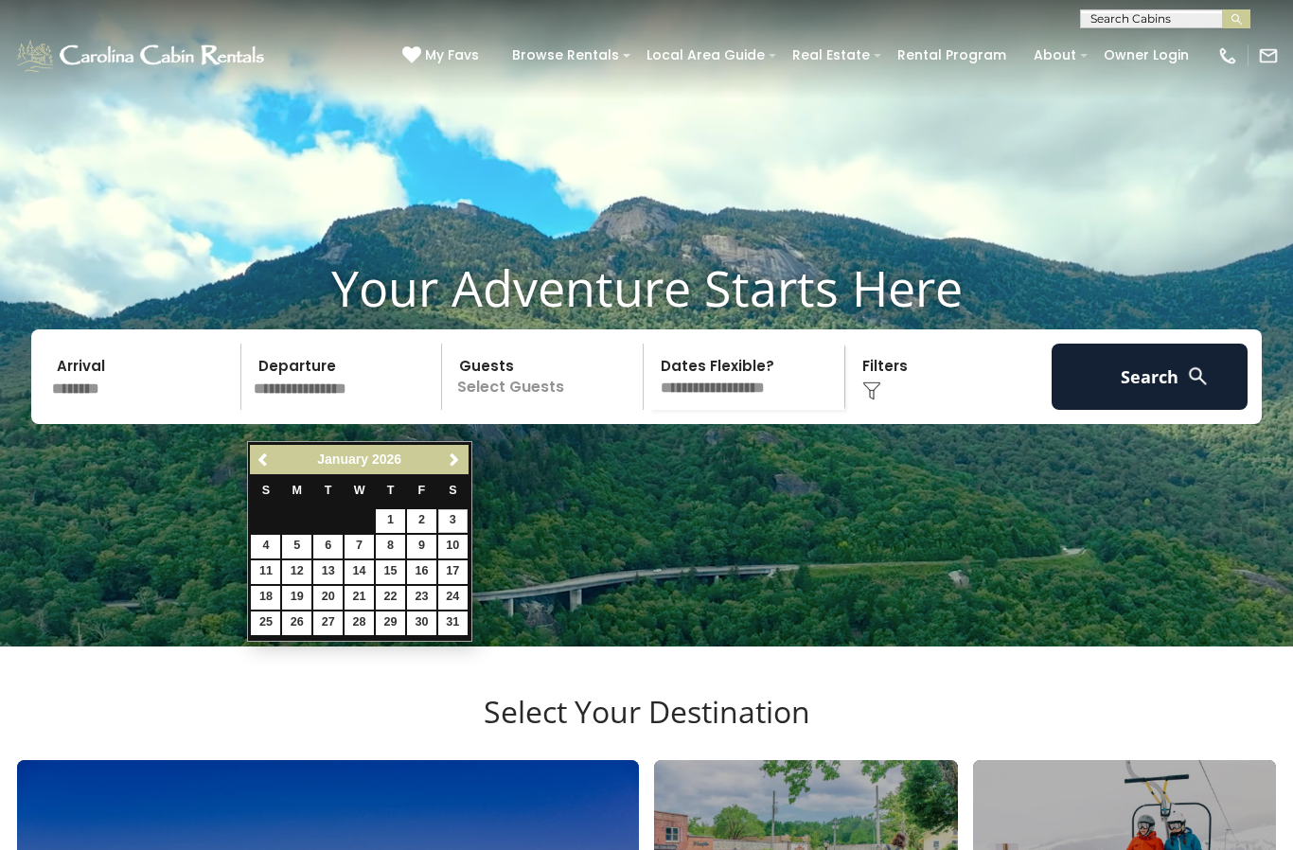
click at [461, 522] on link "3" at bounding box center [452, 521] width 29 height 24
type input "******"
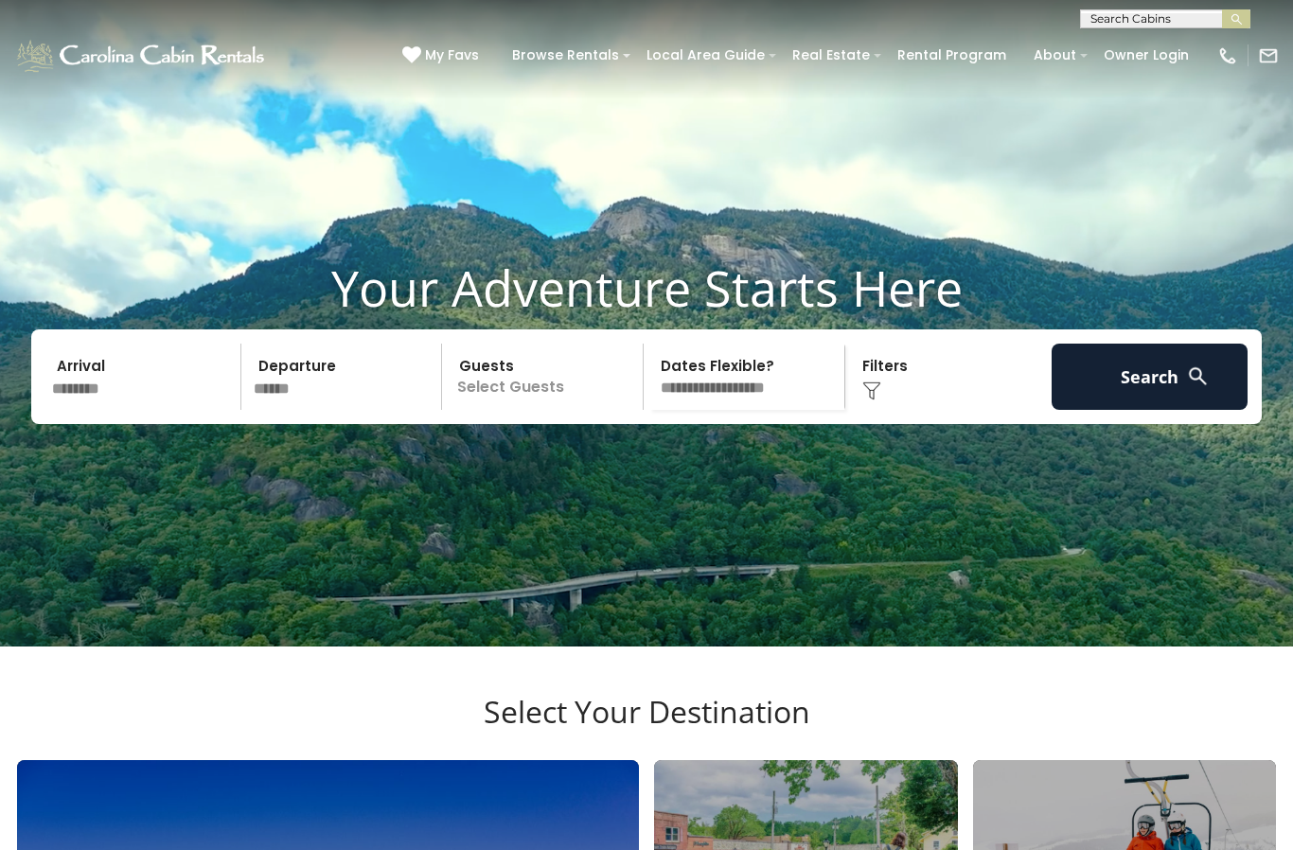
click at [604, 397] on p "Select Guests" at bounding box center [545, 377] width 195 height 66
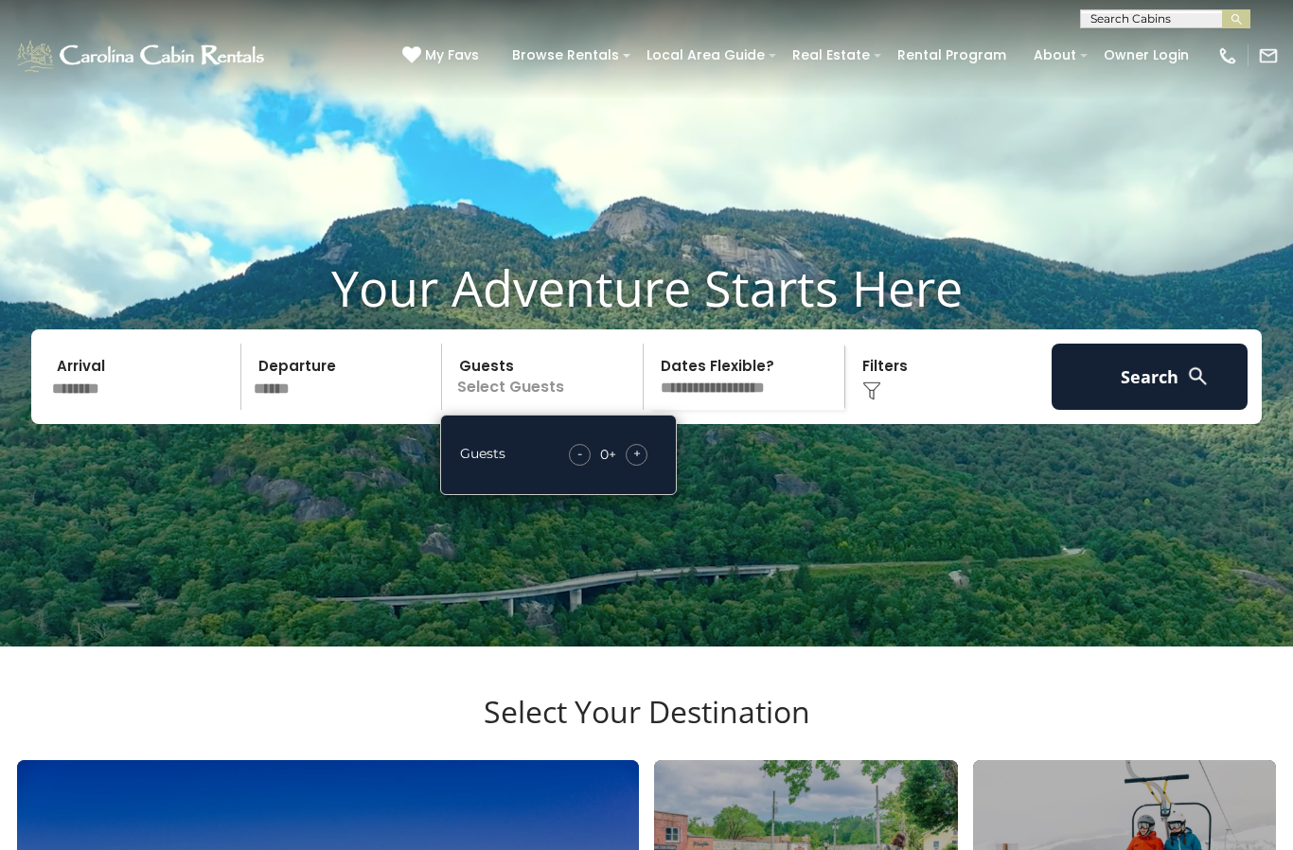
click at [644, 466] on div "+" at bounding box center [637, 455] width 22 height 22
click at [641, 466] on div "+" at bounding box center [637, 455] width 22 height 22
click at [643, 466] on div "+" at bounding box center [637, 455] width 22 height 22
click at [646, 466] on div "+" at bounding box center [637, 455] width 22 height 22
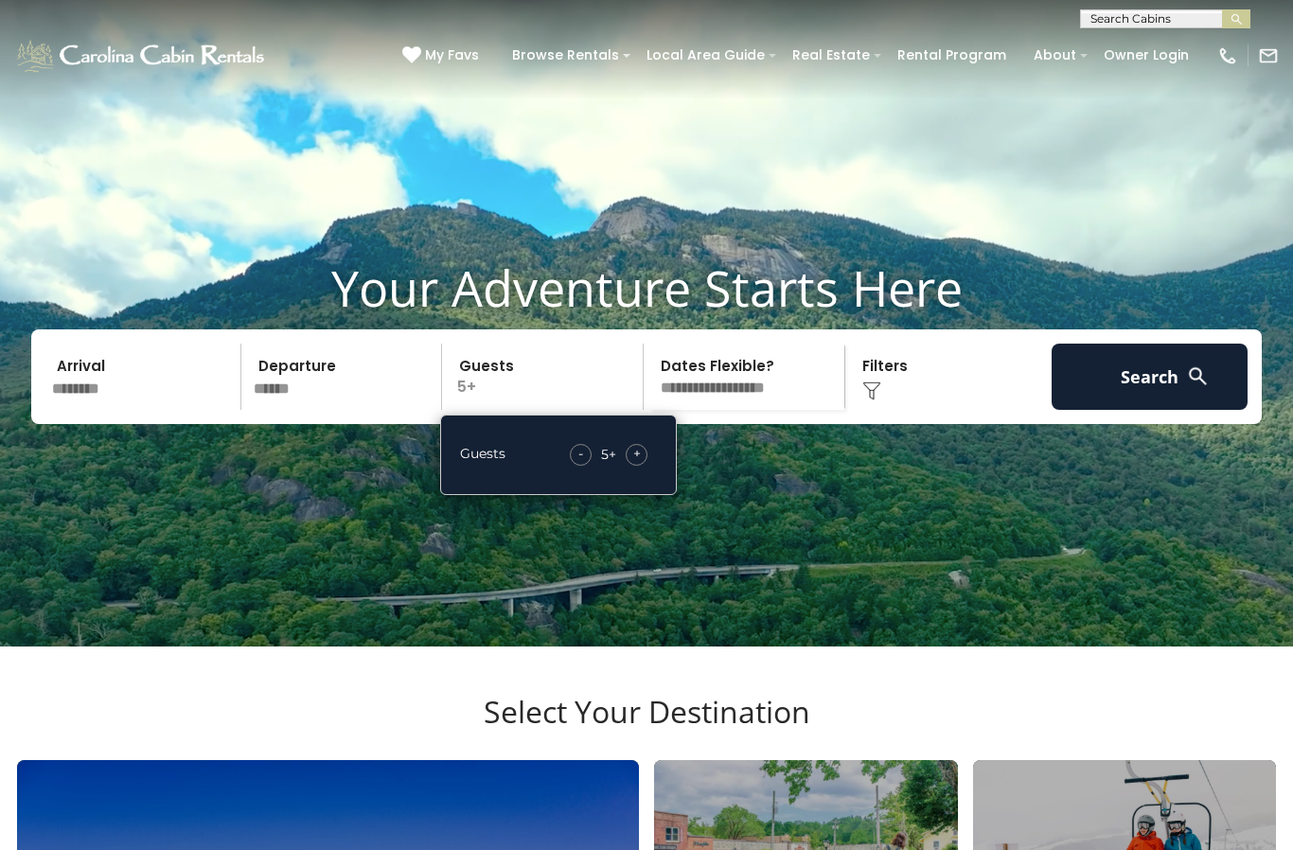
click at [646, 466] on div "+" at bounding box center [637, 455] width 22 height 22
click at [1136, 410] on button "Search" at bounding box center [1149, 377] width 196 height 66
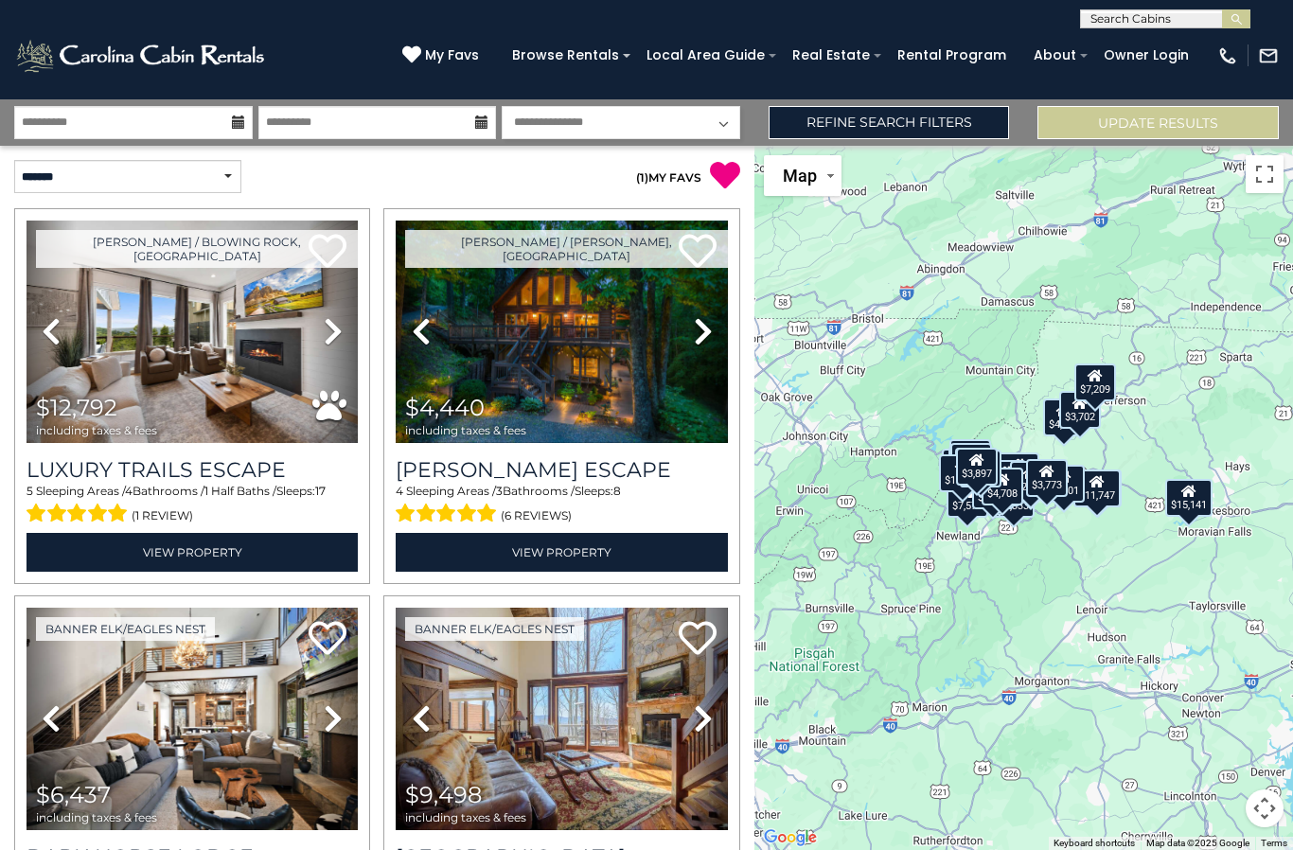
click at [914, 117] on link "Refine Search Filters" at bounding box center [888, 122] width 241 height 33
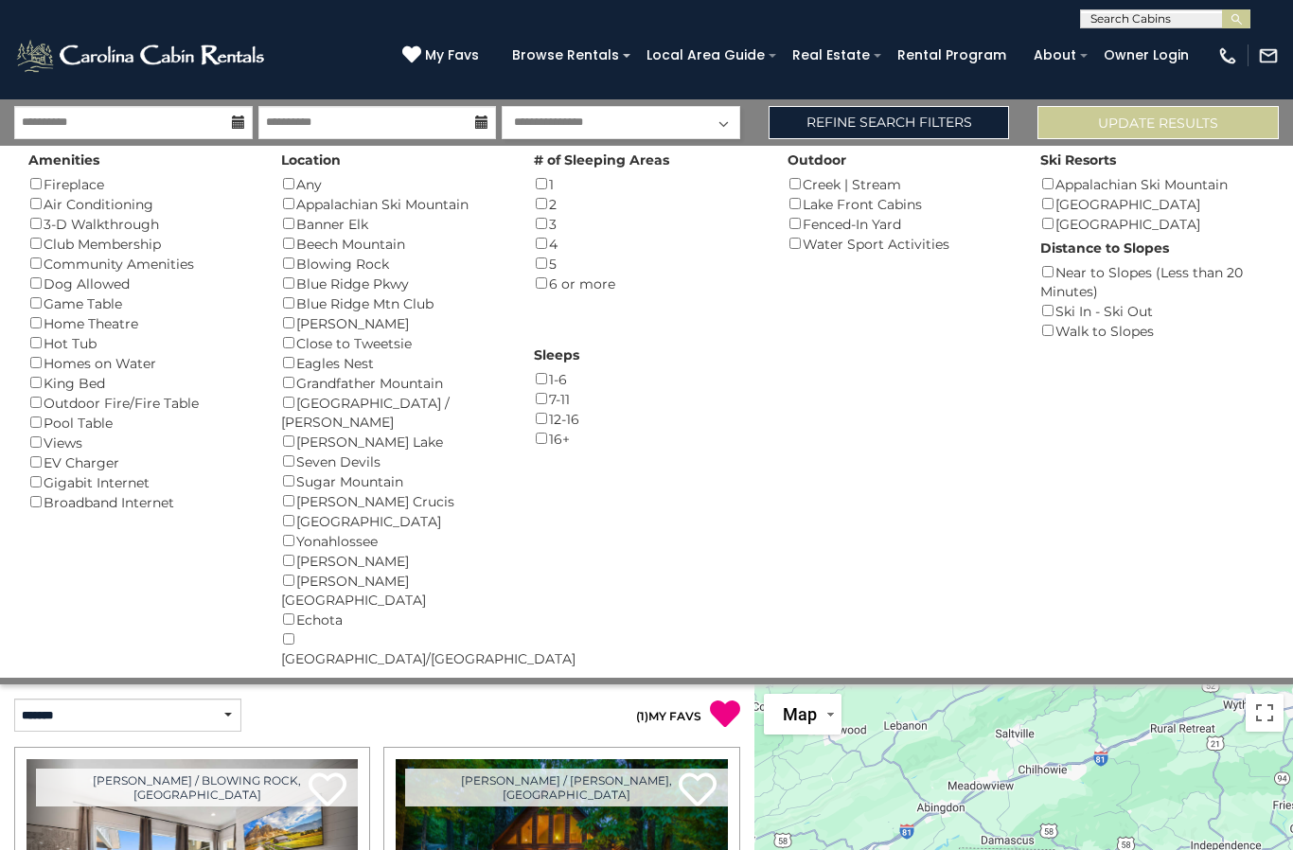
click at [281, 254] on div "Blowing Rock ()" at bounding box center [393, 264] width 224 height 20
click at [1176, 118] on button "Please Update Results" at bounding box center [1157, 122] width 241 height 33
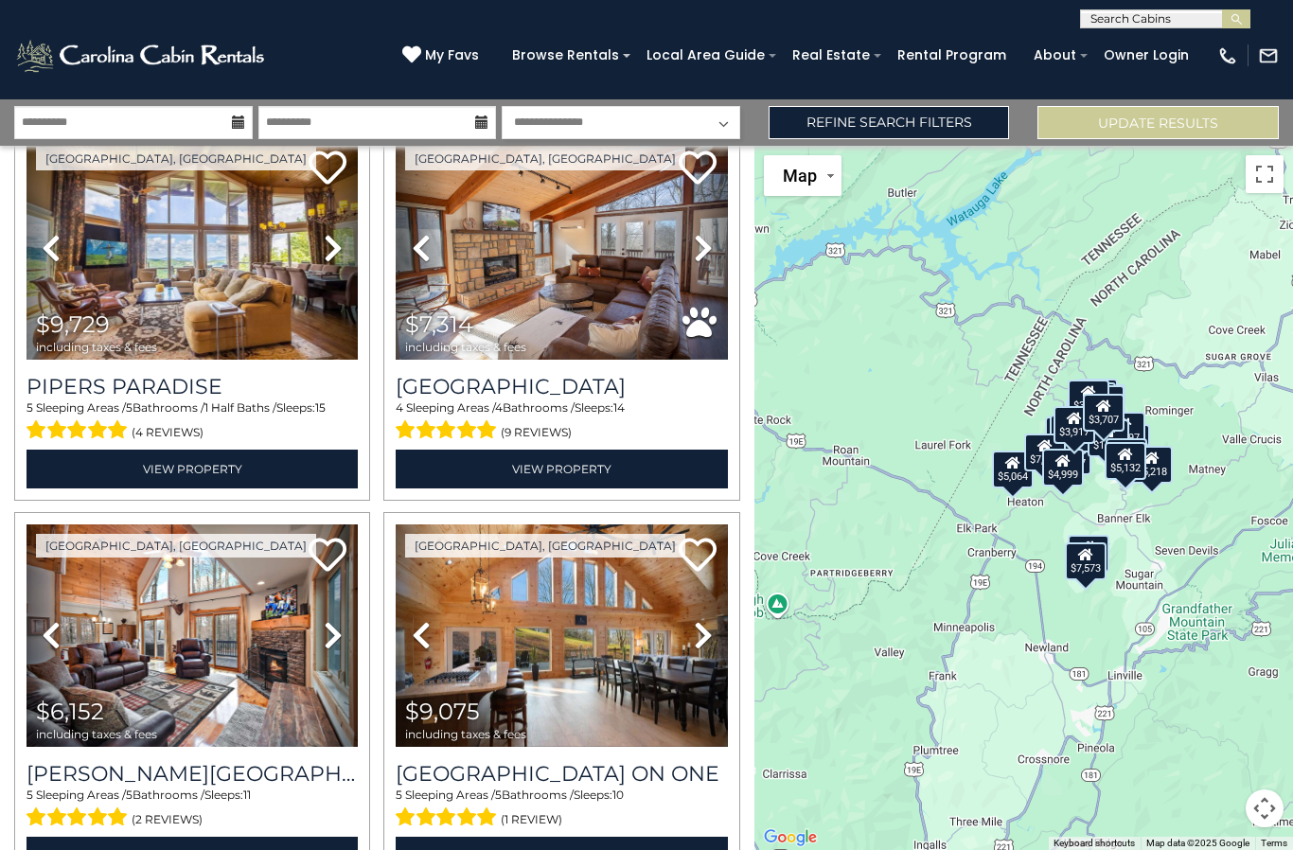
scroll to position [103, 0]
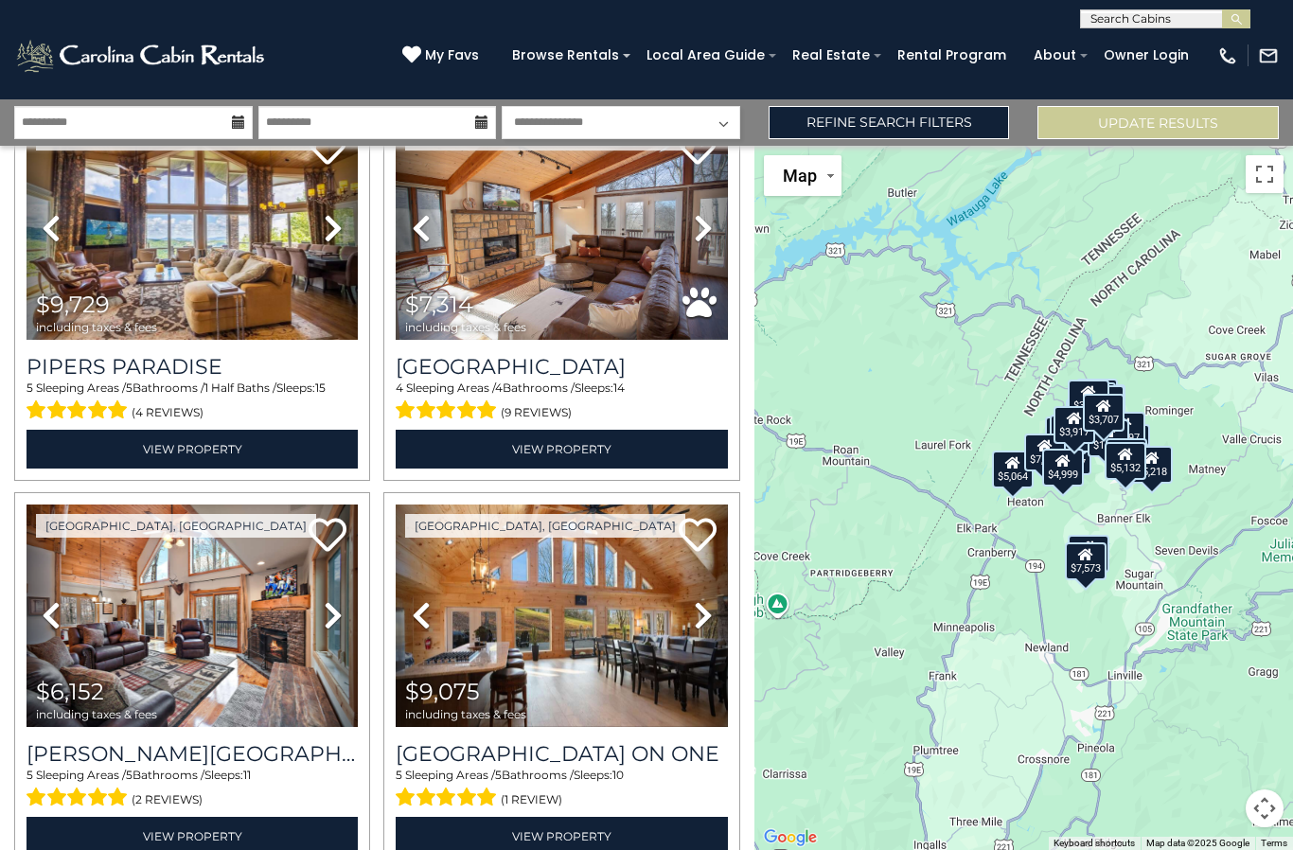
click at [214, 268] on img at bounding box center [191, 228] width 331 height 222
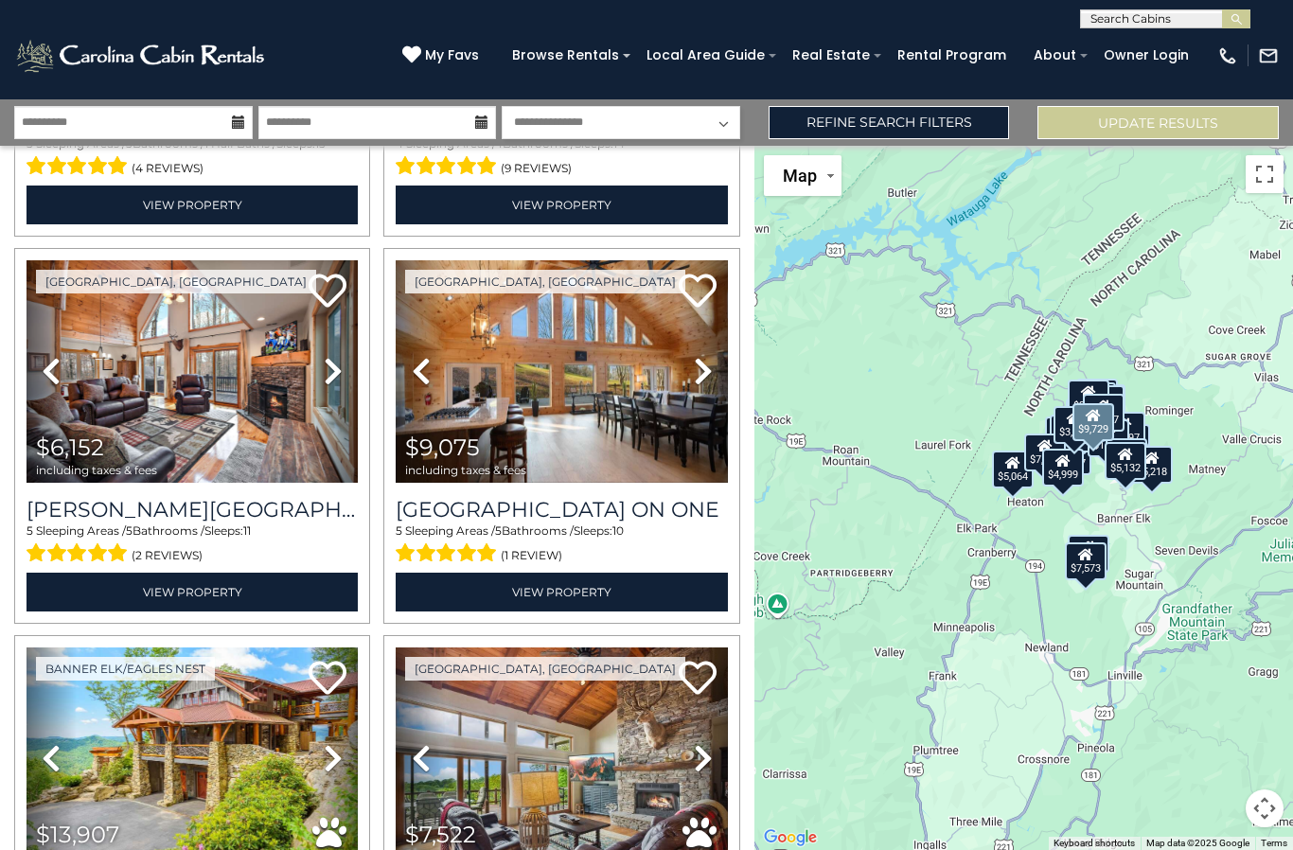
scroll to position [354, 0]
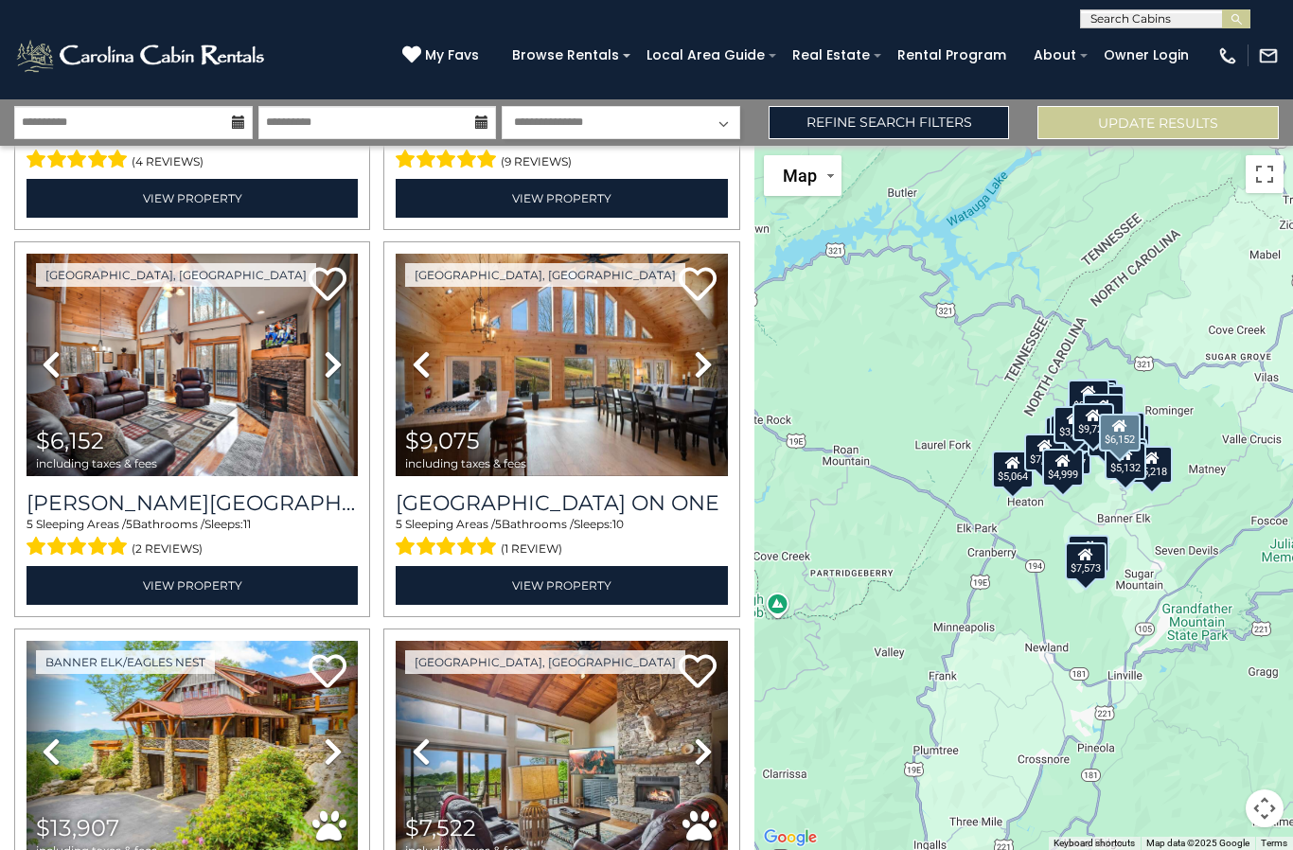
click at [224, 369] on img at bounding box center [191, 365] width 331 height 222
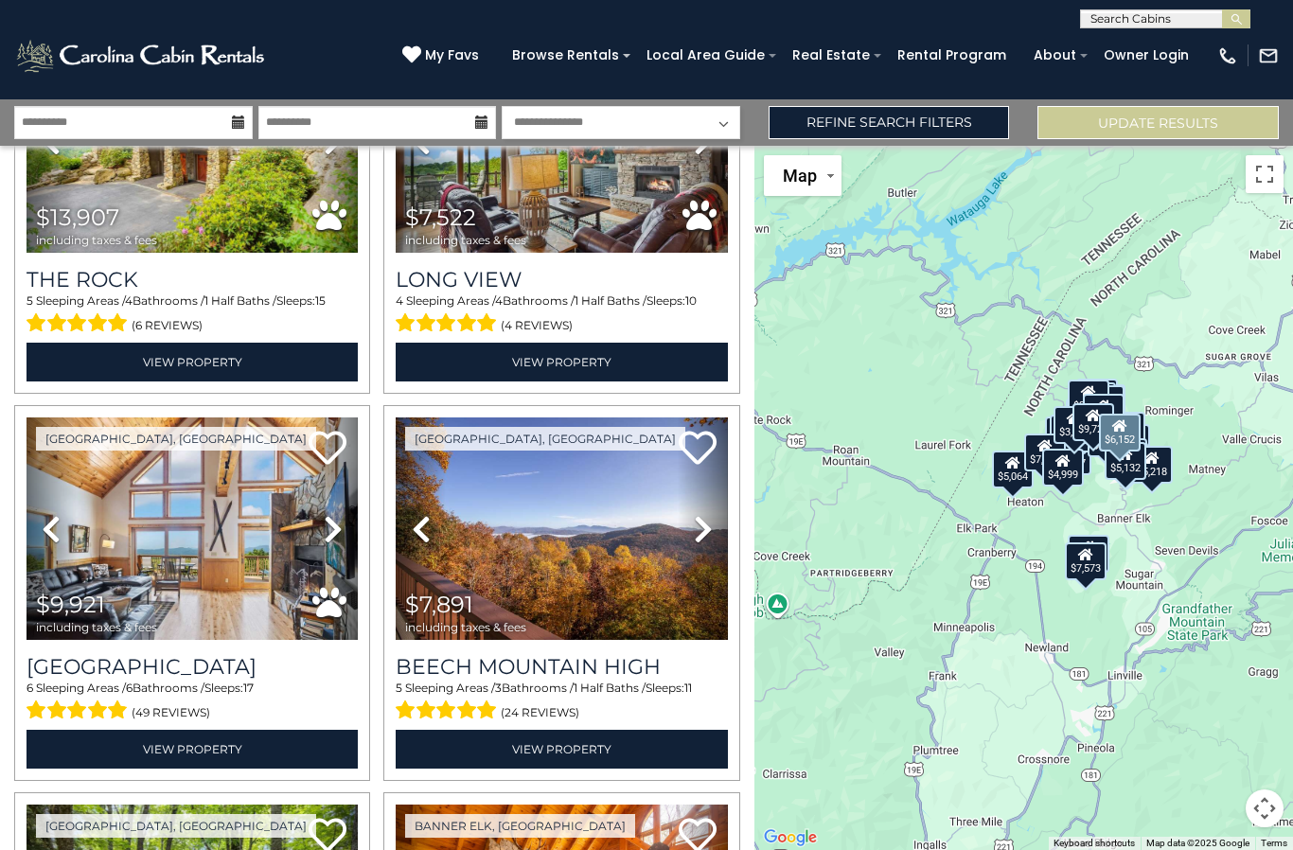
scroll to position [970, 0]
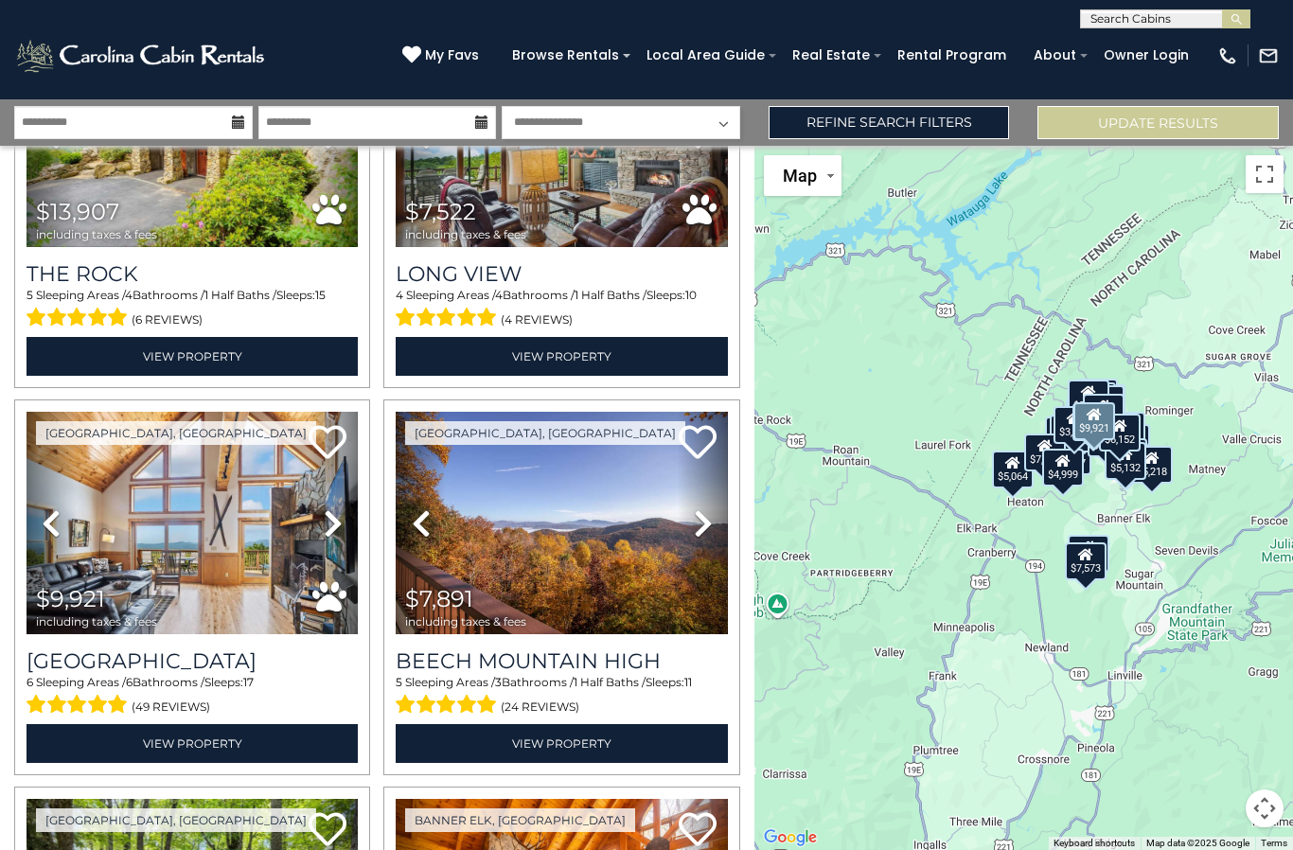
click at [218, 568] on img at bounding box center [191, 523] width 331 height 222
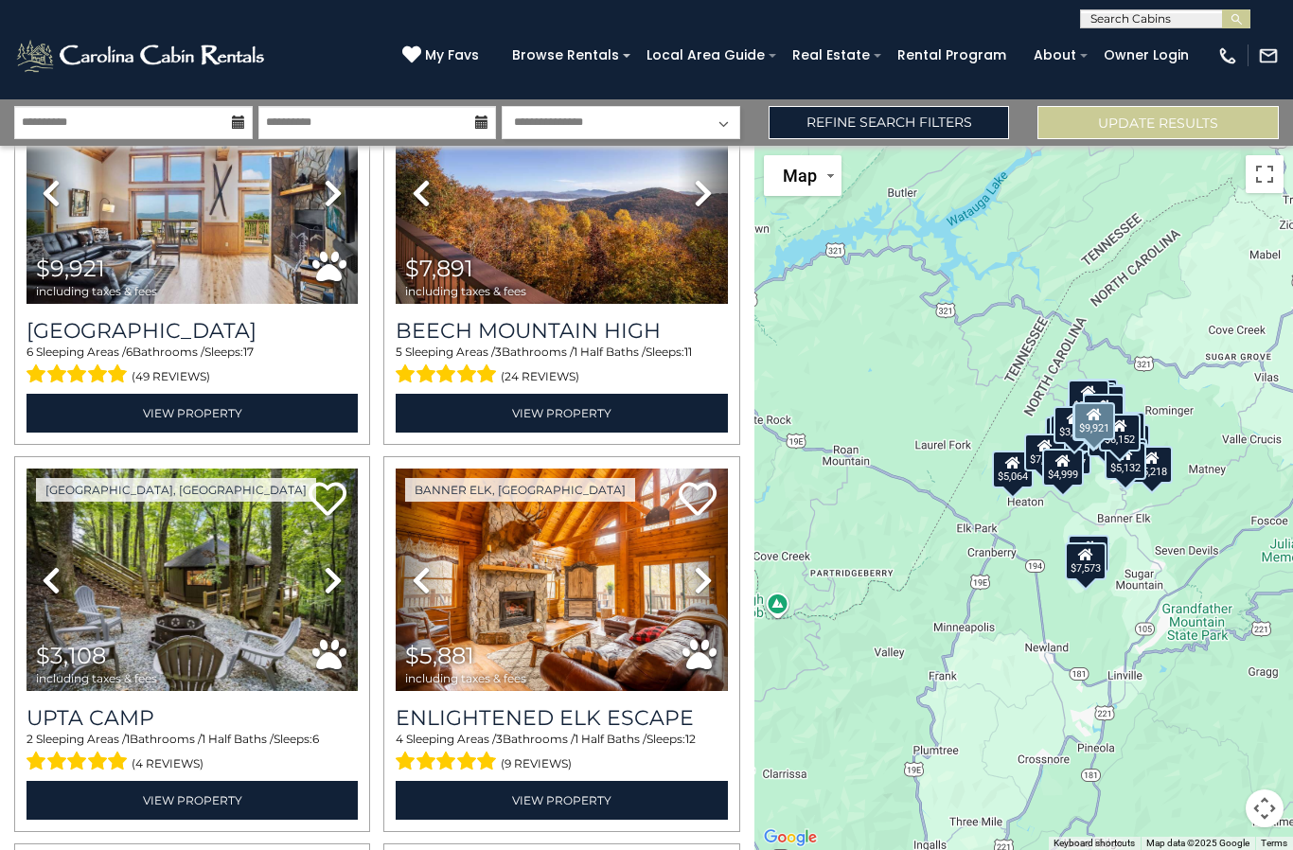
scroll to position [1301, 0]
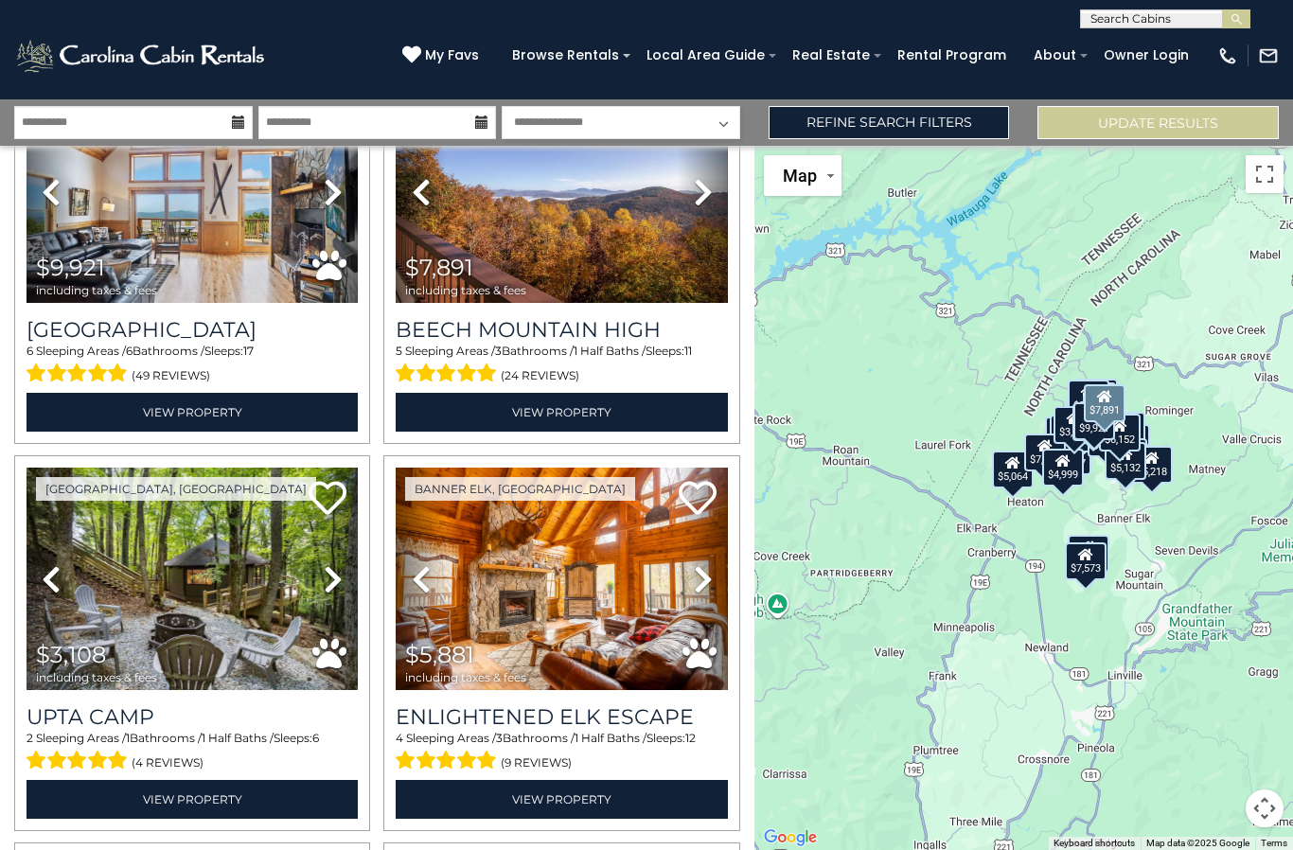
click at [591, 270] on img at bounding box center [561, 191] width 331 height 222
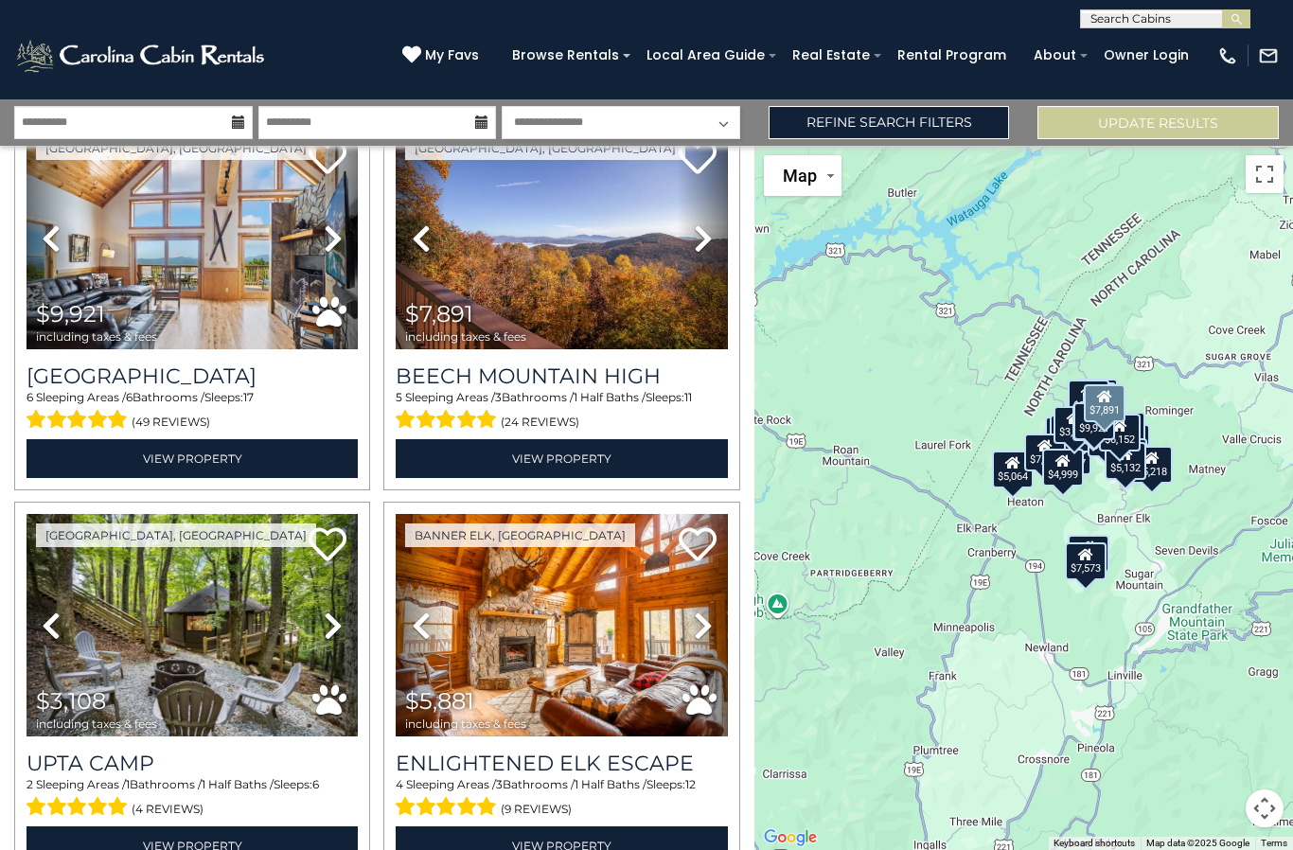
scroll to position [1258, 0]
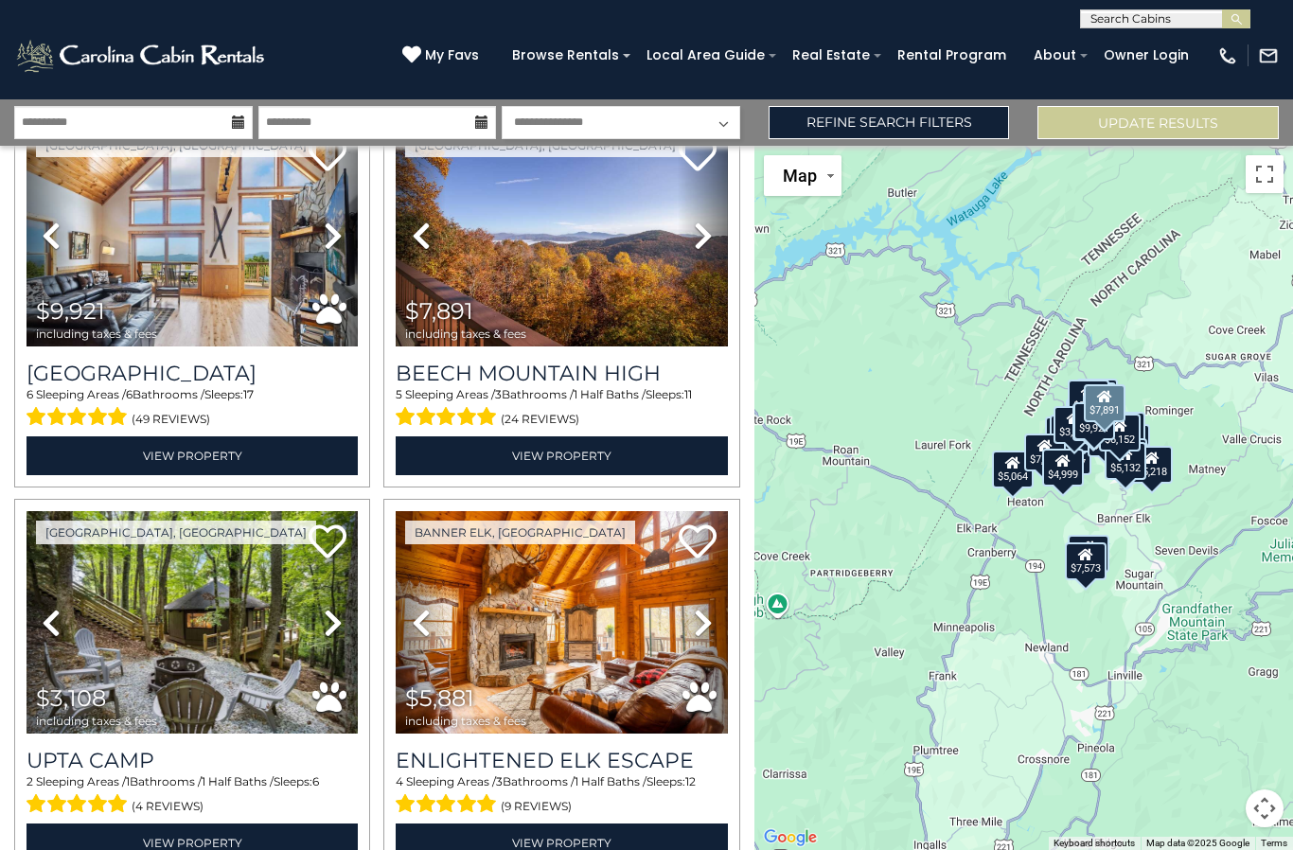
click at [637, 284] on img at bounding box center [561, 235] width 331 height 222
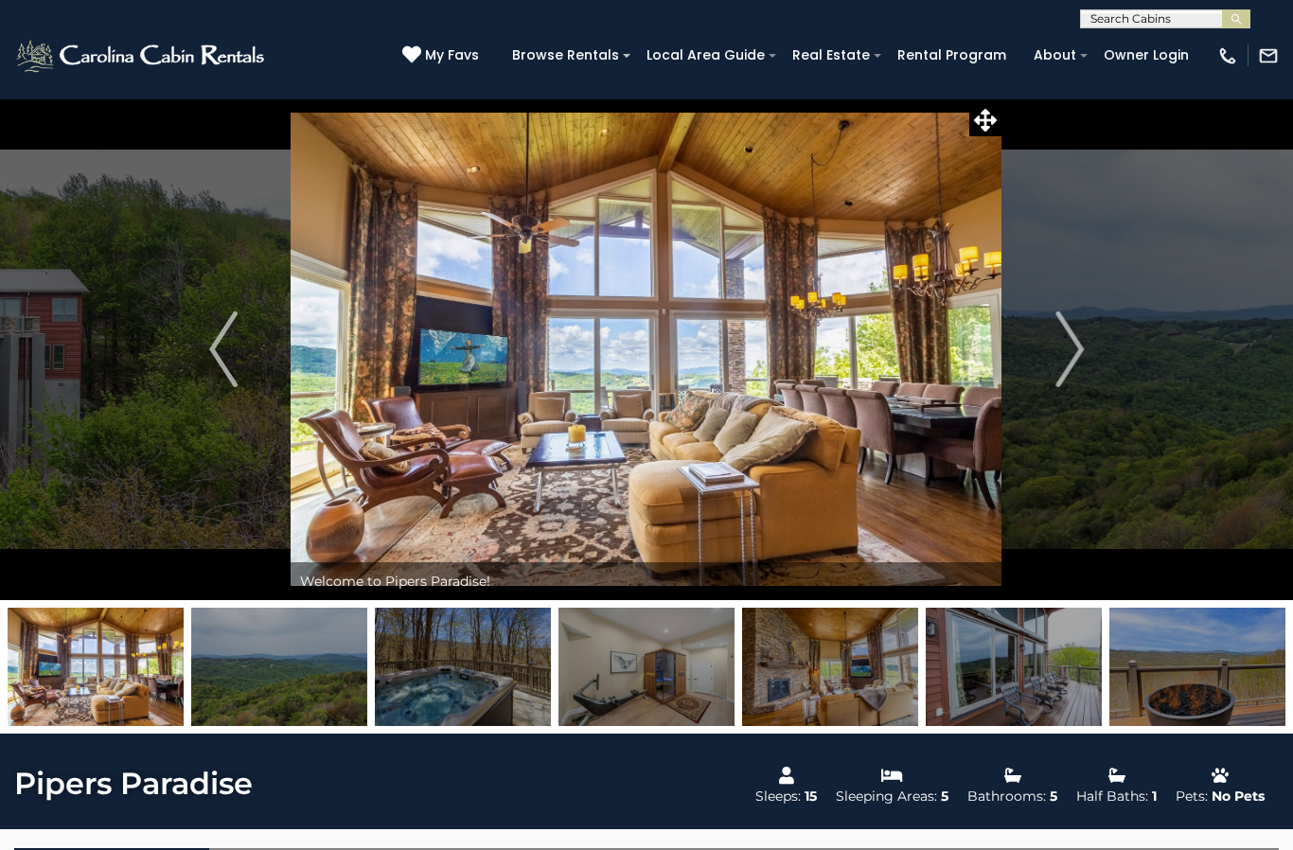
click at [1062, 361] on img "Next" at bounding box center [1069, 349] width 28 height 76
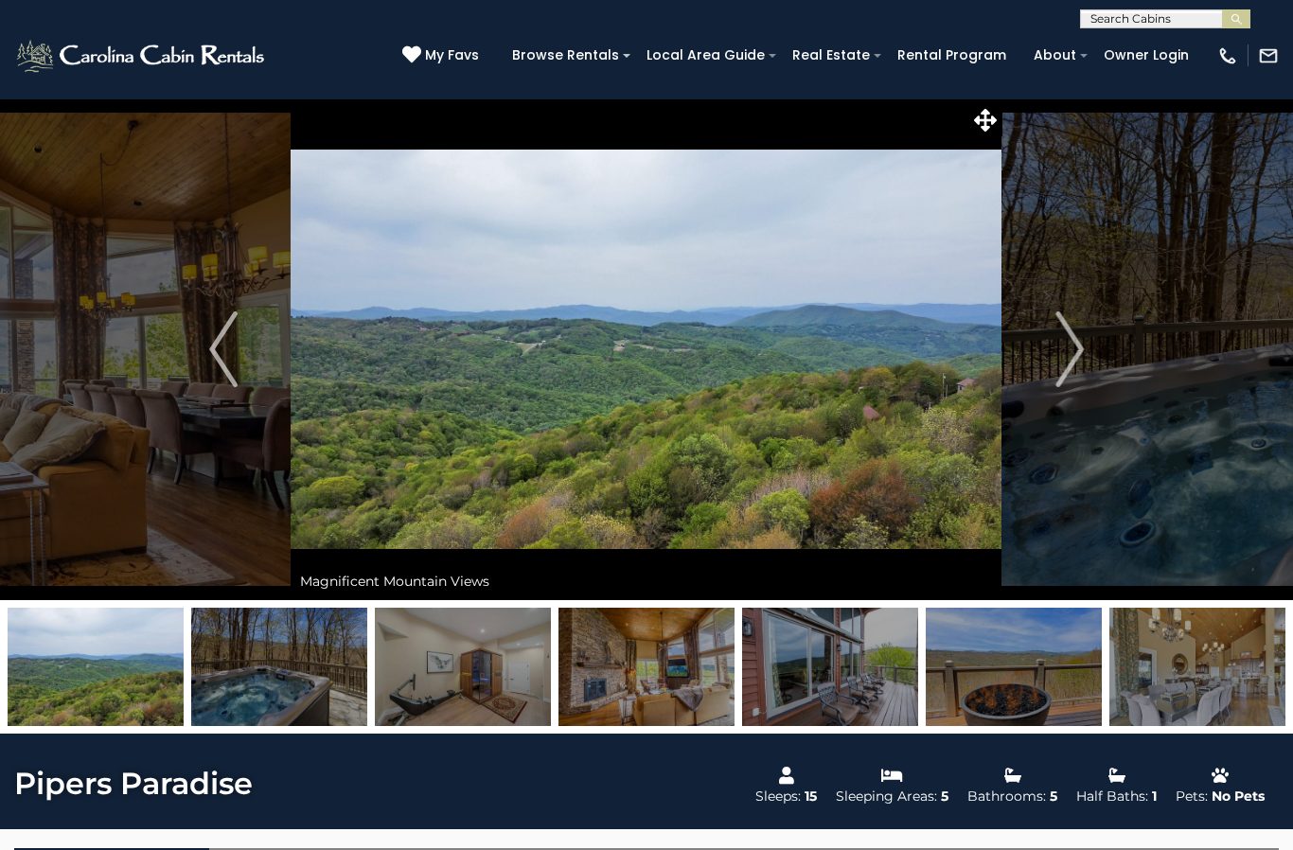
click at [1058, 332] on img "Next" at bounding box center [1069, 349] width 28 height 76
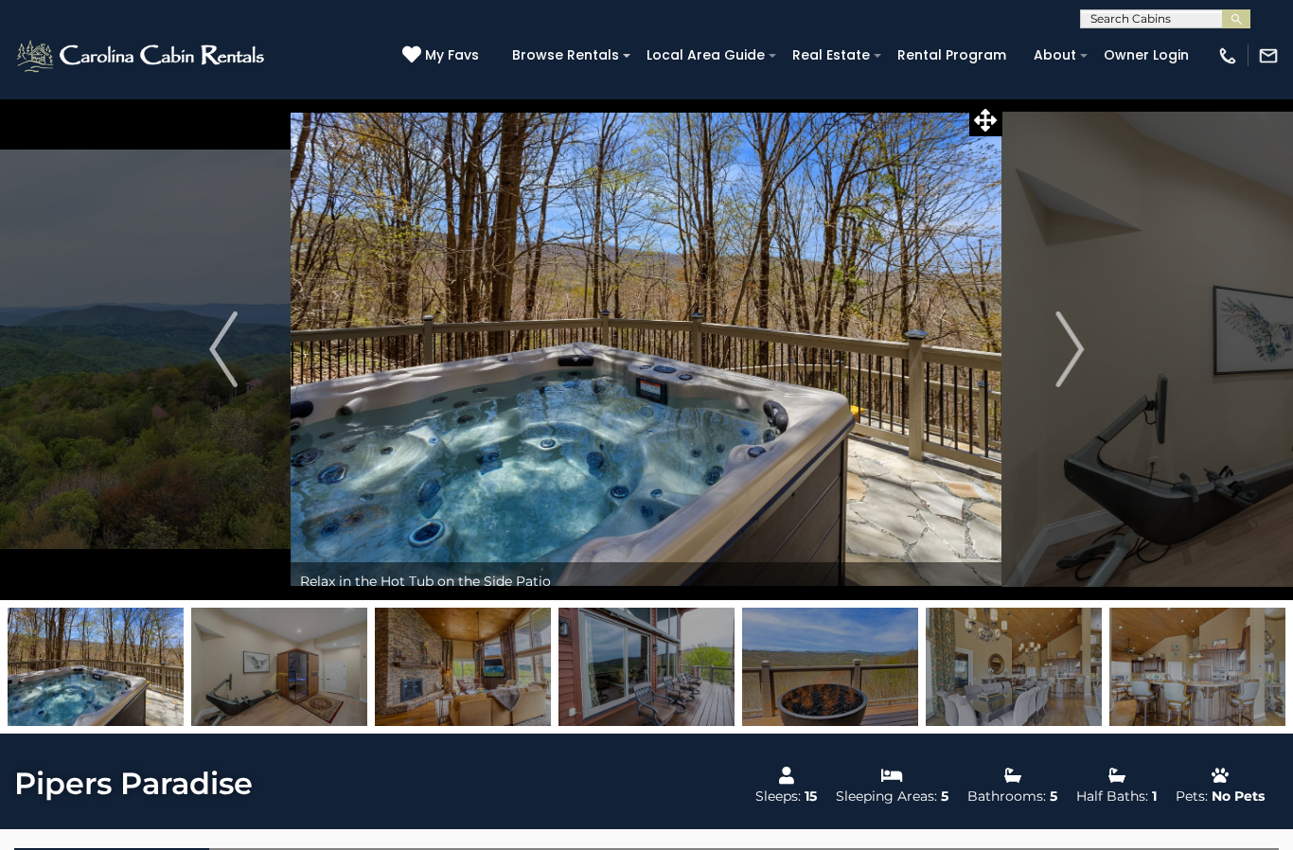
click at [1051, 353] on button "Next" at bounding box center [1069, 349] width 134 height 502
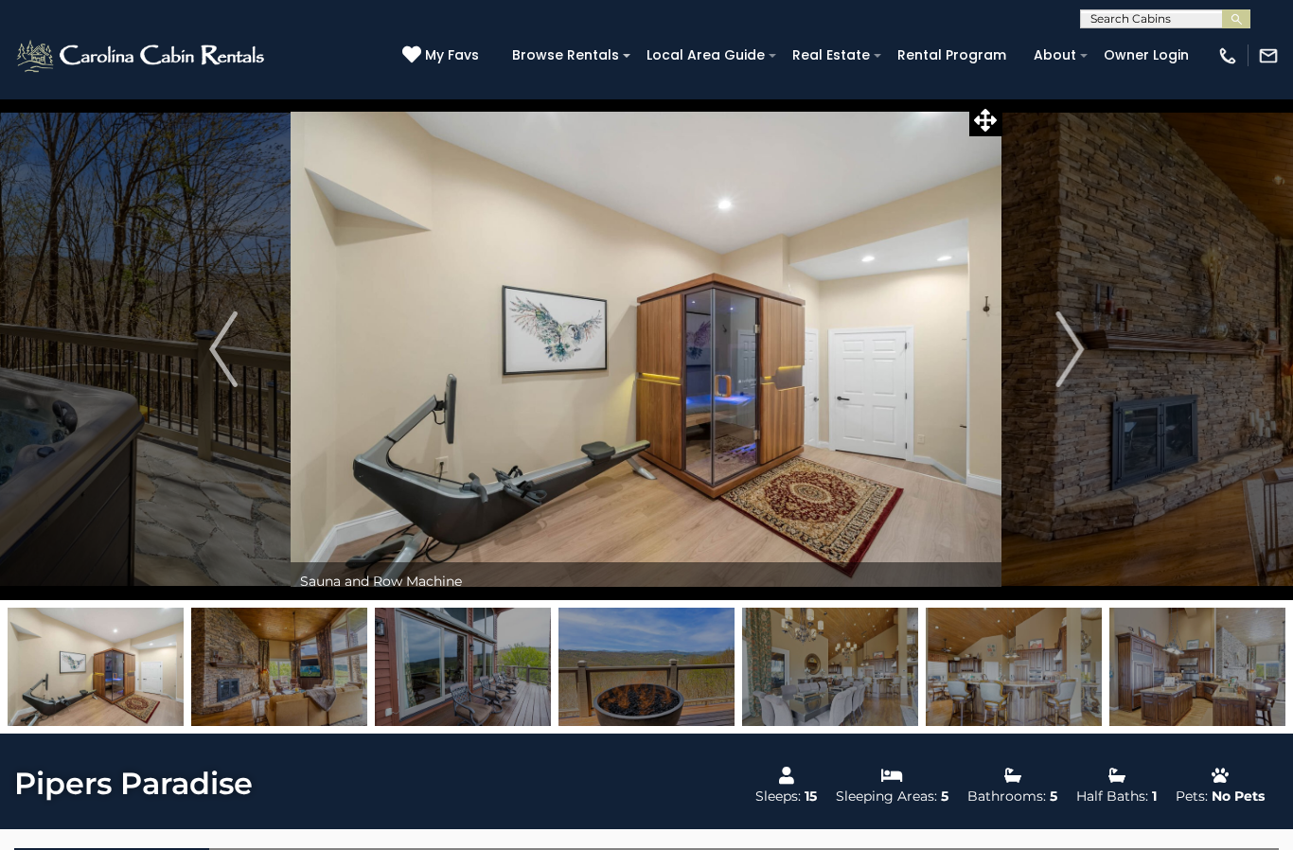
click at [1068, 358] on img "Next" at bounding box center [1069, 349] width 28 height 76
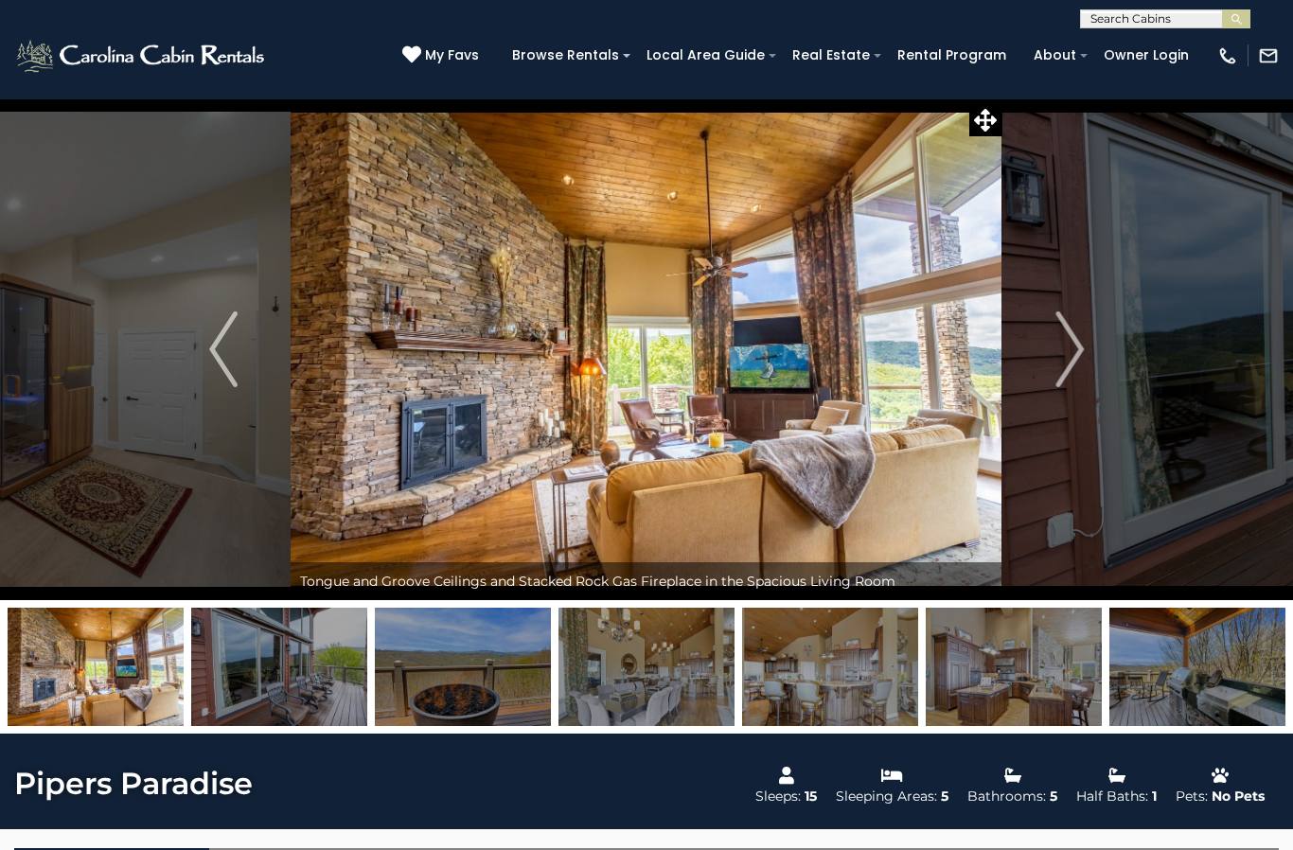
click at [1073, 352] on img "Next" at bounding box center [1069, 349] width 28 height 76
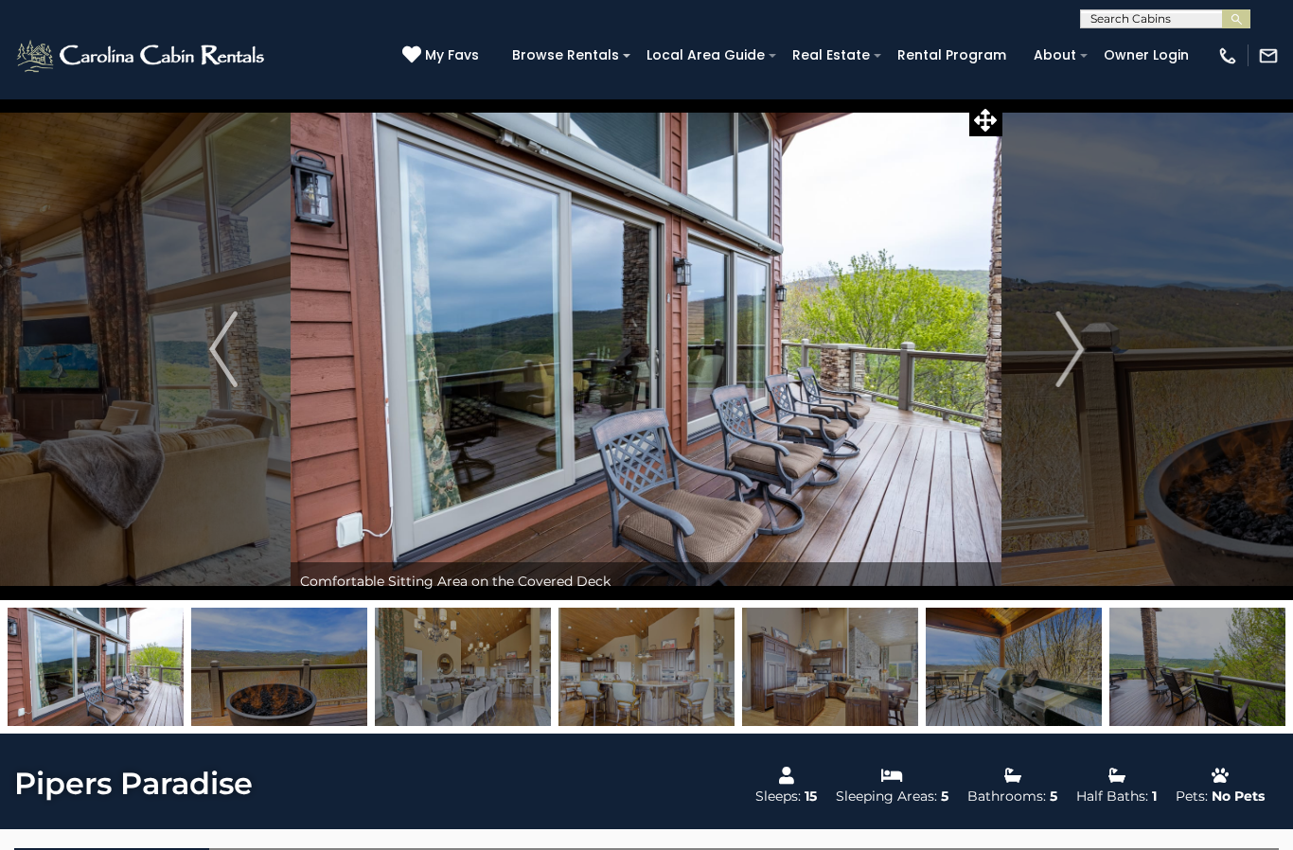
click at [1053, 339] on button "Next" at bounding box center [1069, 349] width 134 height 502
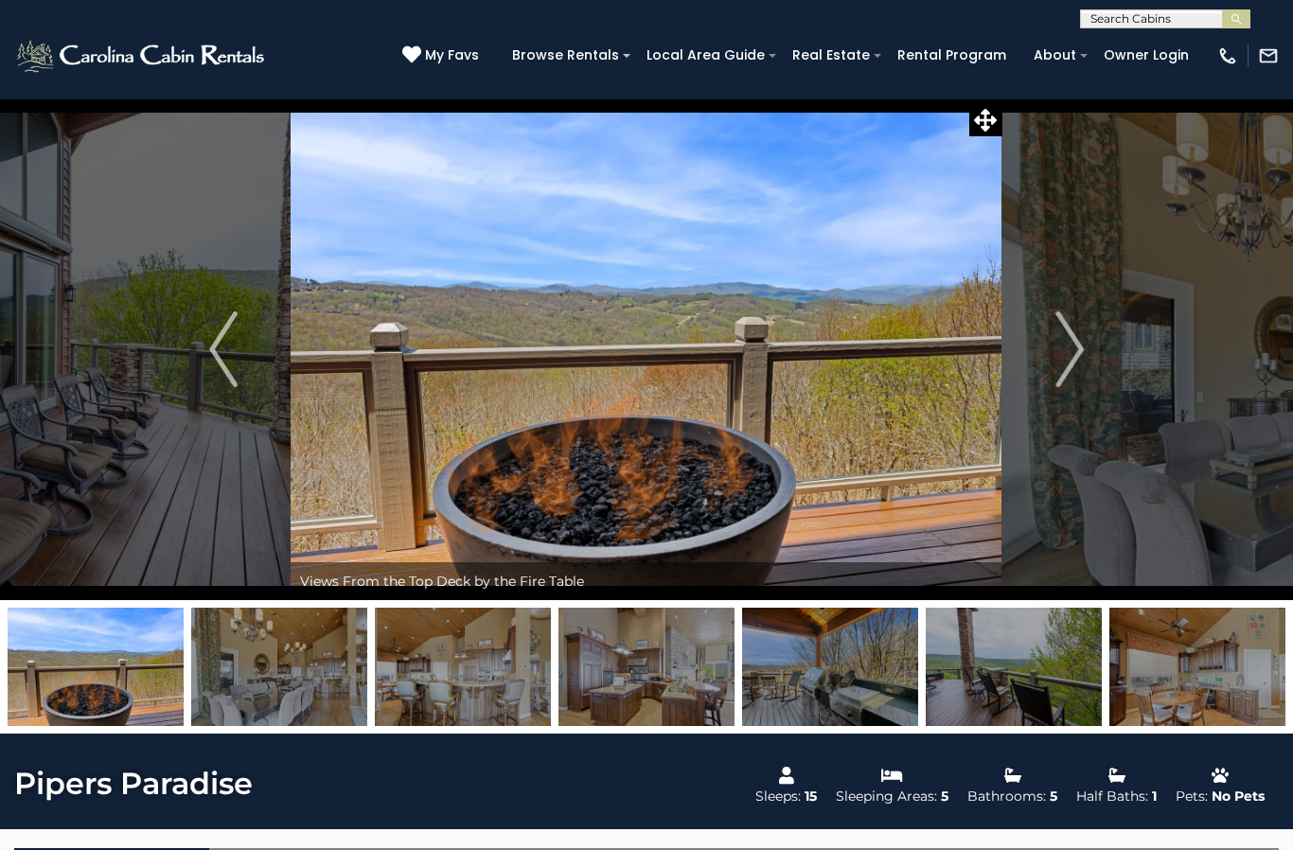
click at [1068, 358] on img "Next" at bounding box center [1069, 349] width 28 height 76
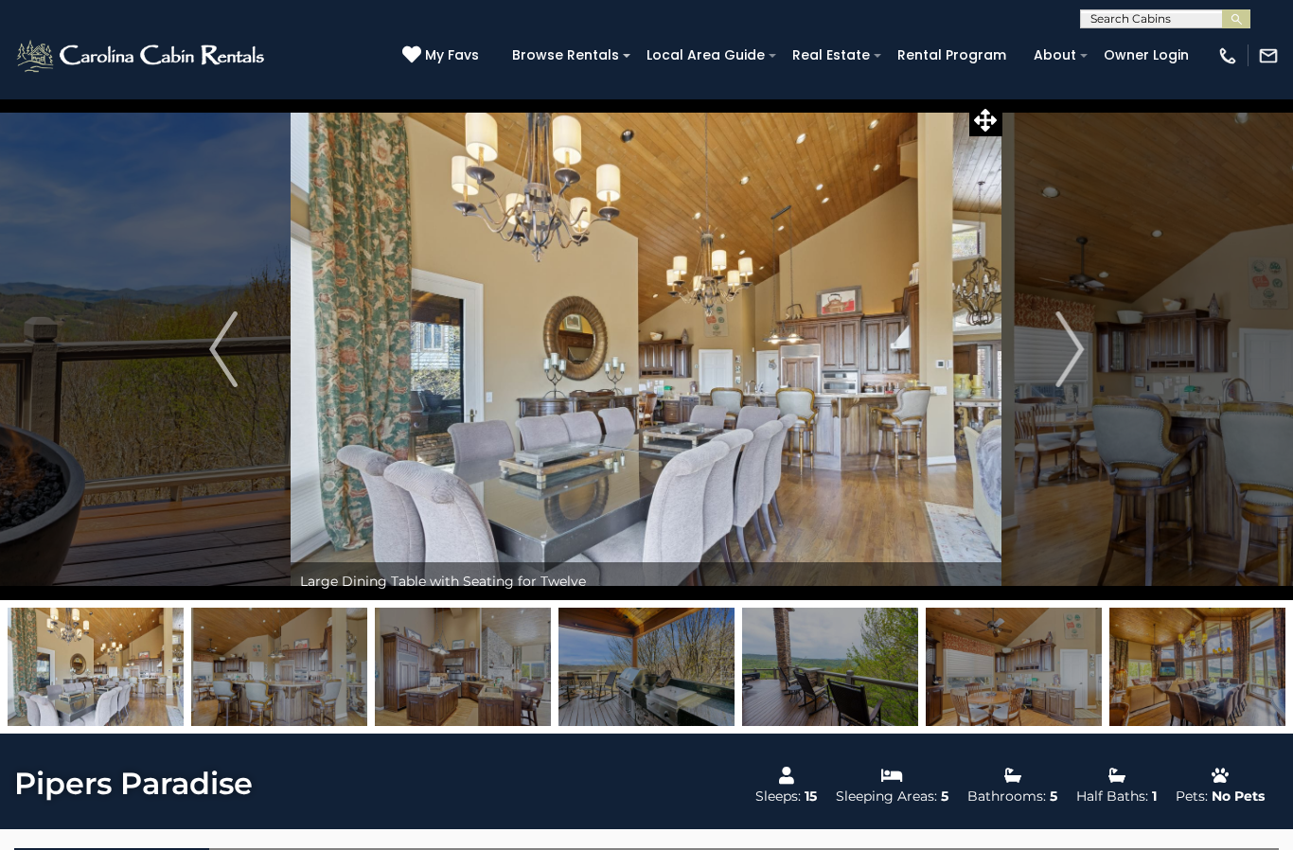
click at [1058, 358] on img "Next" at bounding box center [1069, 349] width 28 height 76
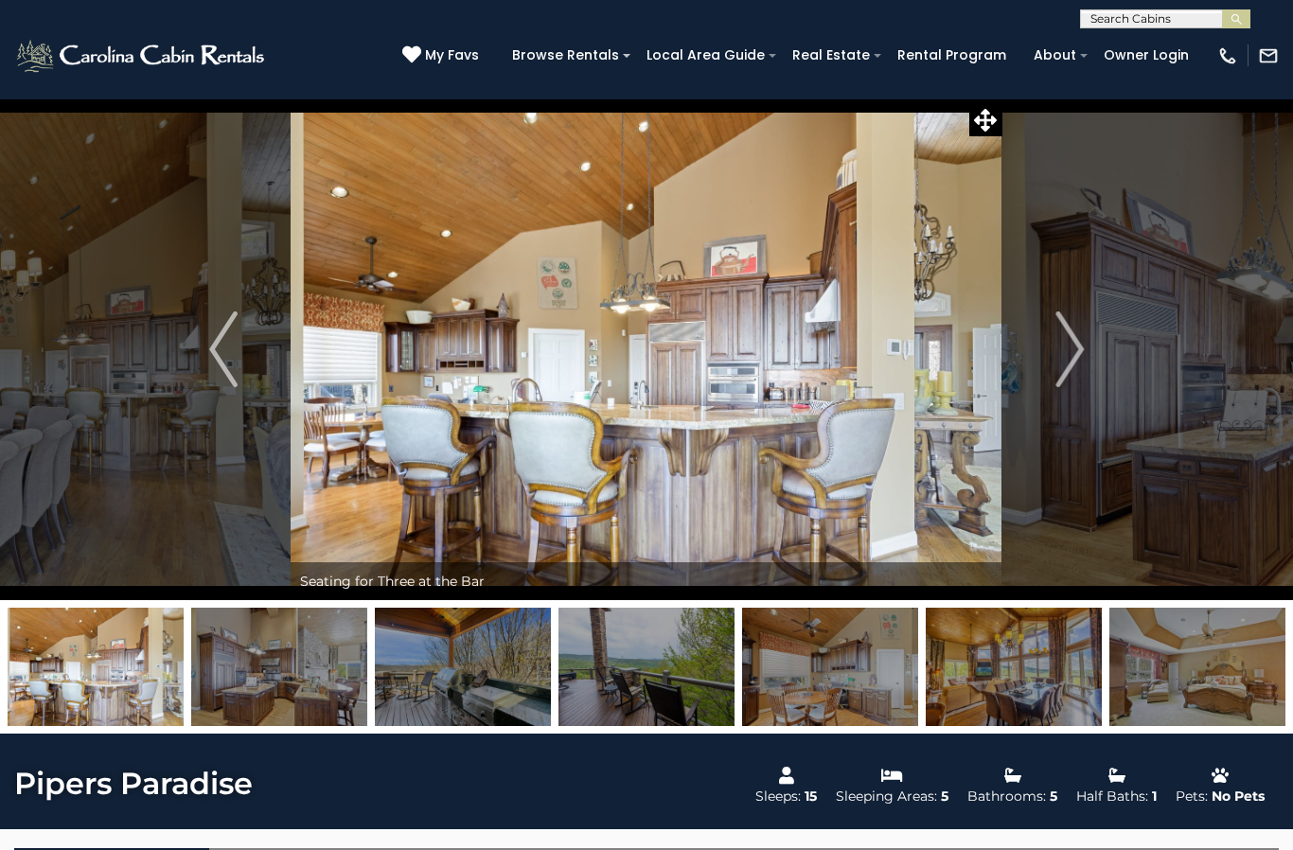
click at [1065, 351] on img "Next" at bounding box center [1069, 349] width 28 height 76
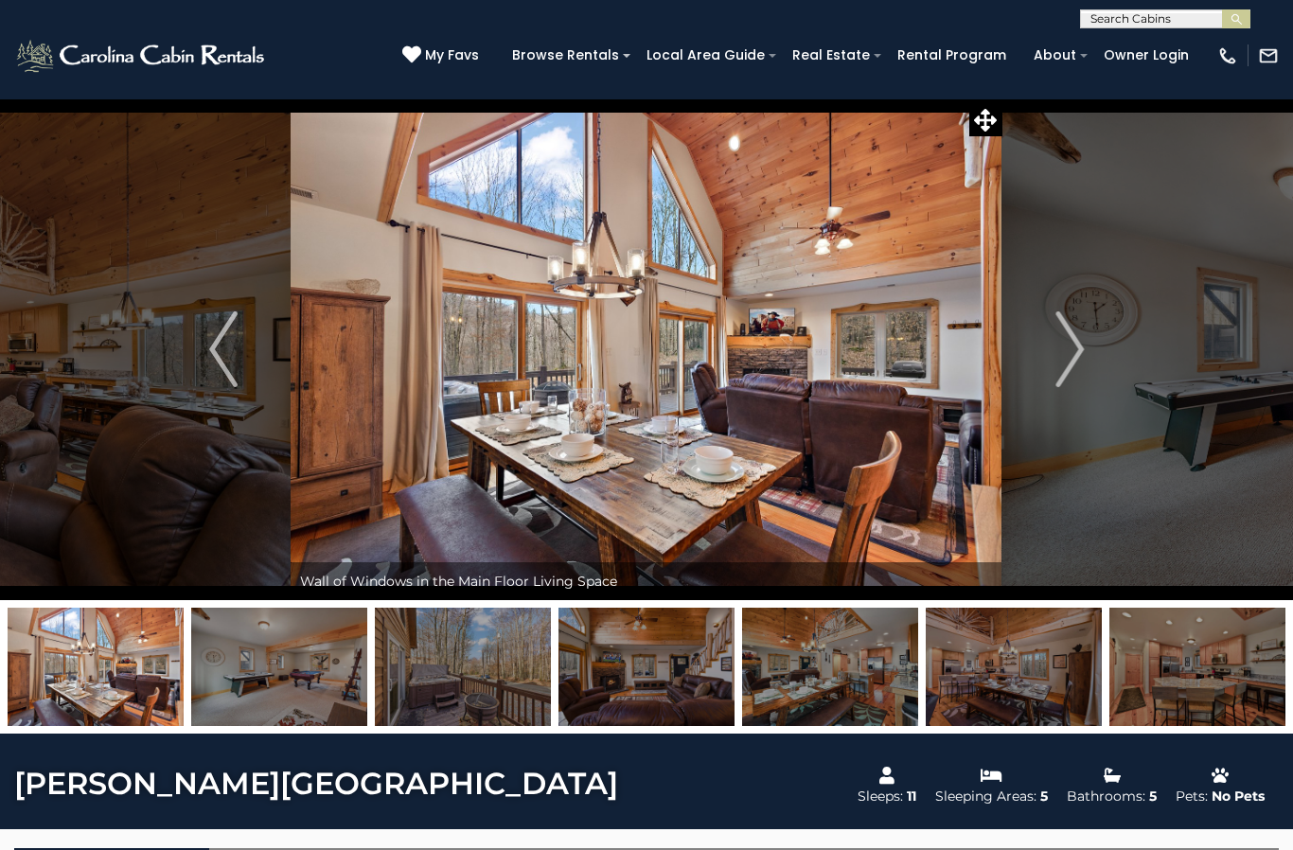
click at [1059, 342] on img "Next" at bounding box center [1069, 349] width 28 height 76
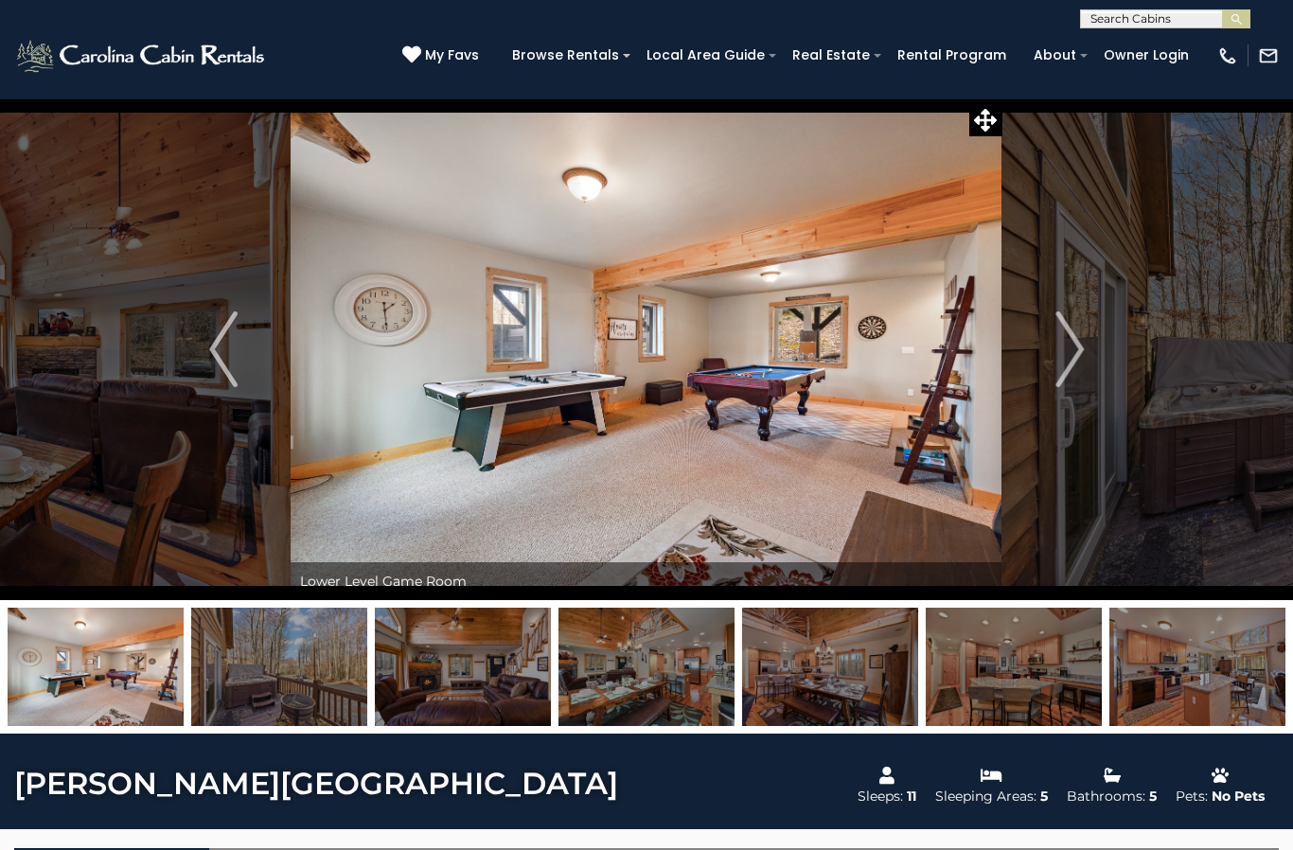
click at [1042, 348] on button "Next" at bounding box center [1069, 349] width 134 height 502
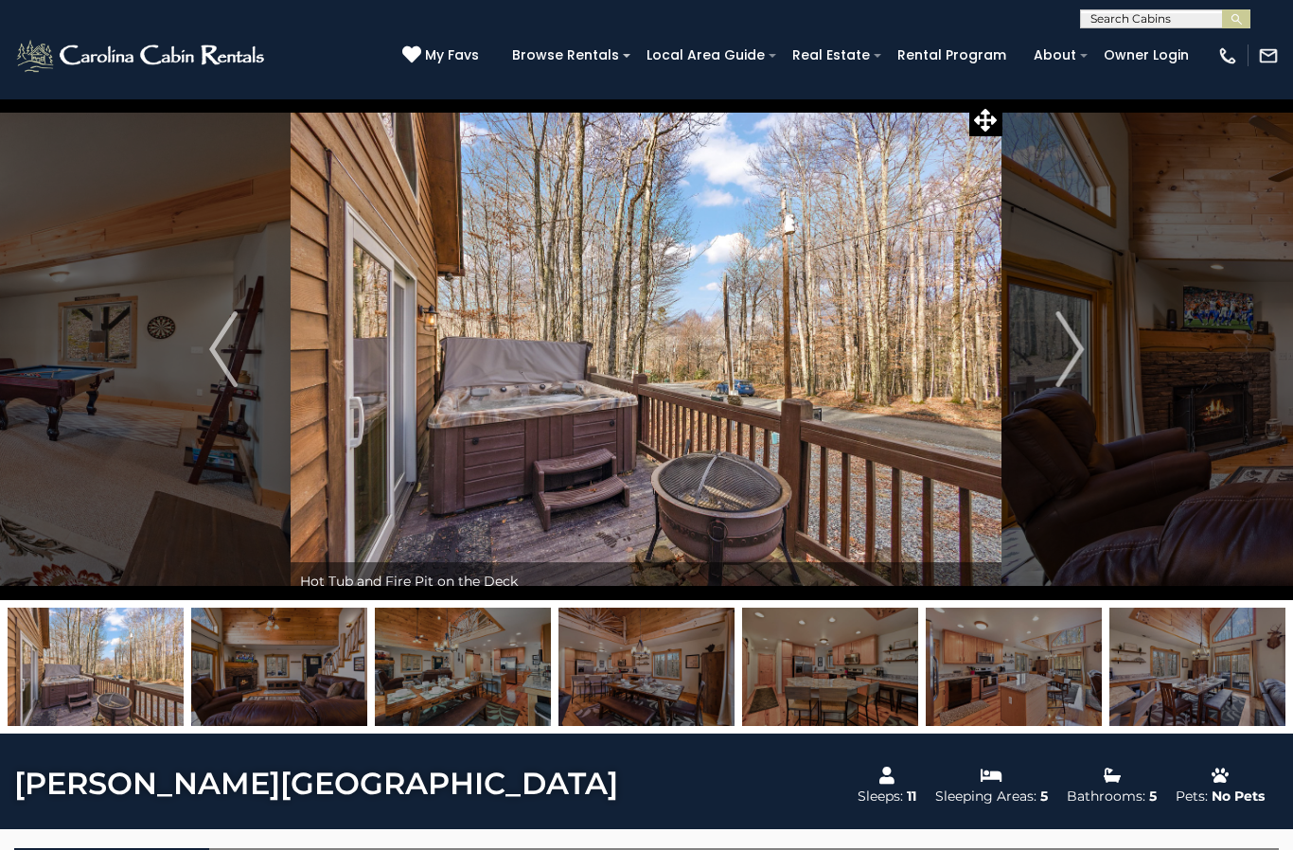
click at [1045, 345] on button "Next" at bounding box center [1069, 349] width 134 height 502
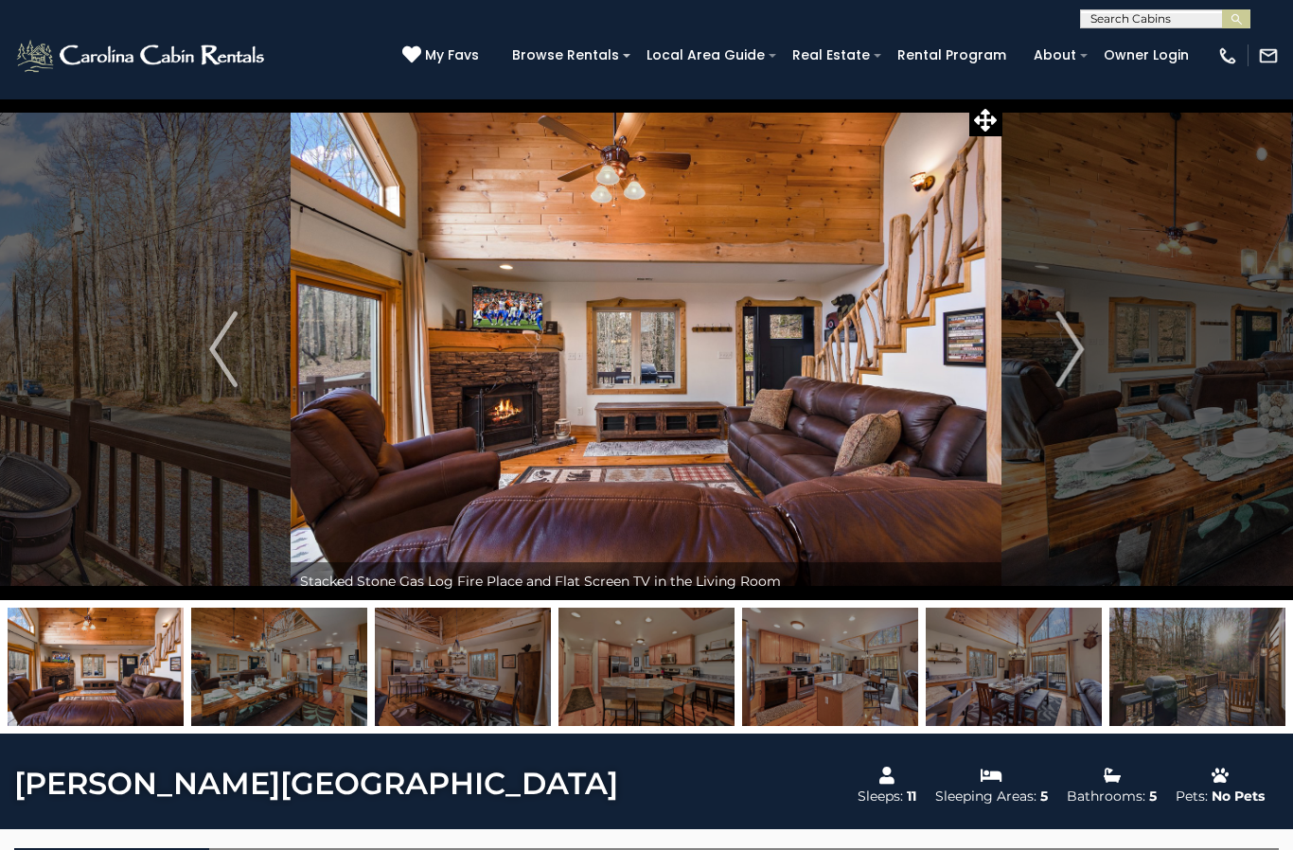
click at [1051, 353] on button "Next" at bounding box center [1069, 349] width 134 height 502
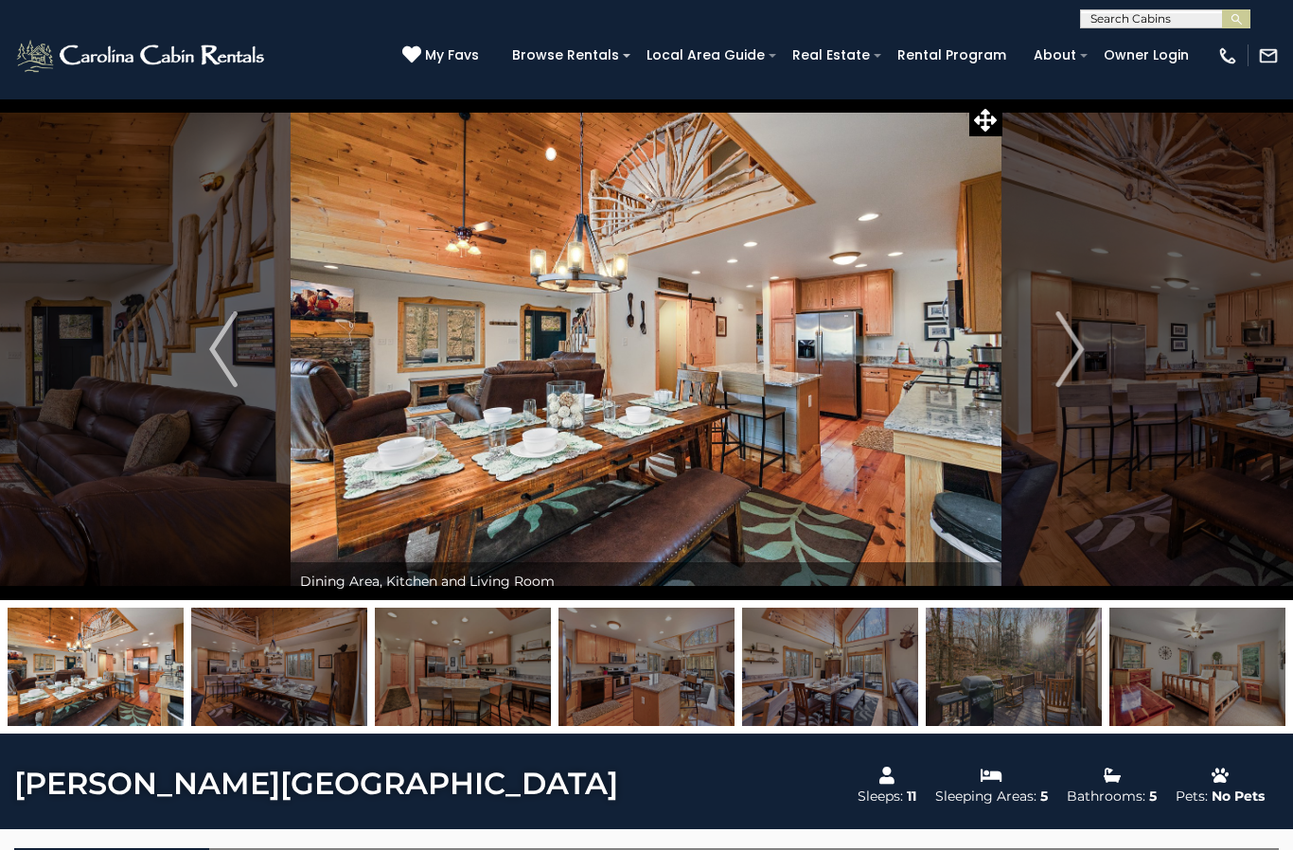
click at [1068, 354] on img "Next" at bounding box center [1069, 349] width 28 height 76
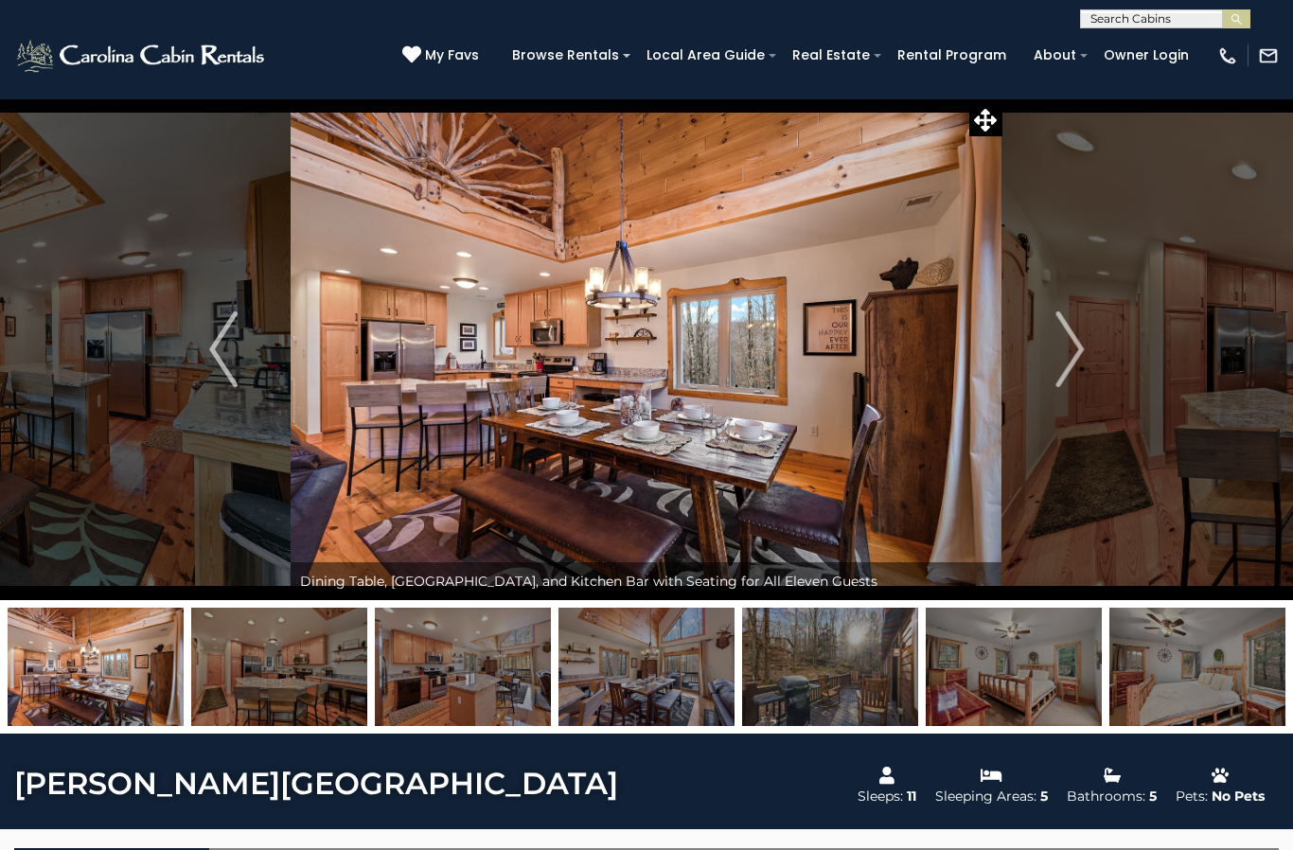
click at [1053, 354] on button "Next" at bounding box center [1069, 349] width 134 height 502
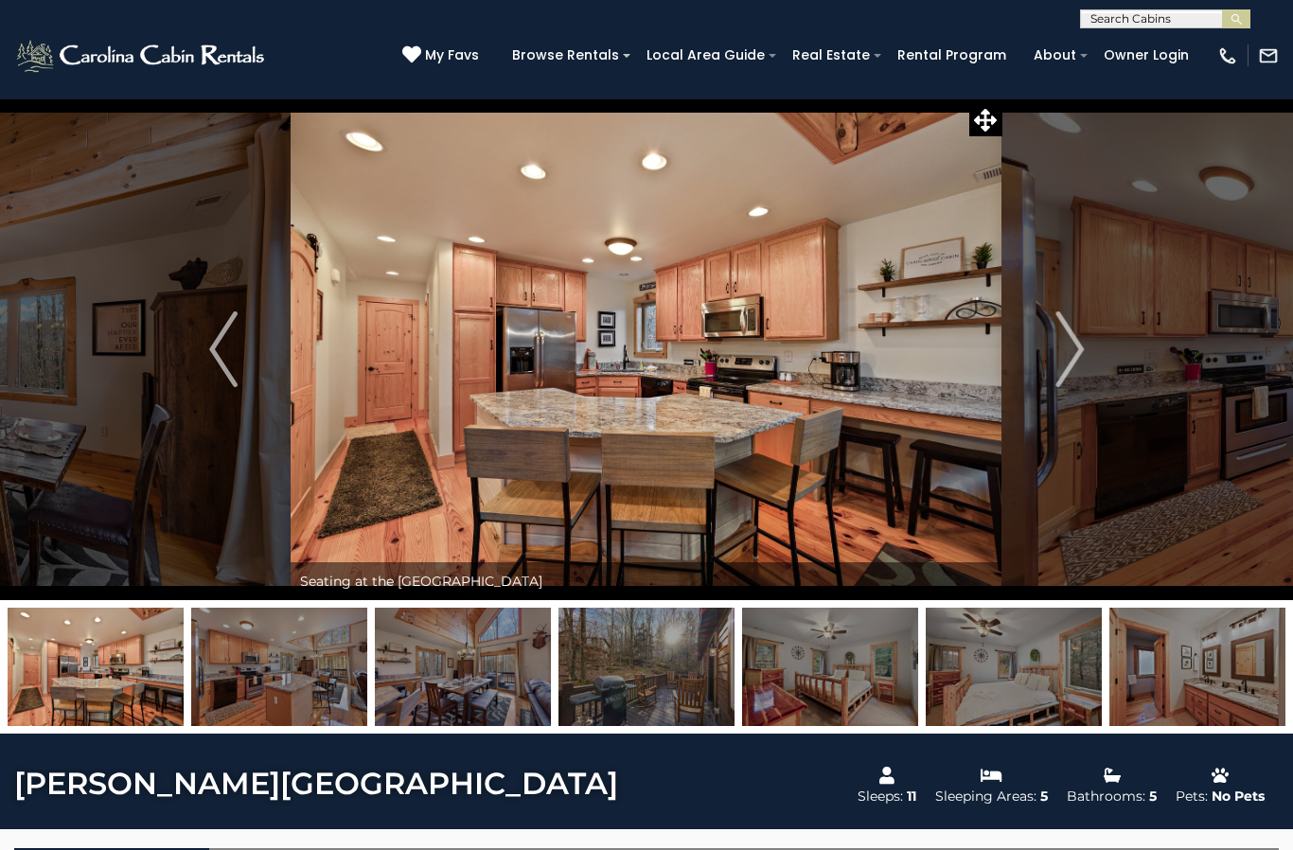
click at [1049, 368] on button "Next" at bounding box center [1069, 349] width 134 height 502
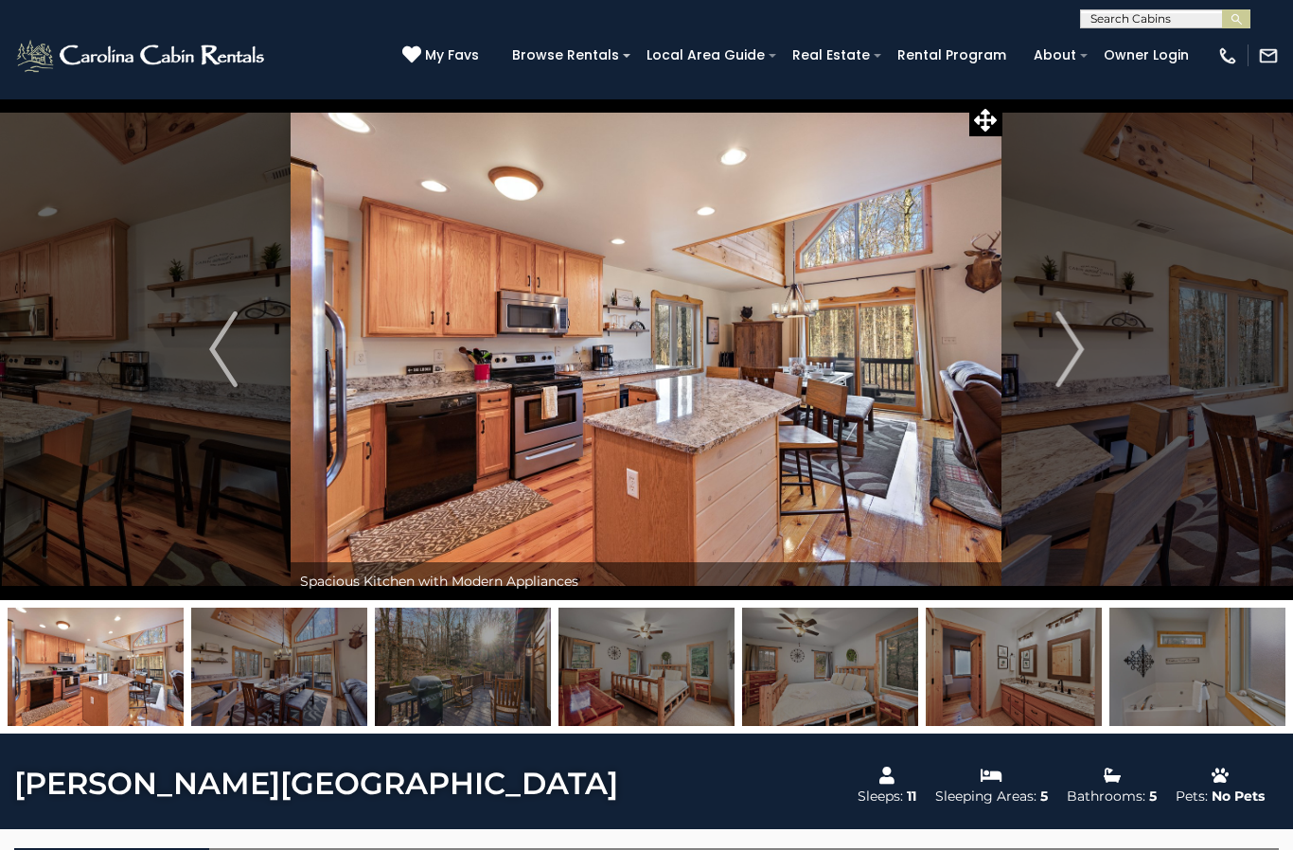
click at [1049, 360] on button "Next" at bounding box center [1069, 349] width 134 height 502
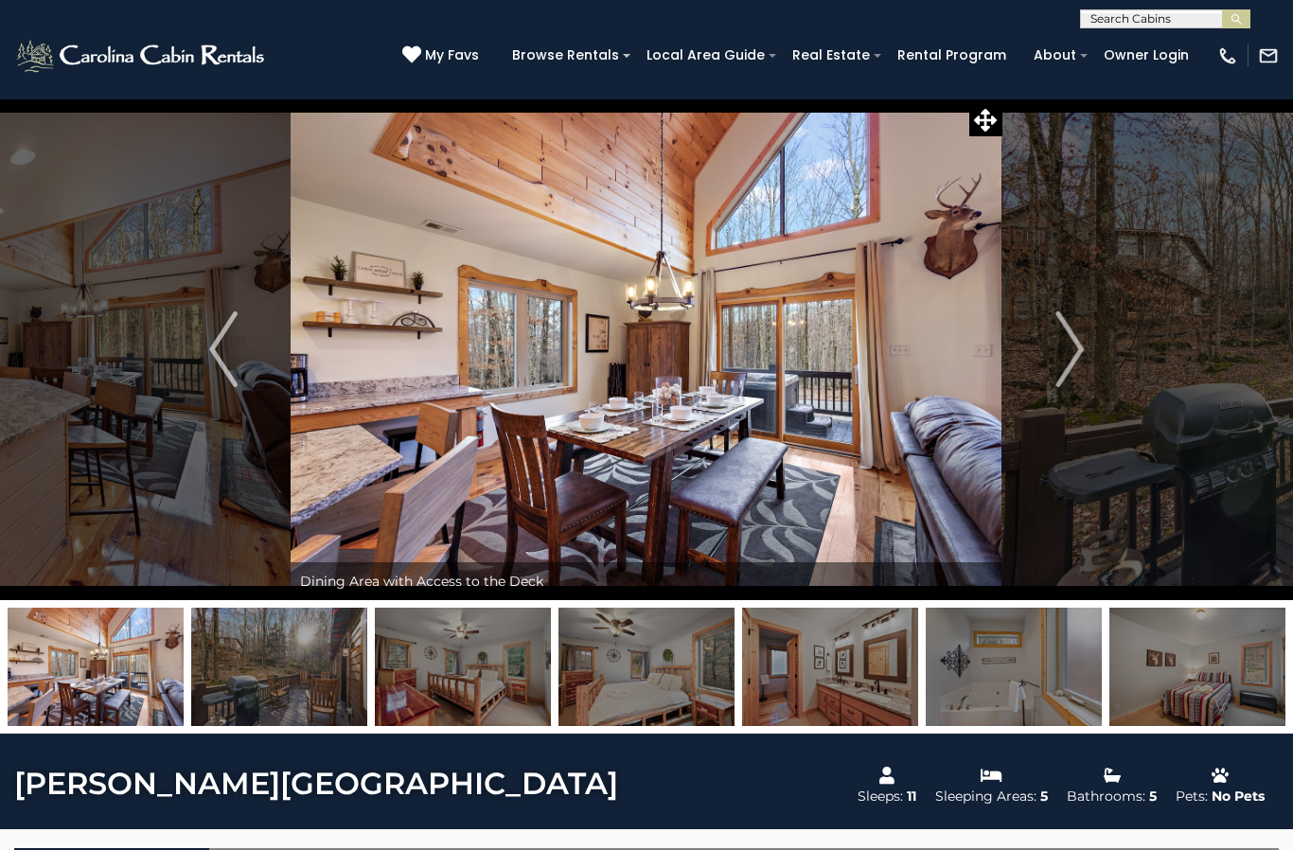
click at [1042, 359] on button "Next" at bounding box center [1069, 349] width 134 height 502
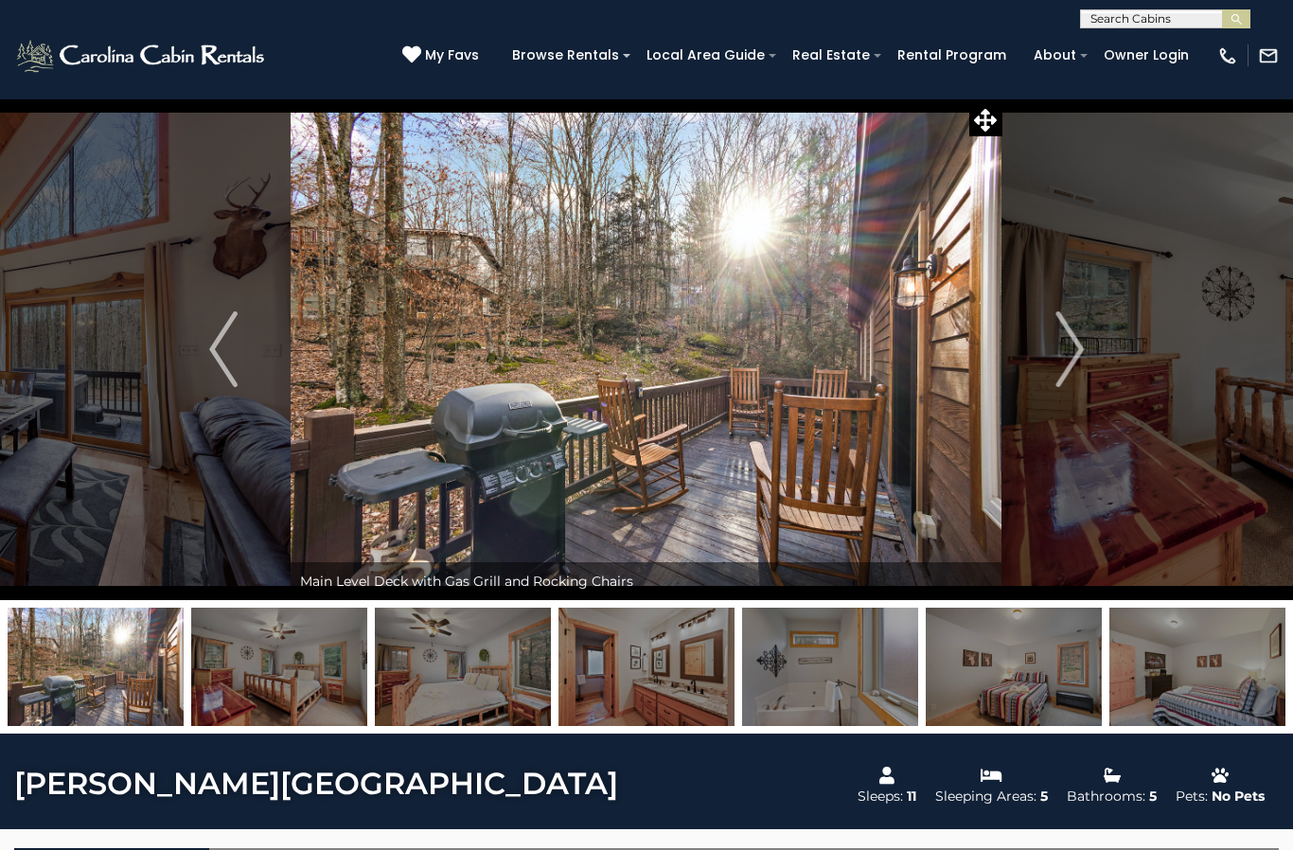
click at [1041, 354] on button "Next" at bounding box center [1069, 349] width 134 height 502
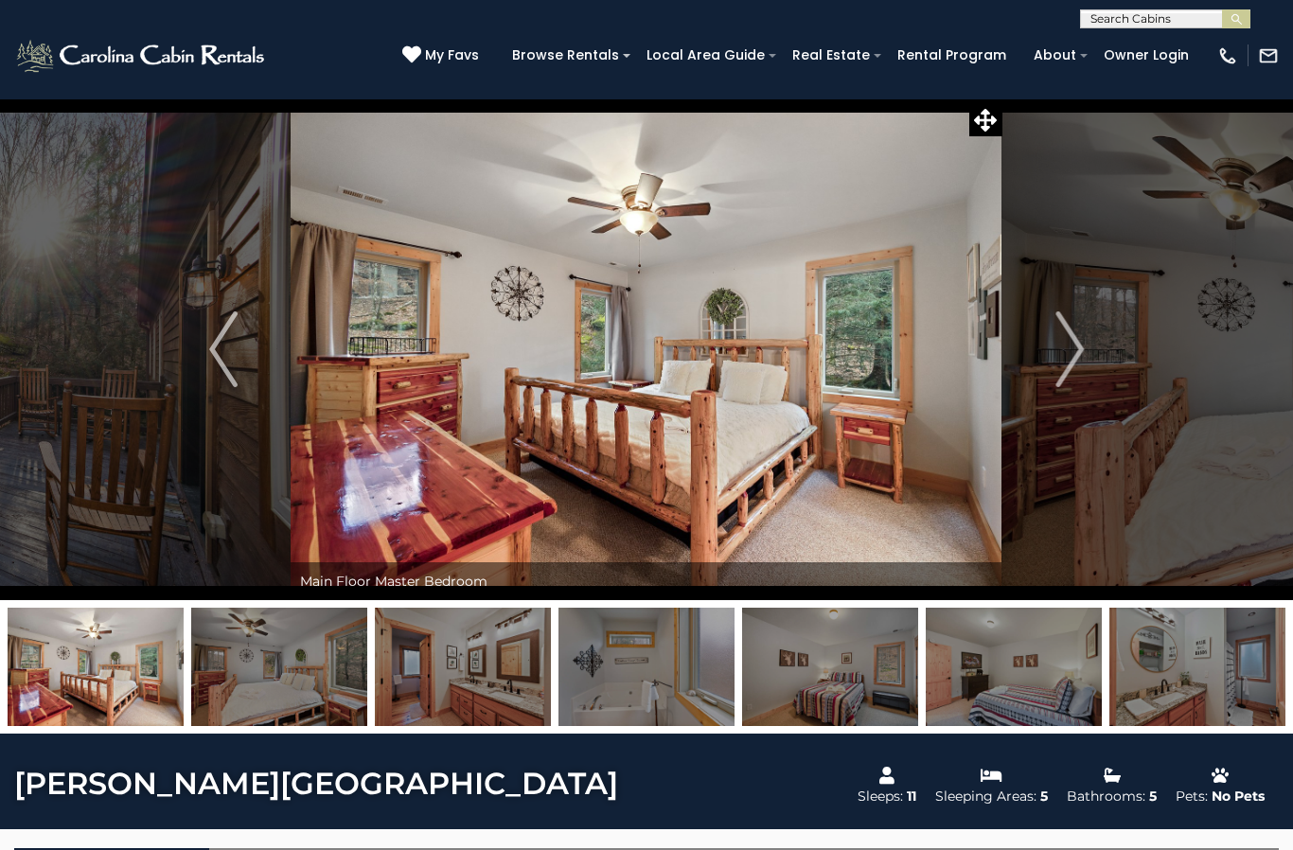
click at [1047, 345] on button "Next" at bounding box center [1069, 349] width 134 height 502
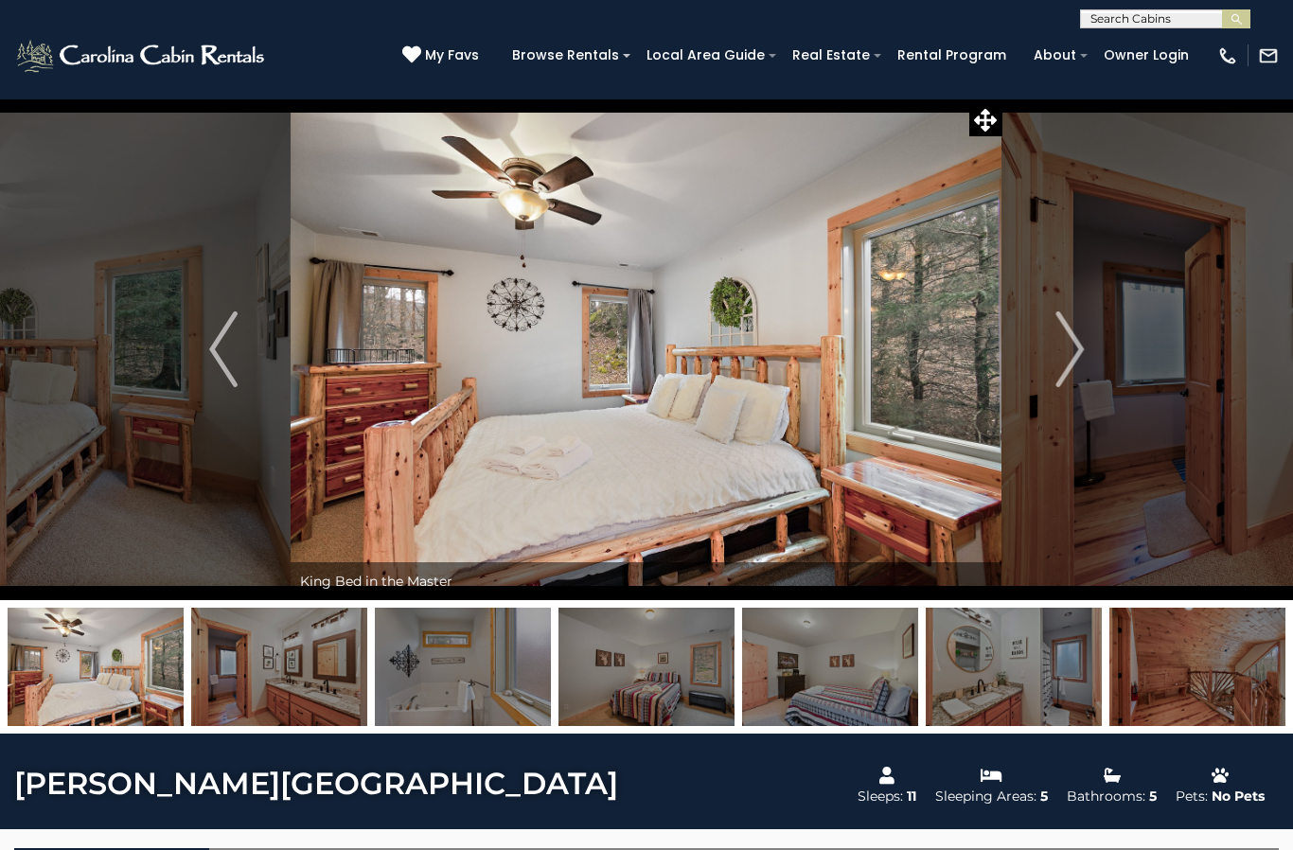
click at [1035, 357] on button "Next" at bounding box center [1069, 349] width 134 height 502
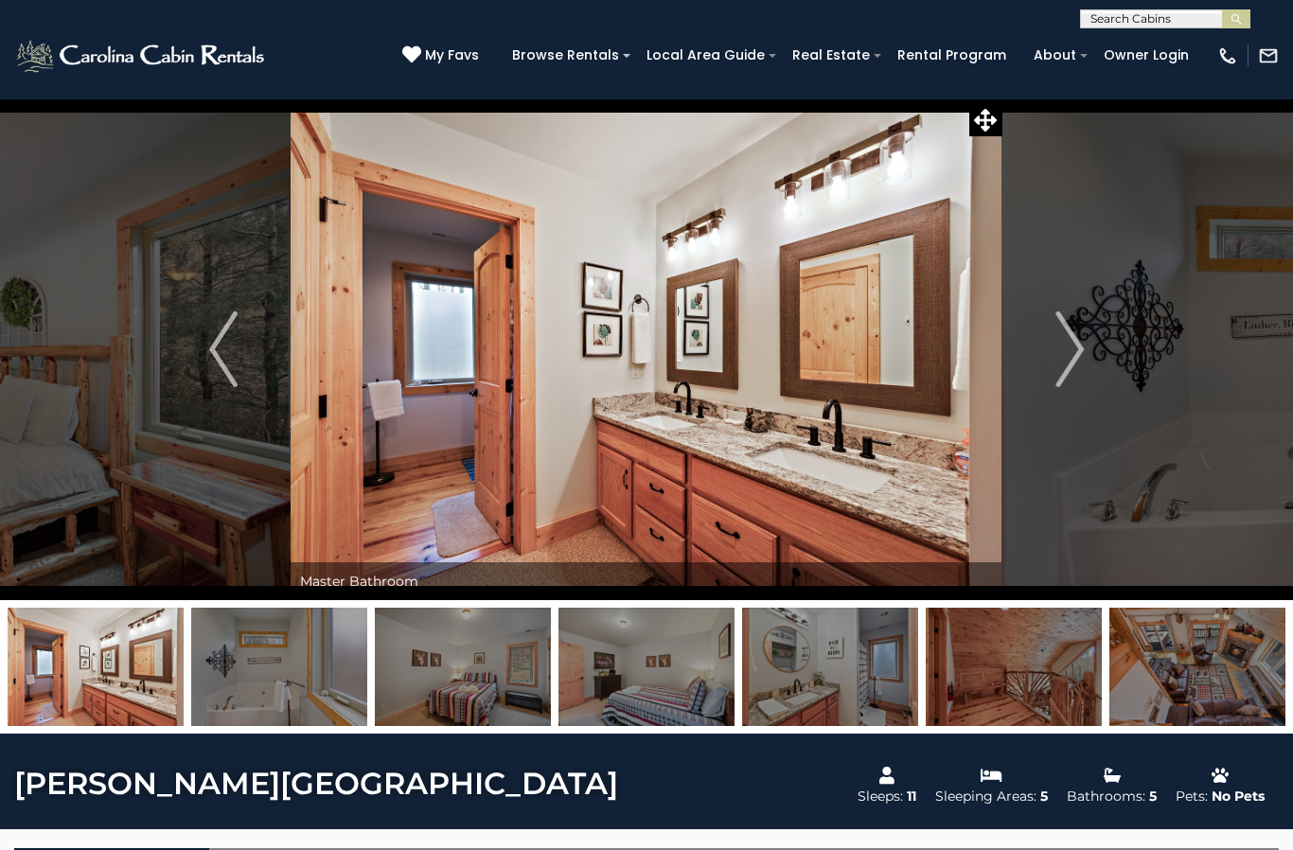
click at [1023, 358] on button "Next" at bounding box center [1069, 349] width 134 height 502
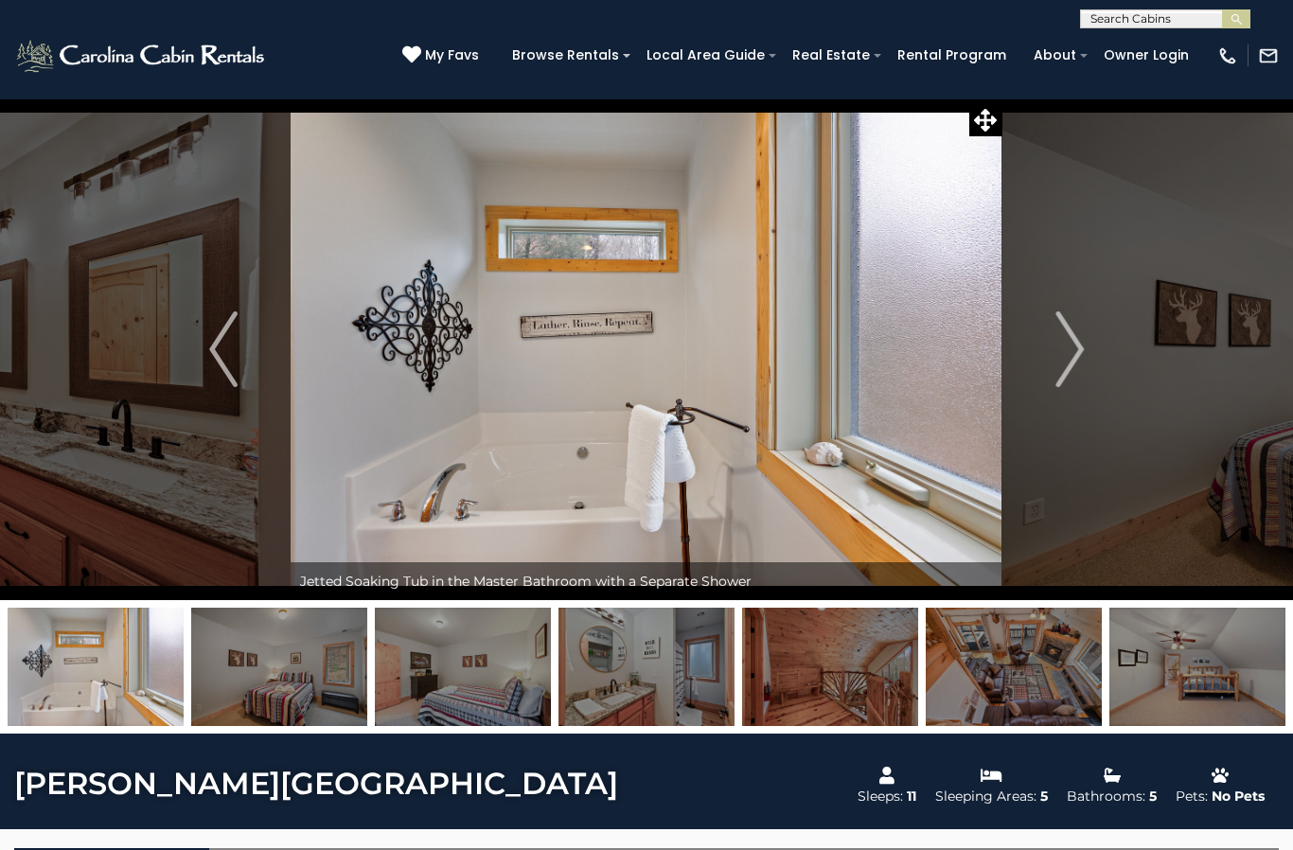
click at [1033, 360] on button "Next" at bounding box center [1069, 349] width 134 height 502
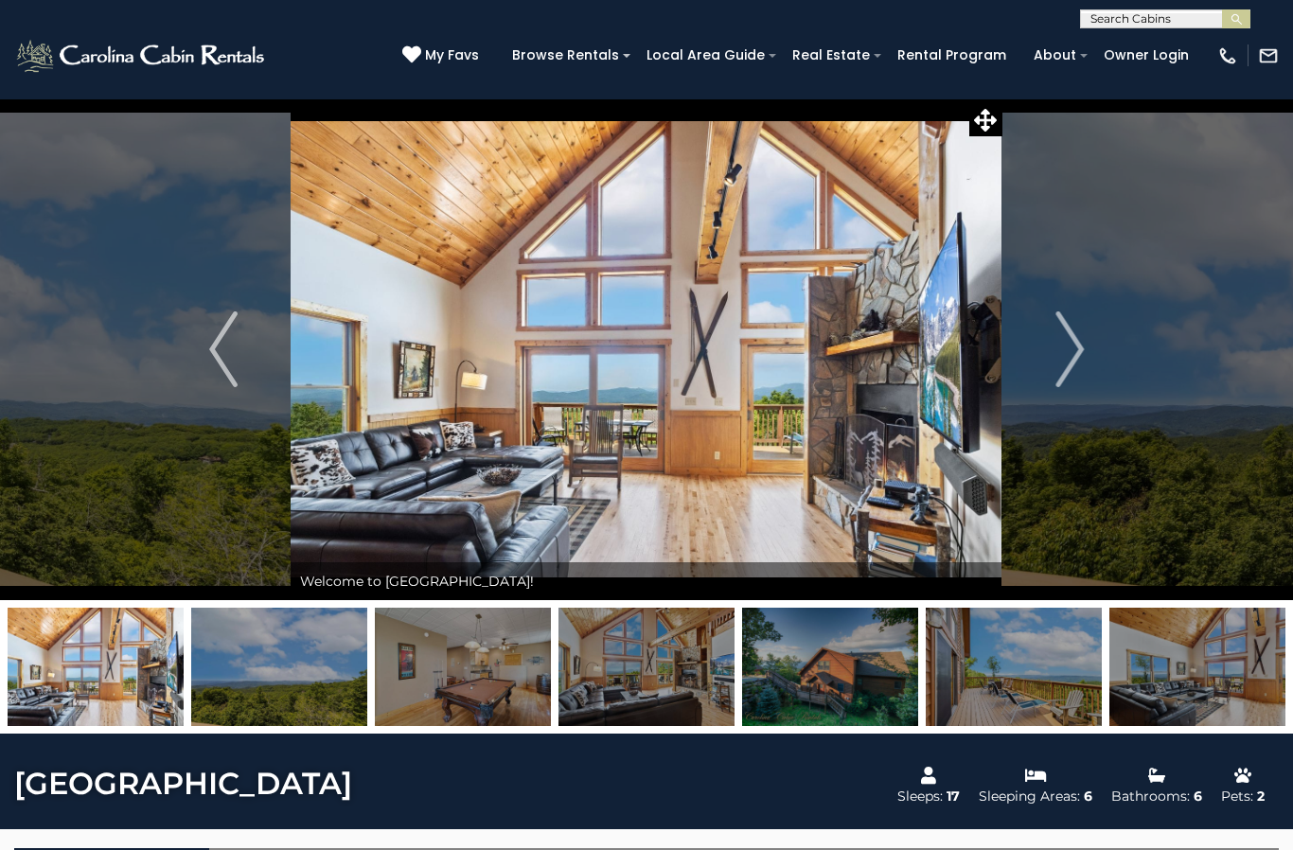
click at [1054, 345] on button "Next" at bounding box center [1069, 349] width 134 height 502
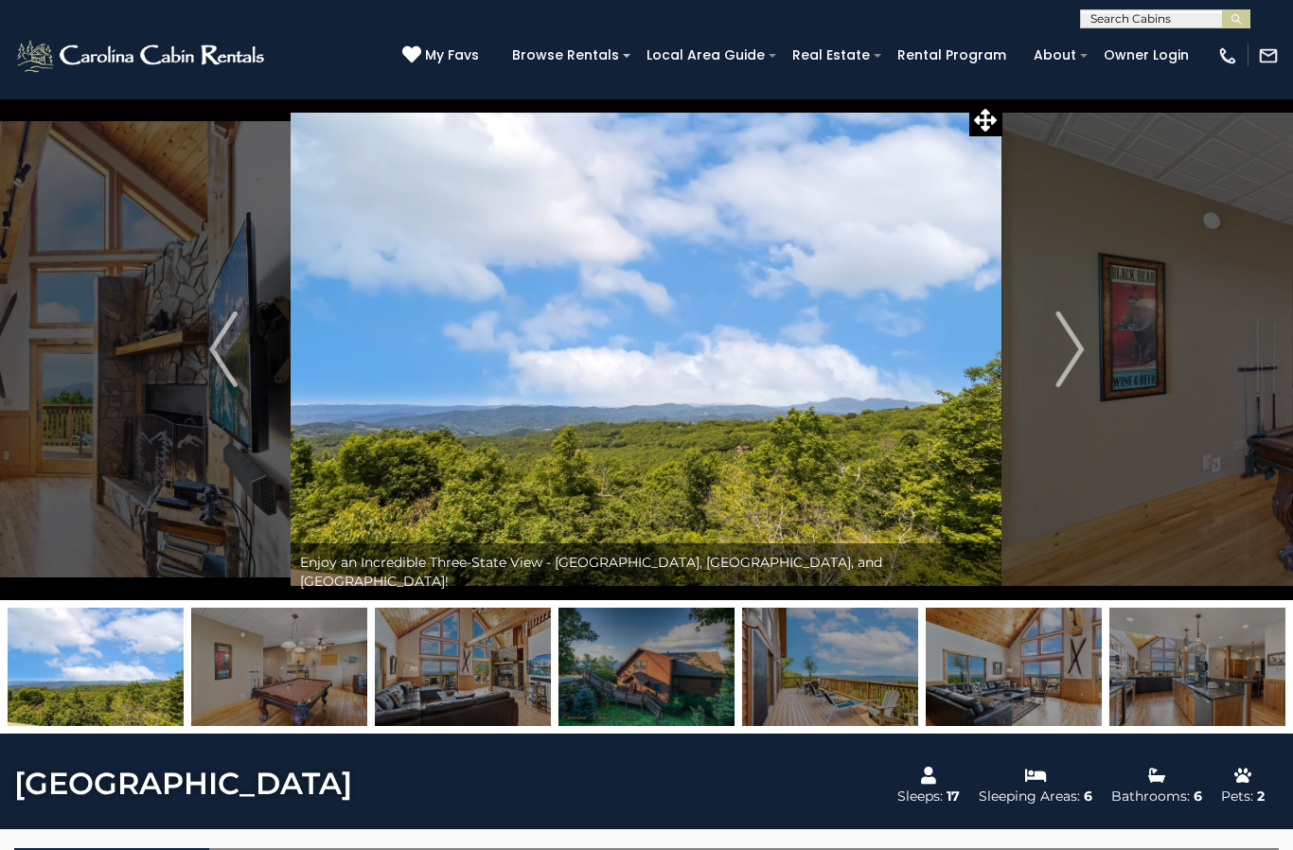
click at [1061, 350] on img "Next" at bounding box center [1069, 349] width 28 height 76
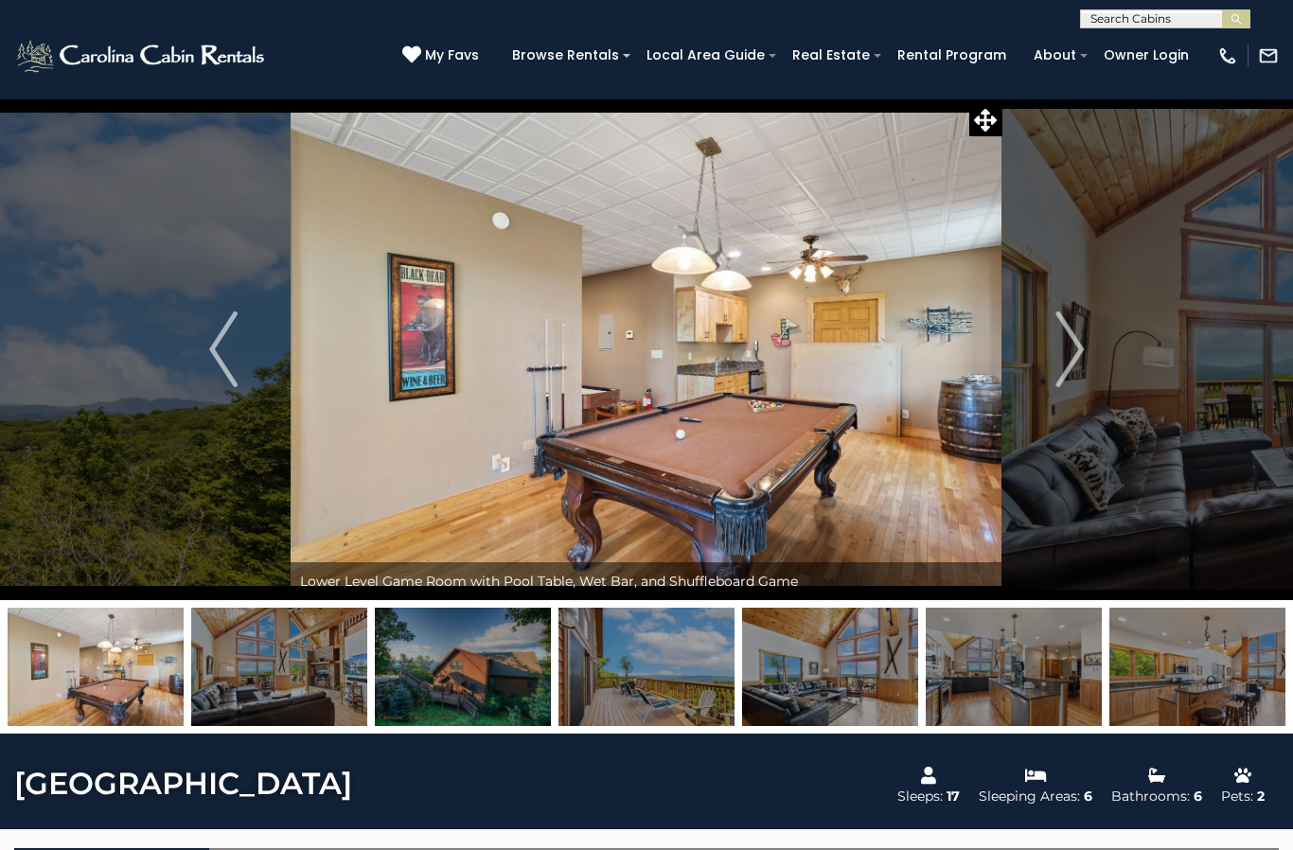
click at [1065, 346] on img "Next" at bounding box center [1069, 349] width 28 height 76
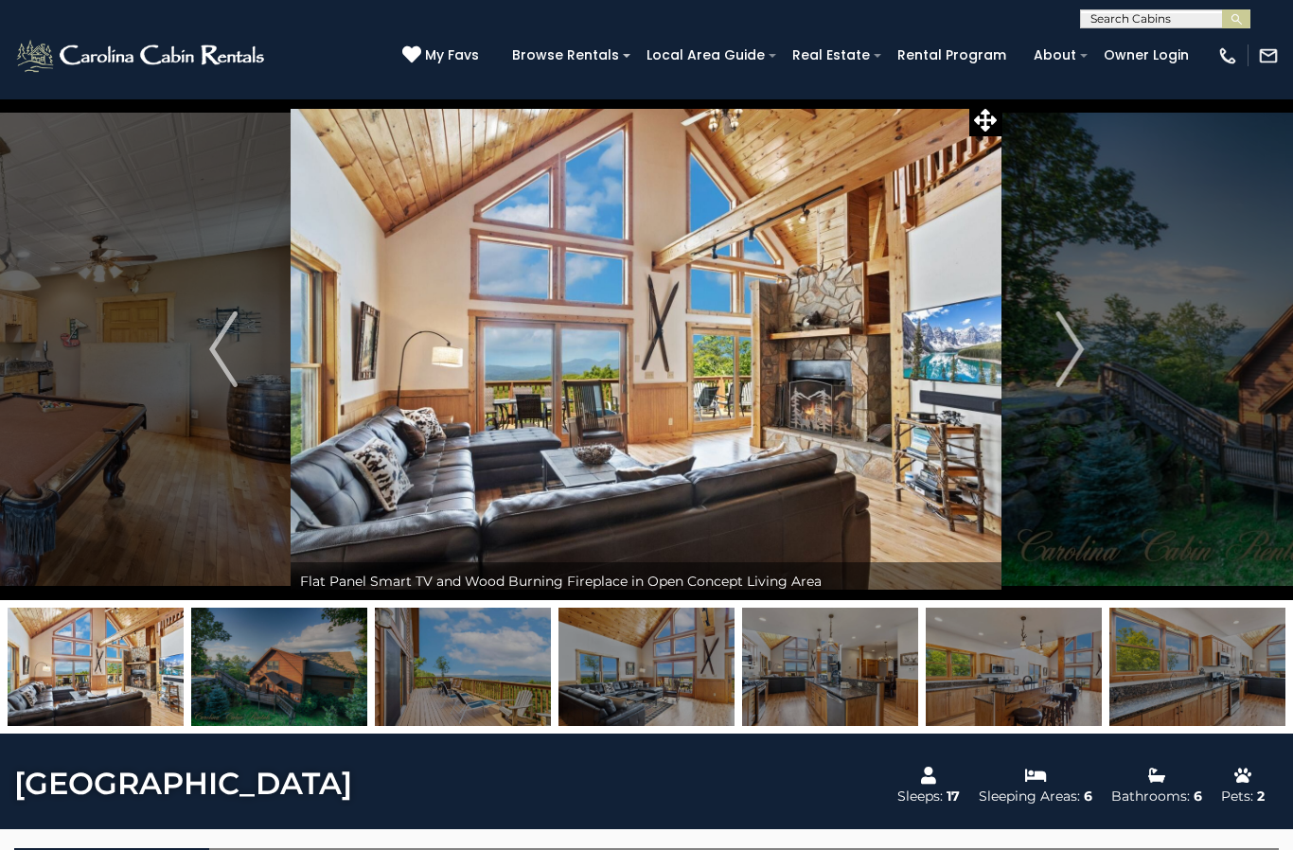
click at [1058, 347] on img "Next" at bounding box center [1069, 349] width 28 height 76
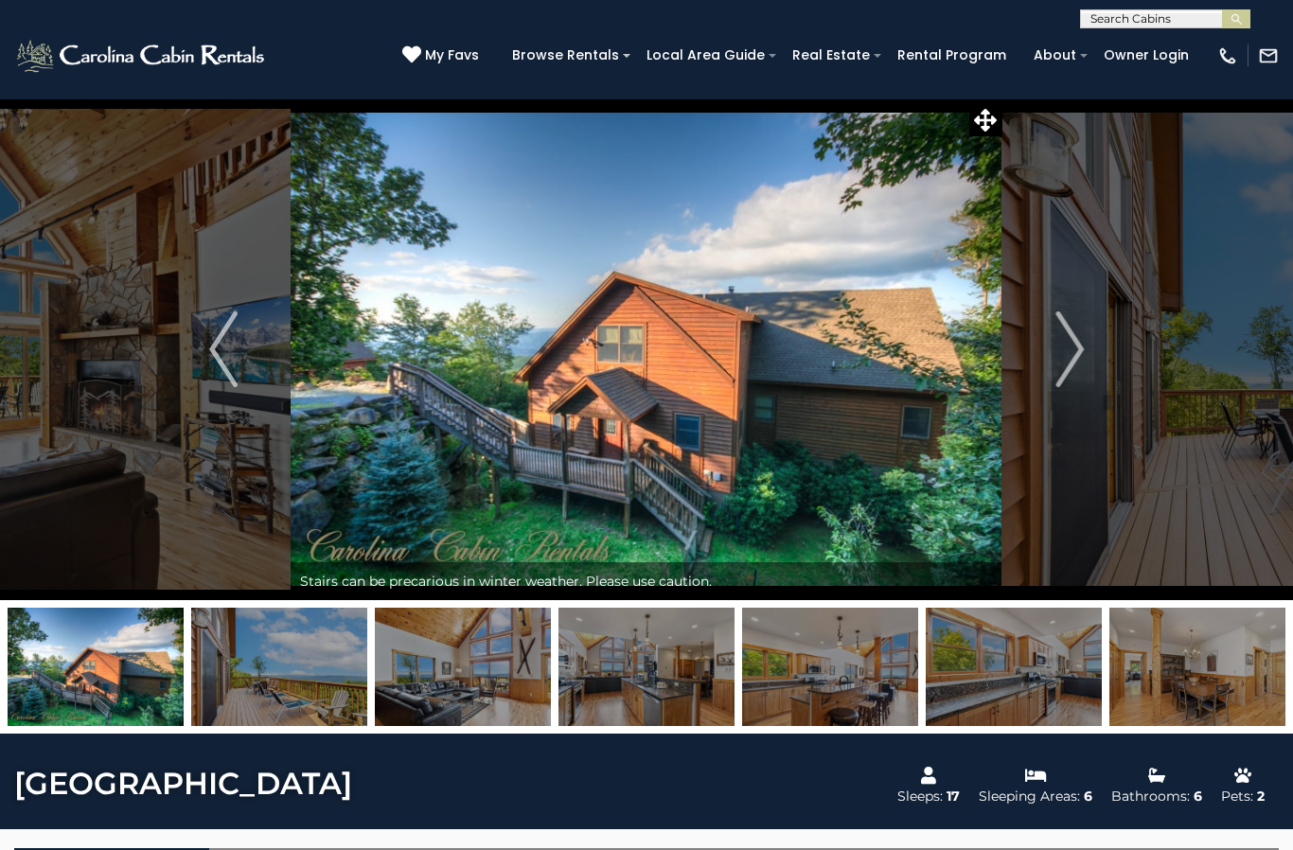
click at [1067, 354] on img "Next" at bounding box center [1069, 349] width 28 height 76
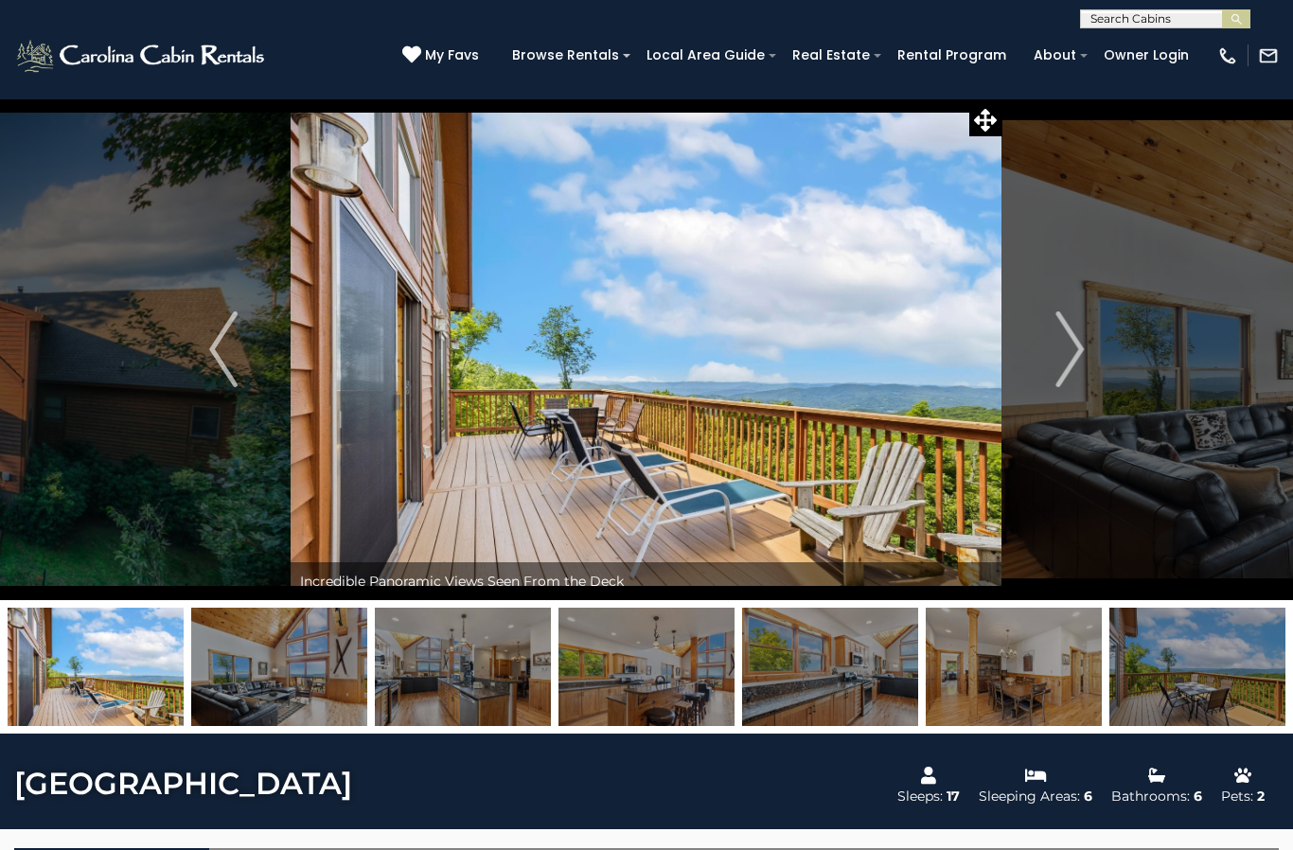
click at [1056, 351] on img "Next" at bounding box center [1069, 349] width 28 height 76
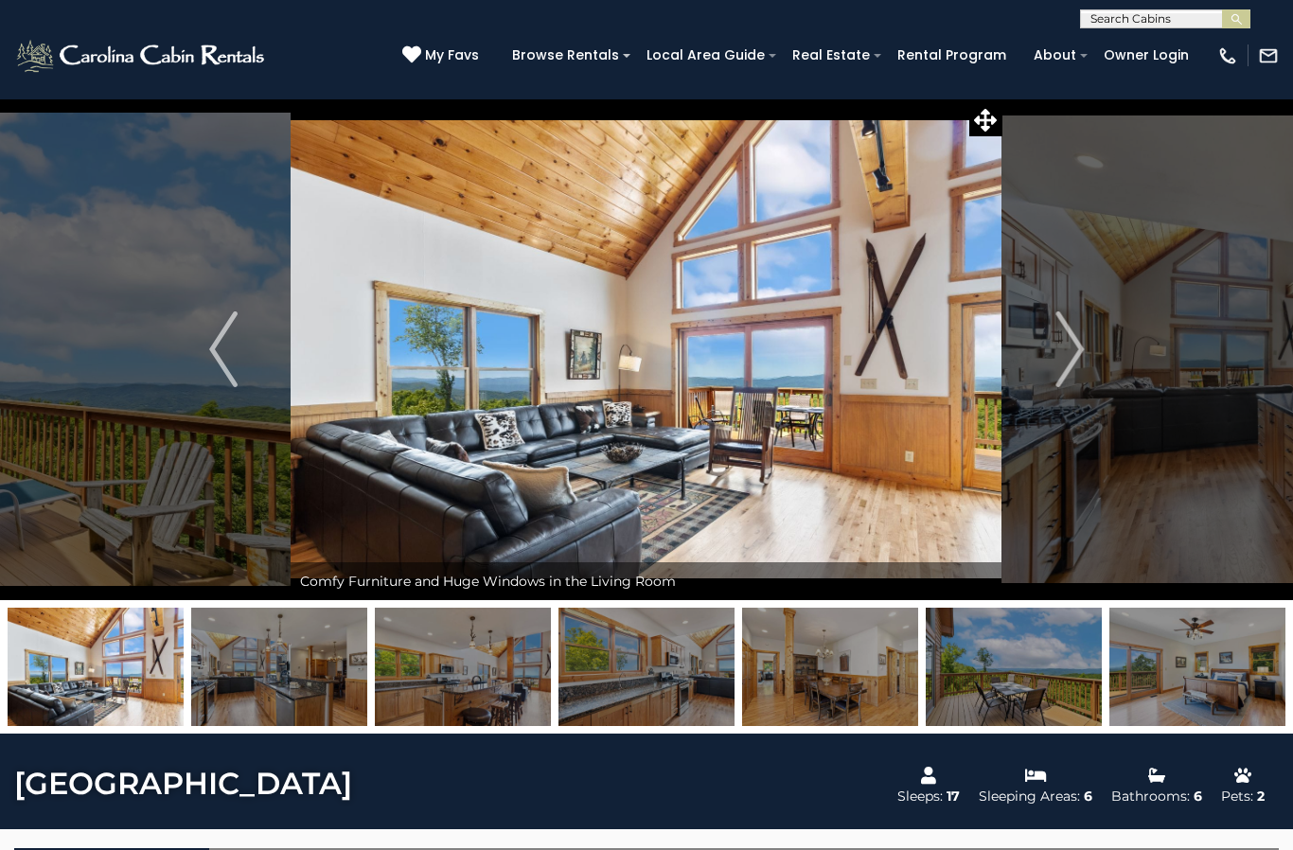
click at [1075, 330] on img "Next" at bounding box center [1069, 349] width 28 height 76
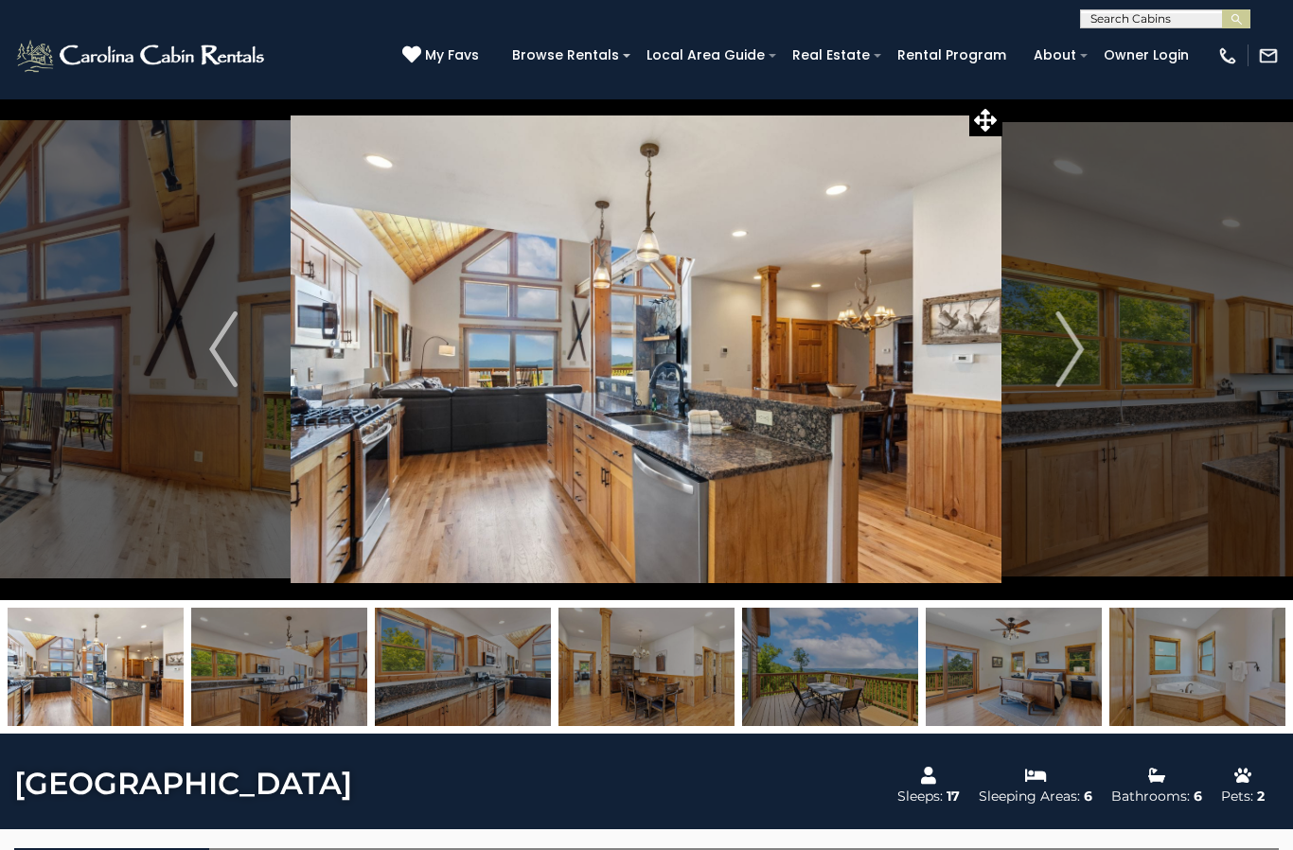
click at [1072, 356] on img "Next" at bounding box center [1069, 349] width 28 height 76
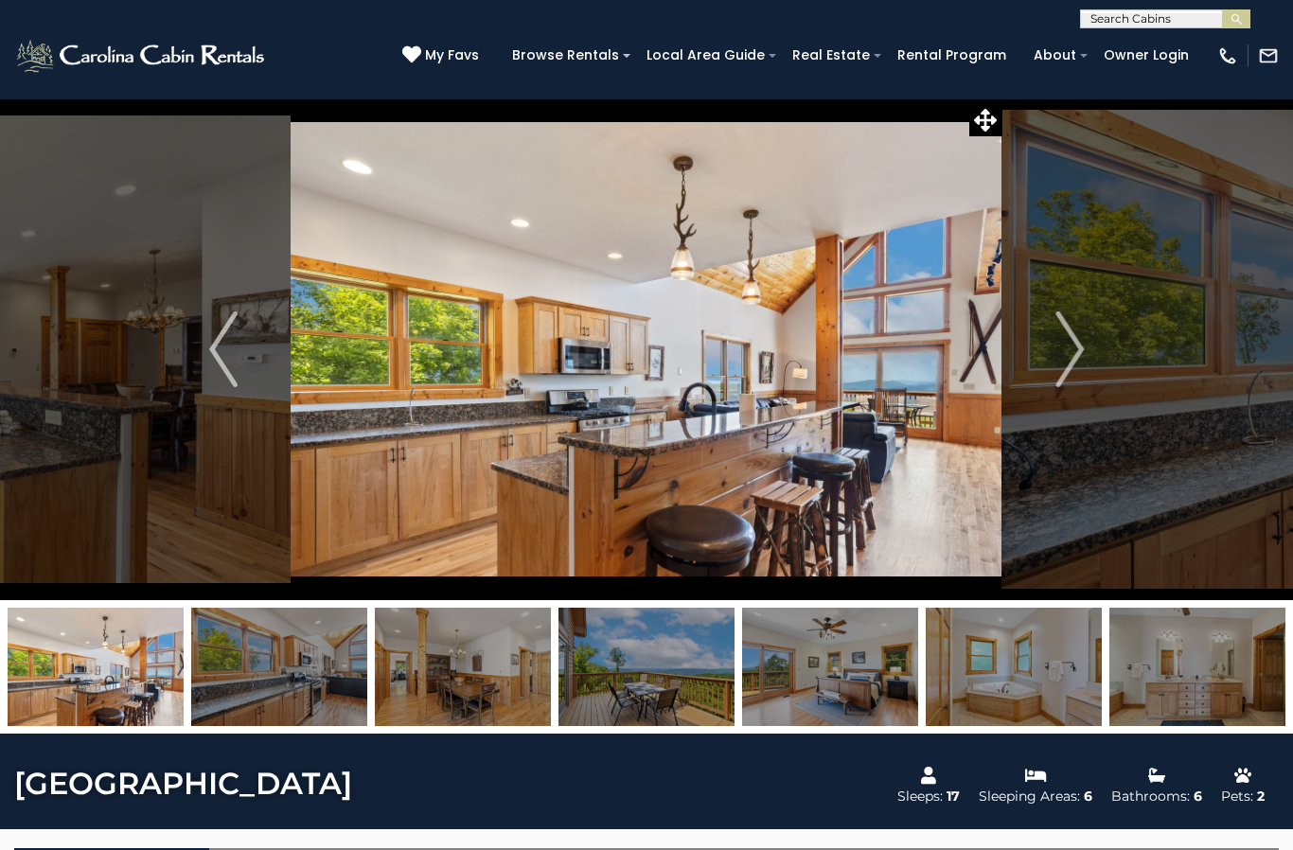
click at [1064, 353] on img "Next" at bounding box center [1069, 349] width 28 height 76
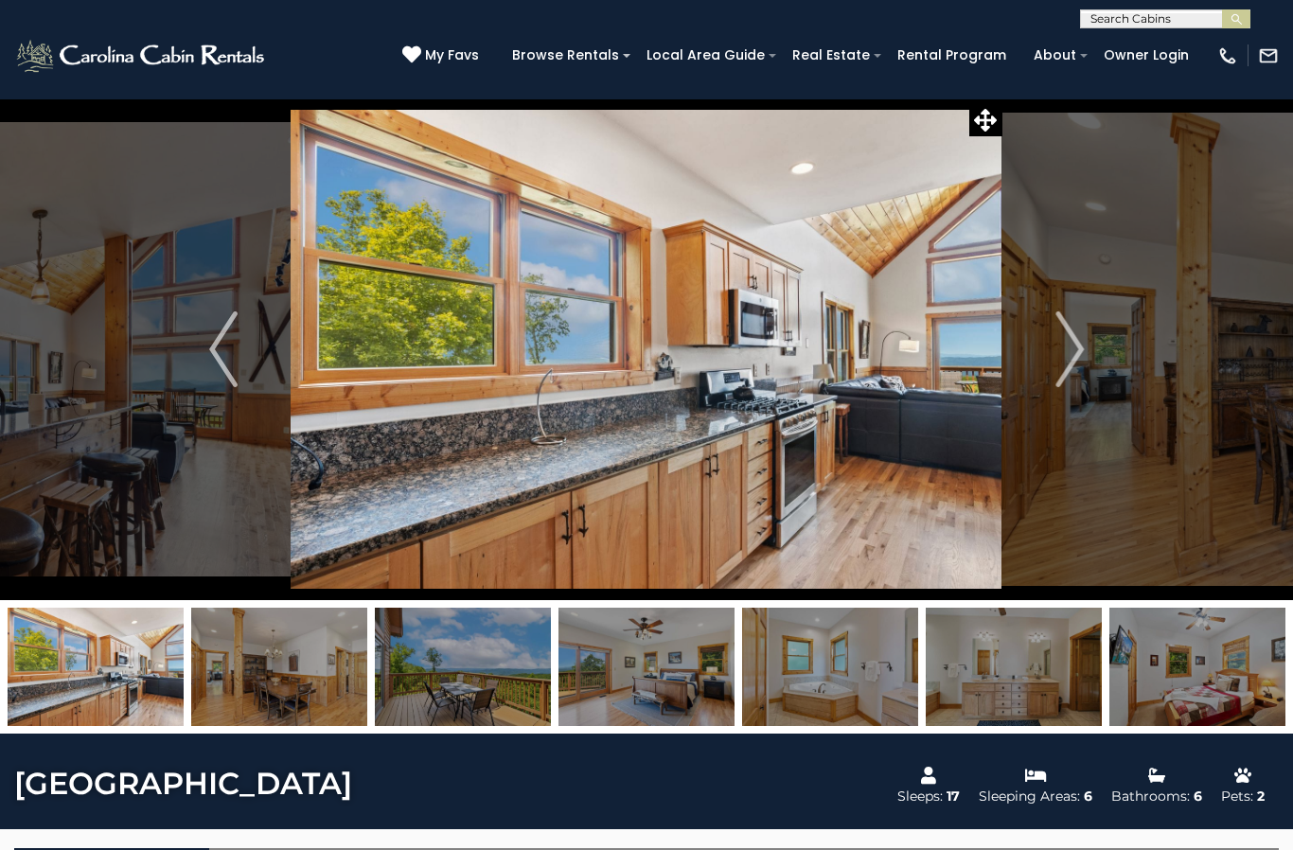
click at [1053, 353] on button "Next" at bounding box center [1069, 349] width 134 height 502
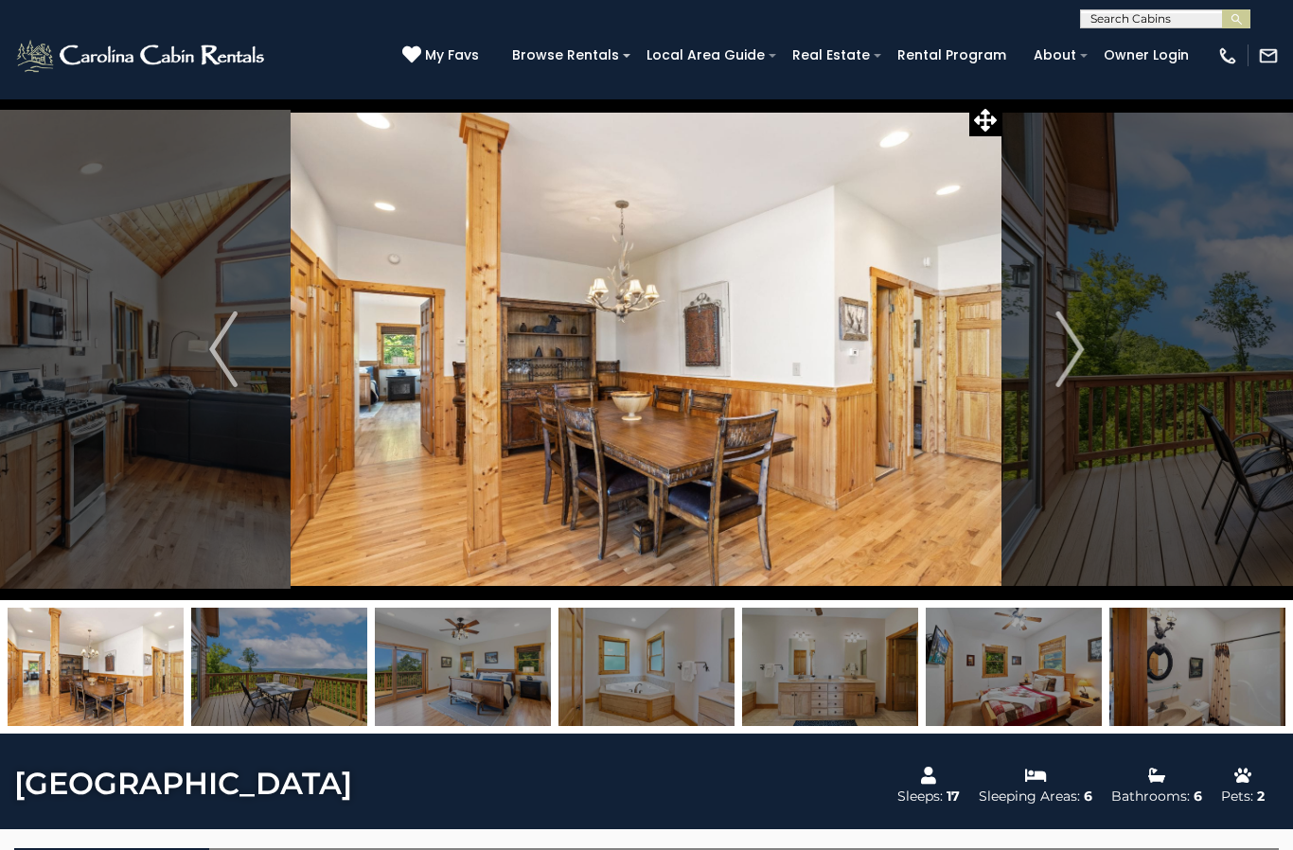
click at [1046, 340] on button "Next" at bounding box center [1069, 349] width 134 height 502
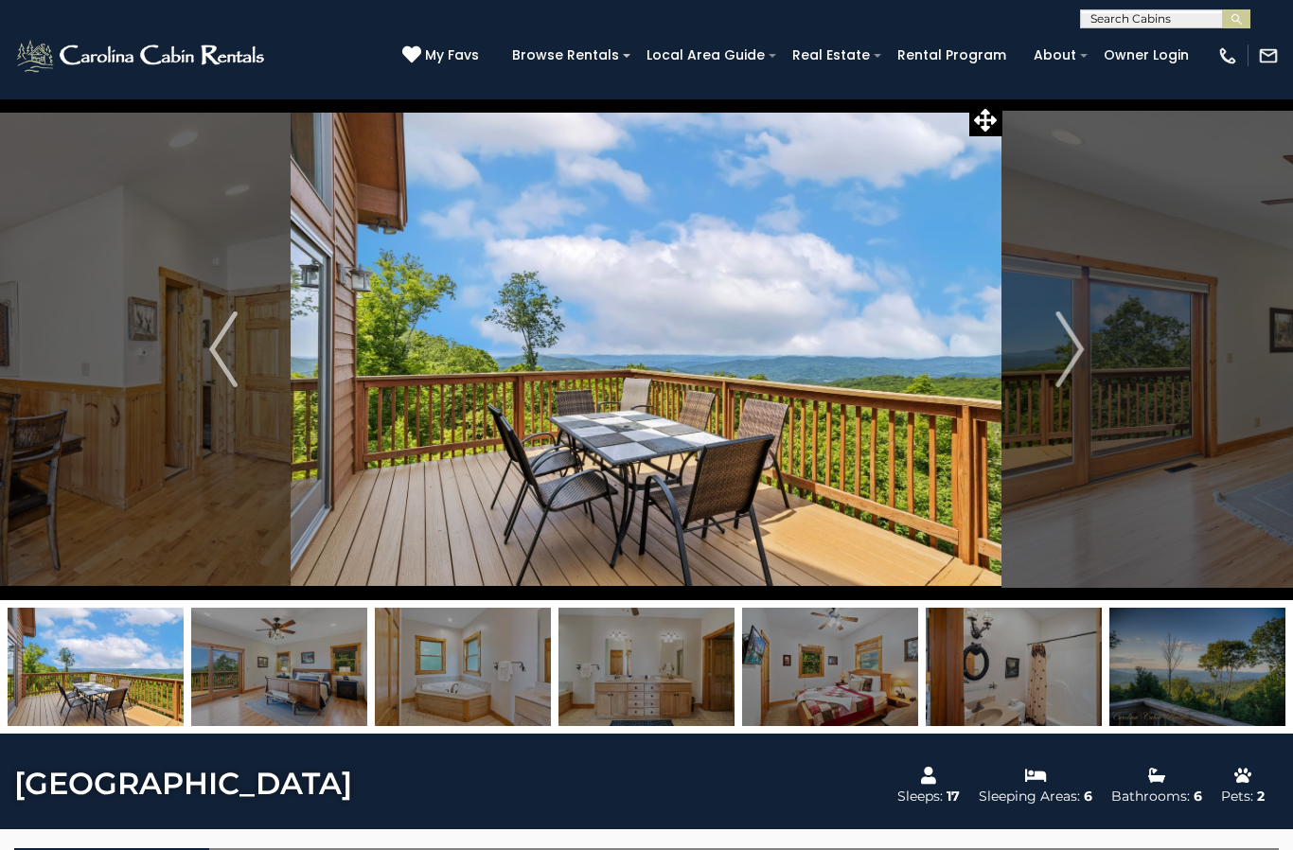
click at [1027, 349] on button "Next" at bounding box center [1069, 349] width 134 height 502
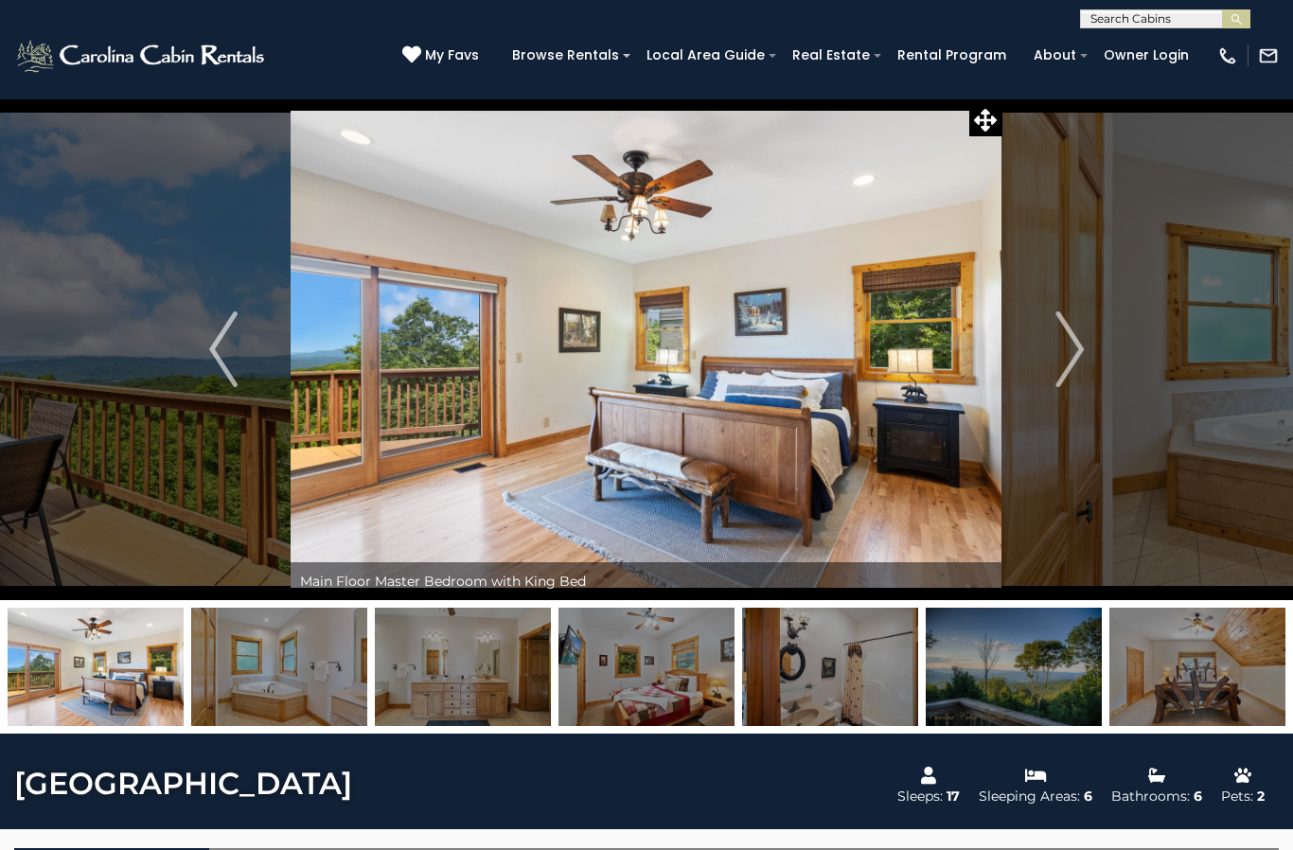
click at [1024, 344] on button "Next" at bounding box center [1069, 349] width 134 height 502
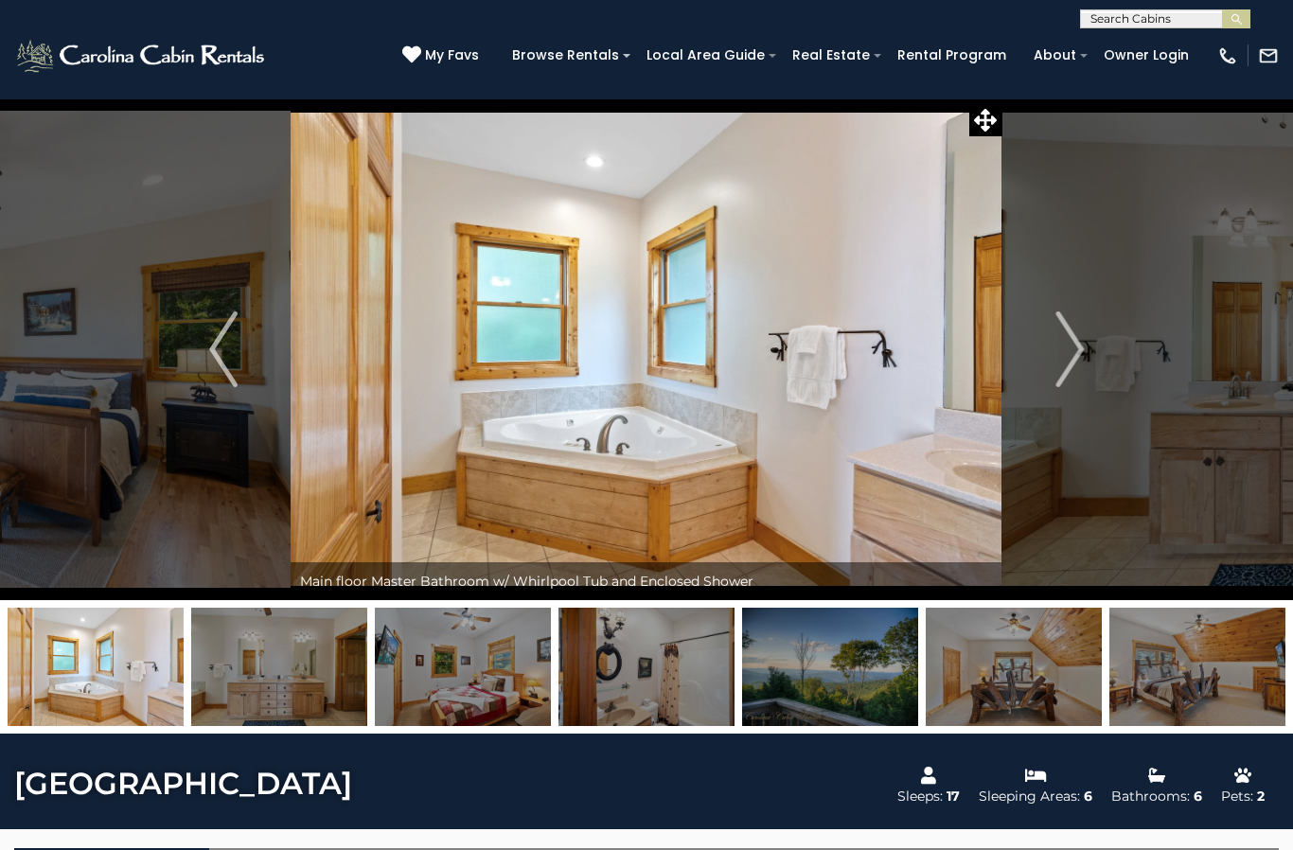
click at [1040, 359] on button "Next" at bounding box center [1069, 349] width 134 height 502
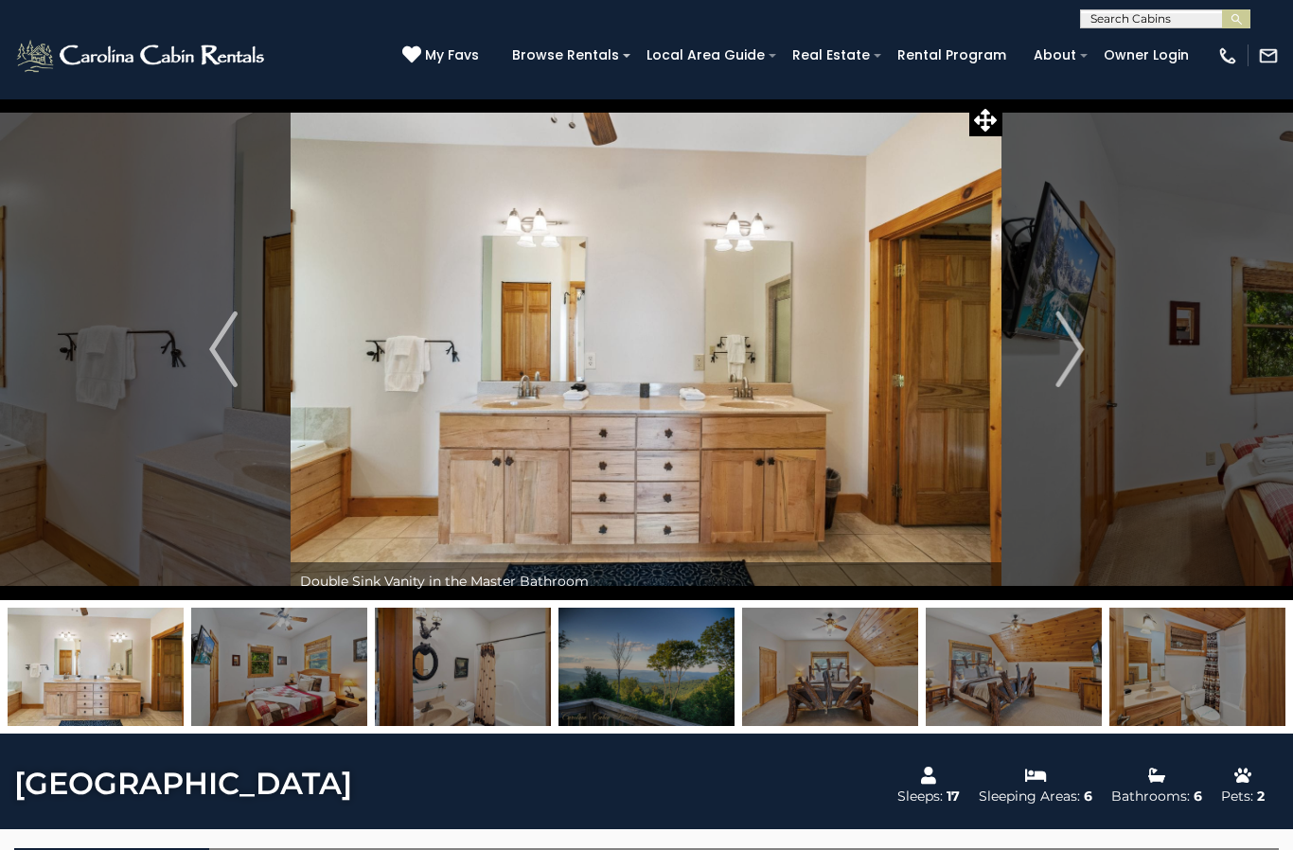
click at [1043, 358] on button "Next" at bounding box center [1069, 349] width 134 height 502
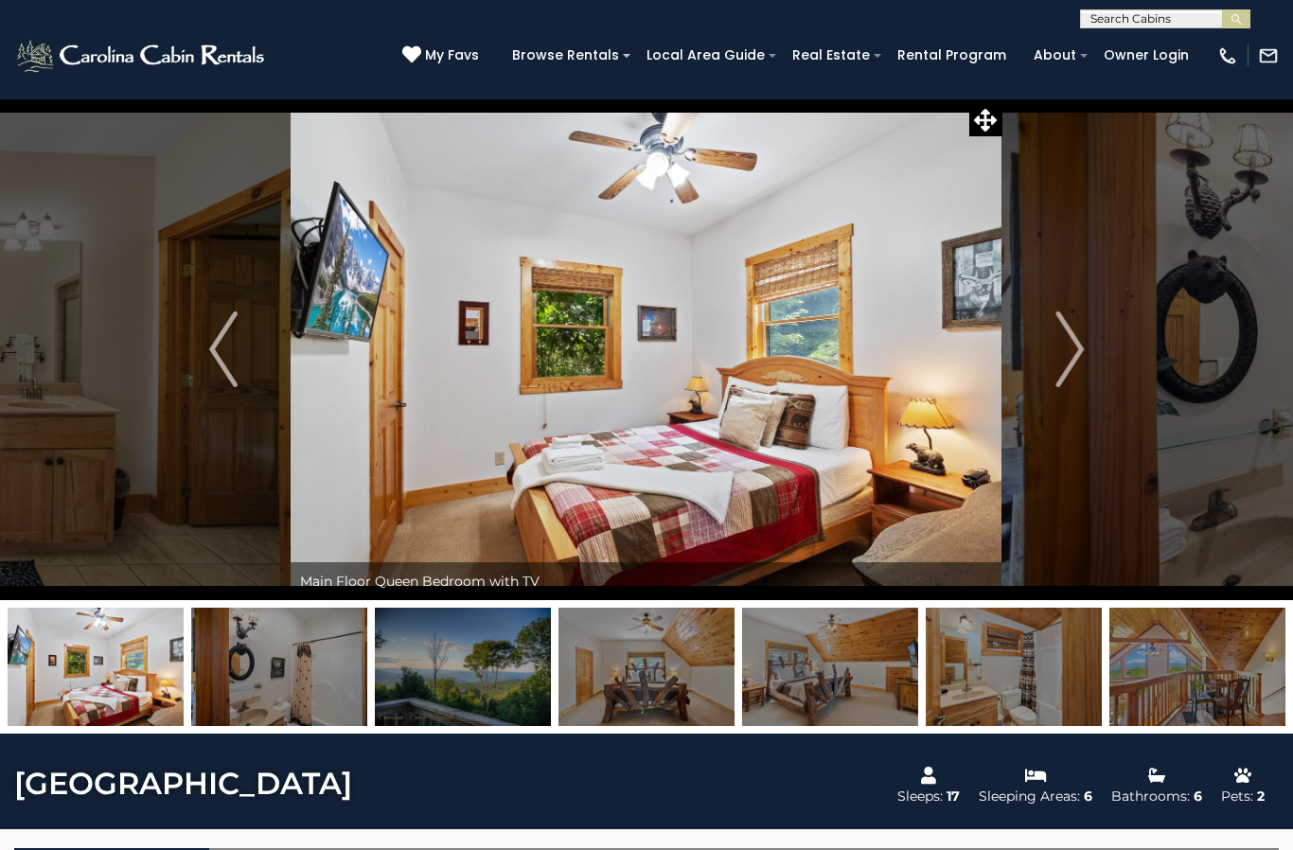
click at [1035, 351] on button "Next" at bounding box center [1069, 349] width 134 height 502
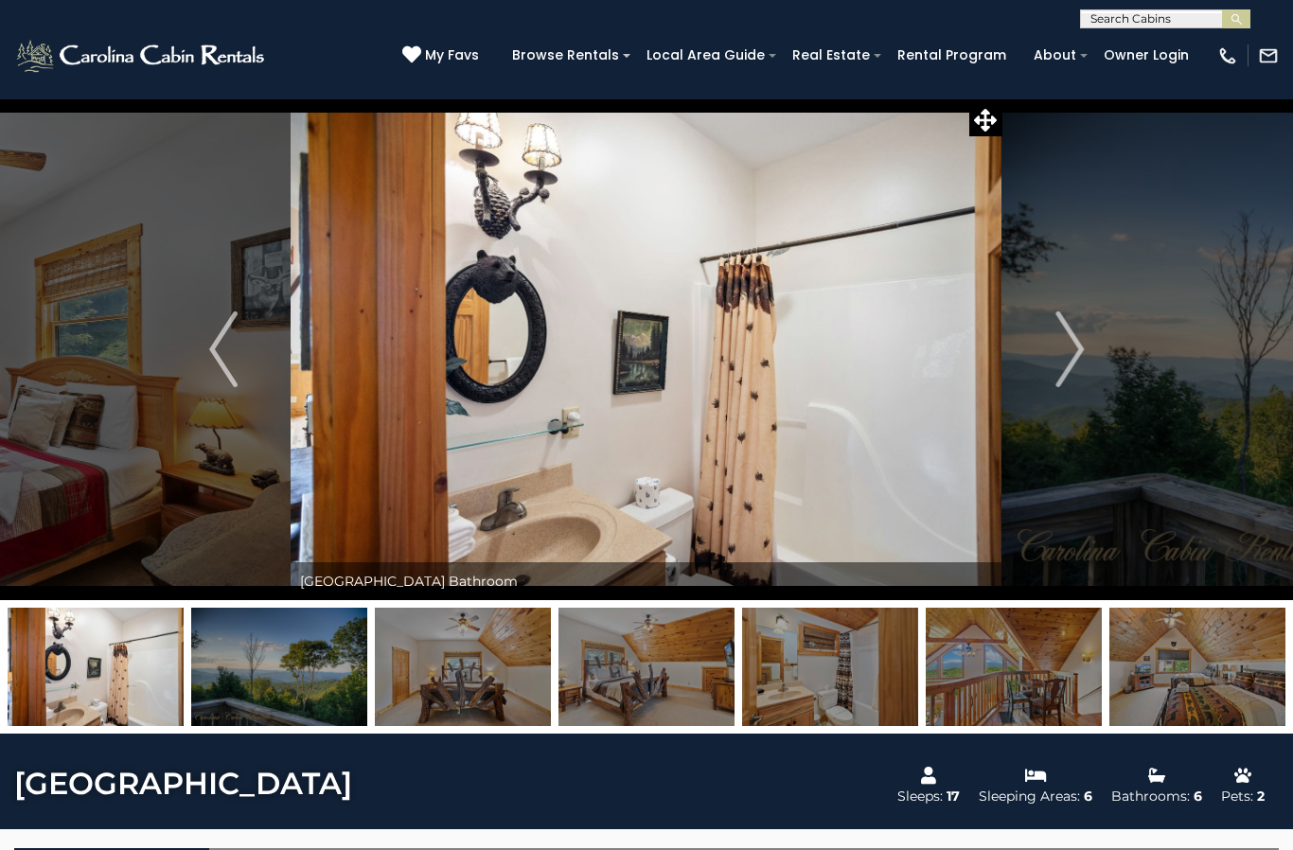
click at [1047, 346] on button "Next" at bounding box center [1069, 349] width 134 height 502
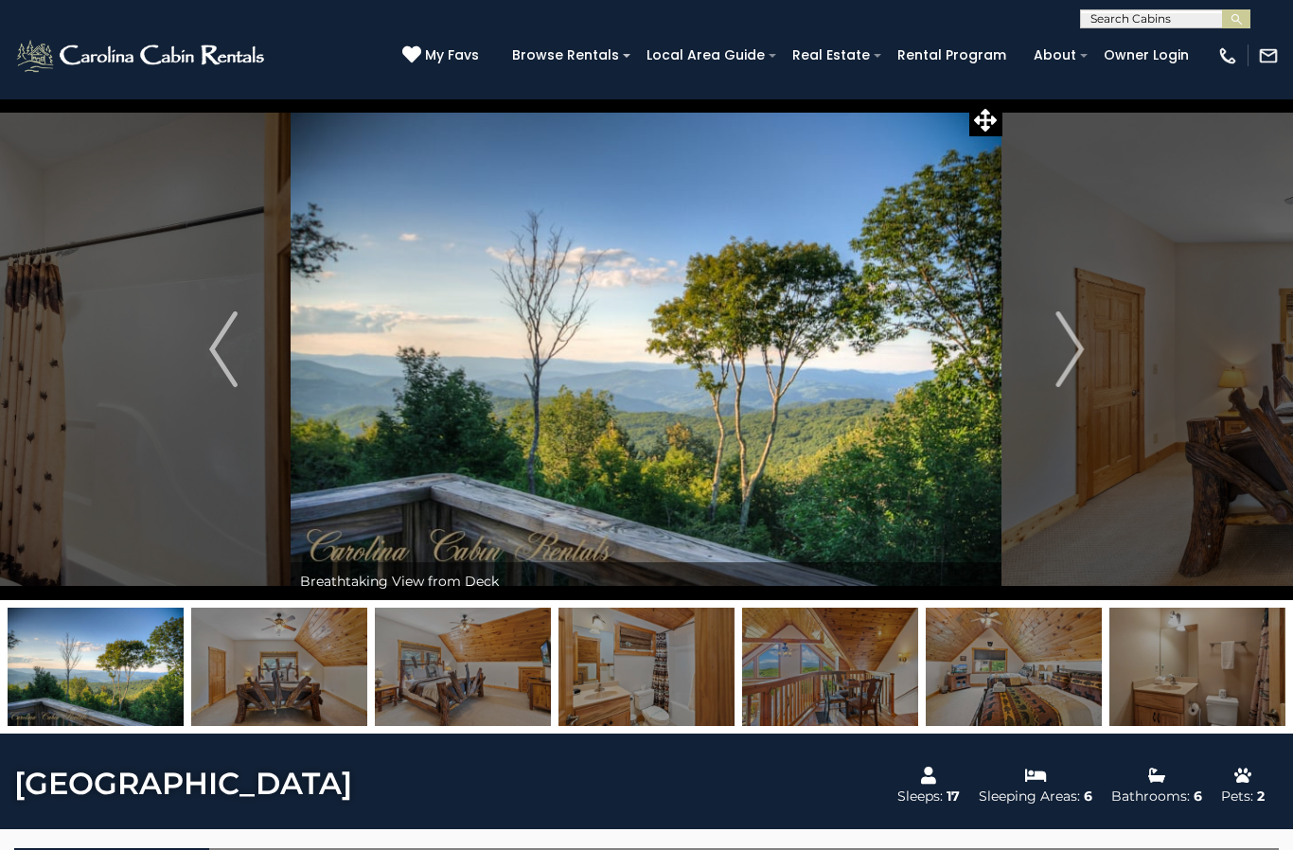
click at [1040, 357] on button "Next" at bounding box center [1069, 349] width 134 height 502
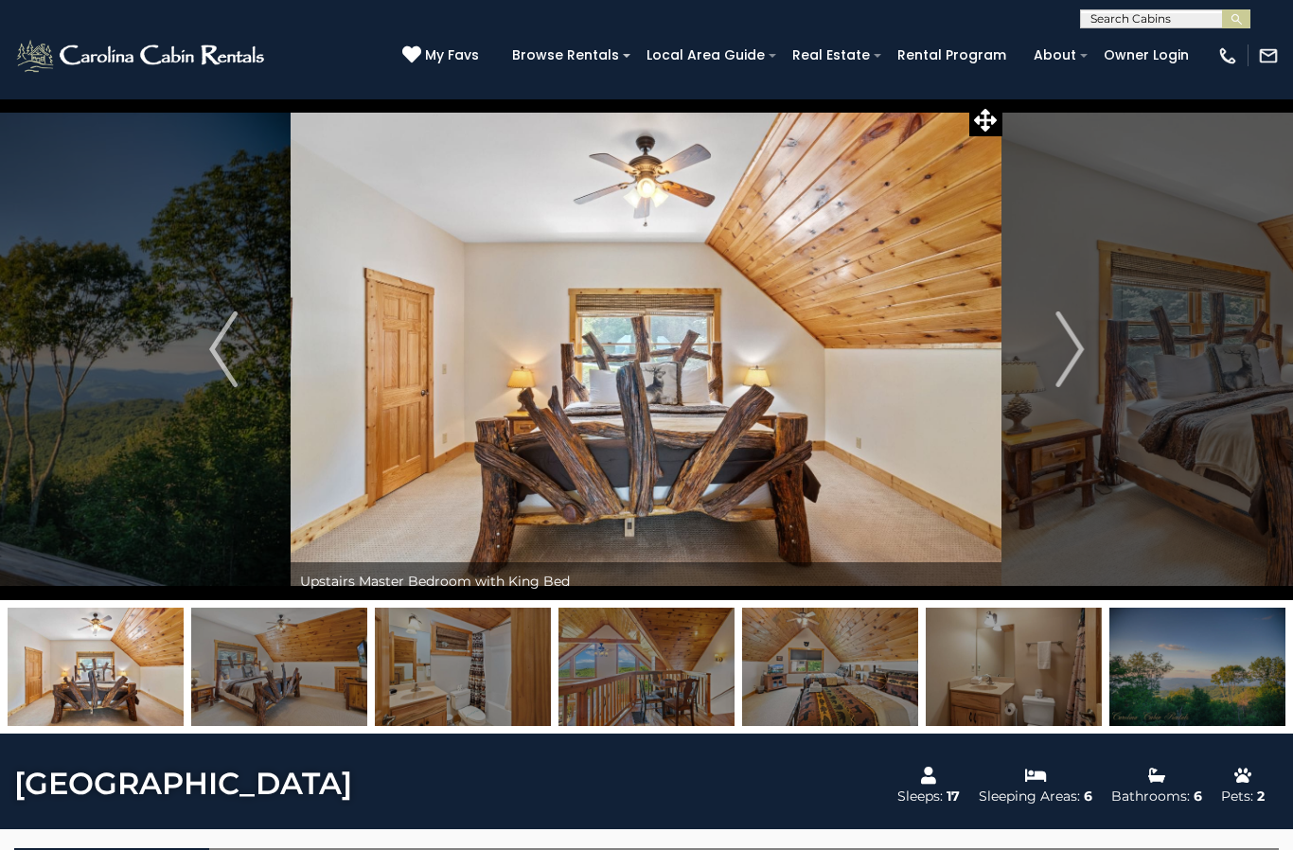
click at [1033, 351] on button "Next" at bounding box center [1069, 349] width 134 height 502
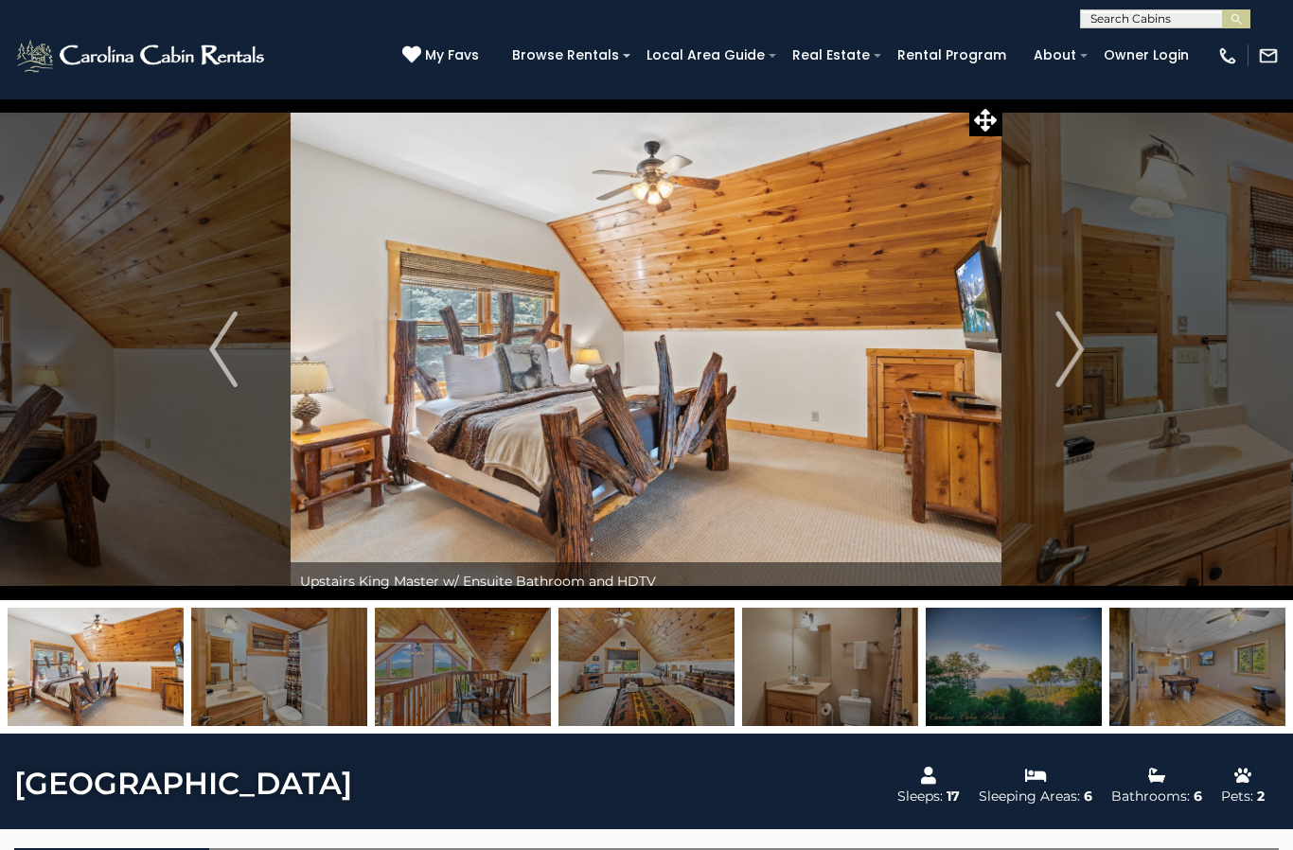
click at [1051, 340] on button "Next" at bounding box center [1069, 349] width 134 height 502
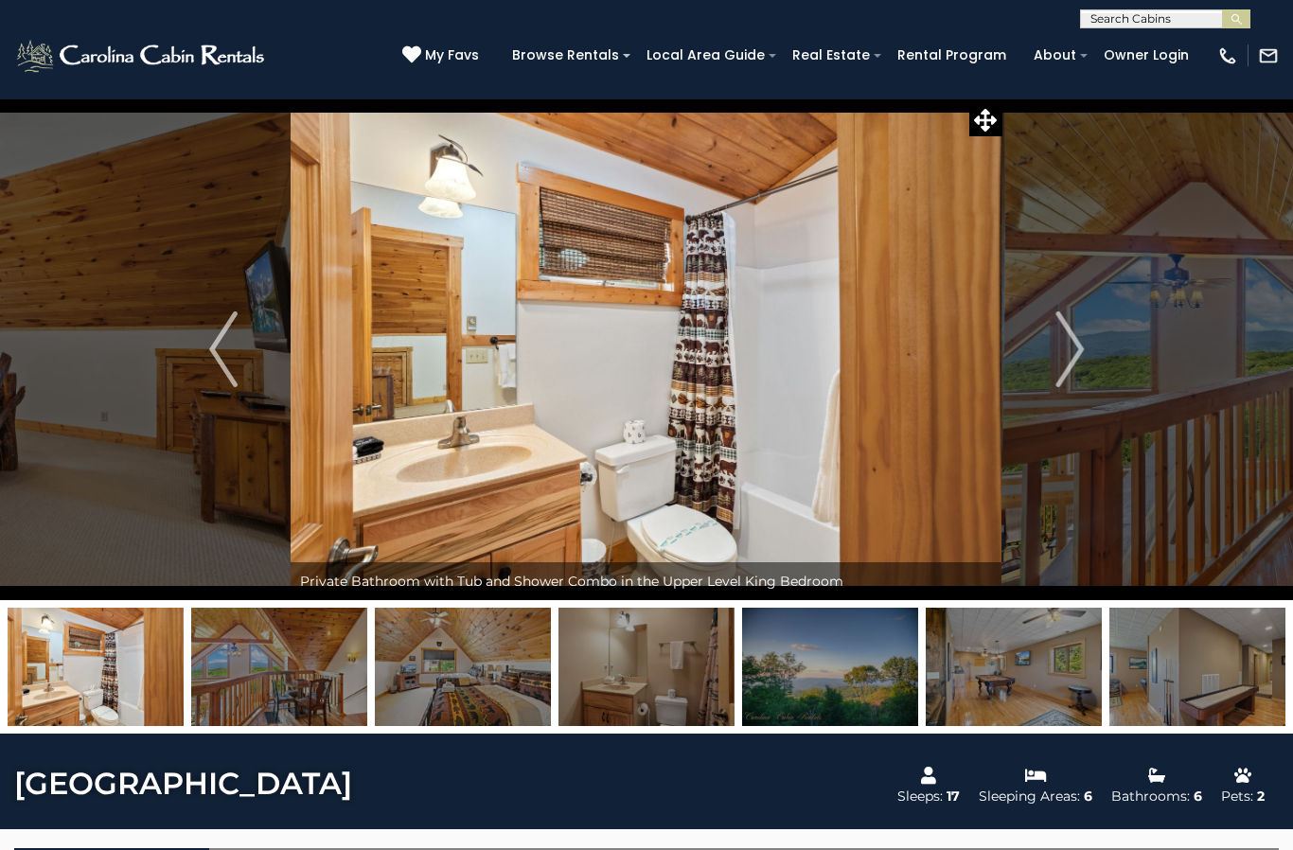
click at [1027, 341] on button "Next" at bounding box center [1069, 349] width 134 height 502
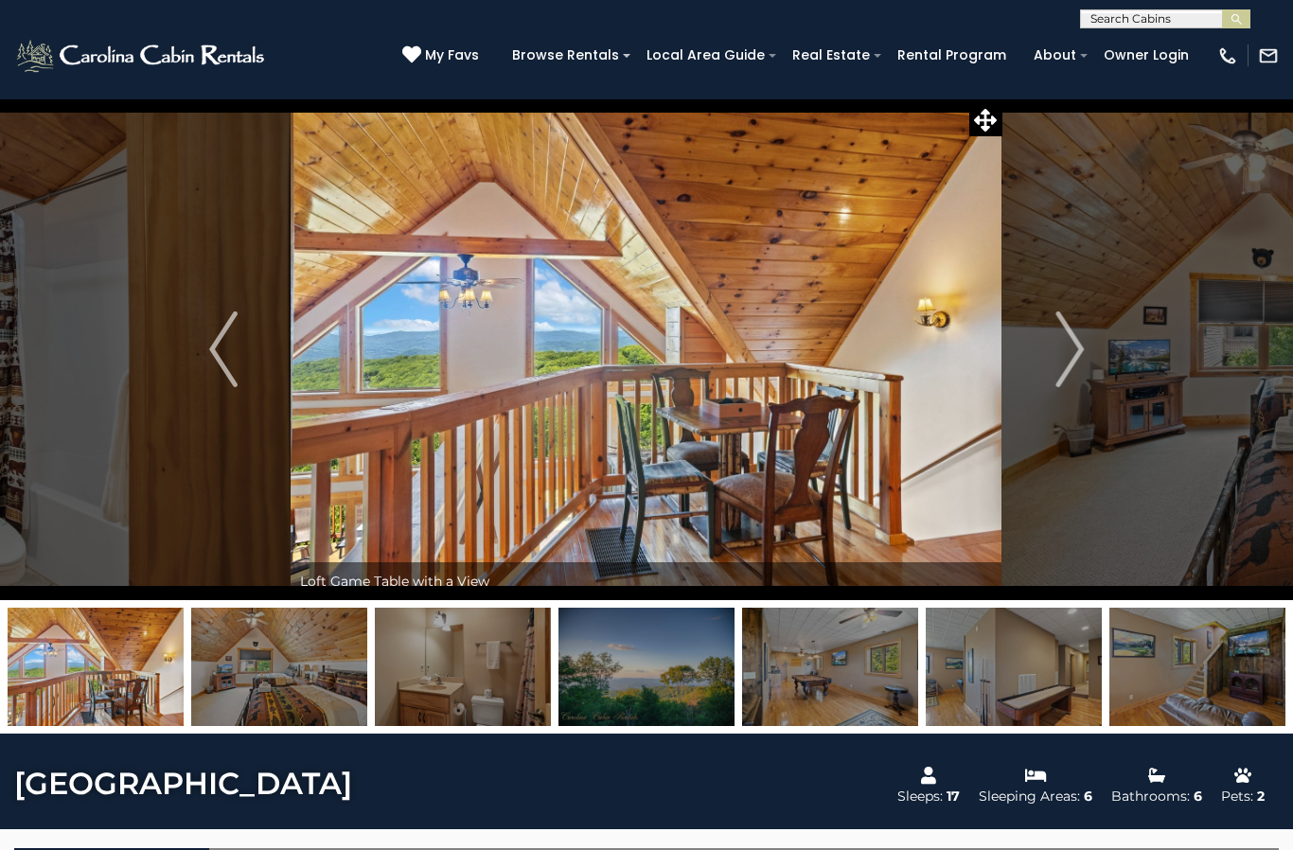
click at [1050, 360] on button "Next" at bounding box center [1069, 349] width 134 height 502
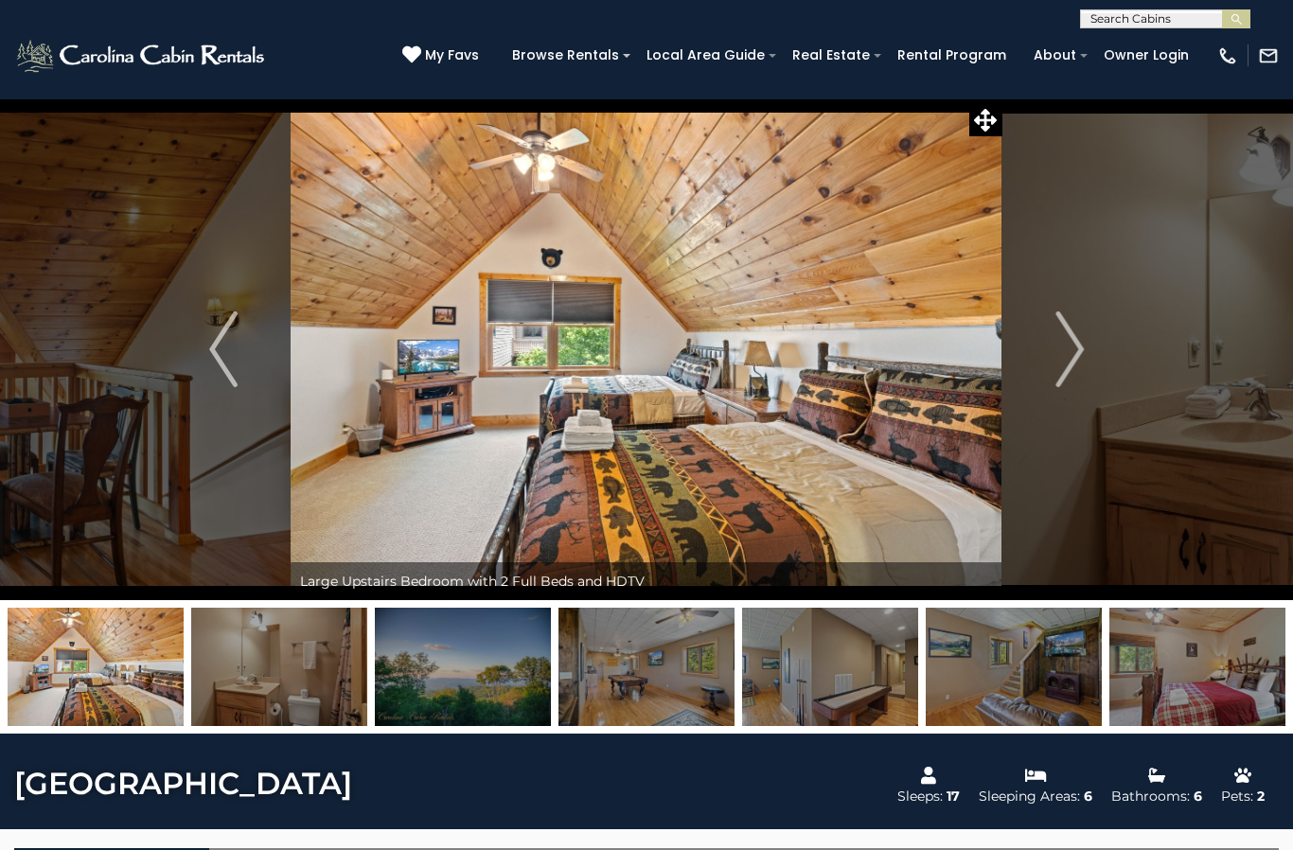
click at [1038, 348] on button "Next" at bounding box center [1069, 349] width 134 height 502
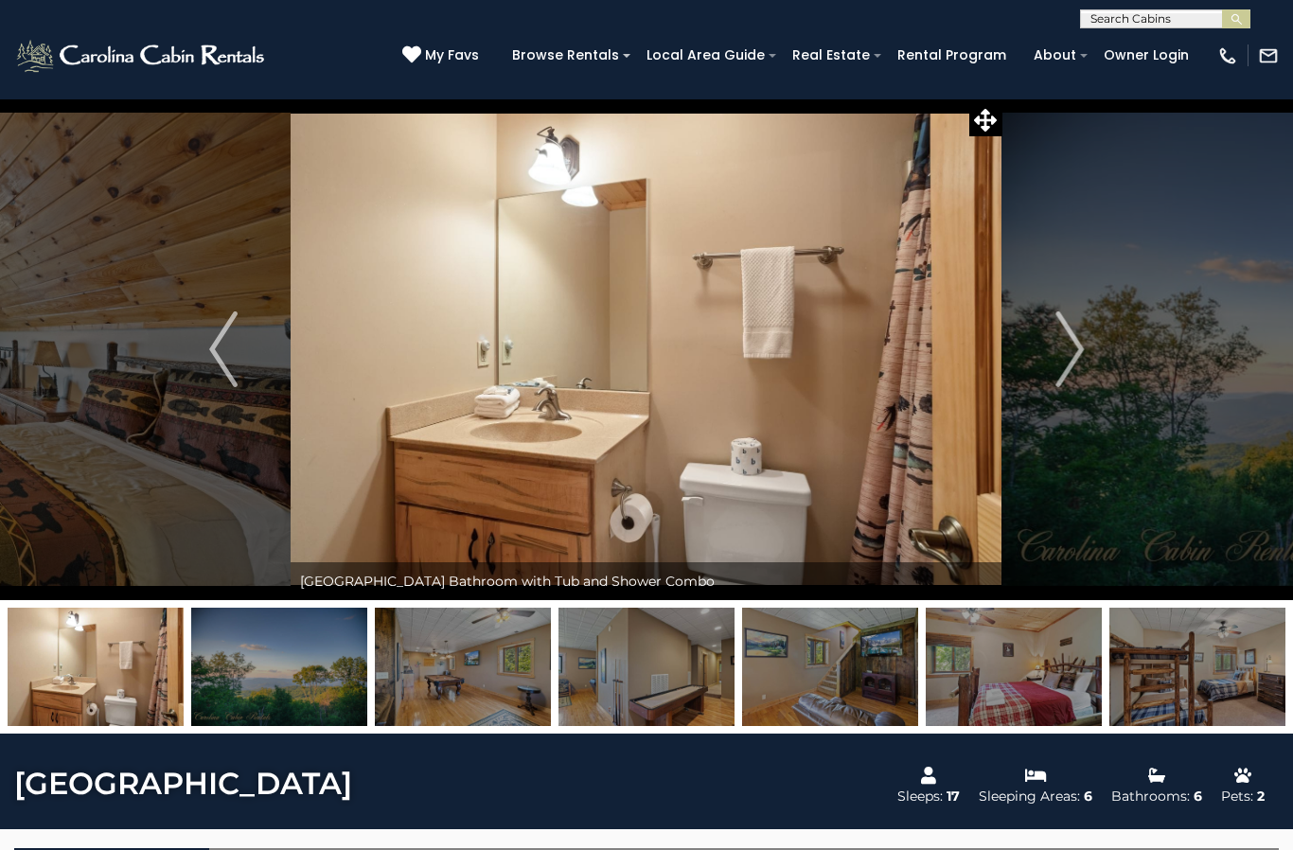
click at [1082, 323] on img "Next" at bounding box center [1069, 349] width 28 height 76
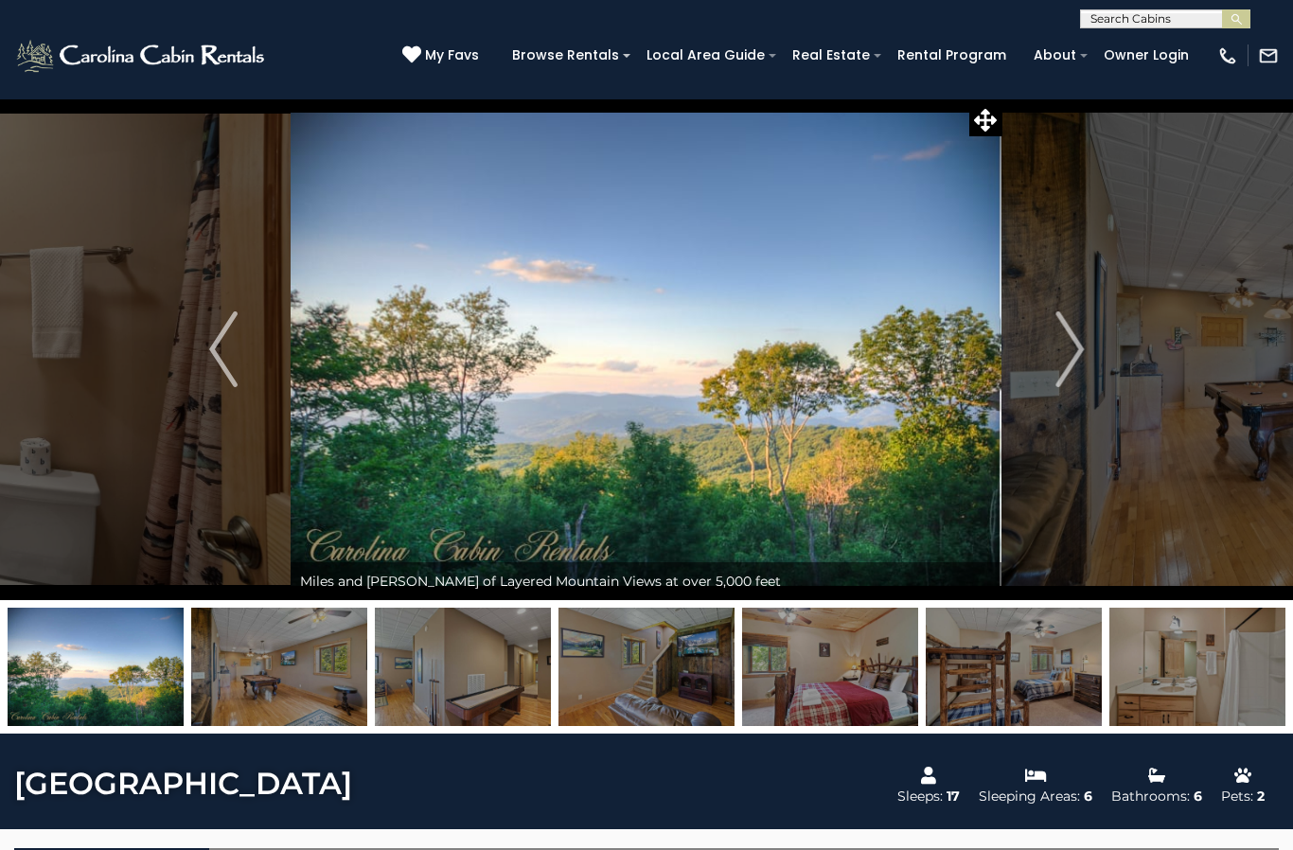
click at [1051, 352] on button "Next" at bounding box center [1069, 349] width 134 height 502
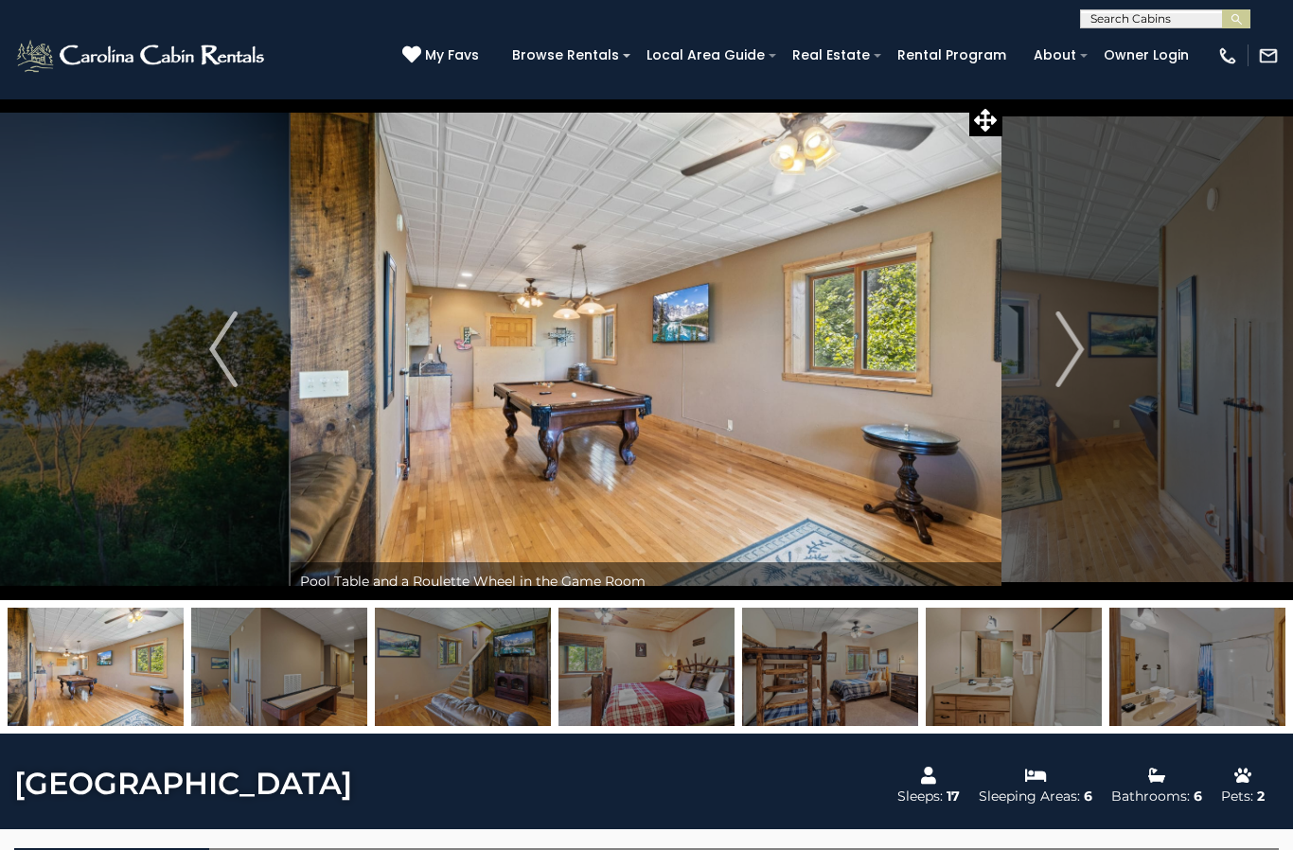
click at [1042, 342] on button "Next" at bounding box center [1069, 349] width 134 height 502
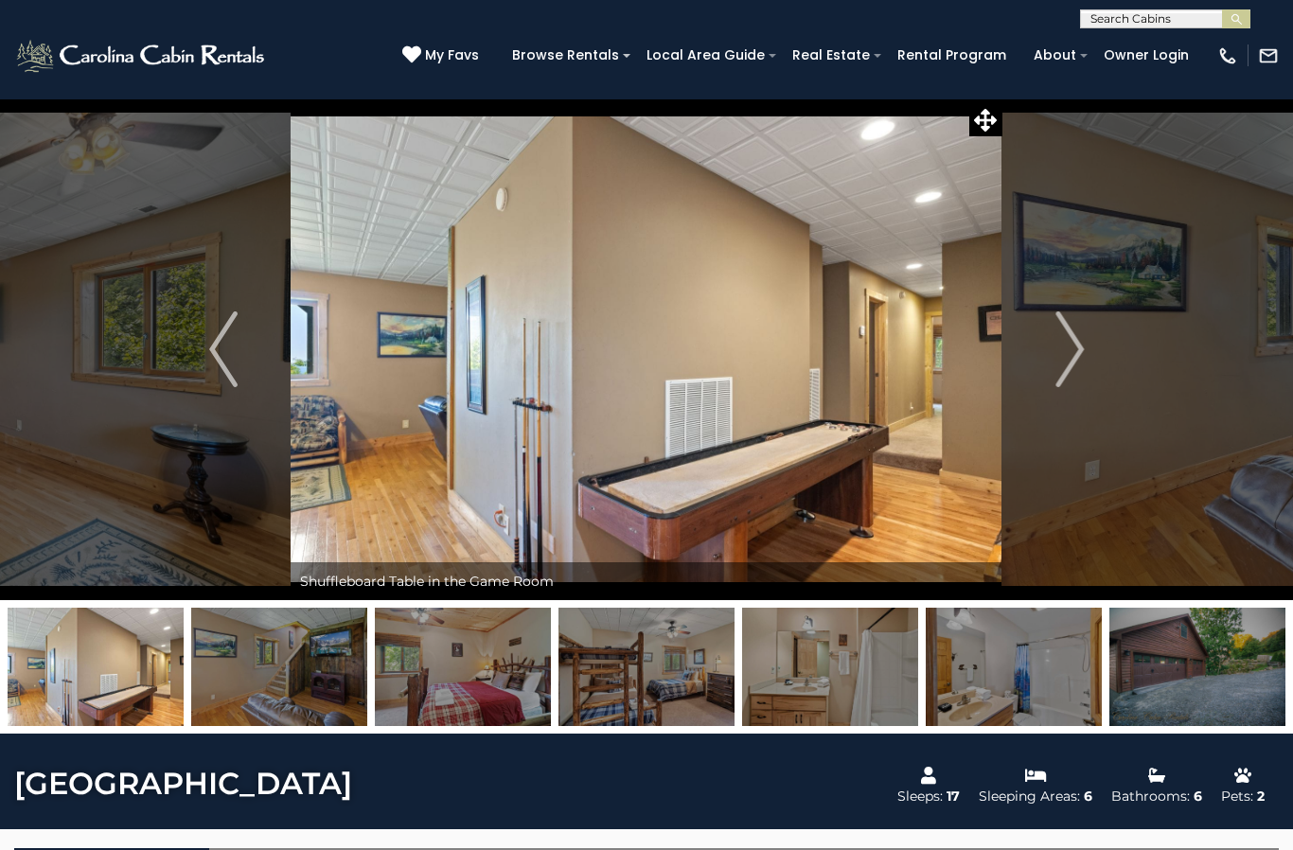
click at [1046, 344] on button "Next" at bounding box center [1069, 349] width 134 height 502
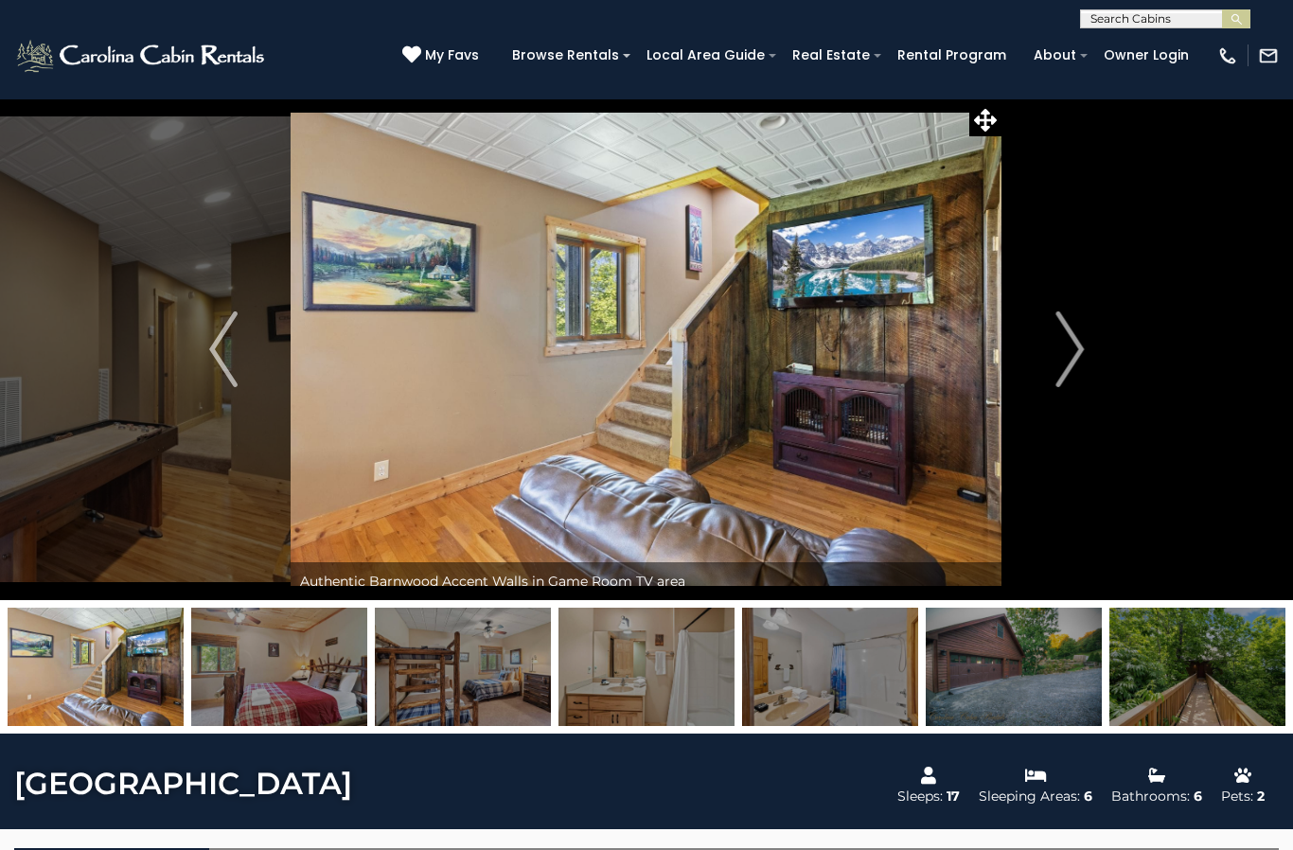
click at [1034, 348] on button "Next" at bounding box center [1069, 349] width 134 height 502
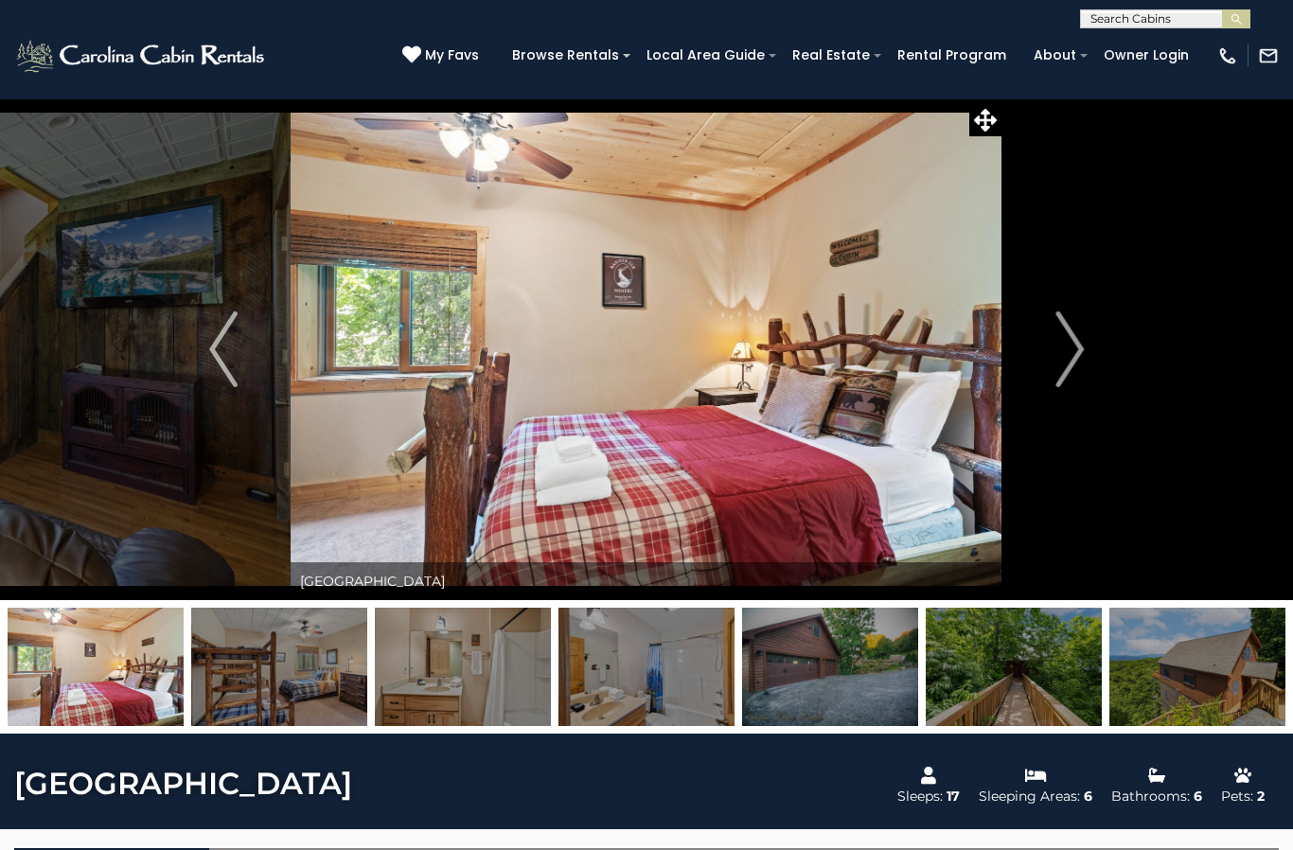
click at [1030, 351] on button "Next" at bounding box center [1069, 349] width 134 height 502
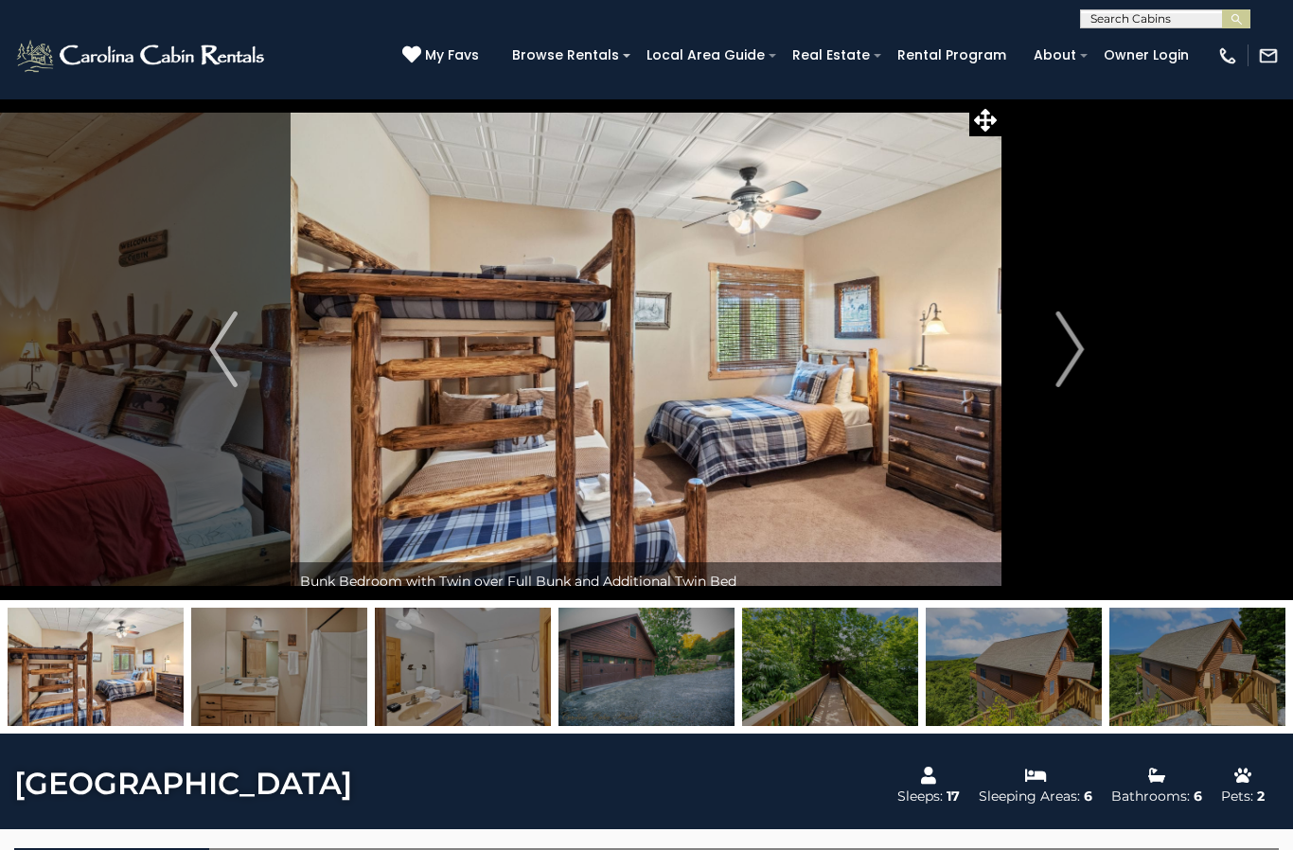
click at [1033, 345] on button "Next" at bounding box center [1069, 349] width 134 height 502
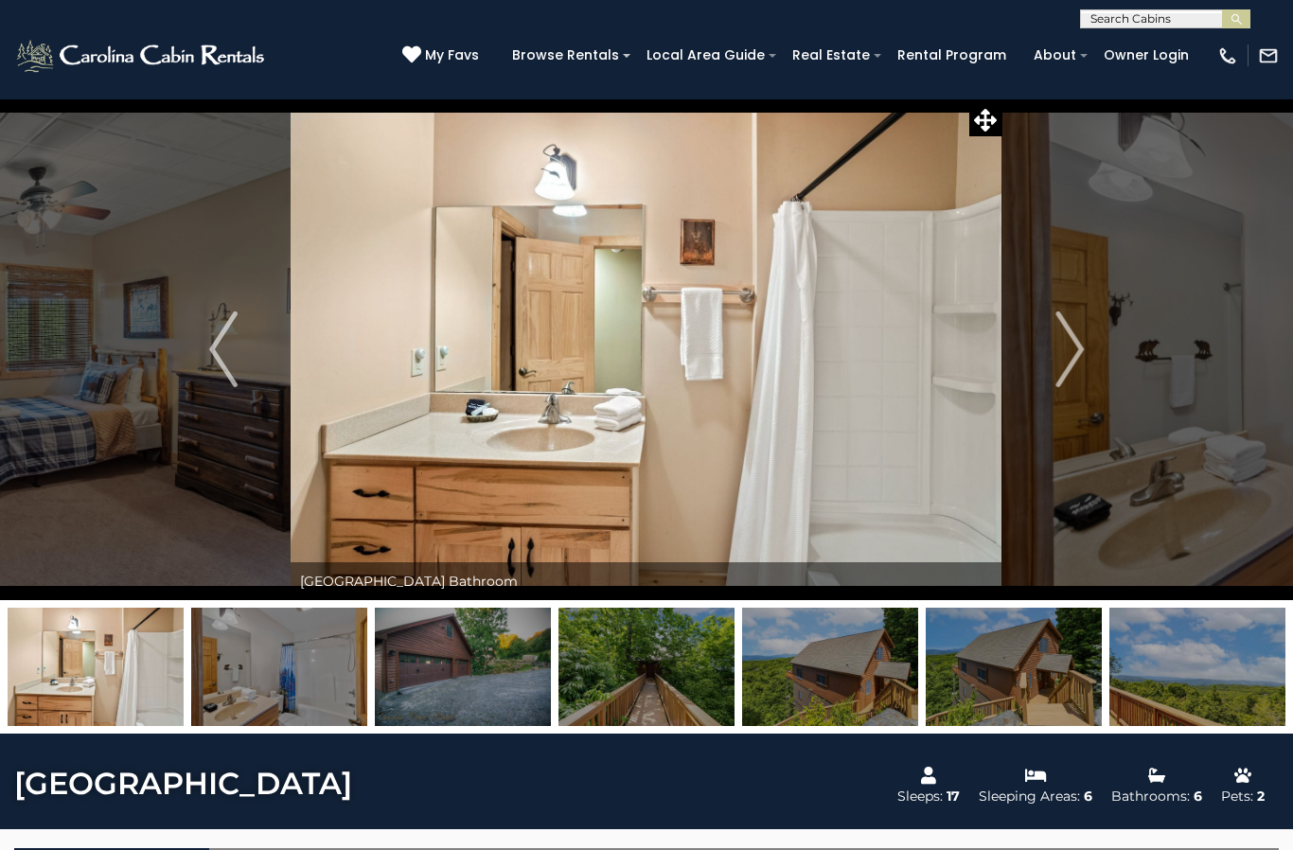
click at [1041, 344] on button "Next" at bounding box center [1069, 349] width 134 height 502
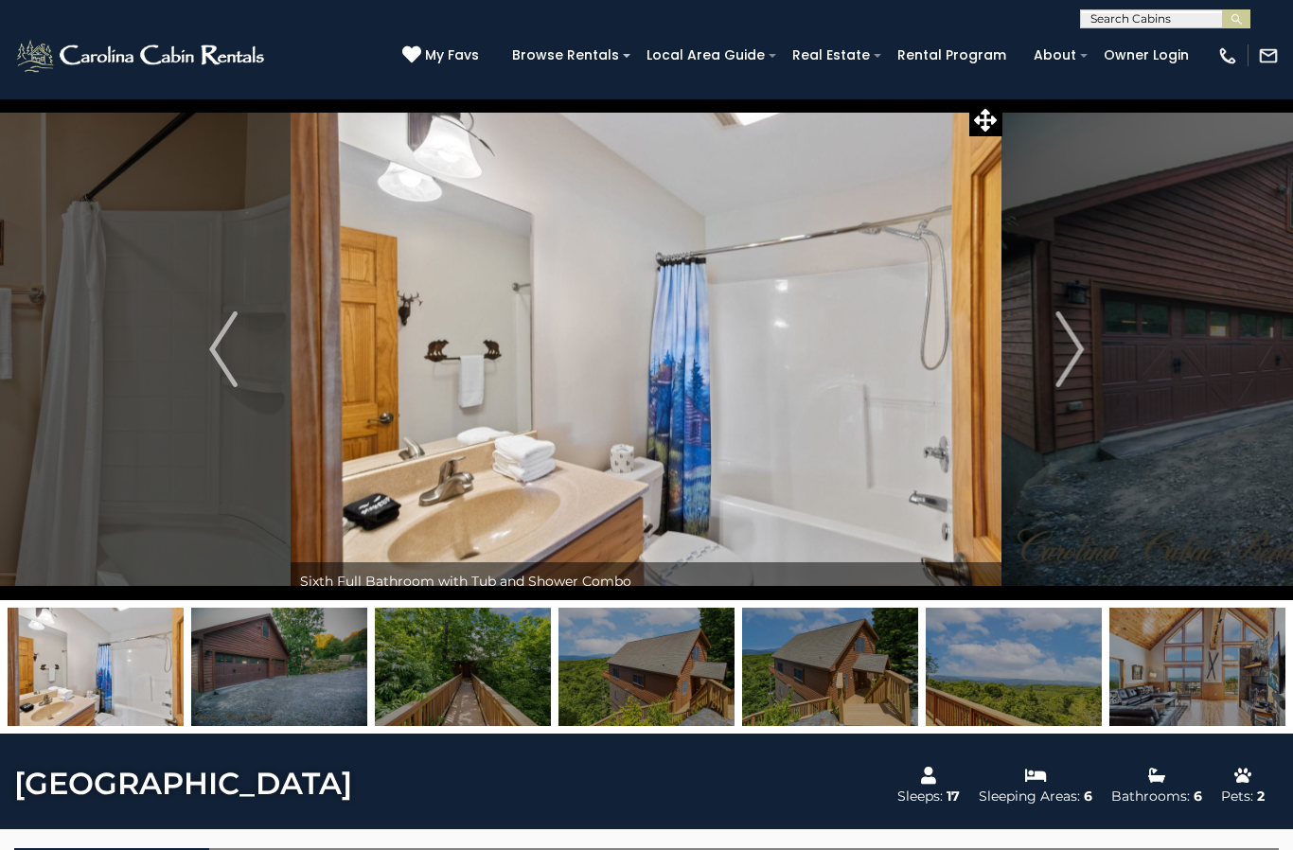
click at [1015, 338] on button "Next" at bounding box center [1069, 349] width 134 height 502
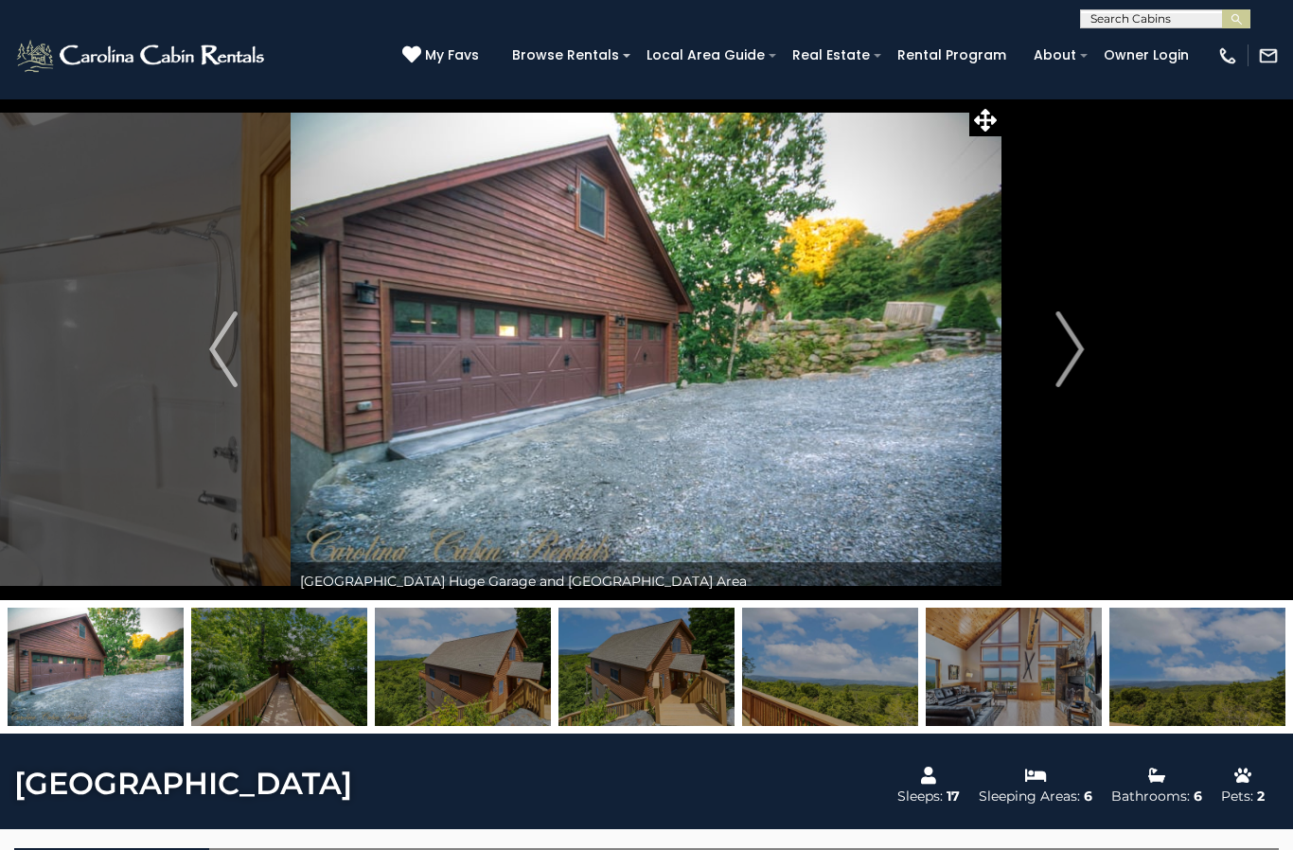
click at [1025, 329] on button "Next" at bounding box center [1069, 349] width 134 height 502
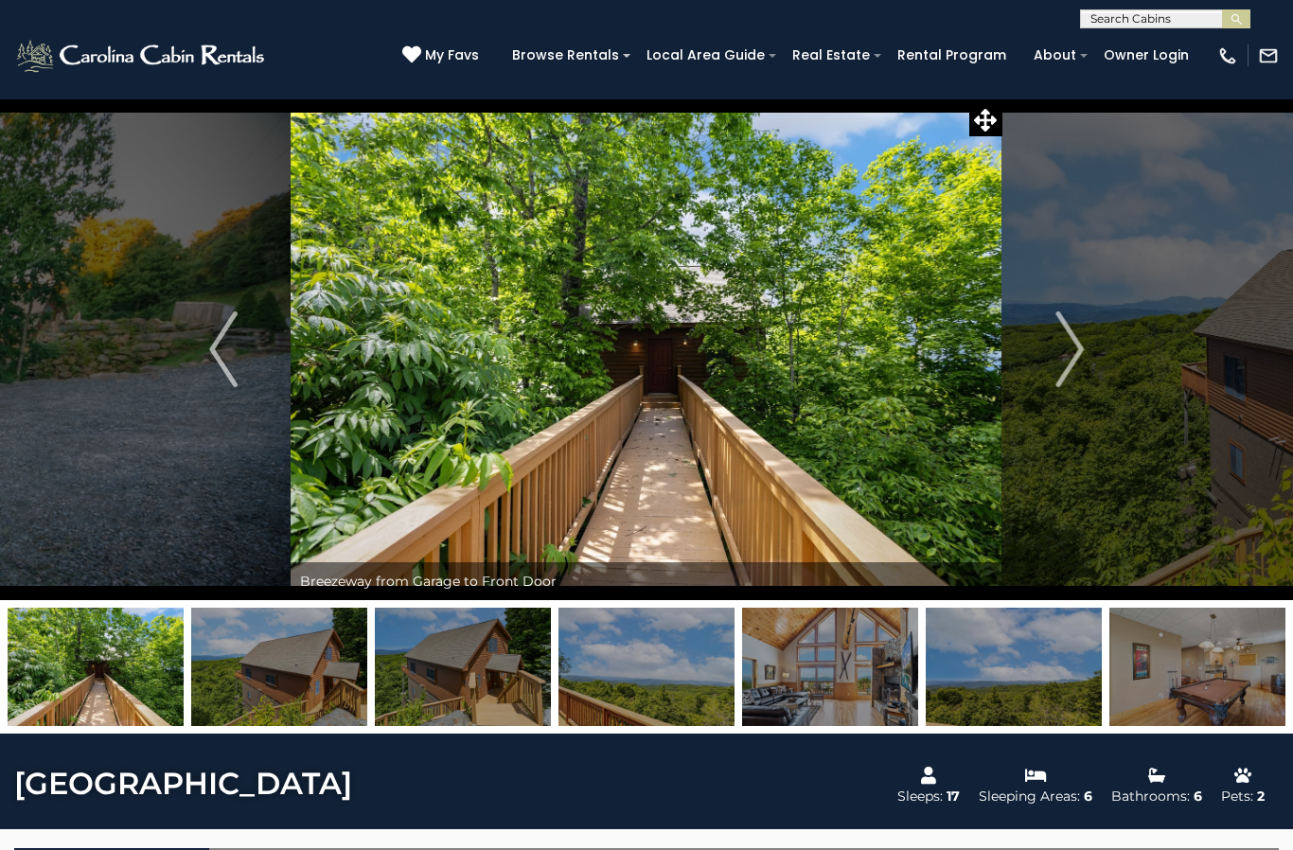
click at [1028, 335] on button "Next" at bounding box center [1069, 349] width 134 height 502
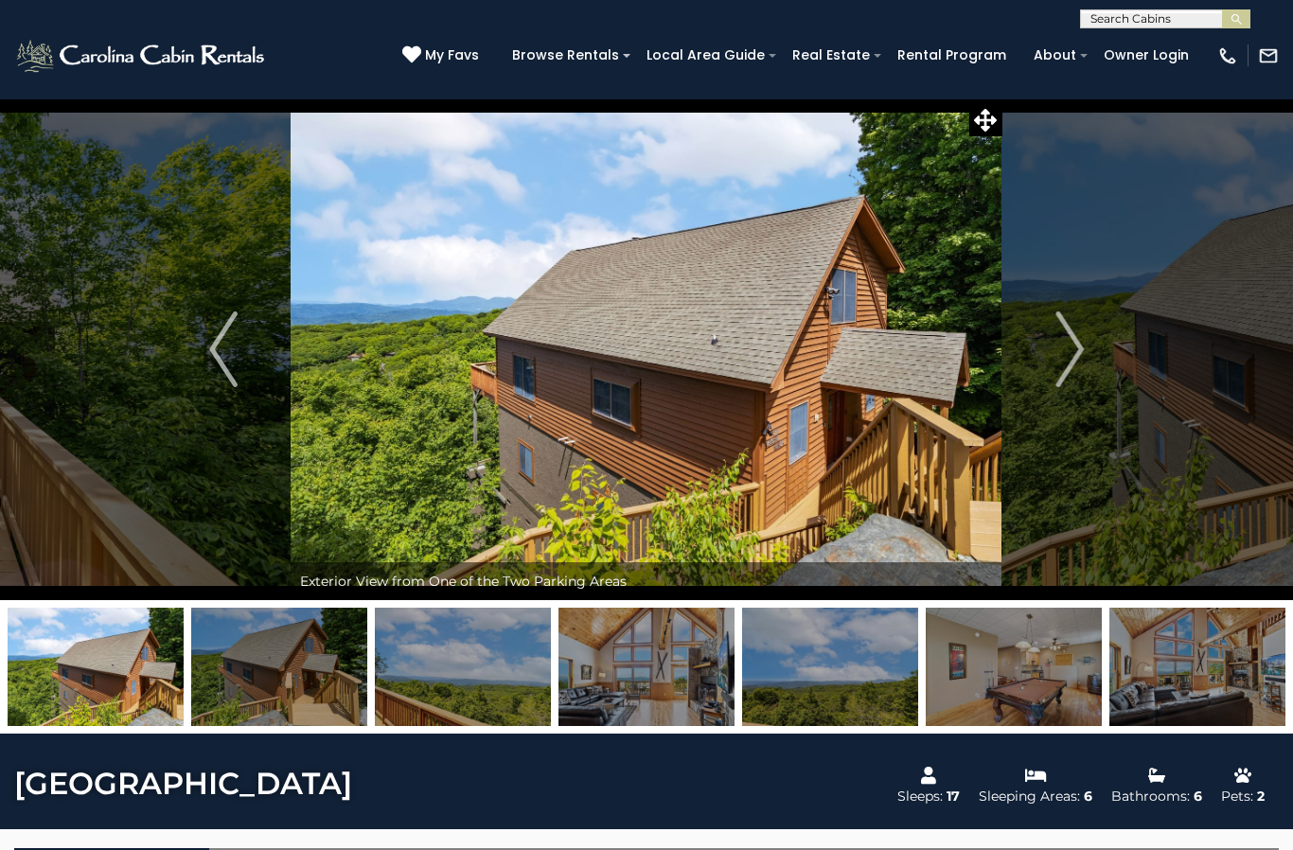
click at [1037, 325] on button "Next" at bounding box center [1069, 349] width 134 height 502
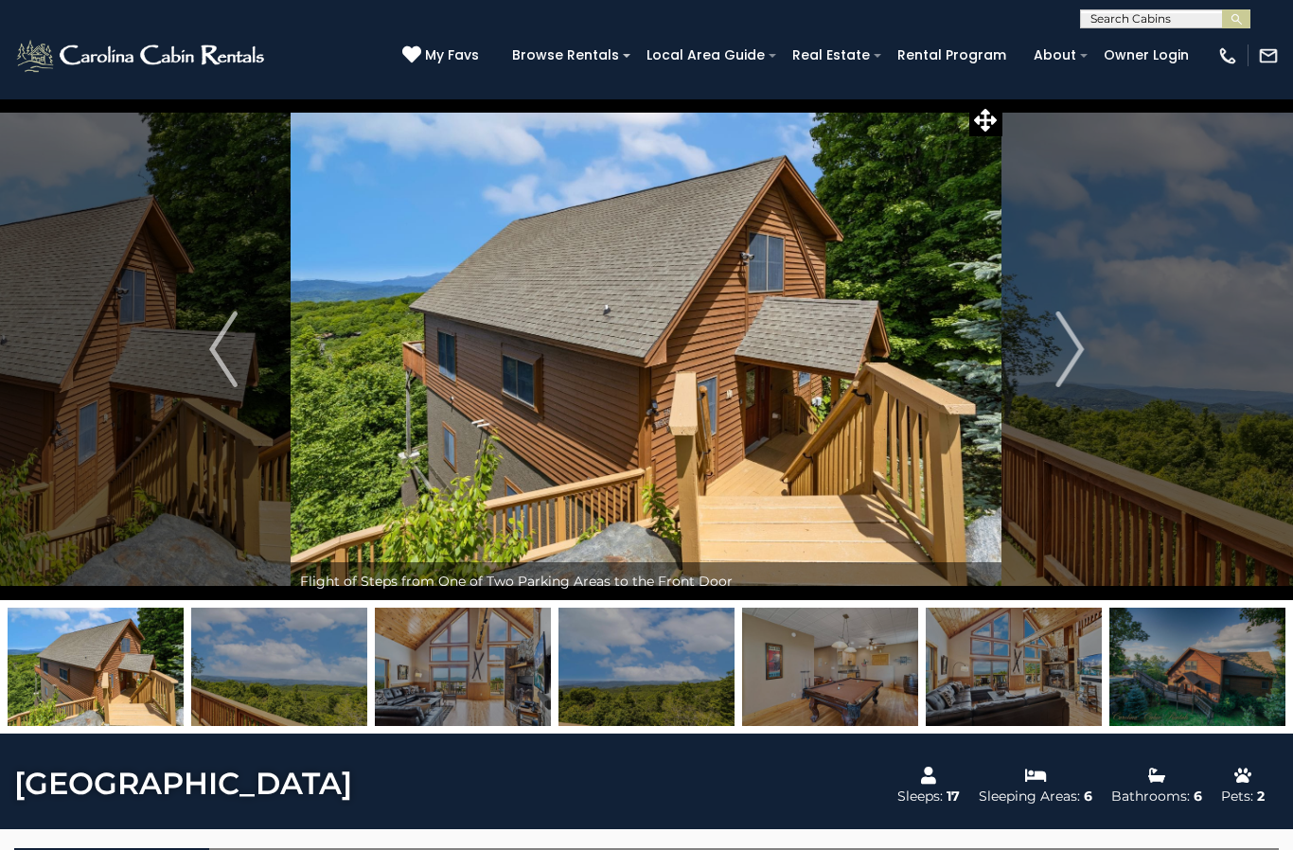
click at [1049, 340] on button "Next" at bounding box center [1069, 349] width 134 height 502
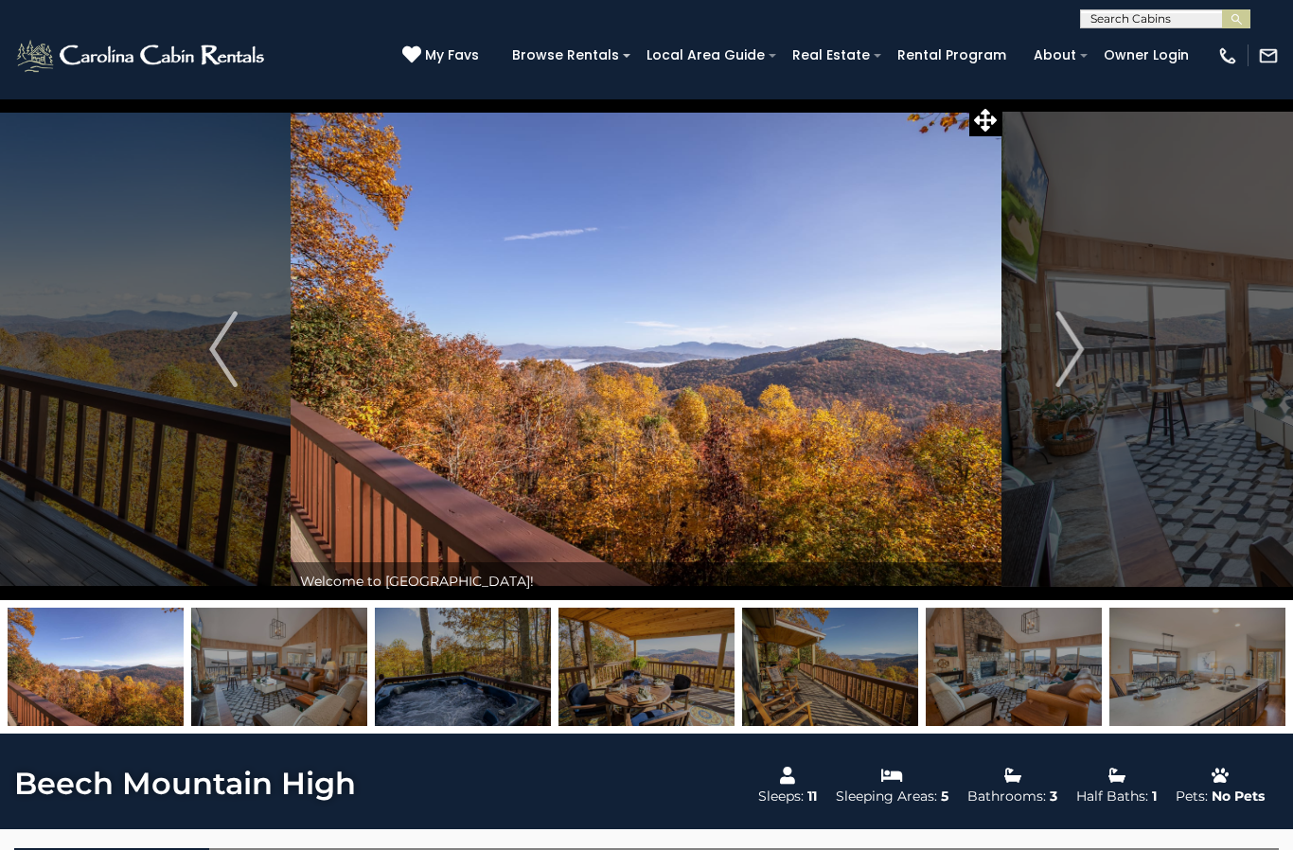
click at [1061, 343] on img "Next" at bounding box center [1069, 349] width 28 height 76
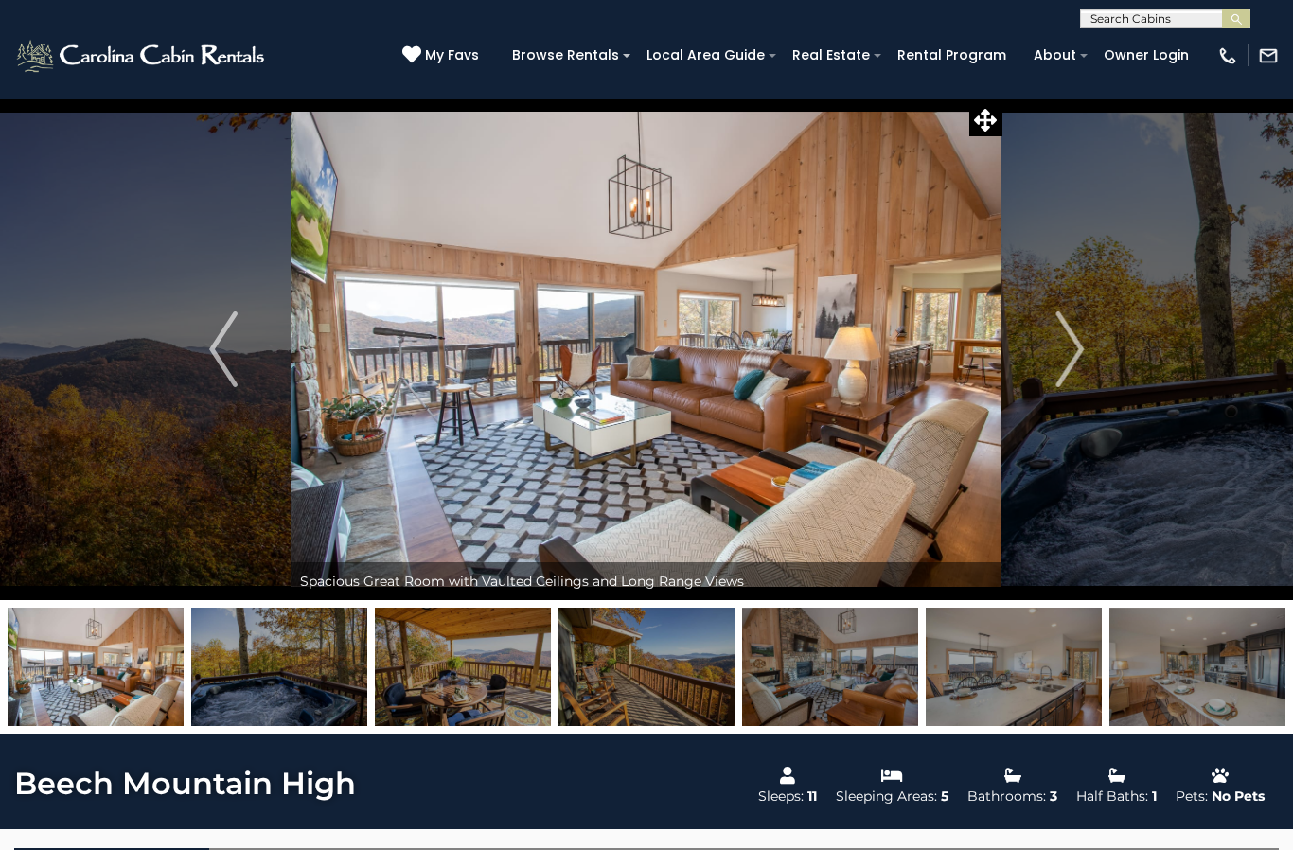
click at [1060, 329] on img "Next" at bounding box center [1069, 349] width 28 height 76
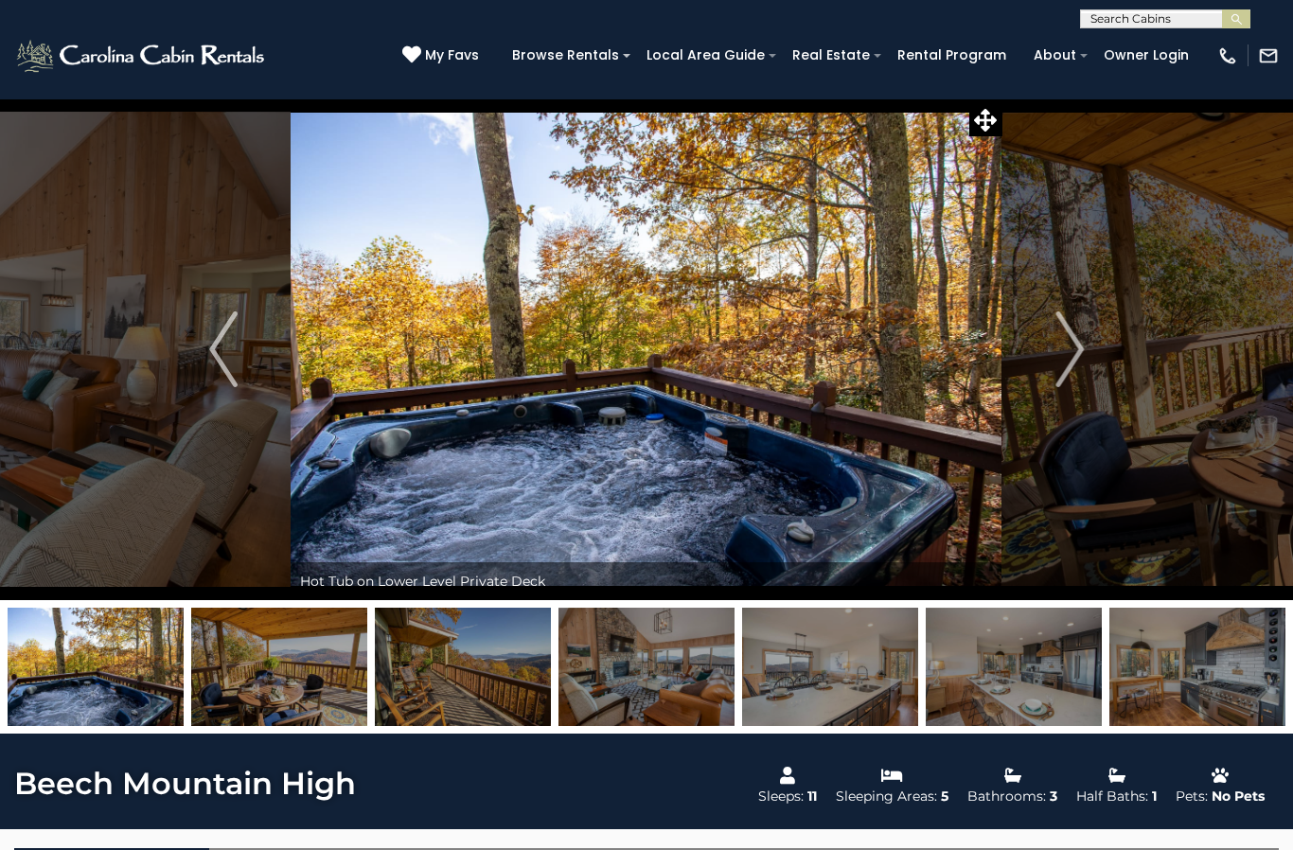
click at [1061, 352] on img "Next" at bounding box center [1069, 349] width 28 height 76
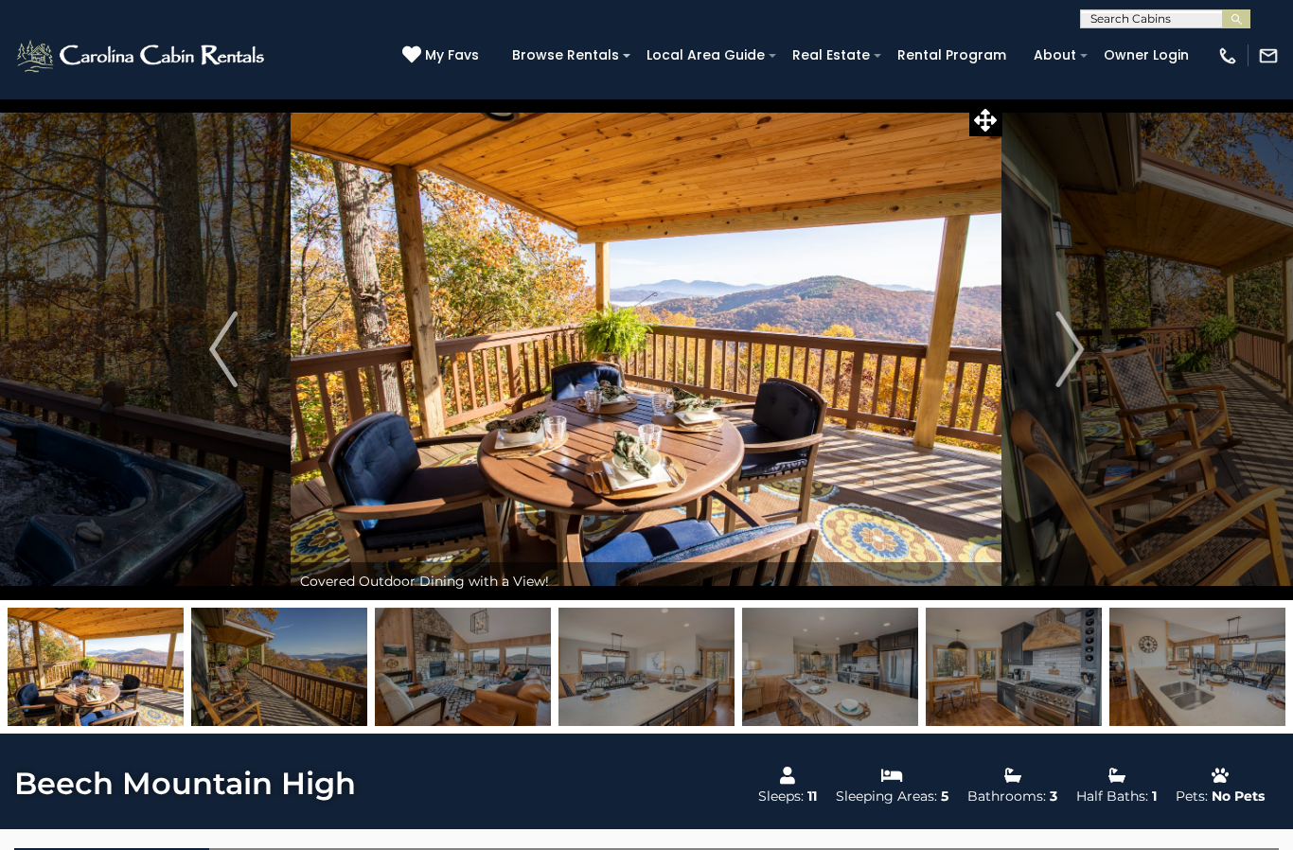
click at [1040, 359] on button "Next" at bounding box center [1069, 349] width 134 height 502
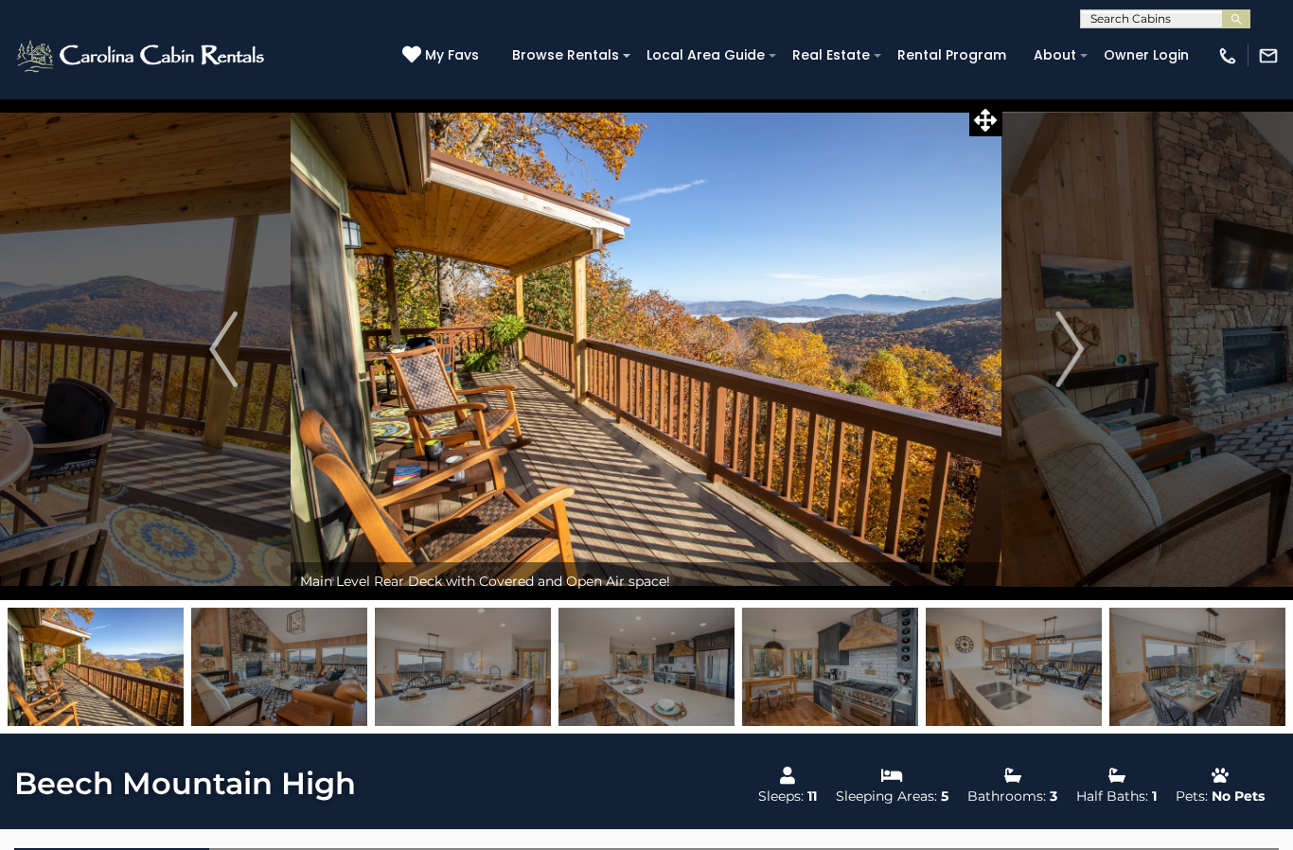
click at [1058, 351] on img "Next" at bounding box center [1069, 349] width 28 height 76
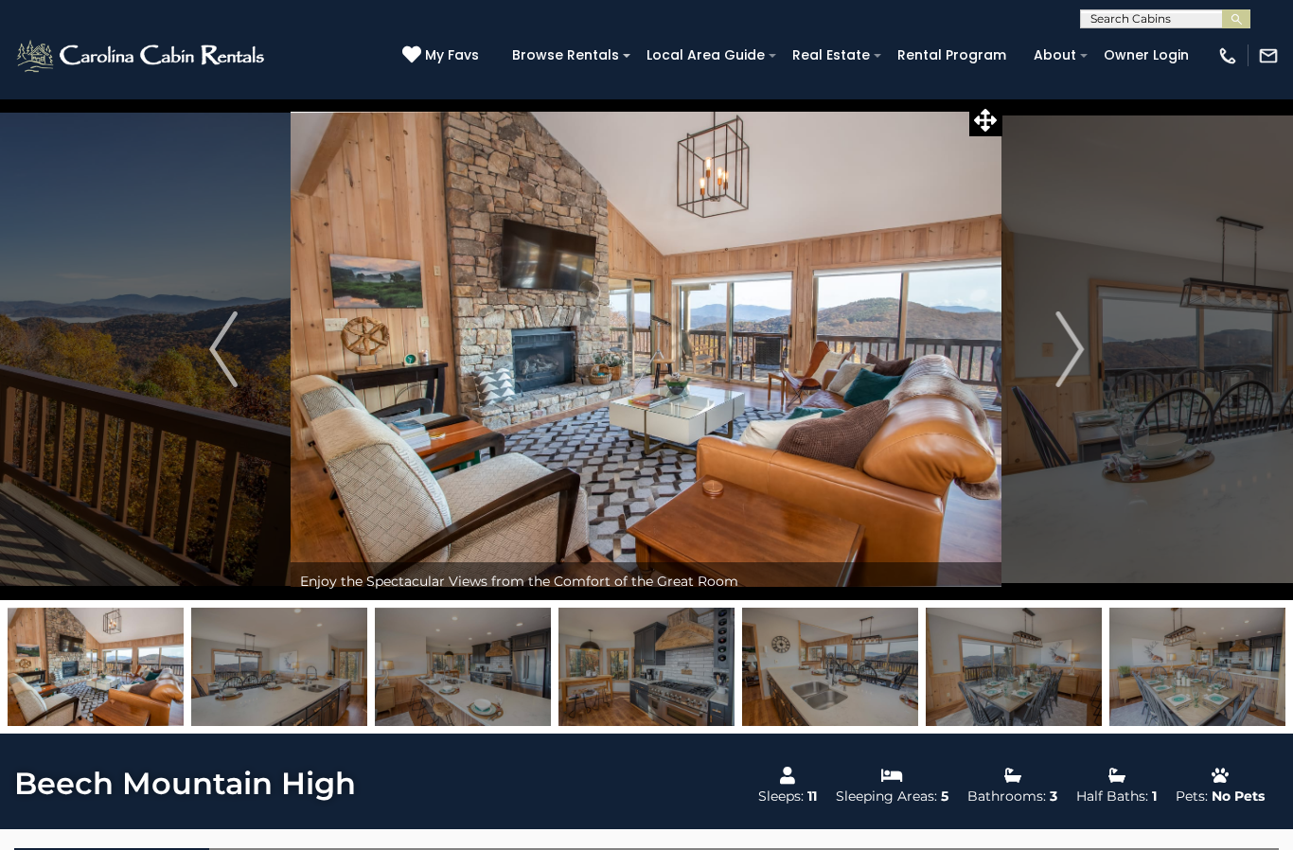
click at [1046, 352] on button "Next" at bounding box center [1069, 349] width 134 height 502
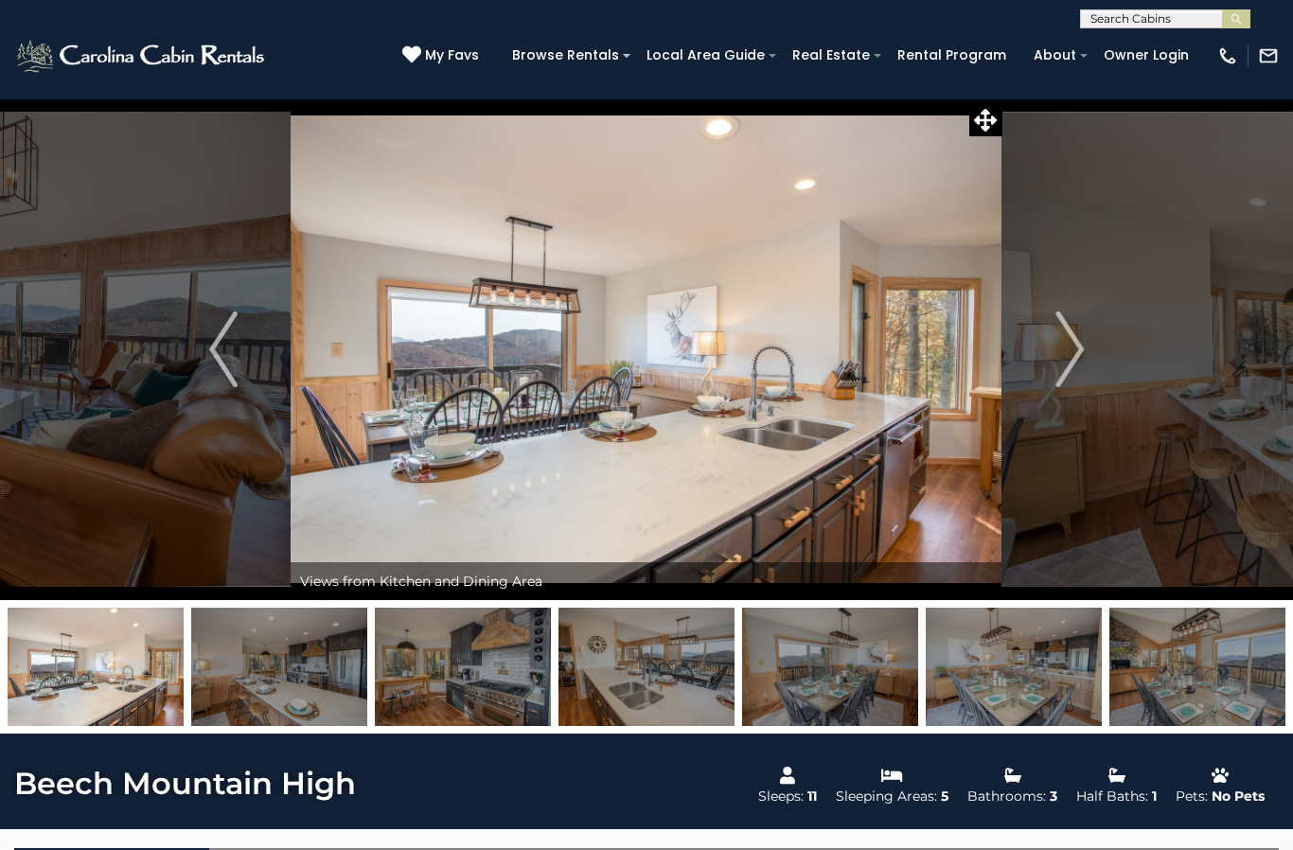
click at [1052, 361] on button "Next" at bounding box center [1069, 349] width 134 height 502
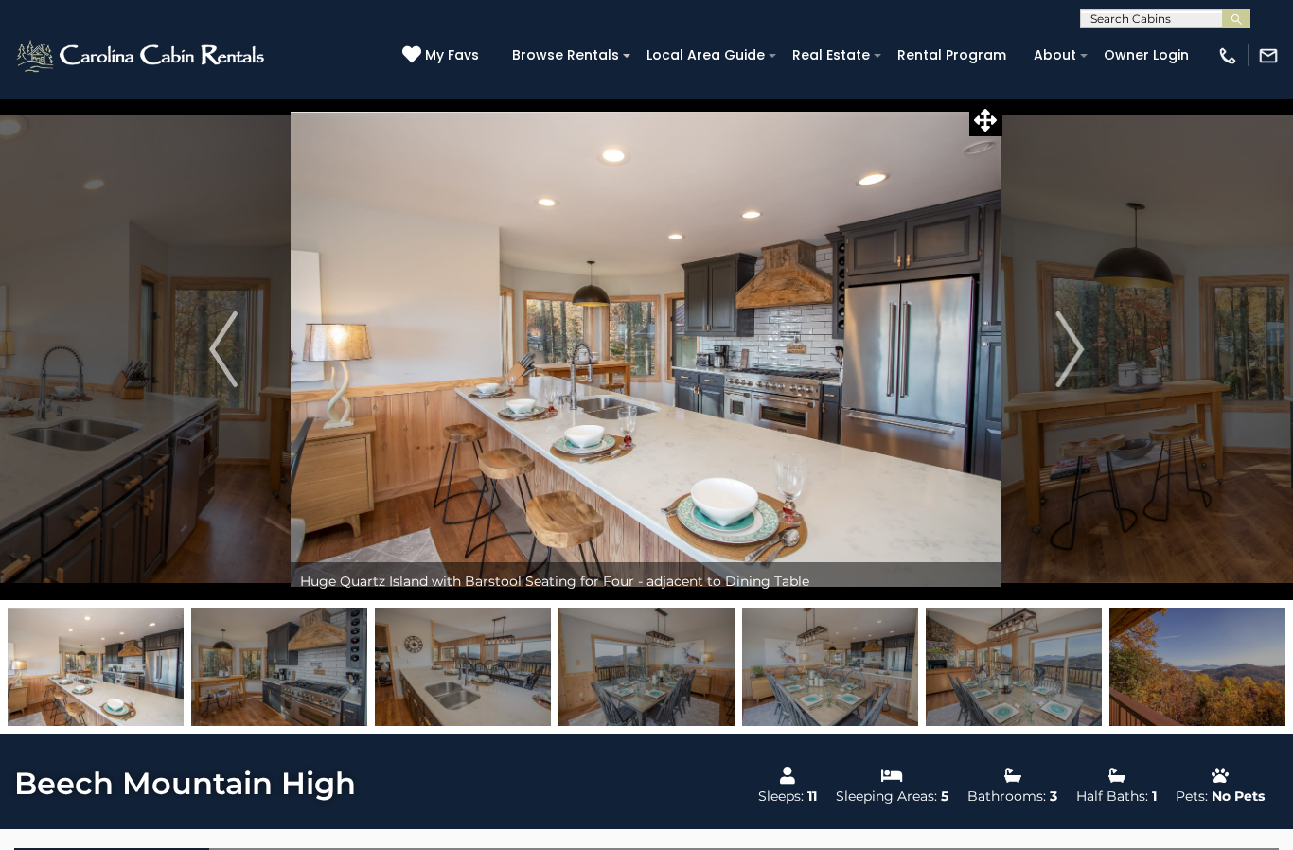
click at [1040, 342] on button "Next" at bounding box center [1069, 349] width 134 height 502
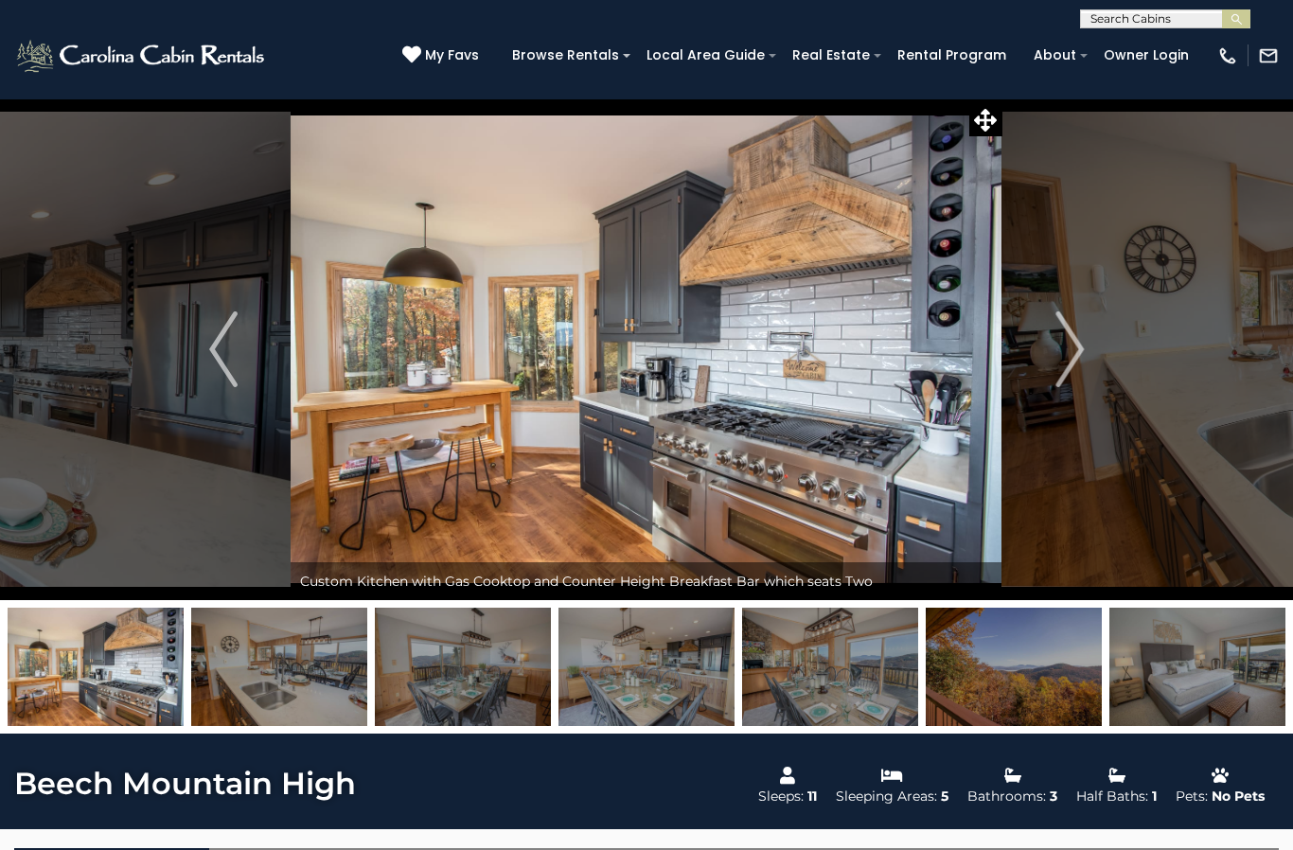
click at [1050, 345] on button "Next" at bounding box center [1069, 349] width 134 height 502
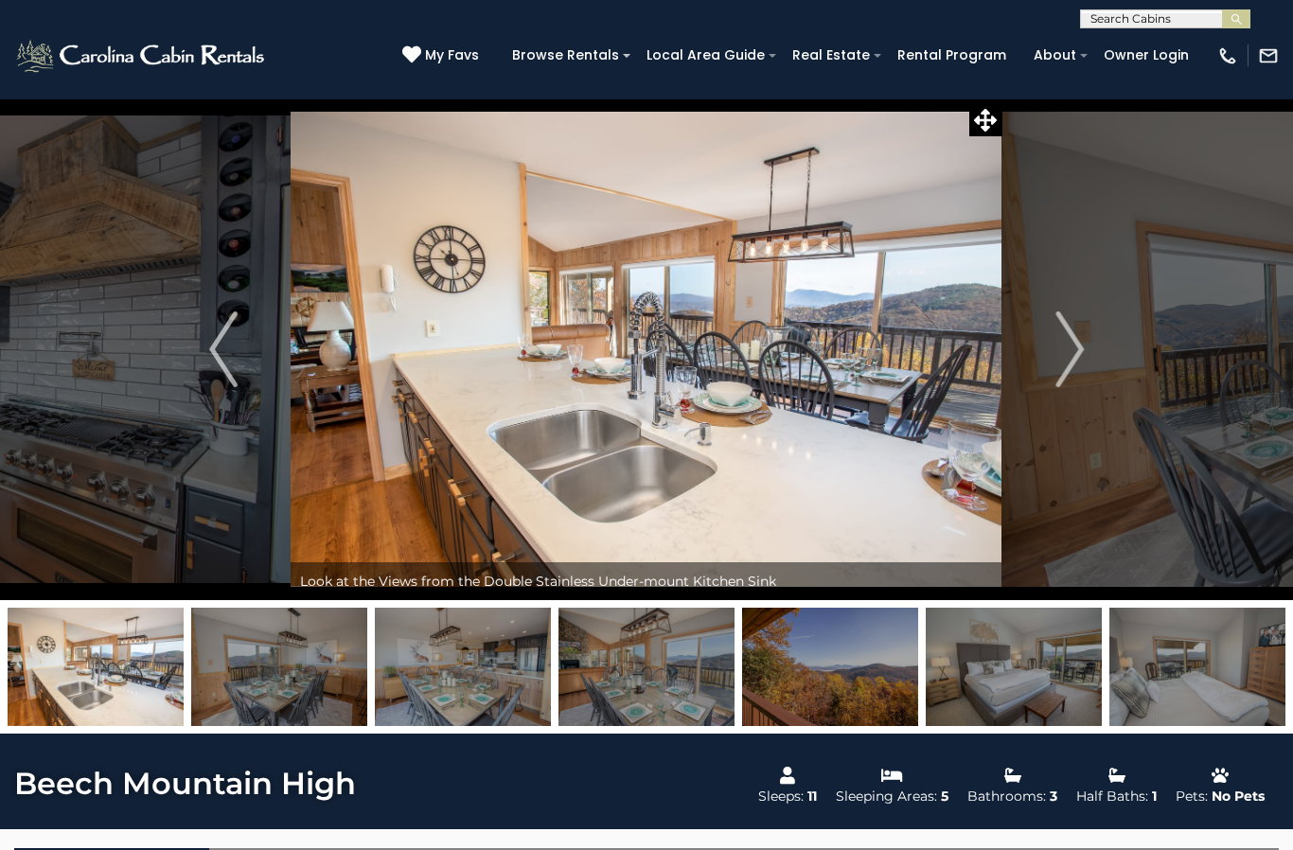
click at [1069, 343] on img "Next" at bounding box center [1069, 349] width 28 height 76
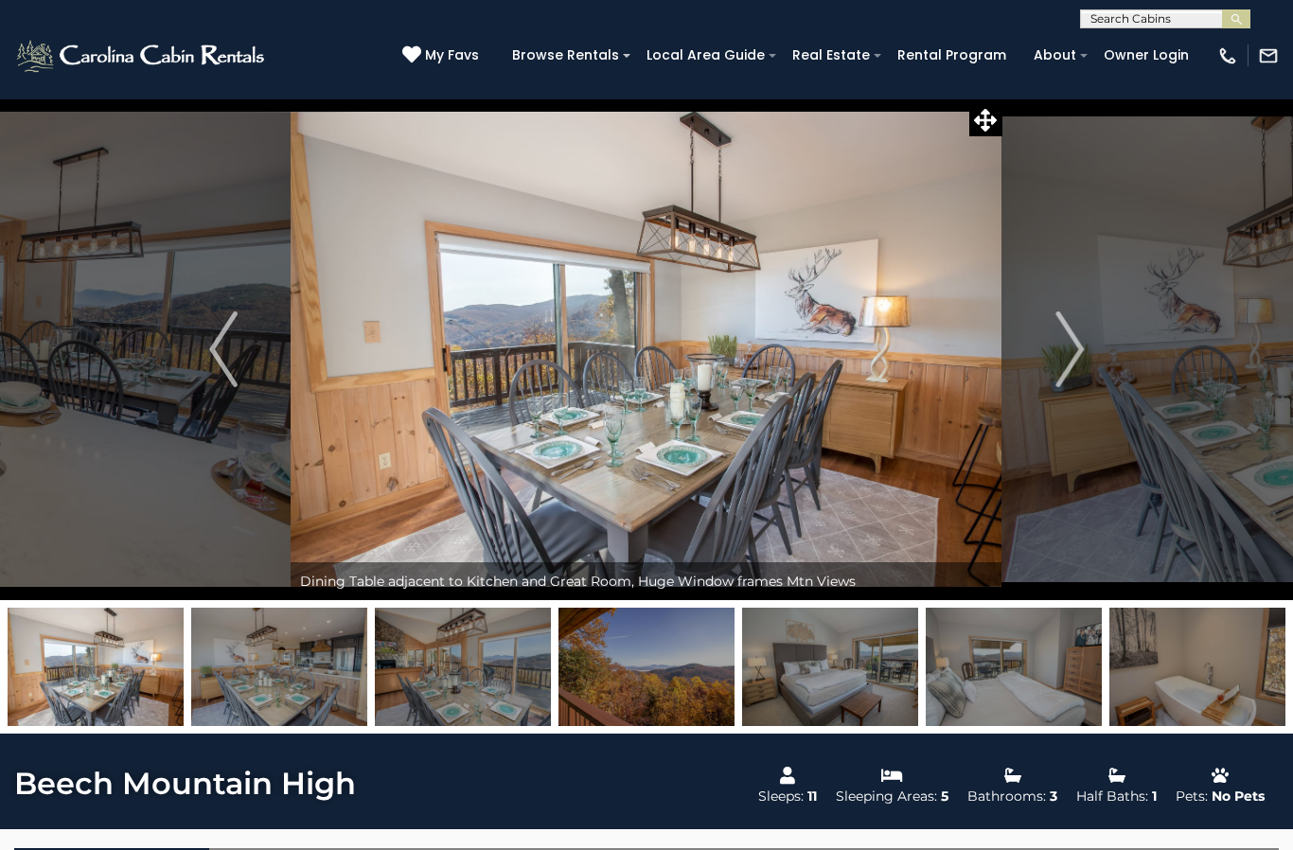
click at [1051, 346] on button "Next" at bounding box center [1069, 349] width 134 height 502
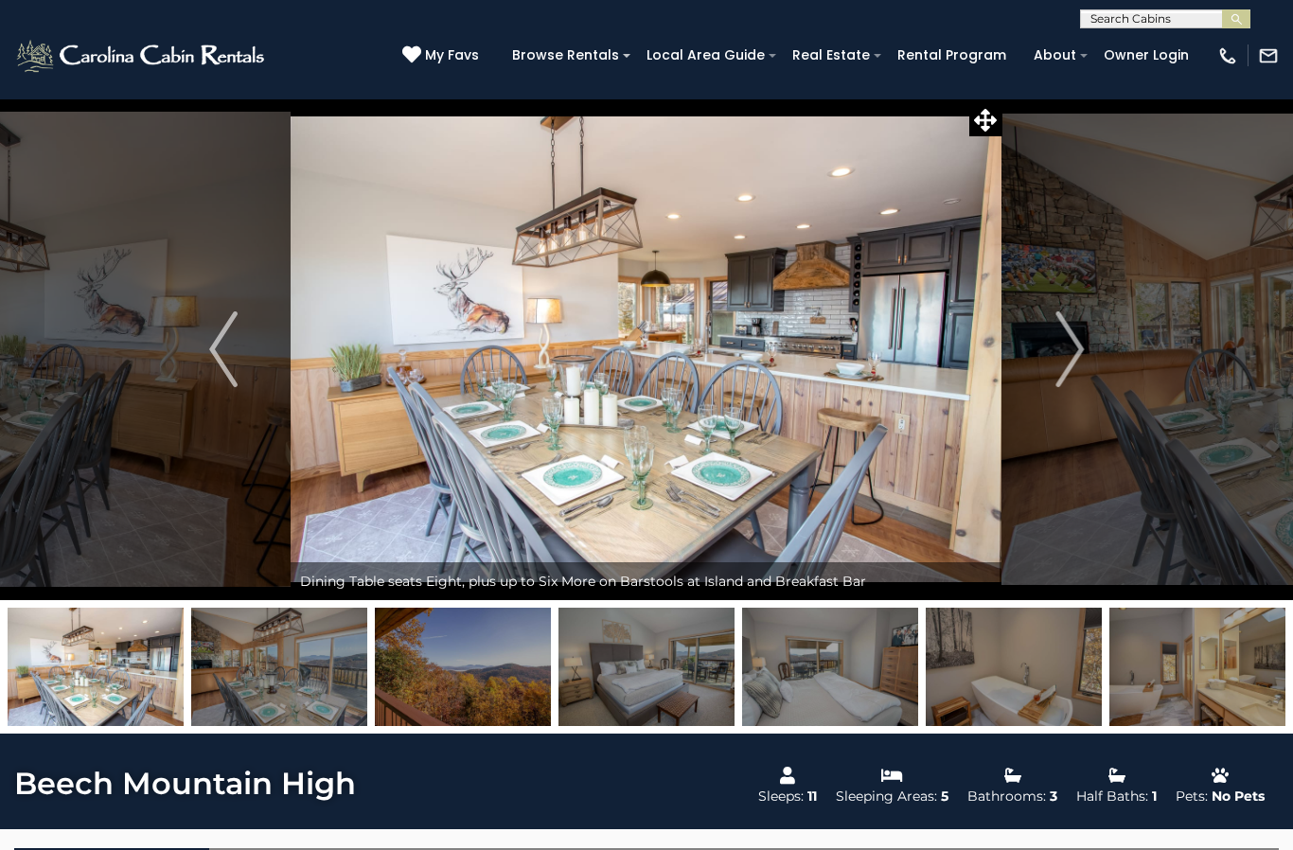
click at [1048, 344] on button "Next" at bounding box center [1069, 349] width 134 height 502
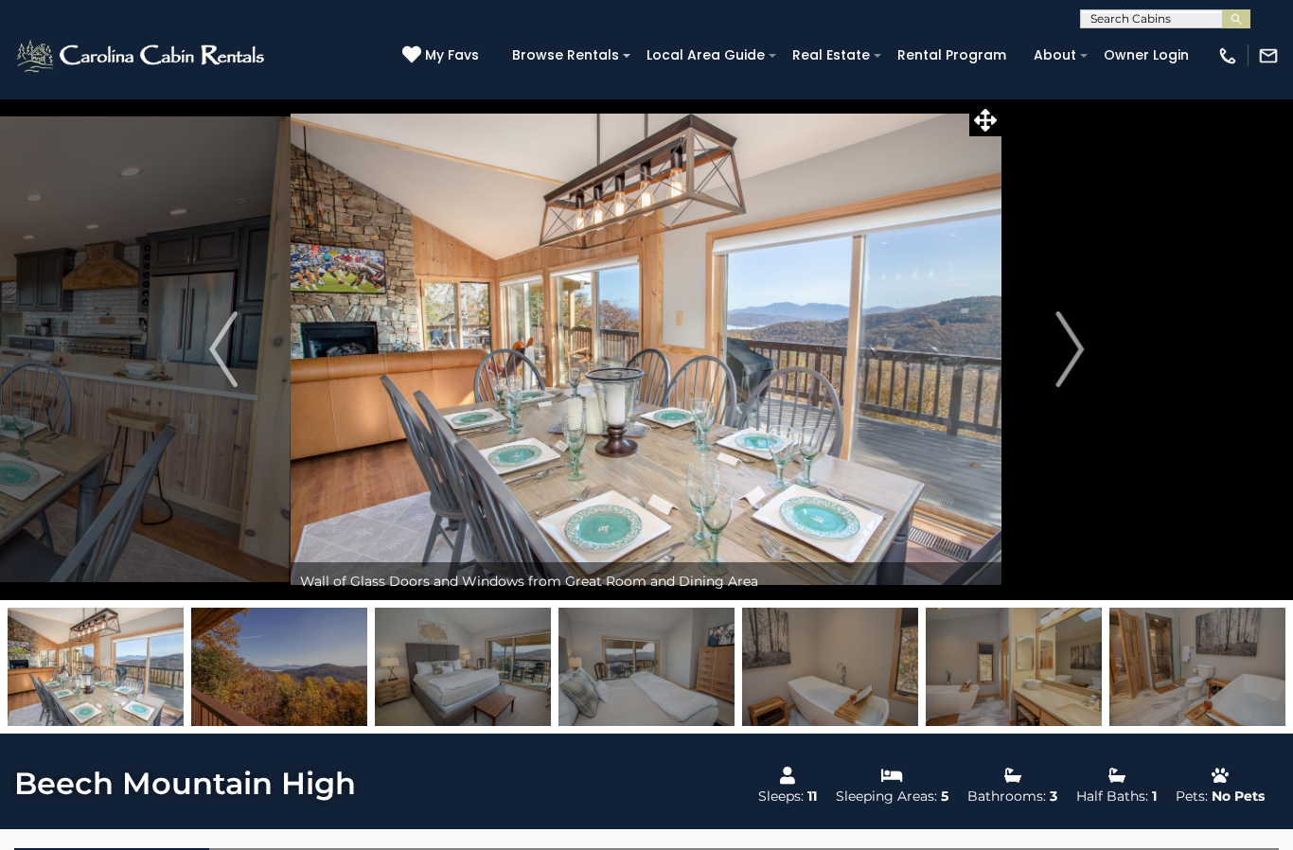
click at [1038, 344] on button "Next" at bounding box center [1069, 349] width 134 height 502
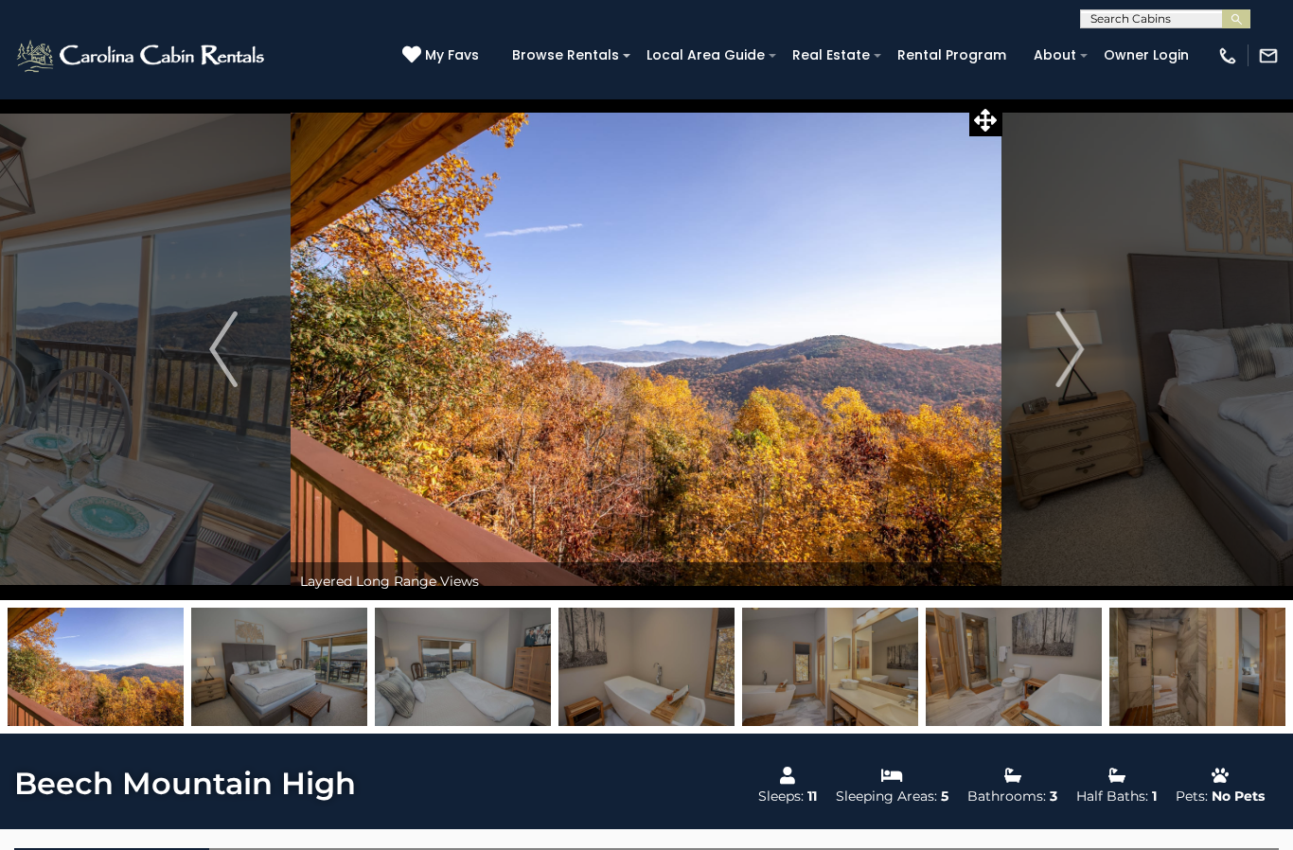
click at [1036, 281] on button "Next" at bounding box center [1069, 349] width 134 height 502
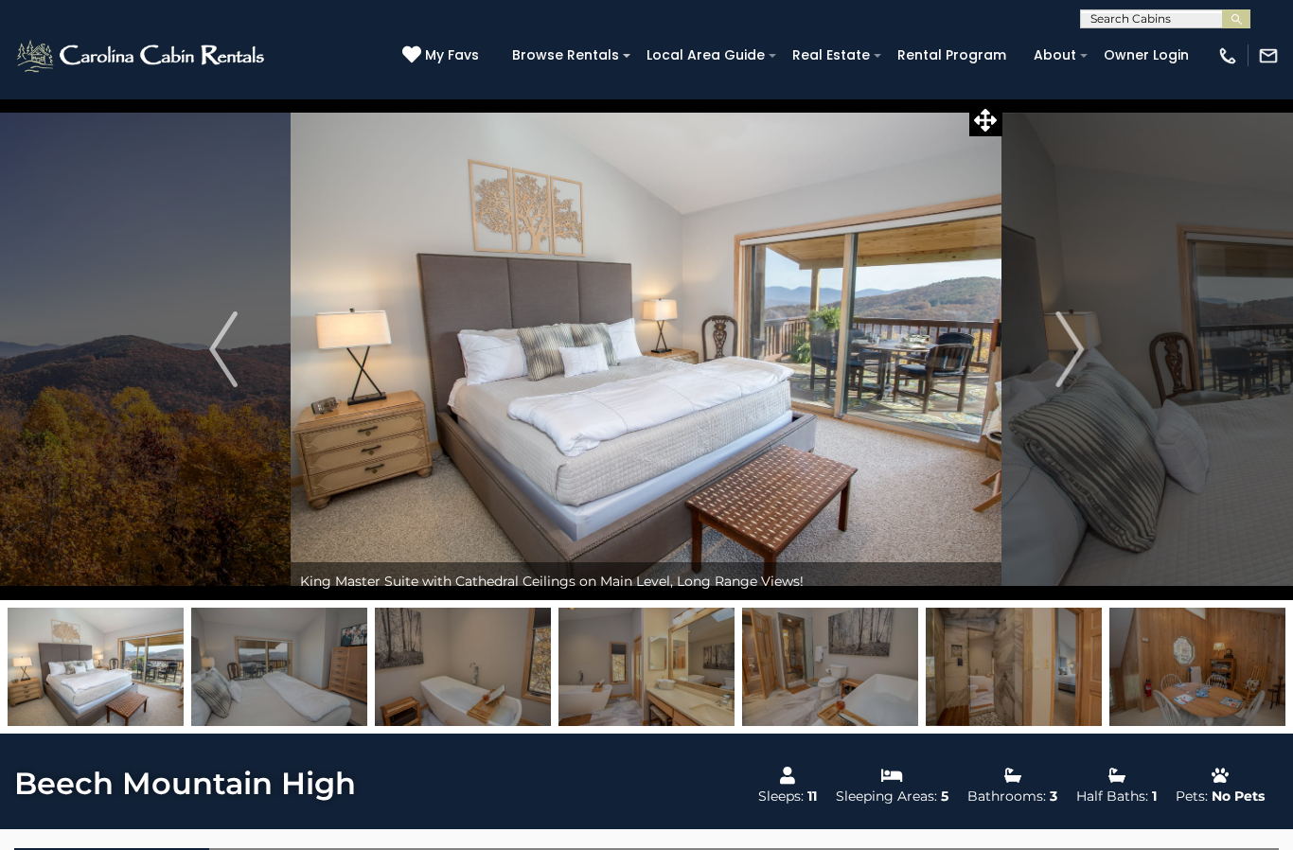
click at [1052, 332] on button "Next" at bounding box center [1069, 349] width 134 height 502
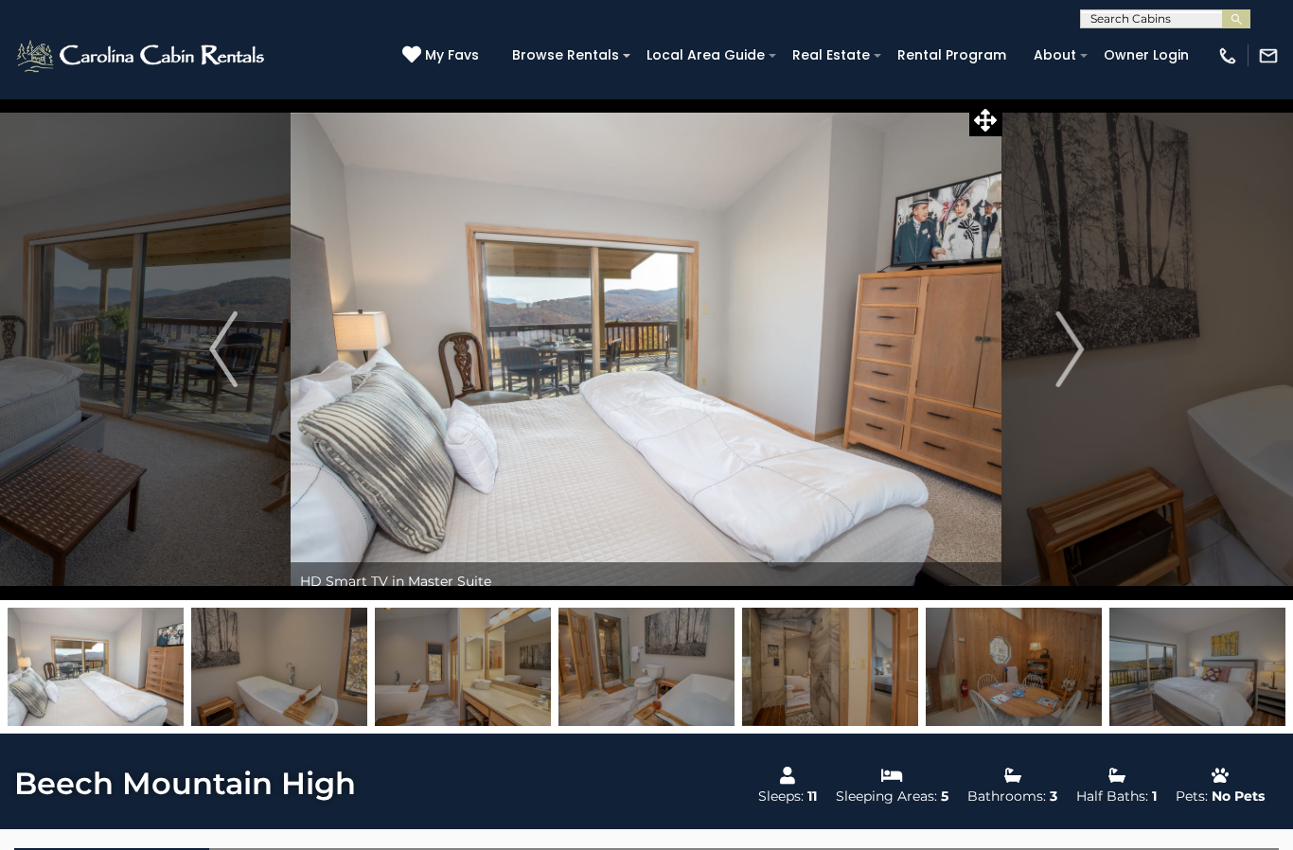
click at [1061, 366] on img "Next" at bounding box center [1069, 349] width 28 height 76
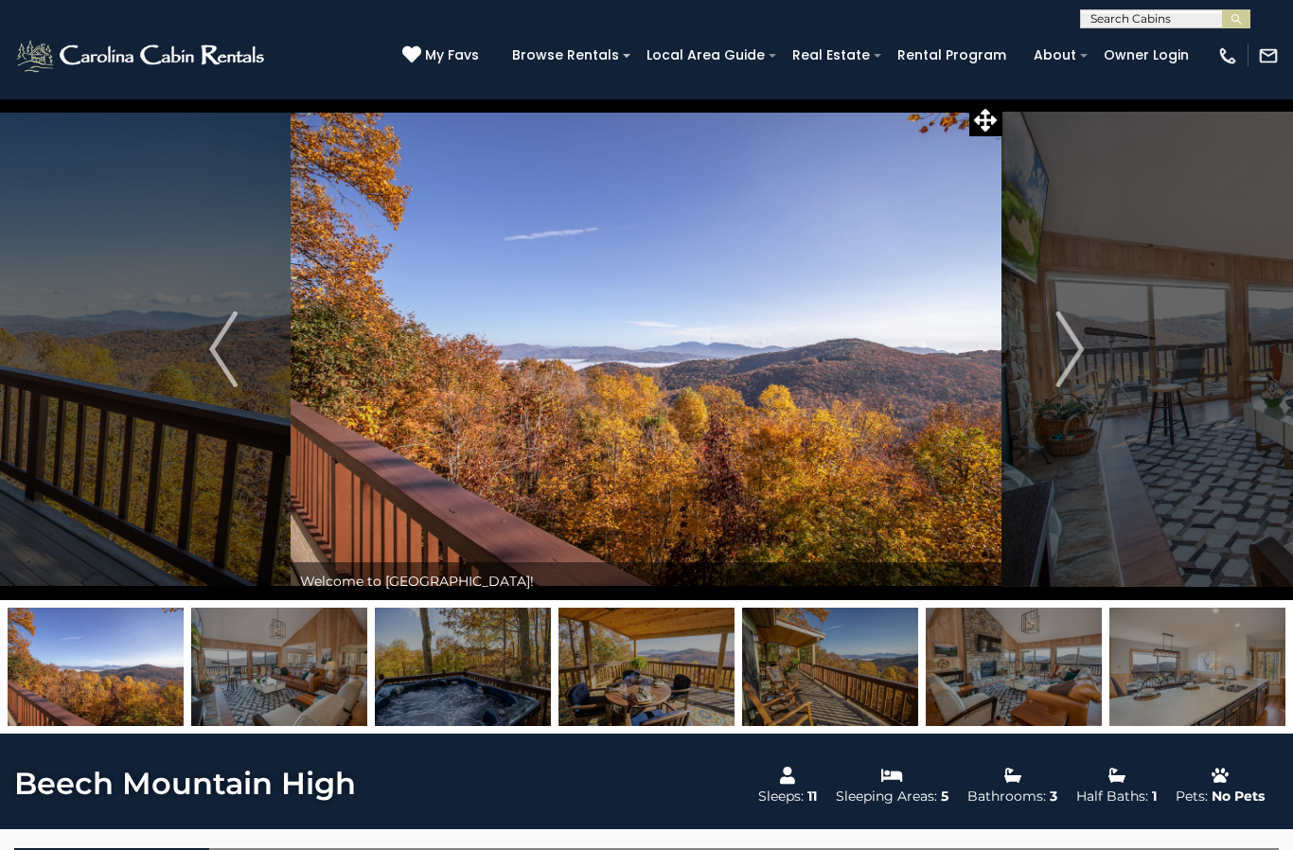
click at [225, 359] on img "Previous" at bounding box center [223, 349] width 28 height 76
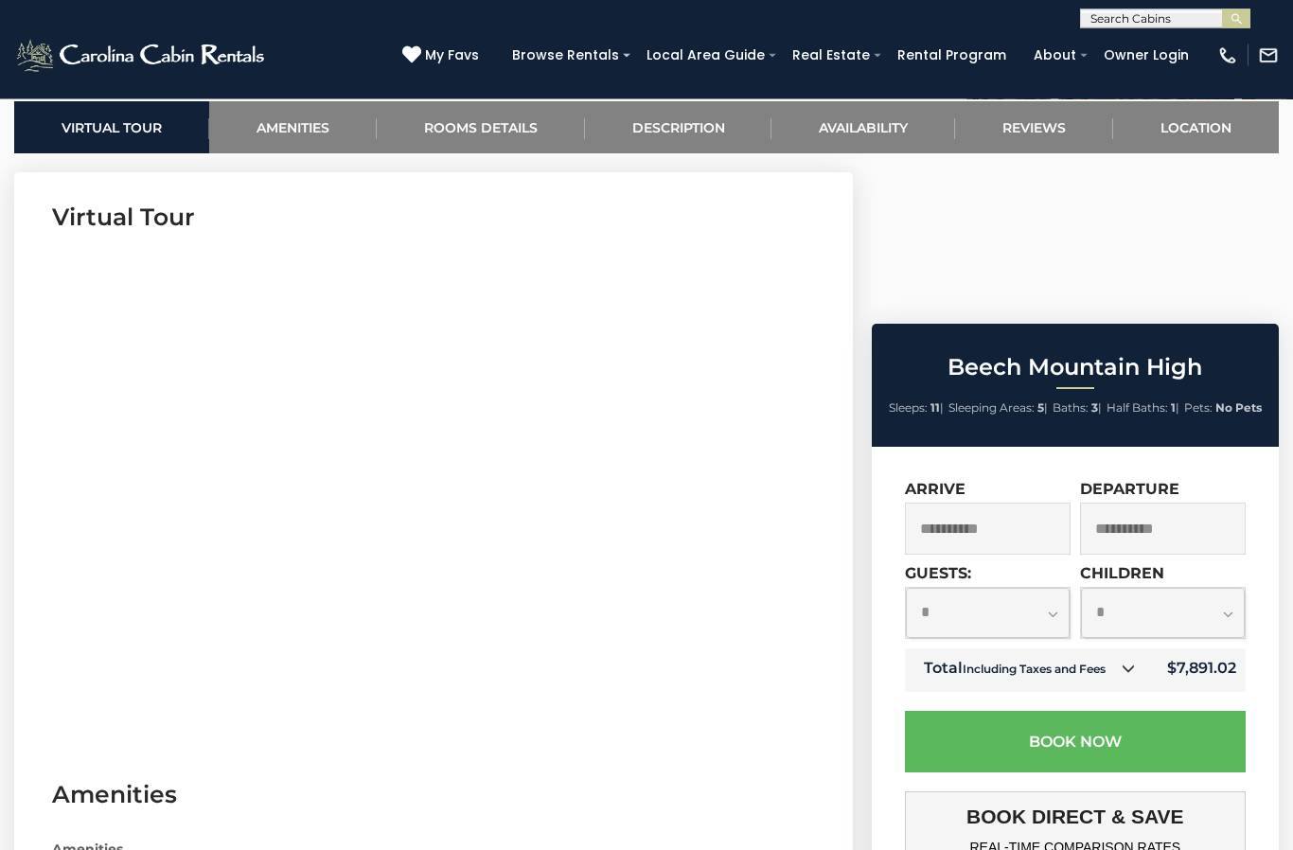
scroll to position [747, 0]
